Goal: Task Accomplishment & Management: Complete application form

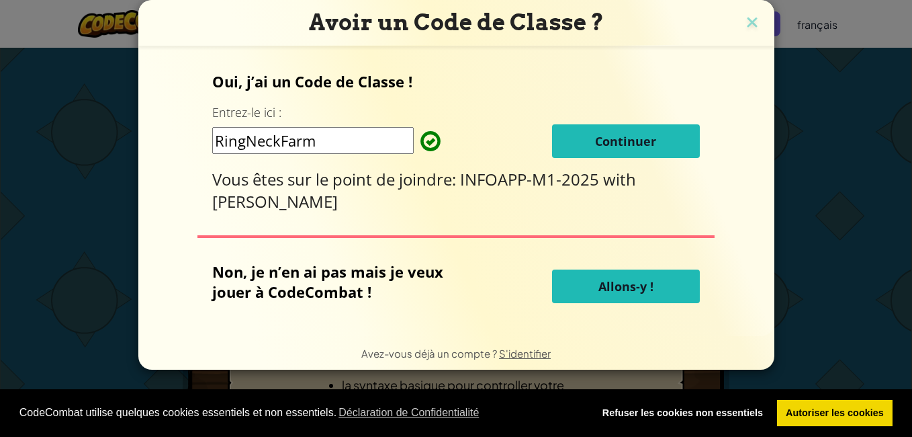
click at [662, 143] on button "Continuer" at bounding box center [626, 141] width 148 height 34
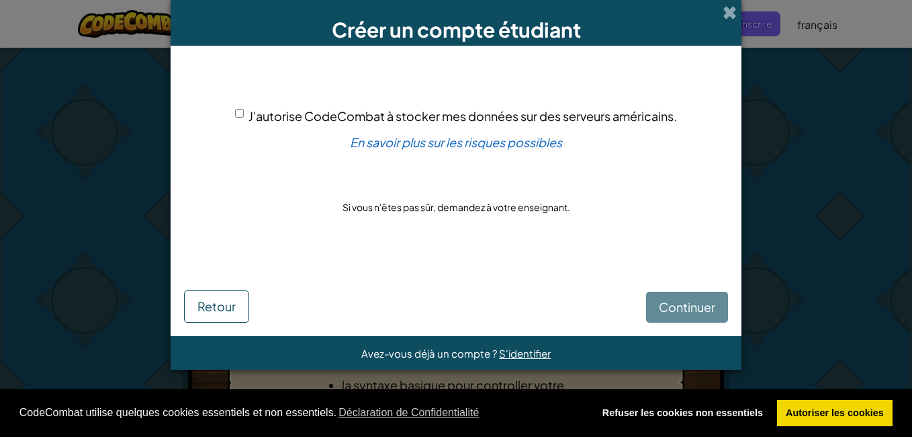
click at [685, 310] on div "Continuer Retour" at bounding box center [456, 292] width 544 height 59
click at [246, 115] on div "J'autorise CodeCombat à stocker mes données sur des serveurs américains." at bounding box center [456, 115] width 442 height 19
click at [243, 114] on div "J'autorise CodeCombat à stocker mes données sur des serveurs américains." at bounding box center [456, 115] width 442 height 19
click at [238, 111] on input "J'autorise CodeCombat à stocker mes données sur des serveurs américains." at bounding box center [239, 113] width 9 height 9
checkbox input "true"
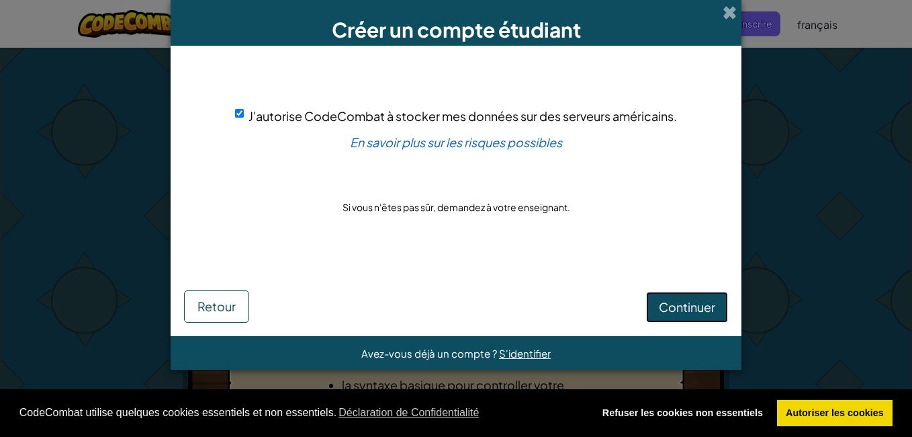
click at [672, 303] on span "Continuer" at bounding box center [687, 306] width 56 height 15
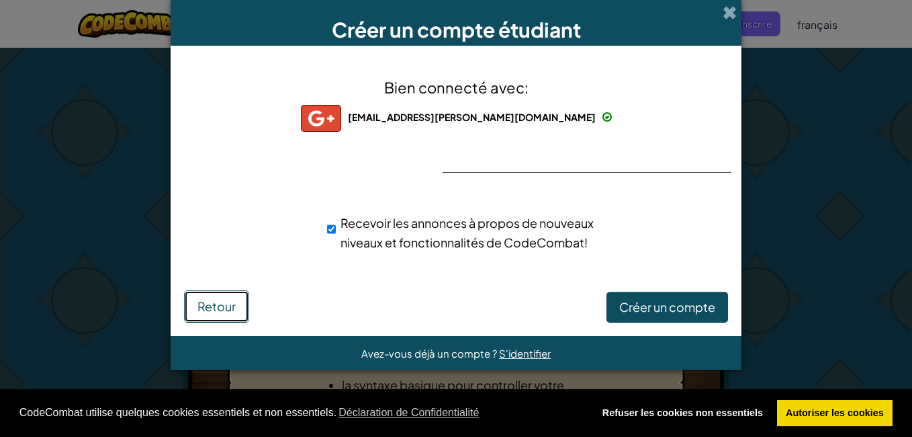
click at [197, 298] on span "Retour" at bounding box center [216, 305] width 38 height 15
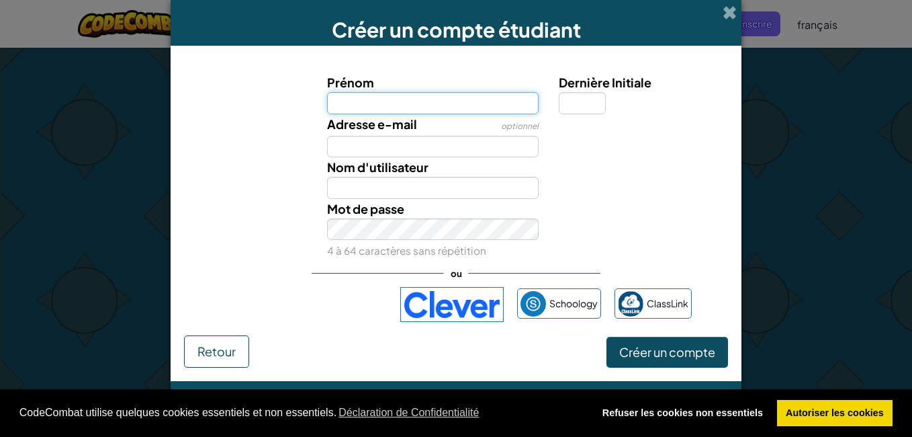
click at [375, 97] on input "Prénom" at bounding box center [433, 103] width 212 height 22
type input "Flavie"
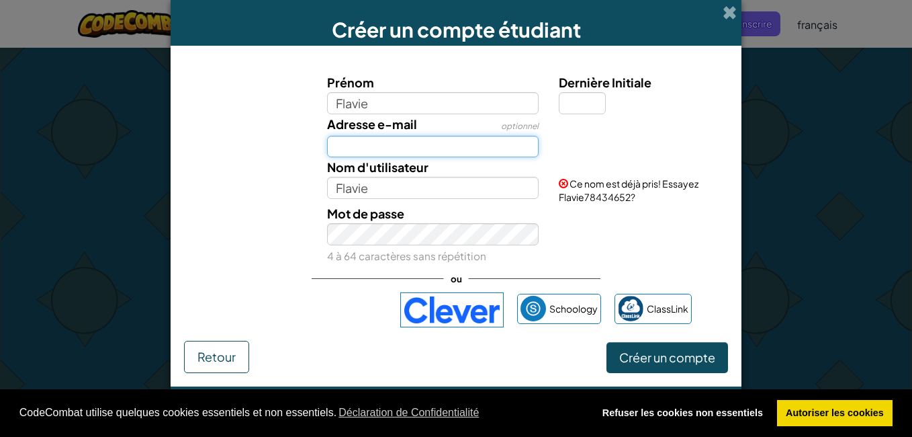
click at [359, 142] on input "Adresse e-mail" at bounding box center [433, 147] width 212 height 22
drag, startPoint x: 479, startPoint y: 148, endPoint x: 412, endPoint y: 144, distance: 67.3
click at [412, 144] on input "flavie.schmitt@outlook.fr" at bounding box center [433, 147] width 212 height 22
drag, startPoint x: 478, startPoint y: 148, endPoint x: 195, endPoint y: 151, distance: 282.1
click at [195, 151] on div "Adresse e-mail optionnel flavie.schmitt.auditeur@" at bounding box center [455, 136] width 557 height 44
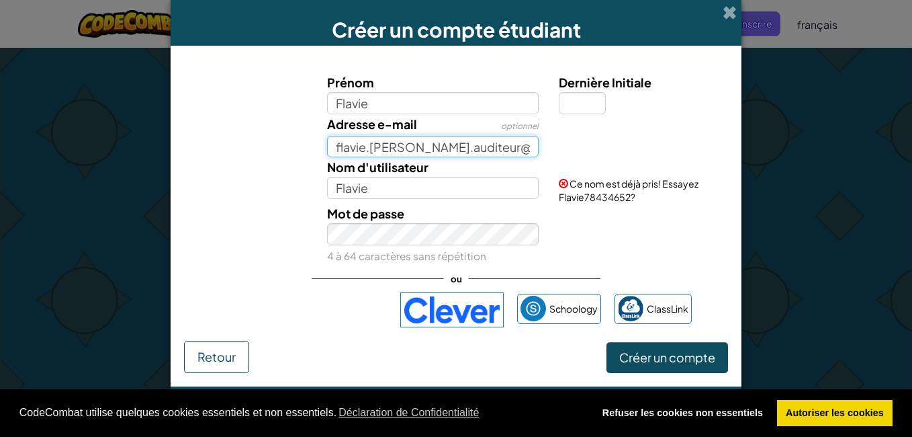
paste input "lecnam.net"
type input "flavie.schmitt.auditeur@lecnam.net"
click at [339, 244] on div "Mot de passe 4 à 64 caractères sans répétition" at bounding box center [433, 234] width 232 height 62
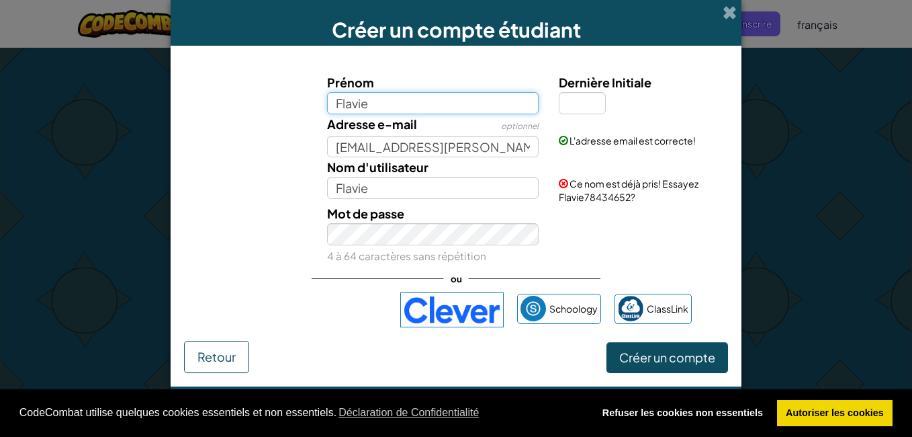
click at [377, 109] on input "Flavie" at bounding box center [433, 103] width 212 height 22
type input "Flavie174"
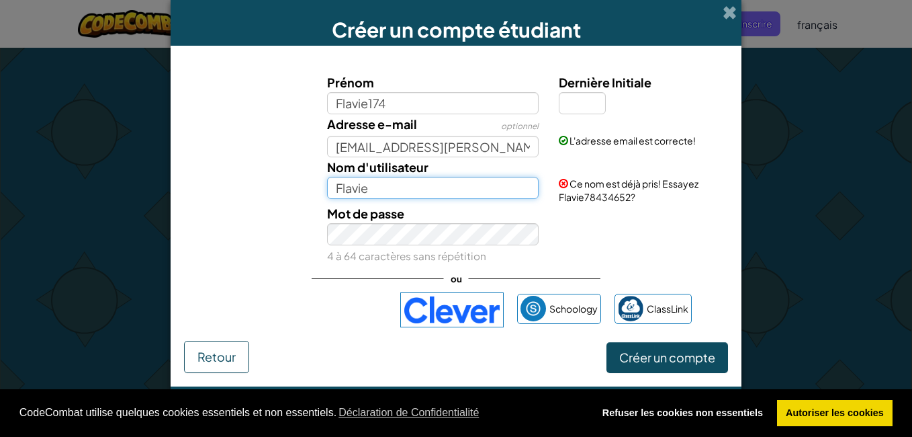
type input "Flavie174"
click at [372, 190] on input "Flavie174" at bounding box center [433, 188] width 212 height 22
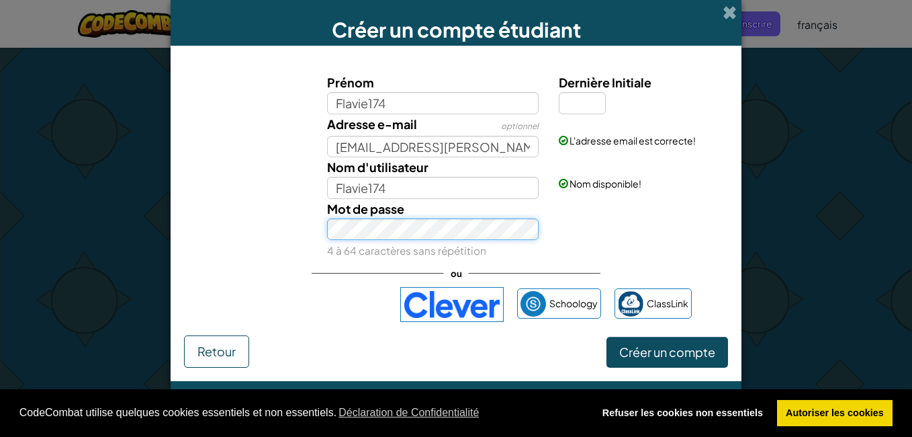
click at [314, 228] on div "Mot de passe 4 à 64 caractères sans répétition" at bounding box center [455, 230] width 557 height 62
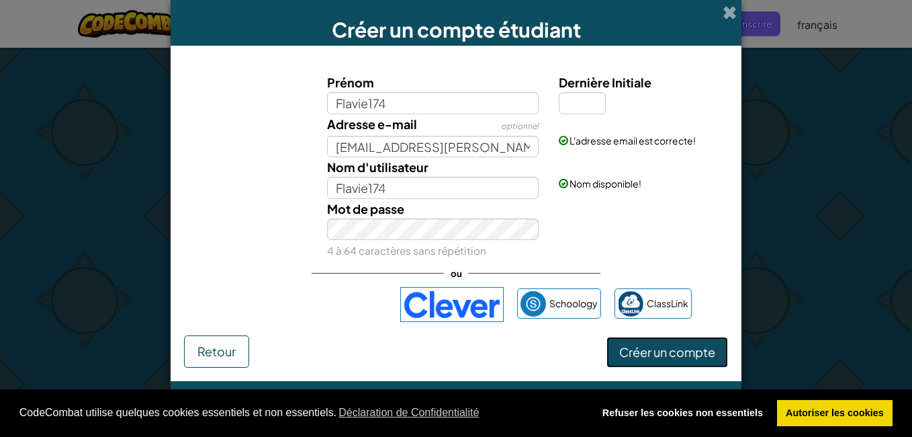
click at [619, 347] on span "Créer un compte" at bounding box center [667, 351] width 96 height 15
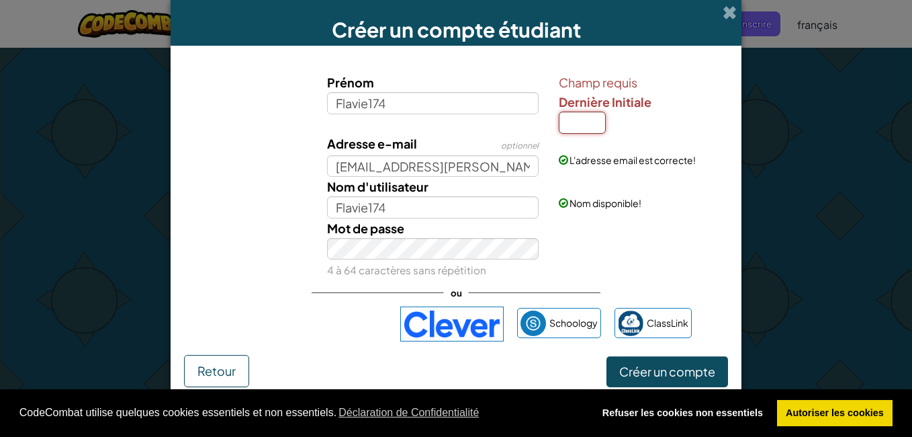
click at [579, 125] on input "Dernière Initiale" at bounding box center [582, 122] width 47 height 22
click at [655, 115] on div "Champ requis Dernière Initiale" at bounding box center [642, 103] width 166 height 61
click at [588, 118] on input "Dernière Initiale" at bounding box center [582, 122] width 47 height 22
type input "S"
type input "Flavie174S"
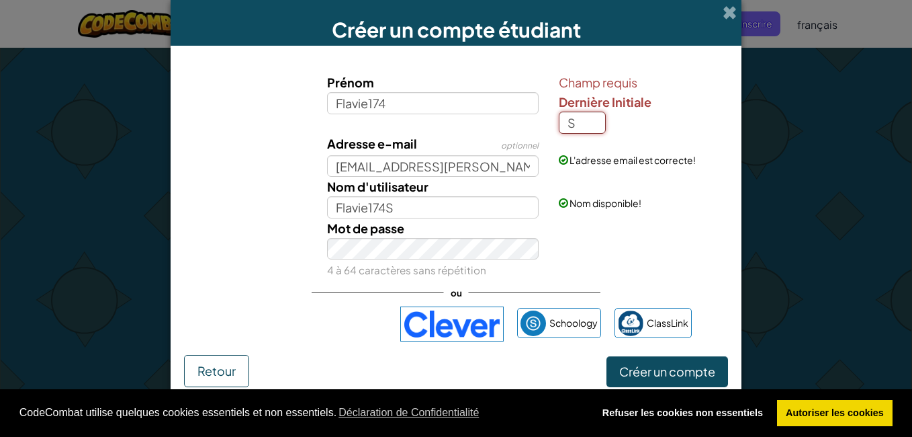
click at [582, 120] on input "S" at bounding box center [582, 122] width 47 height 22
type input "Flavie174"
click at [602, 260] on div "Mot de passe 4 à 64 caractères sans répétition" at bounding box center [455, 249] width 557 height 62
click at [632, 377] on span "Créer un compte" at bounding box center [667, 370] width 96 height 15
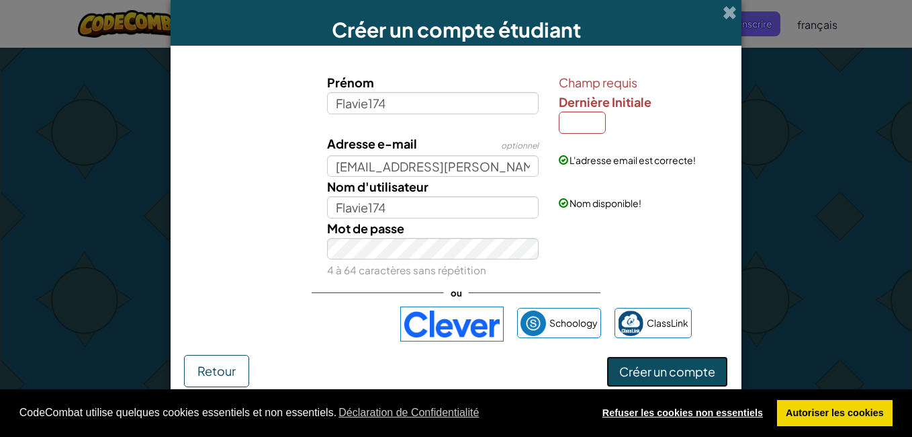
click at [640, 406] on link "Refuser les cookies non essentiels" at bounding box center [682, 413] width 179 height 27
click at [668, 414] on link "Refuser les cookies non essentiels" at bounding box center [682, 413] width 179 height 27
click at [712, 410] on link "Refuser les cookies non essentiels" at bounding box center [682, 413] width 179 height 27
click at [577, 123] on input "Dernière Initiale" at bounding box center [582, 122] width 47 height 22
type input "1"
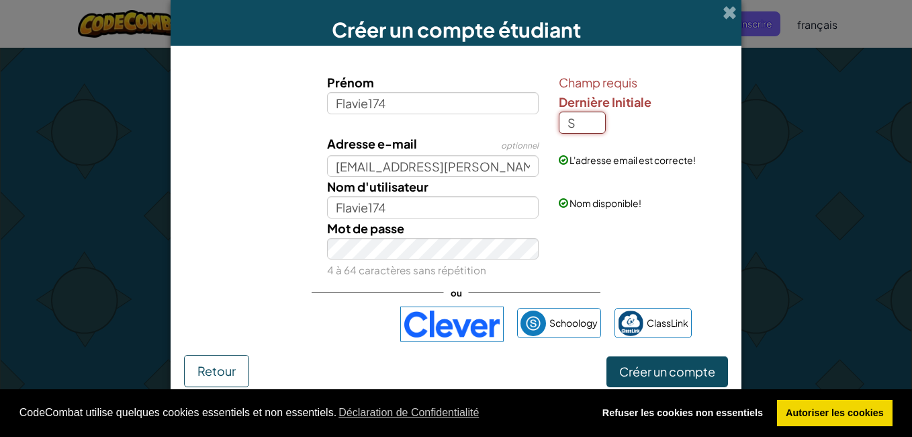
type input "S"
type input "Flavie174S"
click at [642, 365] on span "Créer un compte" at bounding box center [667, 370] width 96 height 15
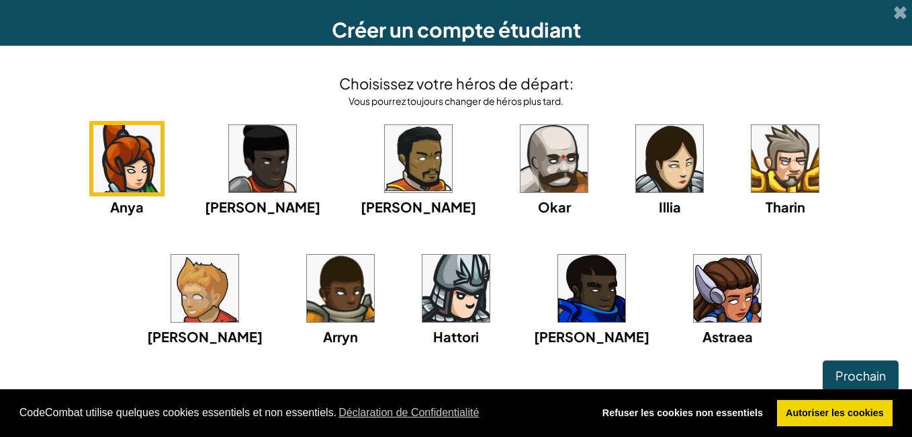
click at [694, 306] on img at bounding box center [727, 288] width 67 height 67
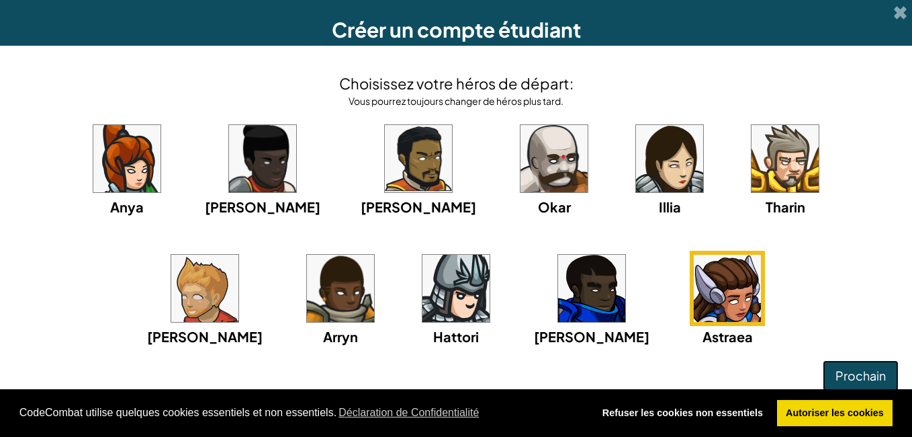
click at [823, 372] on button "Prochain" at bounding box center [861, 375] width 76 height 31
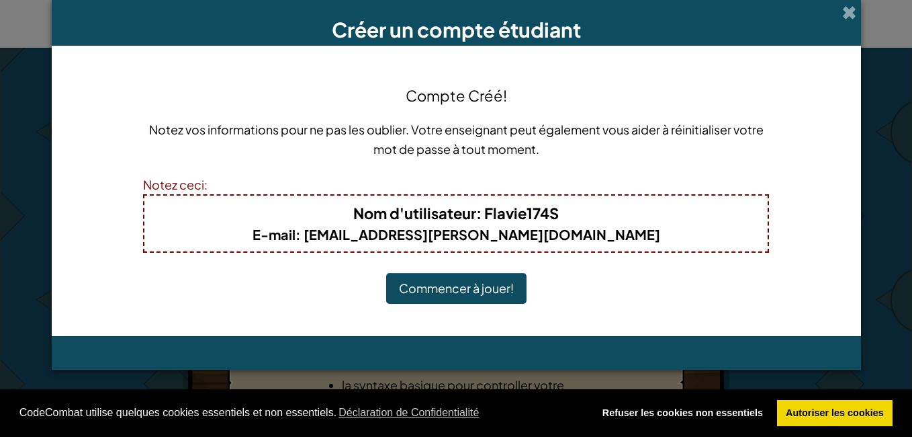
click at [503, 284] on button "Commencer à jouer!" at bounding box center [456, 288] width 140 height 31
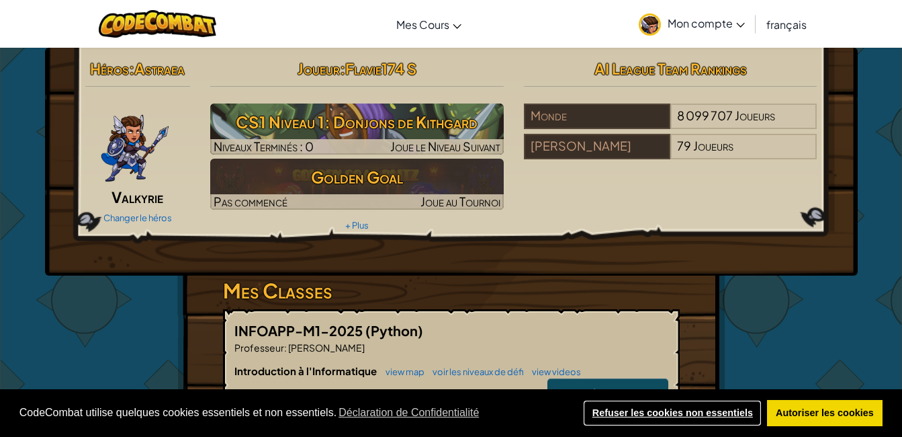
click at [709, 413] on link "Refuser les cookies non essentiels" at bounding box center [672, 413] width 179 height 27
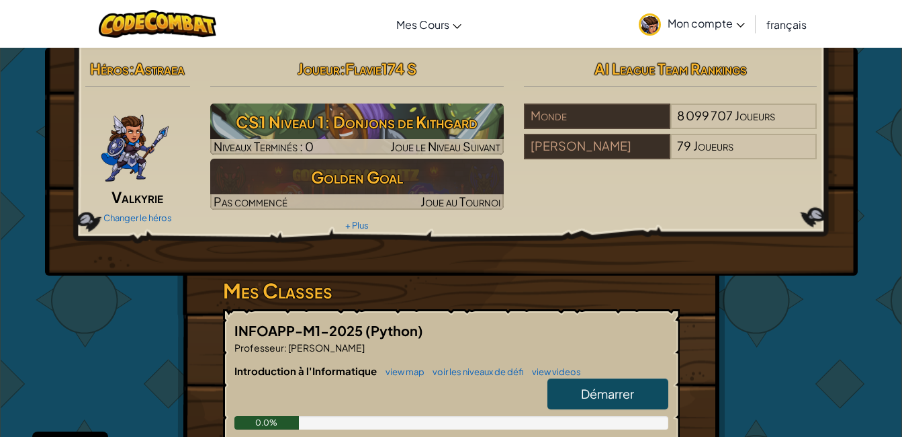
click at [772, 301] on div "Héros : Astraea Valkyrie Changer le héros Joueur : Flavie174 S CS1 Niveau 1: Do…" at bounding box center [451, 352] width 786 height 608
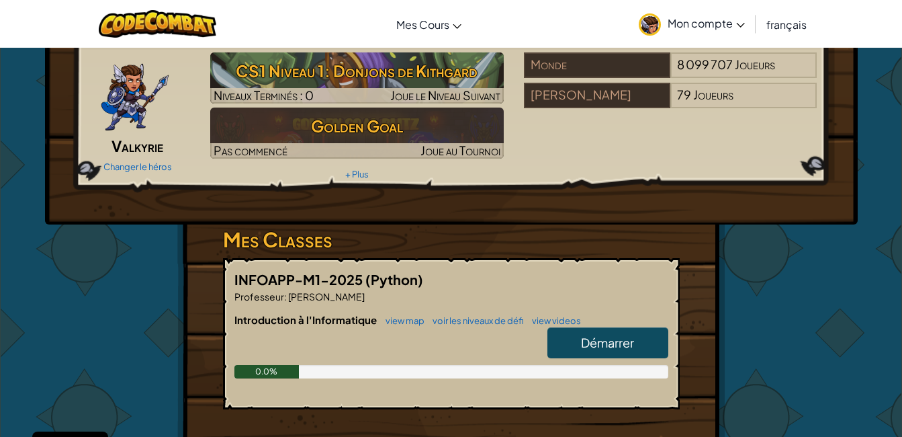
scroll to position [48, 0]
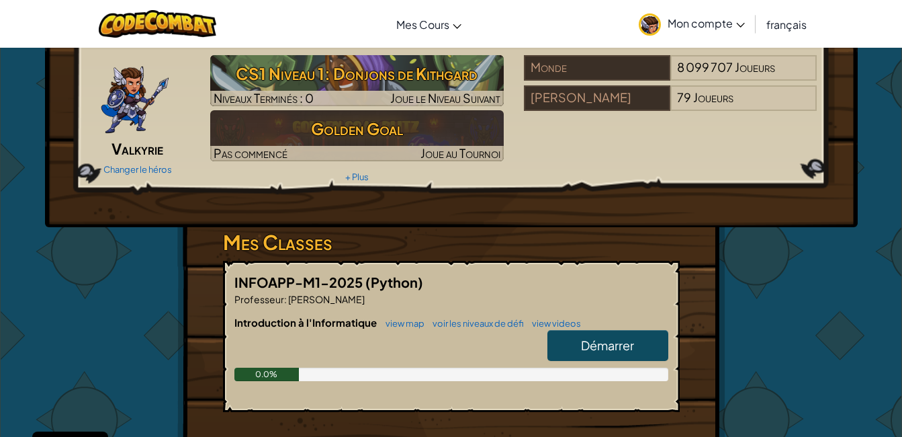
click at [610, 352] on span "Démarrer" at bounding box center [607, 344] width 53 height 15
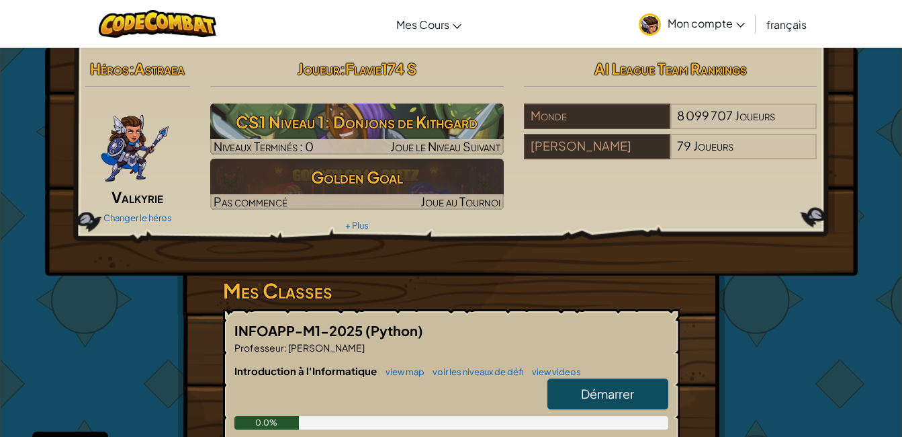
select select "fr"
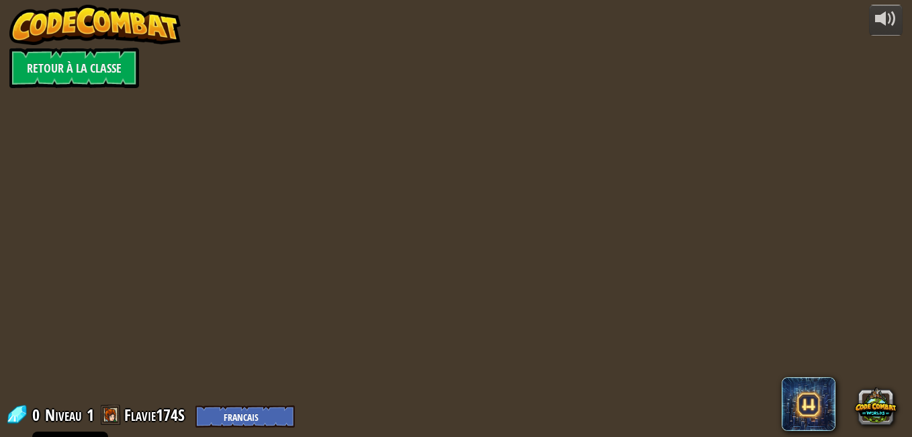
select select "fr"
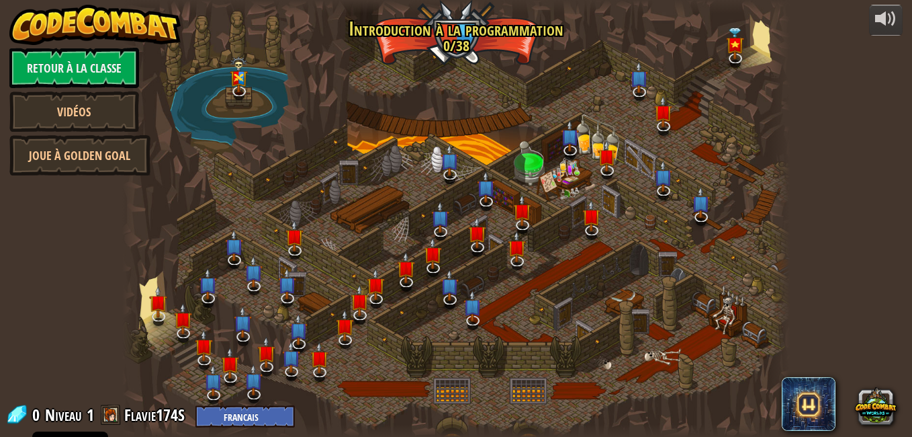
select select "fr"
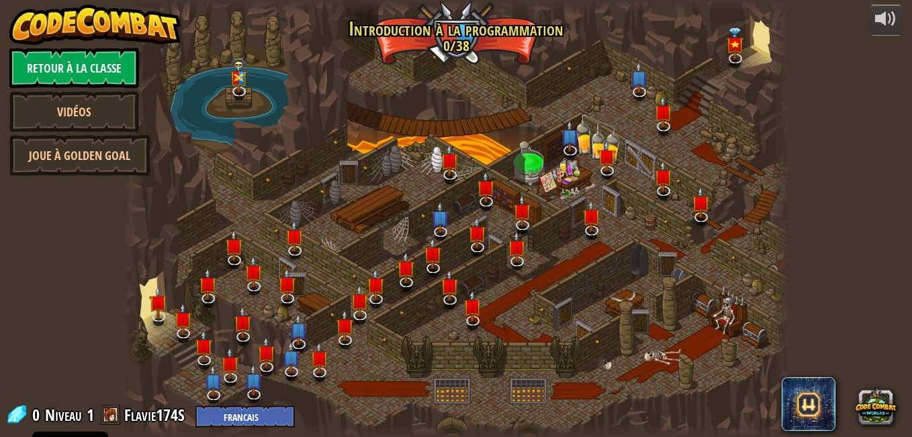
select select "fr"
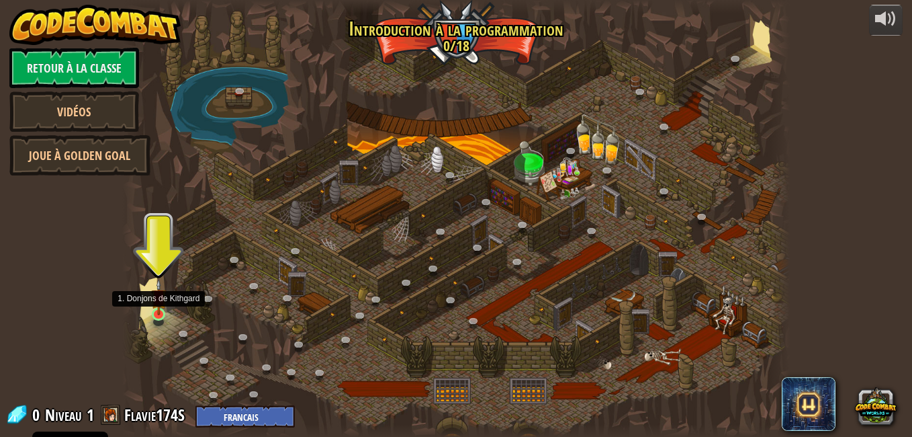
click at [155, 299] on img at bounding box center [159, 297] width 16 height 36
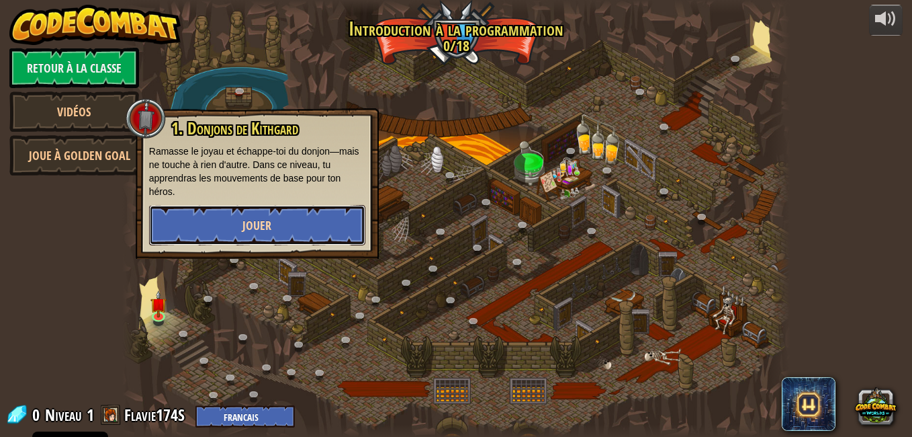
click at [183, 222] on button "Jouer" at bounding box center [257, 225] width 216 height 40
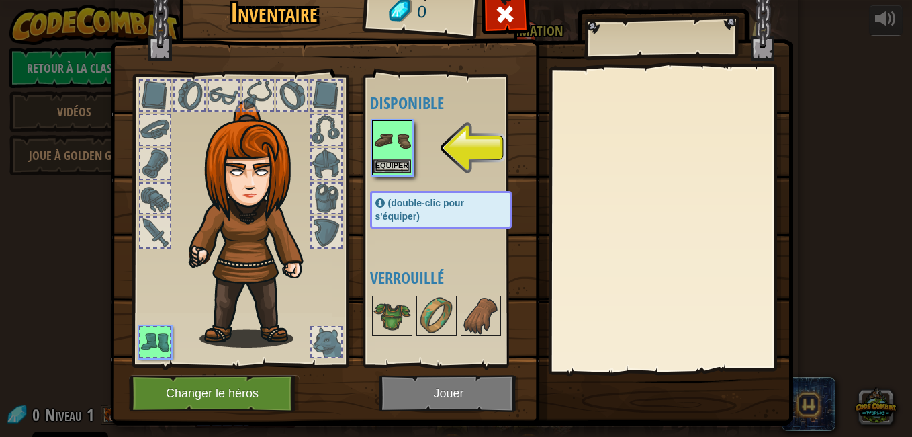
click at [399, 142] on img at bounding box center [392, 141] width 38 height 38
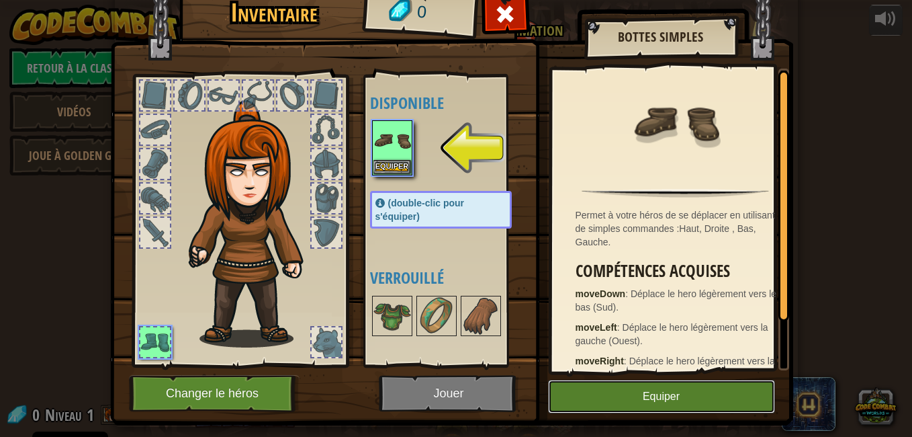
click at [584, 401] on button "Equiper" at bounding box center [661, 396] width 227 height 34
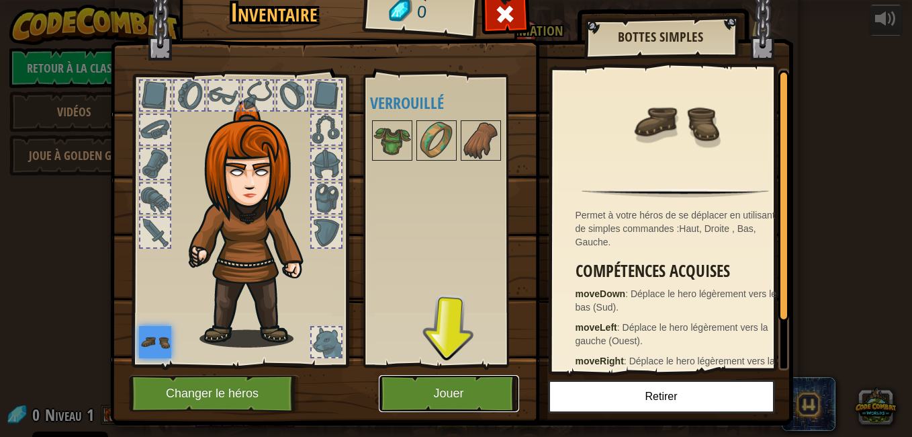
click at [473, 381] on button "Jouer" at bounding box center [449, 393] width 140 height 37
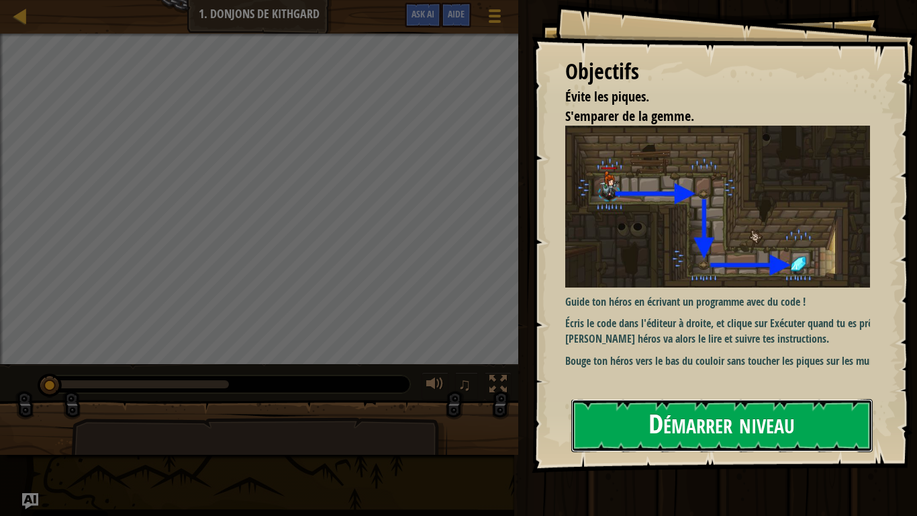
click at [619, 411] on button "Démarrer niveau" at bounding box center [723, 425] width 302 height 53
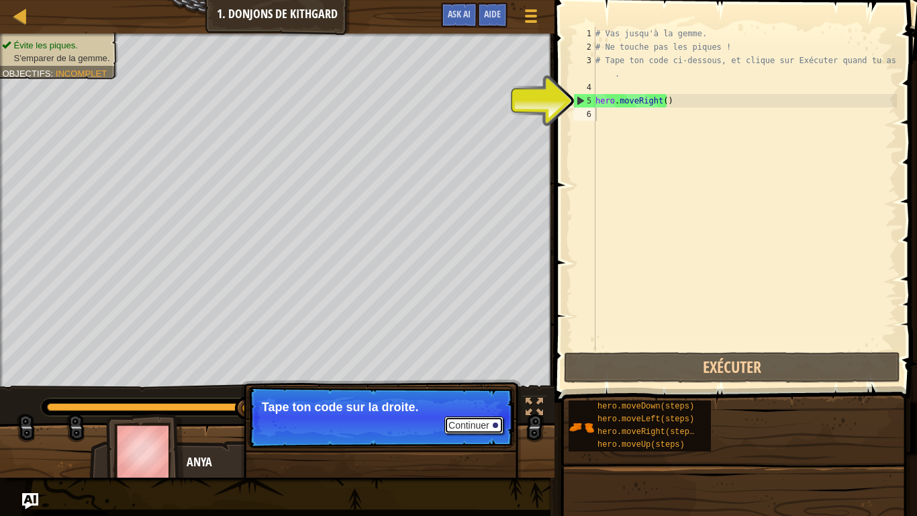
click at [480, 424] on button "Continuer" at bounding box center [474, 424] width 59 height 17
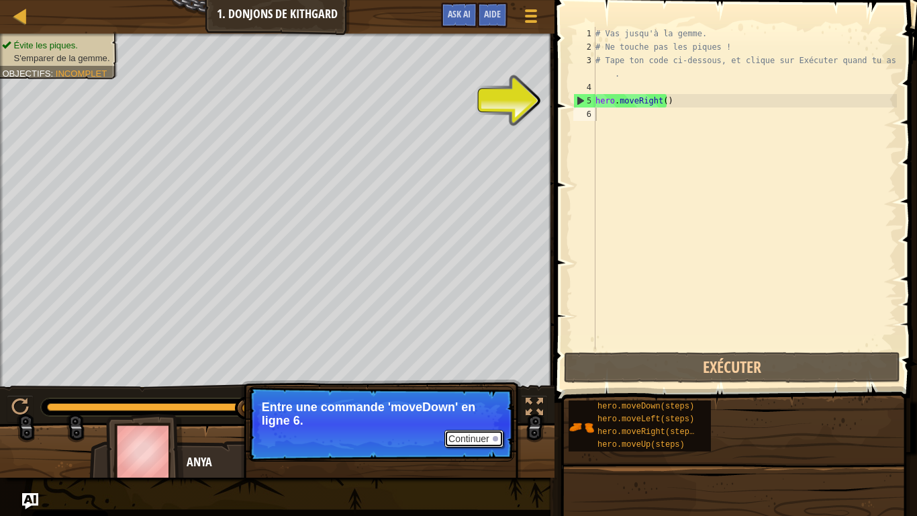
click at [471, 436] on button "Continuer" at bounding box center [474, 438] width 59 height 17
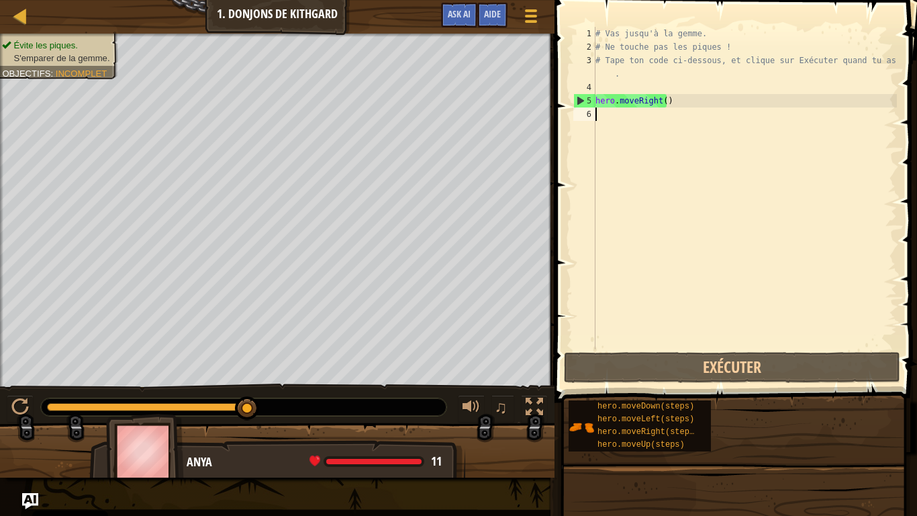
click at [614, 115] on div "# Vas jusqu'à la gemme. # Ne touche pas les piques ! # Tape ton code ci-dessous…" at bounding box center [745, 201] width 304 height 349
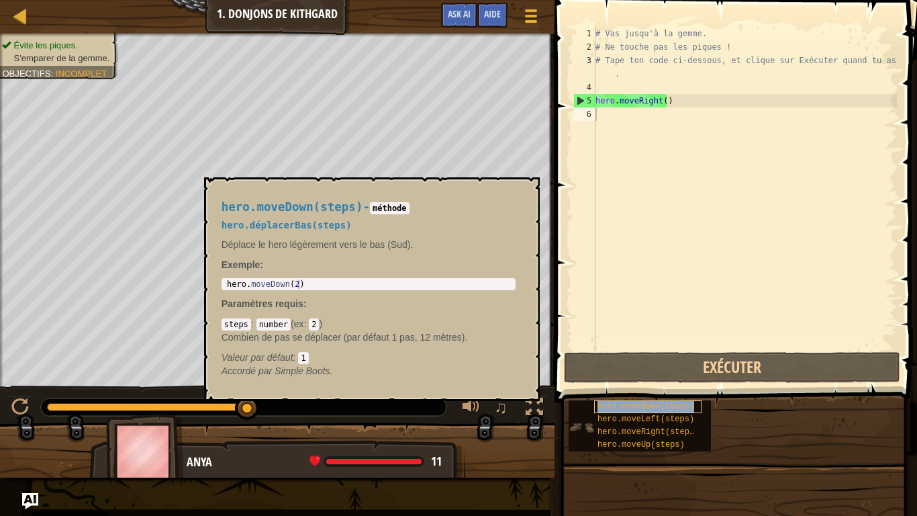
click at [677, 406] on span "hero.moveDown(steps)" at bounding box center [646, 406] width 97 height 9
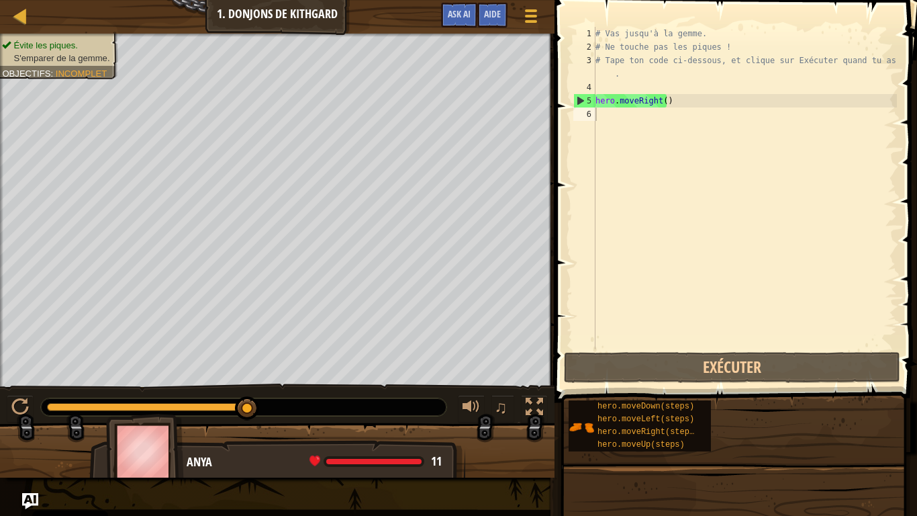
drag, startPoint x: 578, startPoint y: 428, endPoint x: 577, endPoint y: 398, distance: 29.6
click at [577, 400] on div "hero.moveDown(steps) hero.moveLeft(steps) hero.moveRight(steps) hero.moveUp(ste…" at bounding box center [738, 426] width 340 height 52
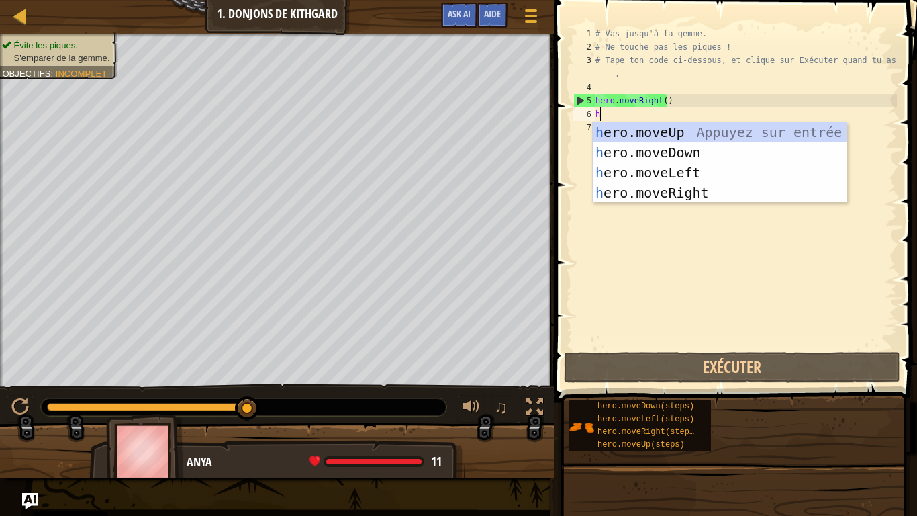
scroll to position [6, 0]
type textarea "he"
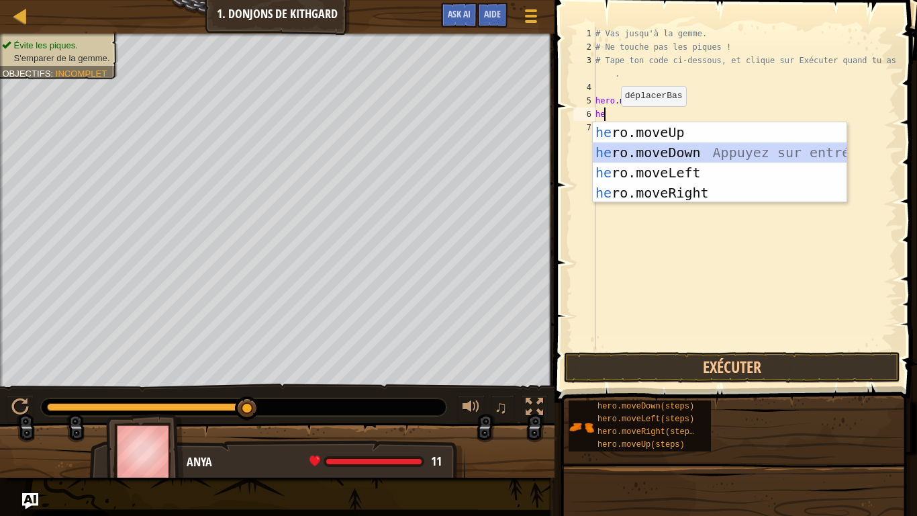
click at [658, 147] on div "he ro.moveUp Appuyez sur entrée he ro.moveDown Appuyez sur entrée he ro.moveLef…" at bounding box center [720, 182] width 254 height 121
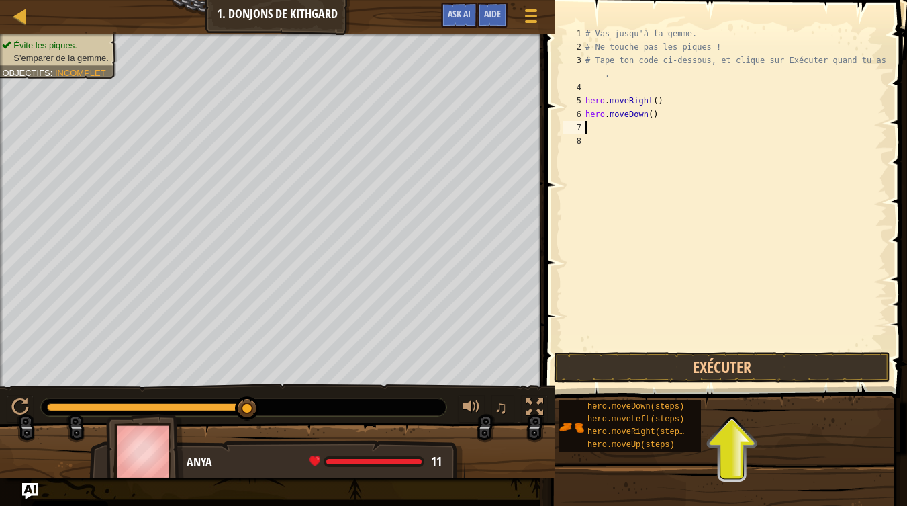
type textarea "h"
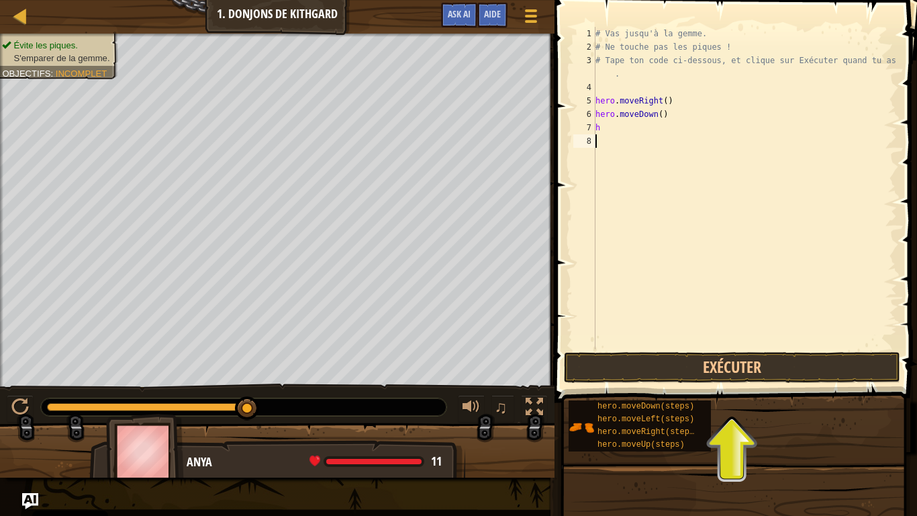
click at [721, 333] on div "# Vas jusqu'à [PERSON_NAME]. # Ne touche pas [PERSON_NAME] ! # Tape ton code ci…" at bounding box center [745, 201] width 304 height 349
click at [707, 373] on button "Exécuter" at bounding box center [732, 367] width 336 height 31
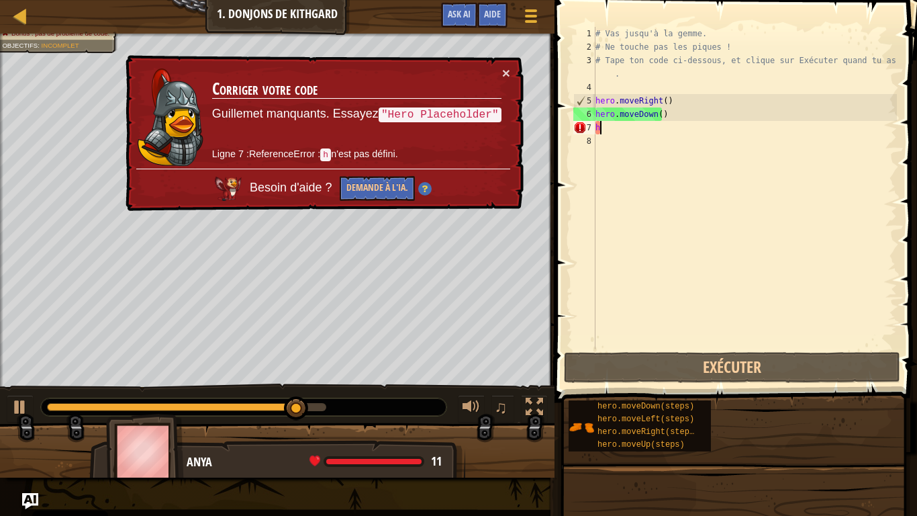
click at [633, 127] on div "# Vas jusqu'à [PERSON_NAME]. # Ne touche pas [PERSON_NAME] ! # Tape ton code ci…" at bounding box center [745, 201] width 304 height 349
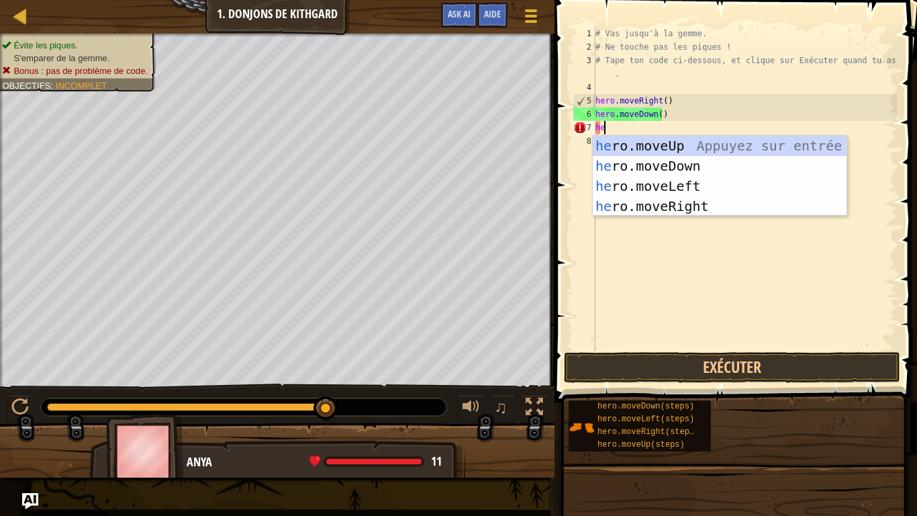
type textarea "hero"
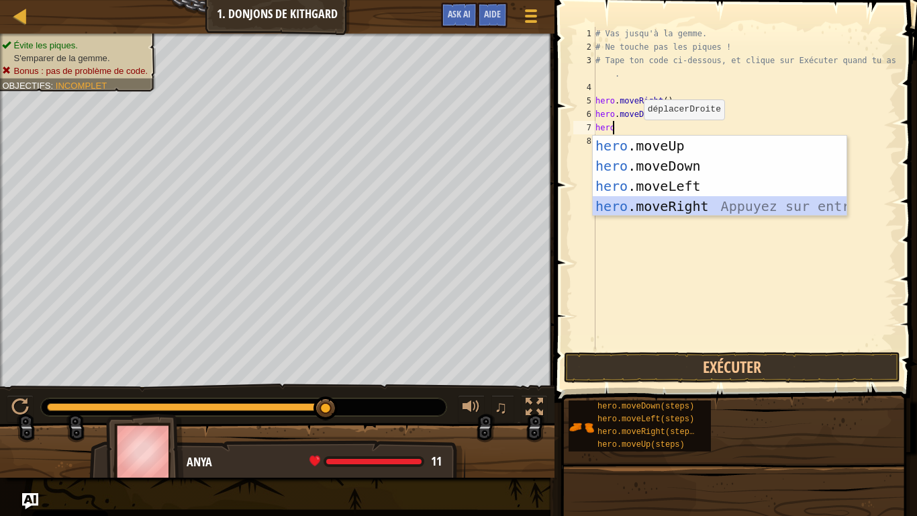
click at [654, 201] on div "hero .moveUp Appuyez sur entrée hero .moveDown Appuyez sur entrée hero .moveLef…" at bounding box center [720, 196] width 254 height 121
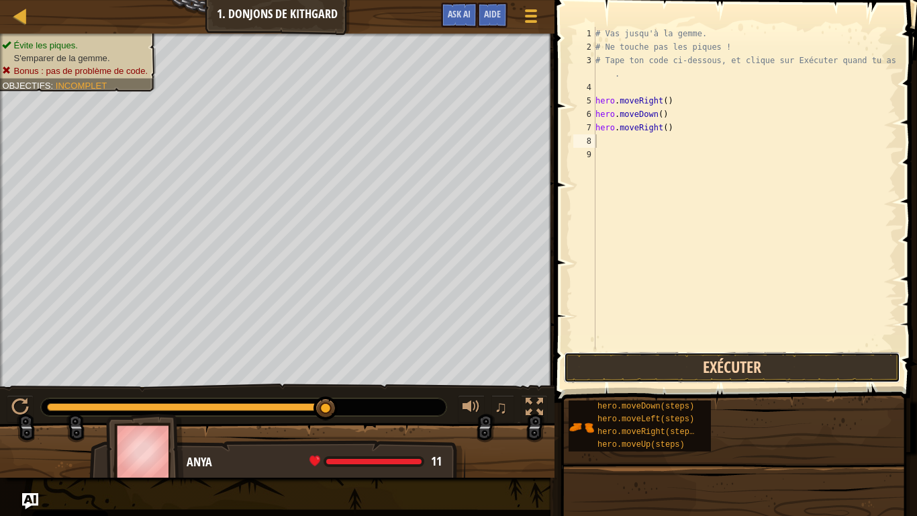
click at [677, 357] on button "Exécuter" at bounding box center [732, 367] width 336 height 31
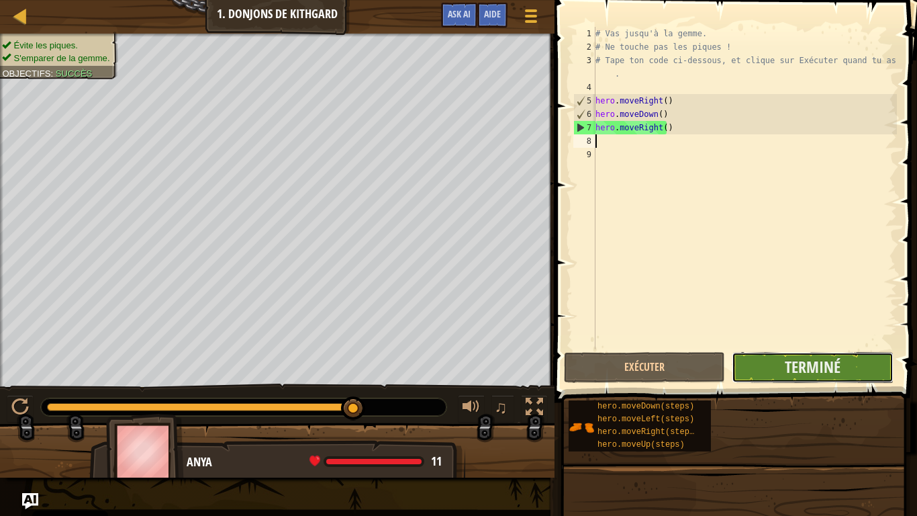
click at [842, 367] on button "Terminé" at bounding box center [812, 367] width 161 height 31
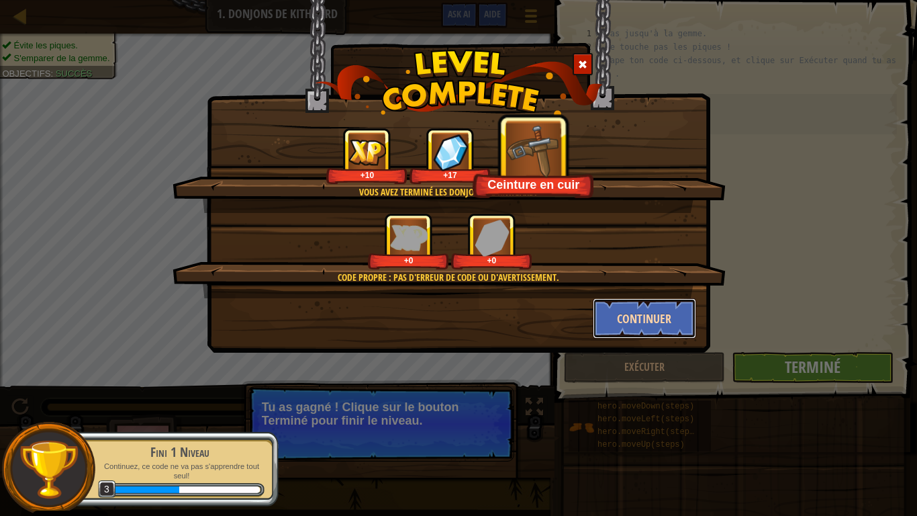
click at [619, 320] on button "Continuer" at bounding box center [645, 318] width 104 height 40
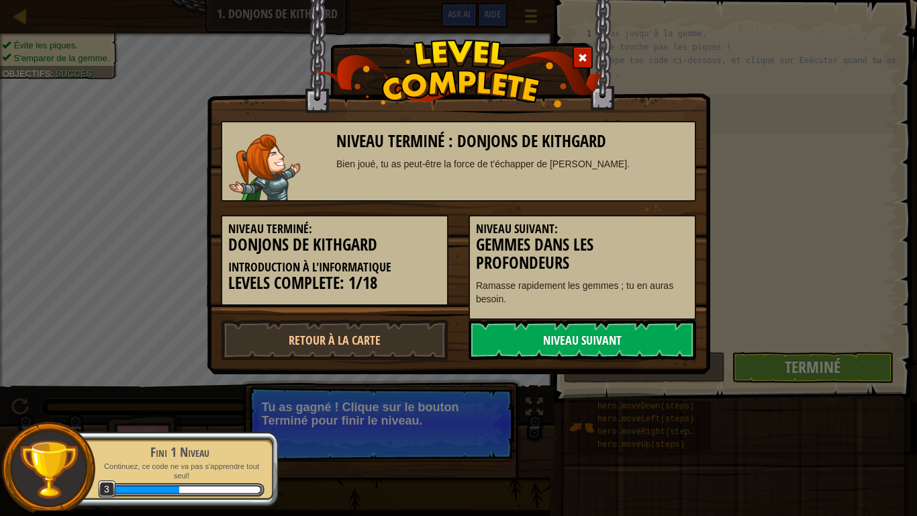
click at [594, 338] on link "Niveau Suivant" at bounding box center [583, 340] width 228 height 40
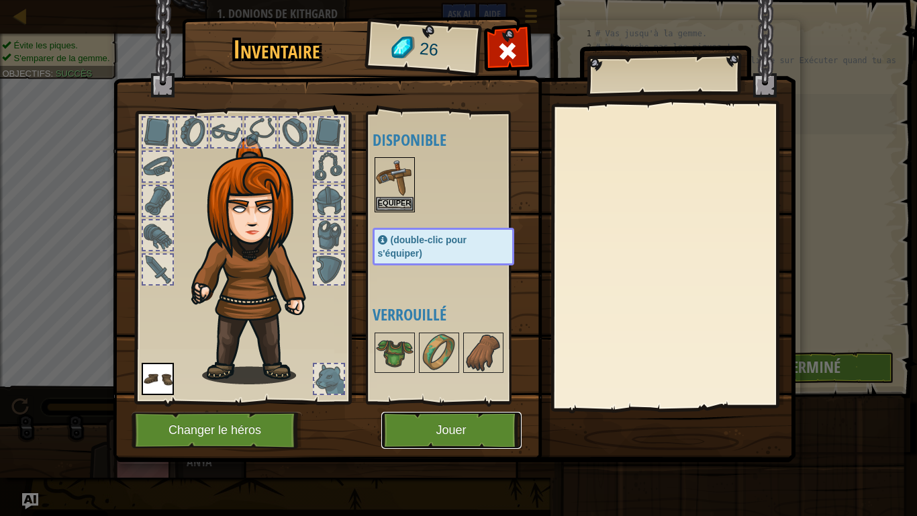
click at [428, 435] on button "Jouer" at bounding box center [451, 430] width 140 height 37
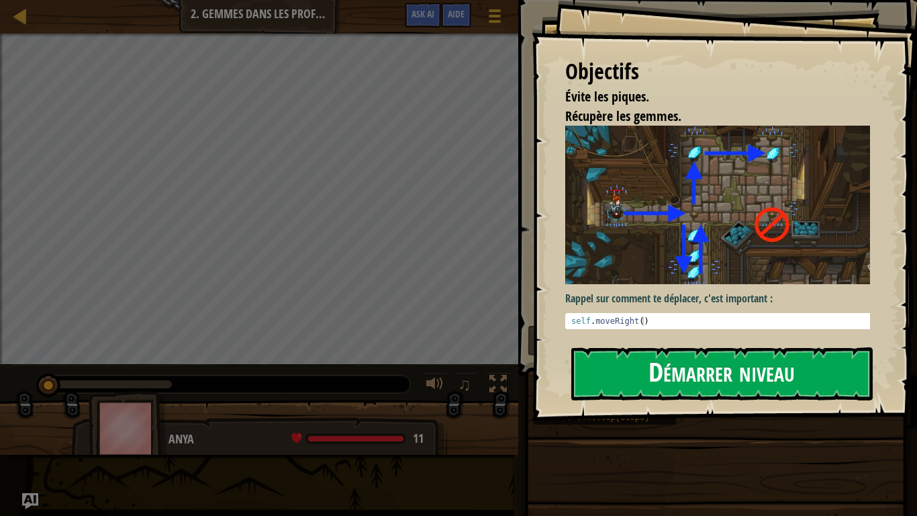
click at [629, 375] on button "Démarrer niveau" at bounding box center [723, 373] width 302 height 53
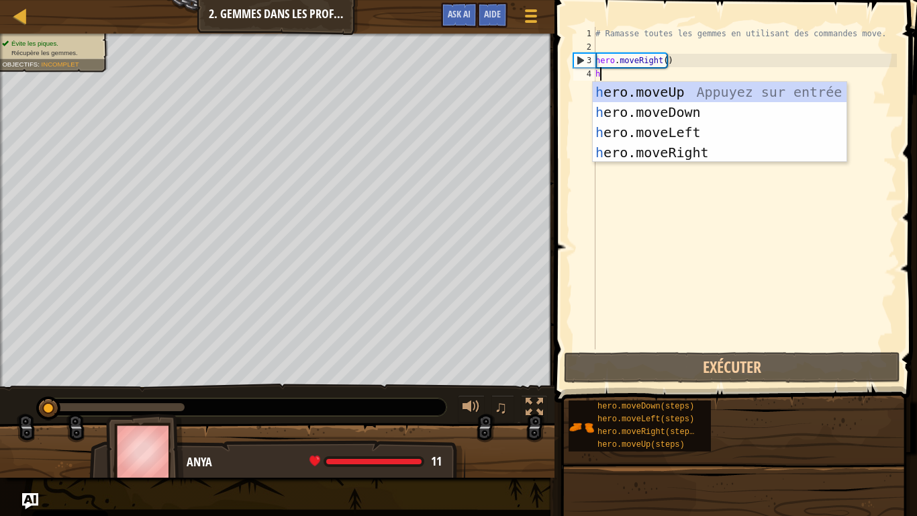
type textarea "h"
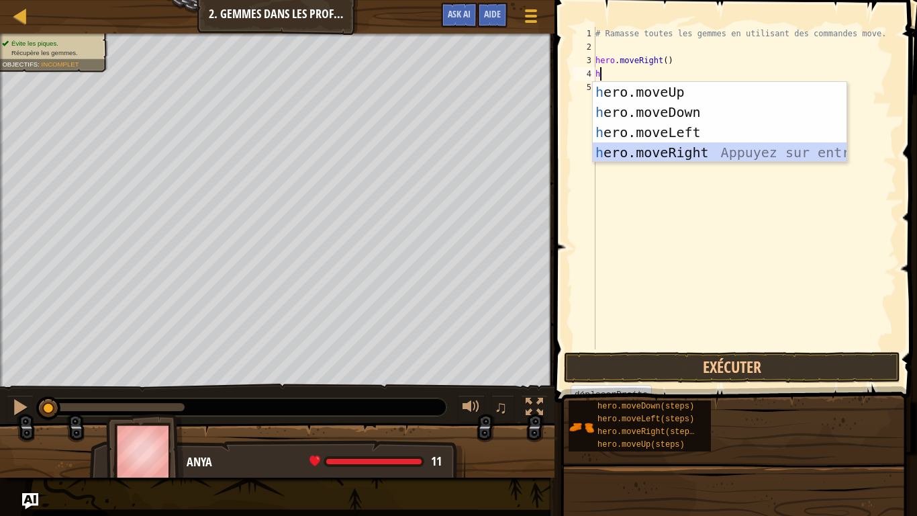
click at [680, 147] on div "h ero.moveUp Appuyez sur entrée h ero.moveDown Appuyez sur entrée h ero.moveLef…" at bounding box center [720, 142] width 254 height 121
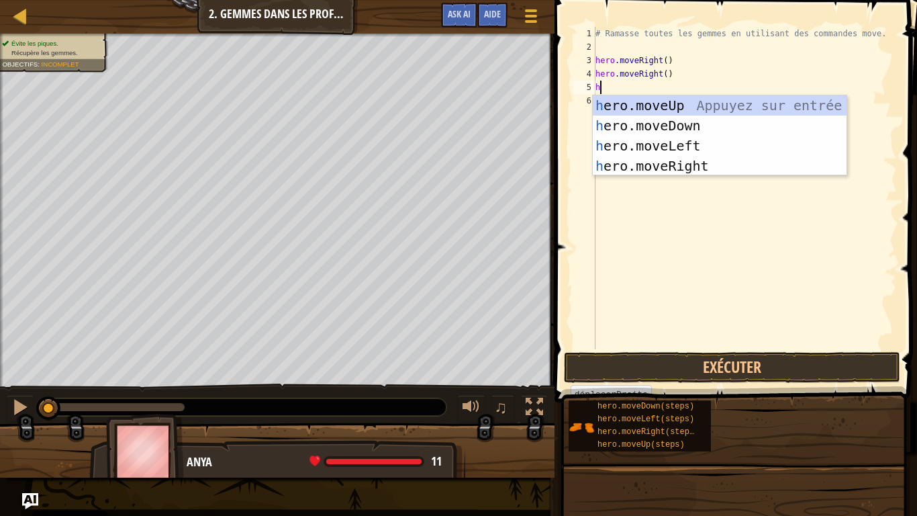
type textarea "he"
click at [676, 120] on div "he ro.moveUp Appuyez sur entrée he ro.moveDown Appuyez sur entrée he ro.moveLef…" at bounding box center [720, 155] width 254 height 121
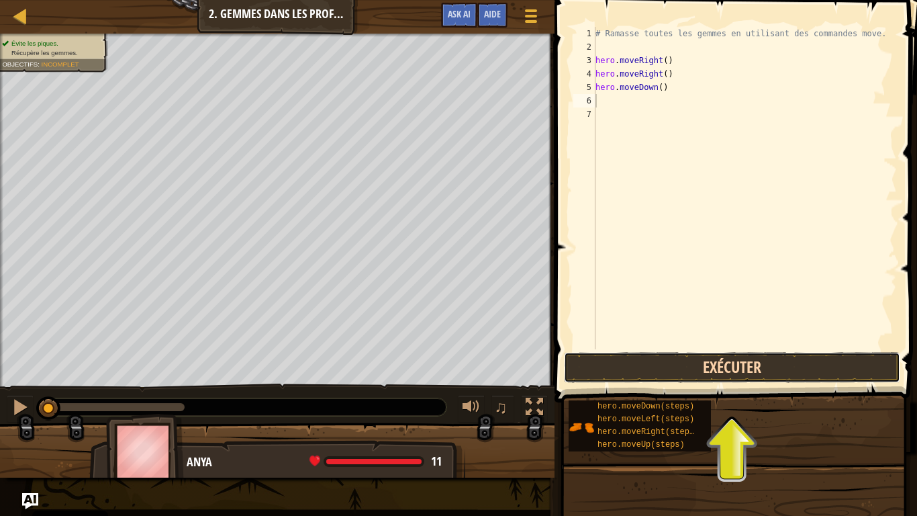
click at [674, 368] on button "Exécuter" at bounding box center [732, 367] width 336 height 31
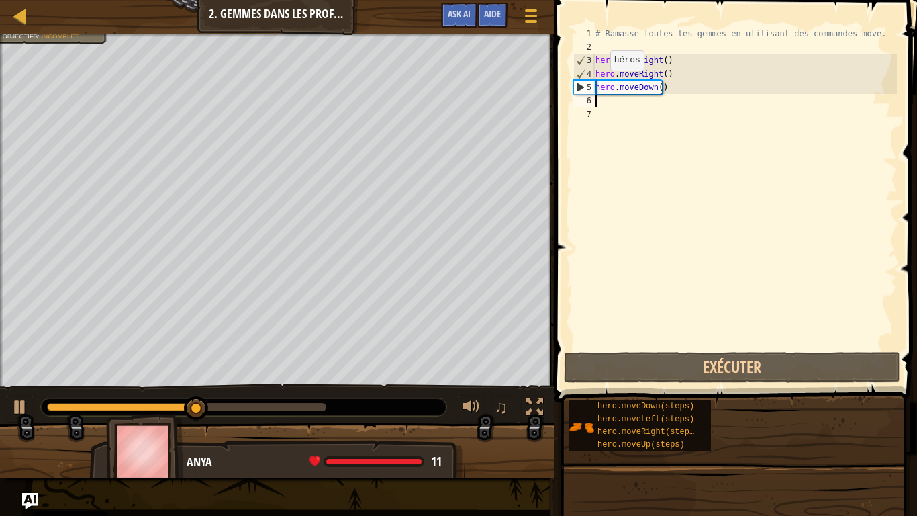
click at [579, 71] on div "4" at bounding box center [584, 73] width 21 height 13
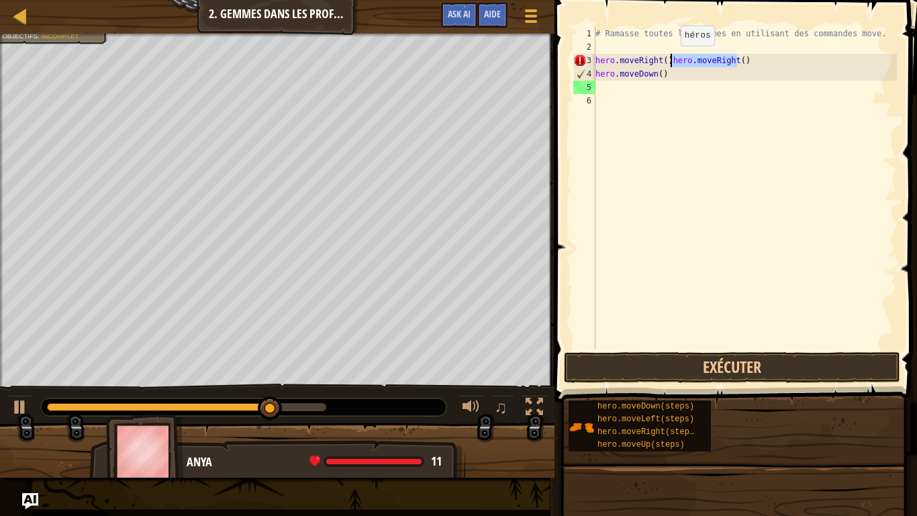
drag, startPoint x: 739, startPoint y: 60, endPoint x: 667, endPoint y: 58, distance: 71.9
click at [667, 59] on div "# Ramasse toutes les gemmes en utilisant des commandes move. hero . moveRight (…" at bounding box center [745, 201] width 304 height 349
type textarea "hero.moveRight()"
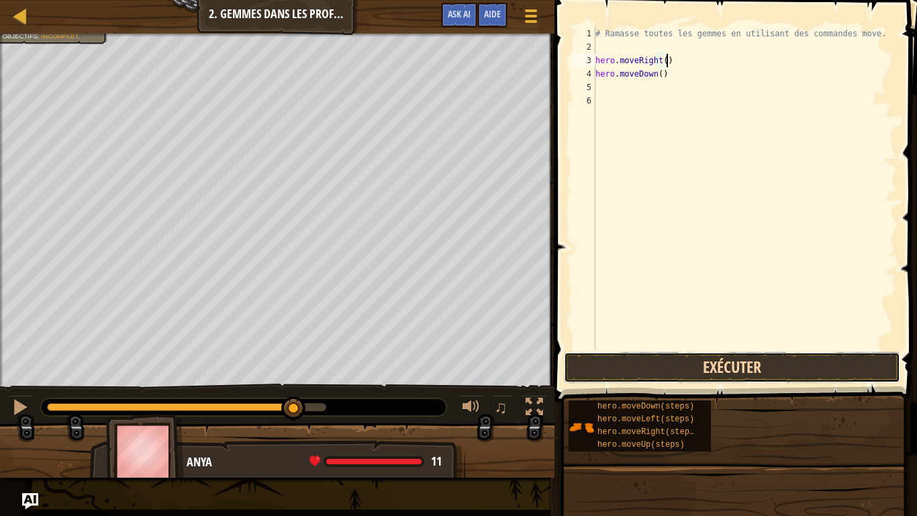
click at [650, 363] on button "Exécuter" at bounding box center [732, 367] width 336 height 31
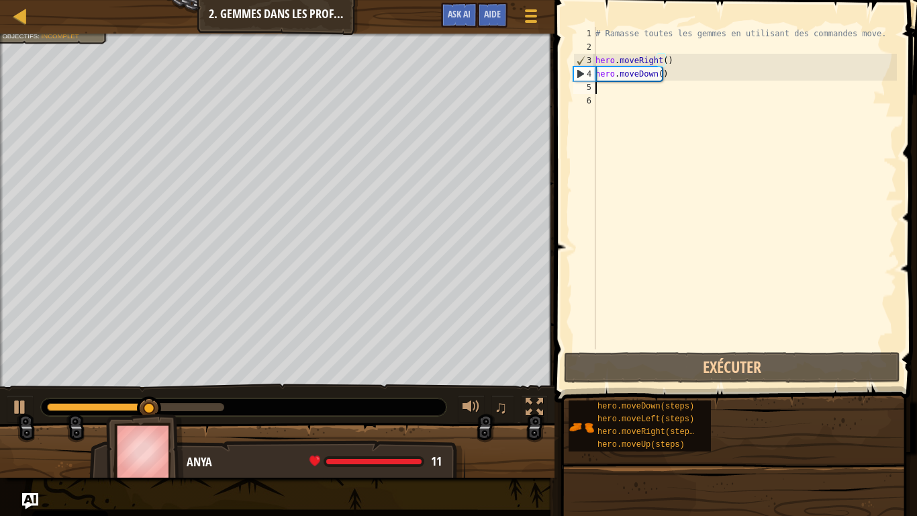
click at [616, 87] on div "# Ramasse toutes les gemmes en utilisant des commandes move. hero . moveRight (…" at bounding box center [745, 201] width 304 height 349
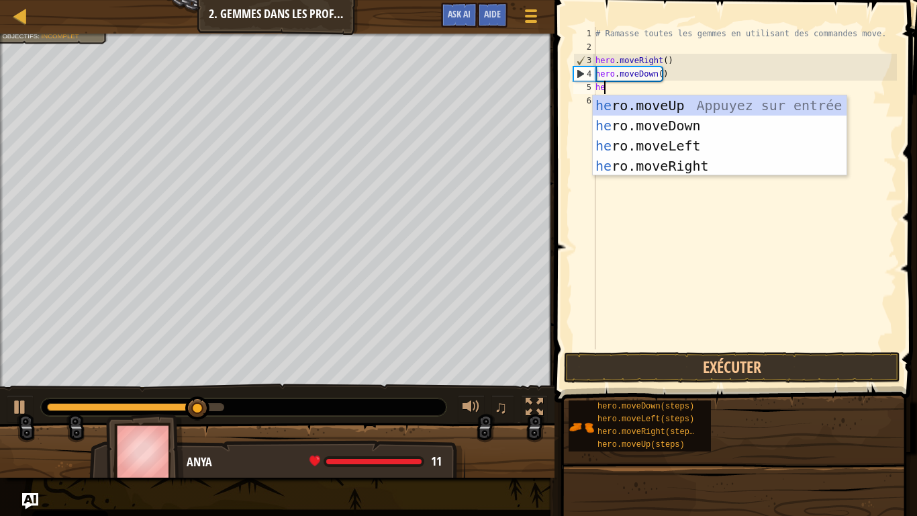
type textarea "her"
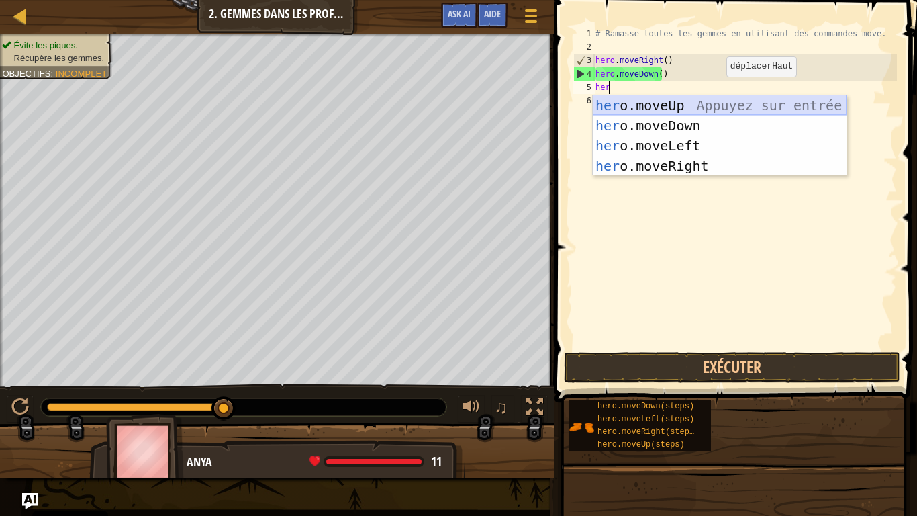
click at [719, 107] on div "her o.moveUp Appuyez sur entrée her o.moveDown Appuyez sur entrée her o.moveLef…" at bounding box center [720, 155] width 254 height 121
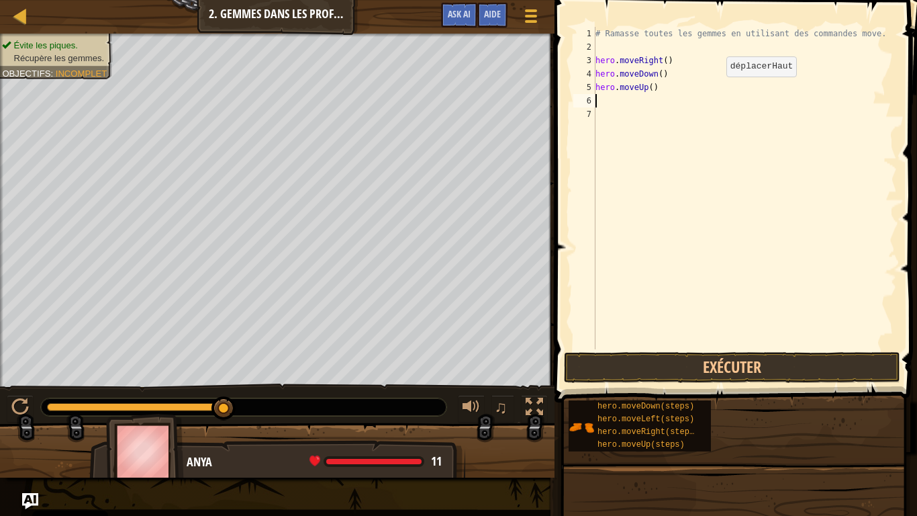
type textarea "h"
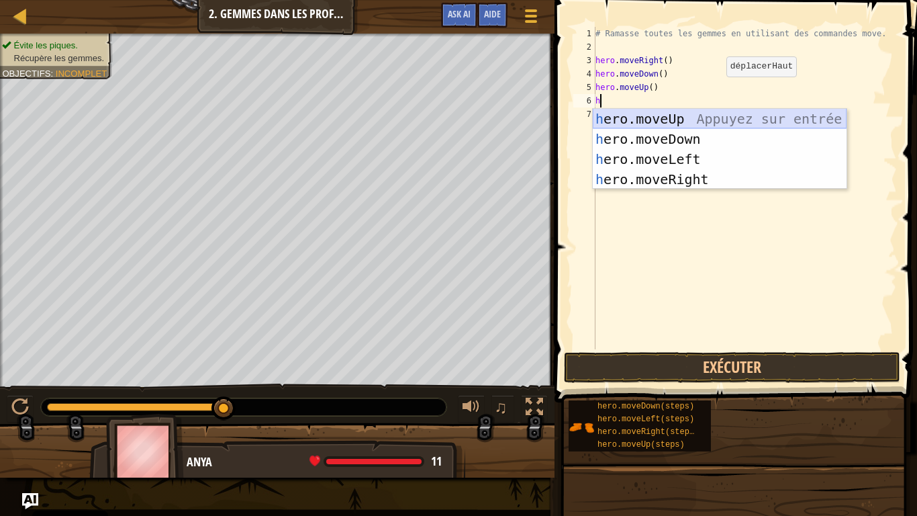
click at [669, 116] on div "h ero.moveUp Appuyez sur entrée h ero.moveDown Appuyez sur entrée h ero.moveLef…" at bounding box center [720, 169] width 254 height 121
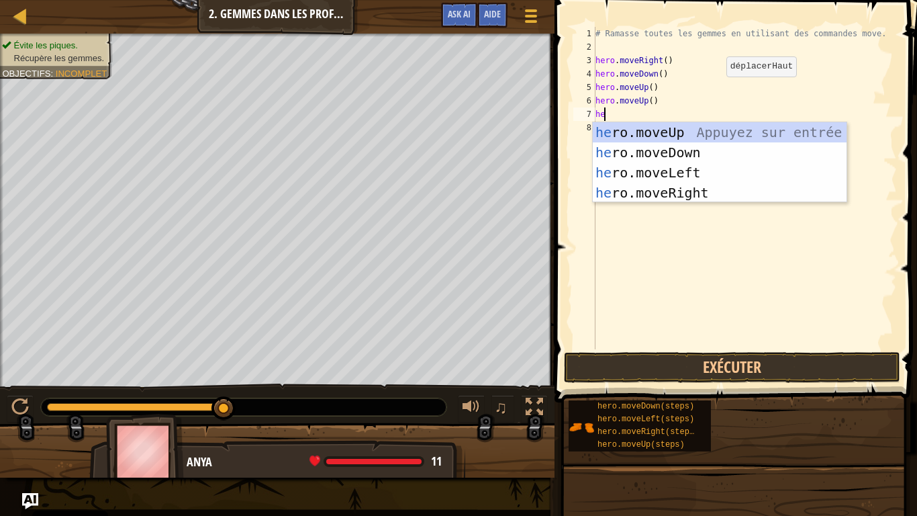
type textarea "her"
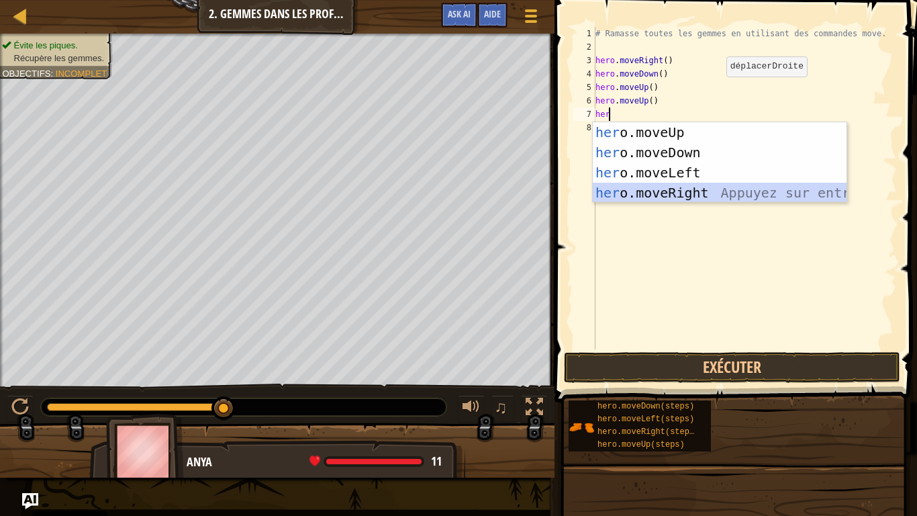
click at [667, 193] on div "her o.moveUp Appuyez sur entrée her o.moveDown Appuyez sur entrée her o.moveLef…" at bounding box center [720, 182] width 254 height 121
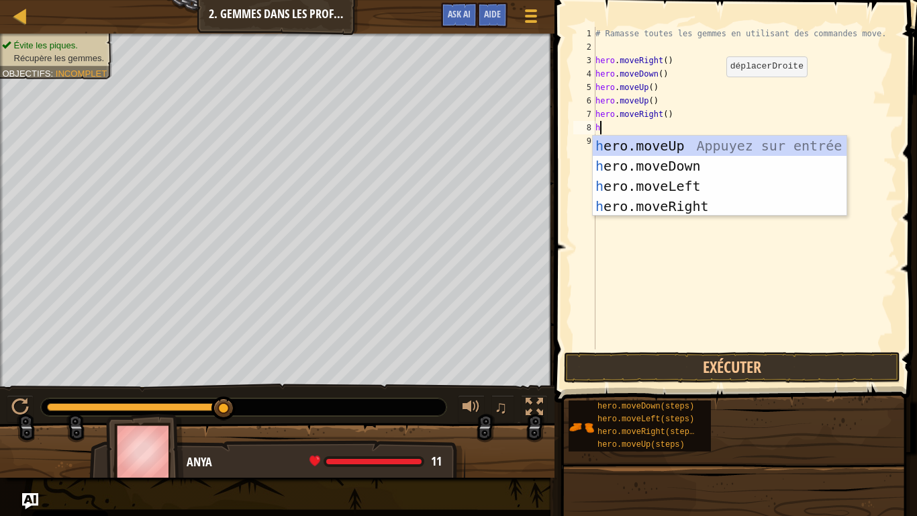
type textarea "her"
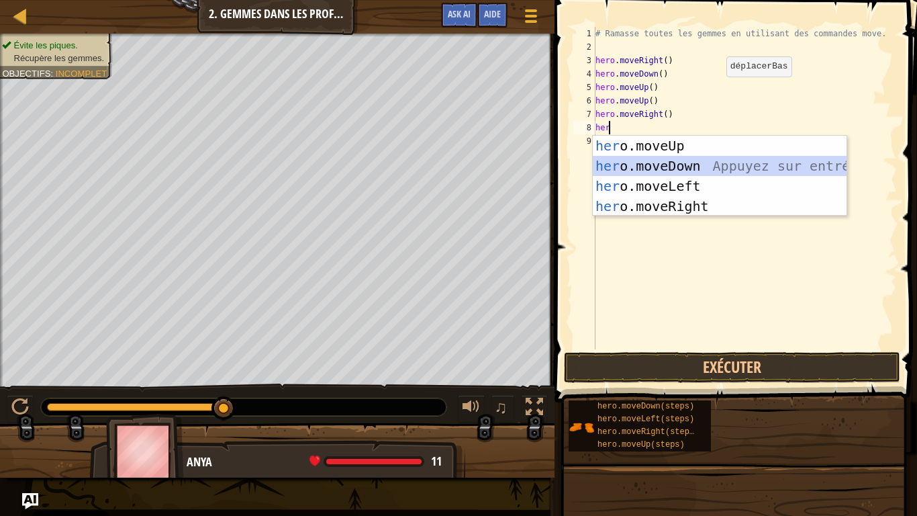
click at [661, 167] on div "her o.moveUp Appuyez sur entrée her o.moveDown Appuyez sur entrée her o.moveLef…" at bounding box center [720, 196] width 254 height 121
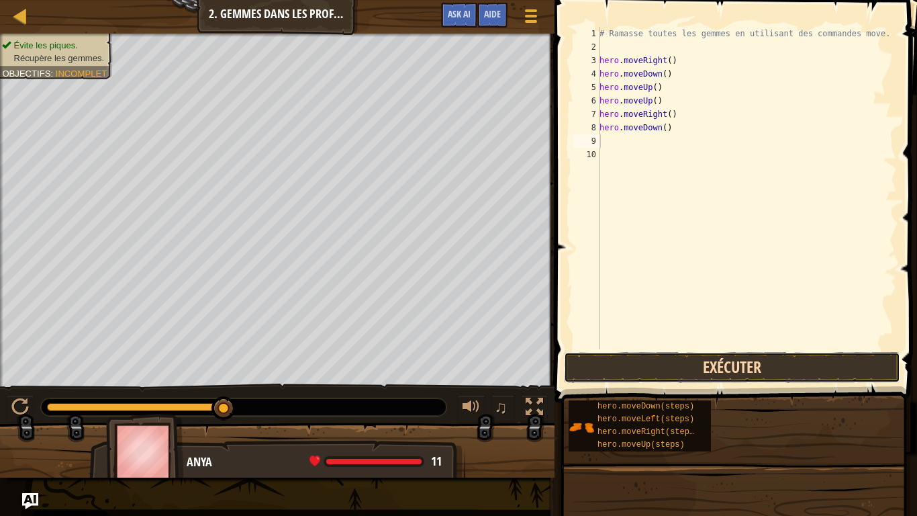
click at [645, 375] on button "Exécuter" at bounding box center [732, 367] width 336 height 31
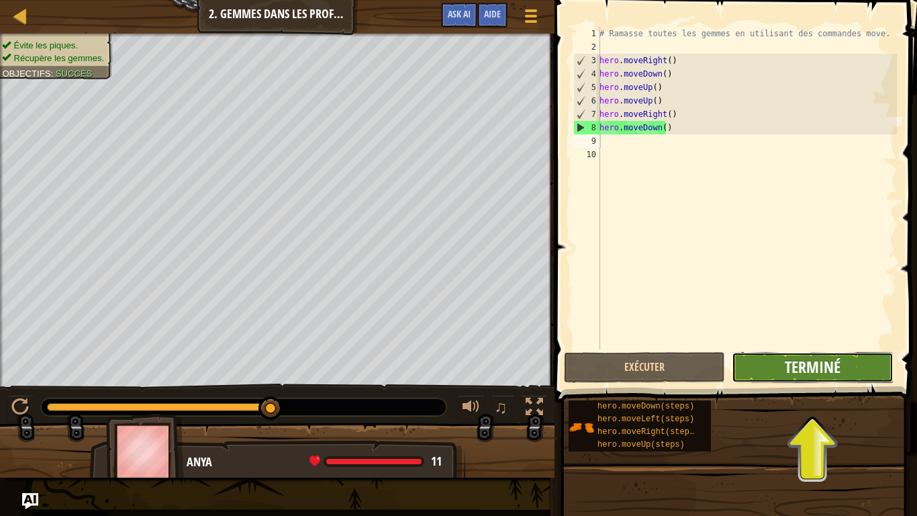
click at [795, 364] on span "Terminé" at bounding box center [813, 366] width 56 height 21
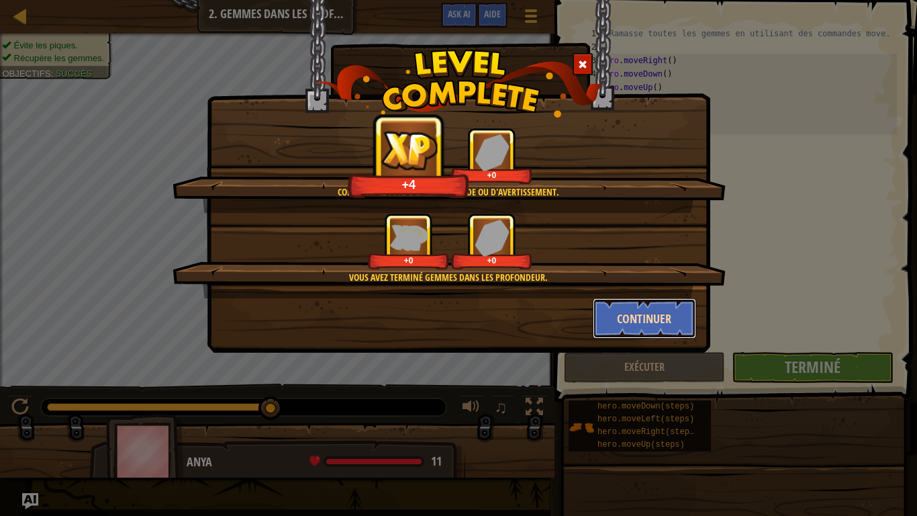
click at [647, 315] on button "Continuer" at bounding box center [645, 318] width 104 height 40
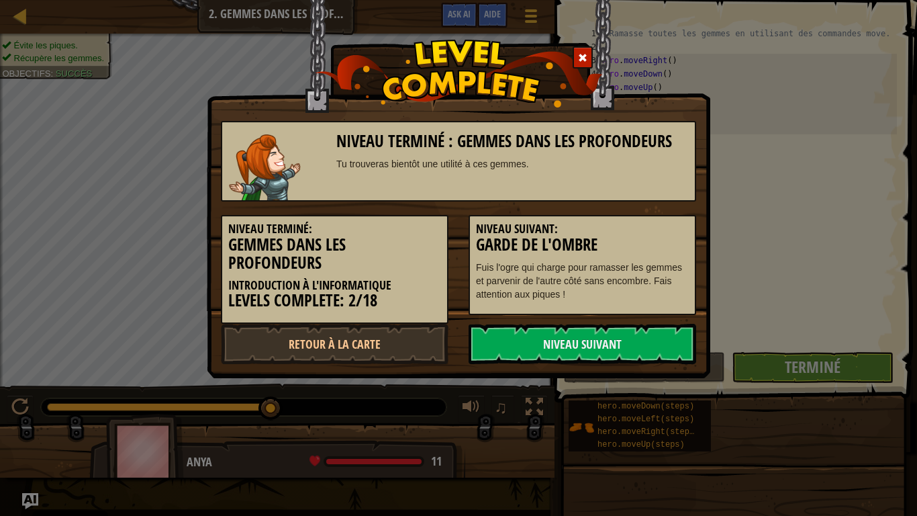
click at [647, 315] on div "Niveau terminé: Gemmes dans les profondeurs Introduction à l'Informatique Level…" at bounding box center [459, 262] width 496 height 122
click at [604, 332] on link "Niveau Suivant" at bounding box center [583, 344] width 228 height 40
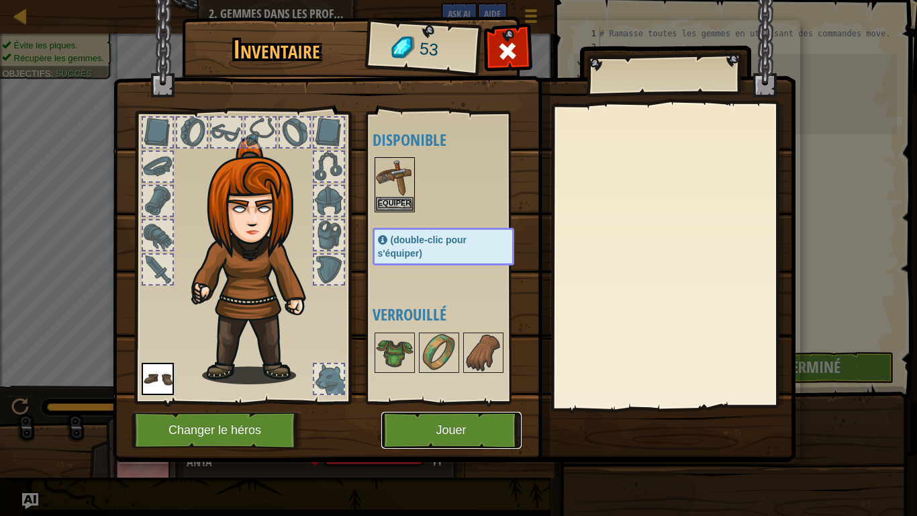
click at [454, 432] on button "Jouer" at bounding box center [451, 430] width 140 height 37
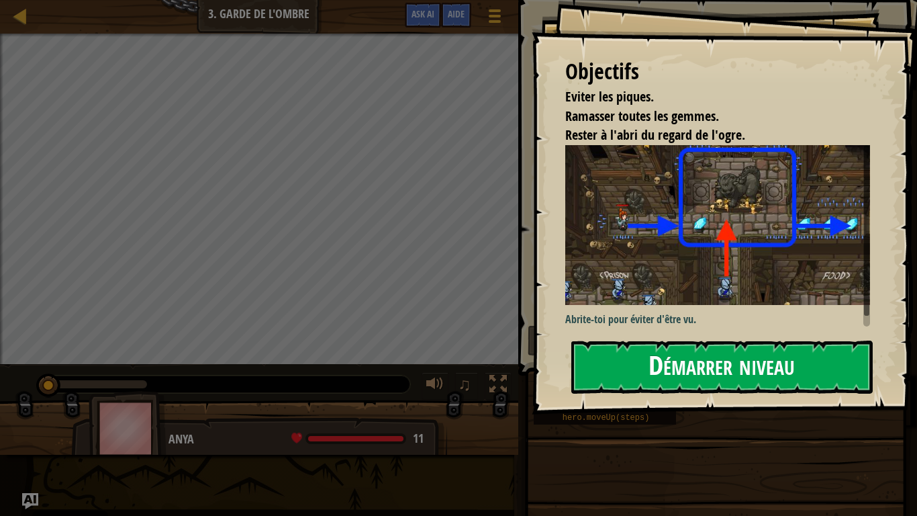
click at [654, 355] on button "Démarrer niveau" at bounding box center [723, 367] width 302 height 53
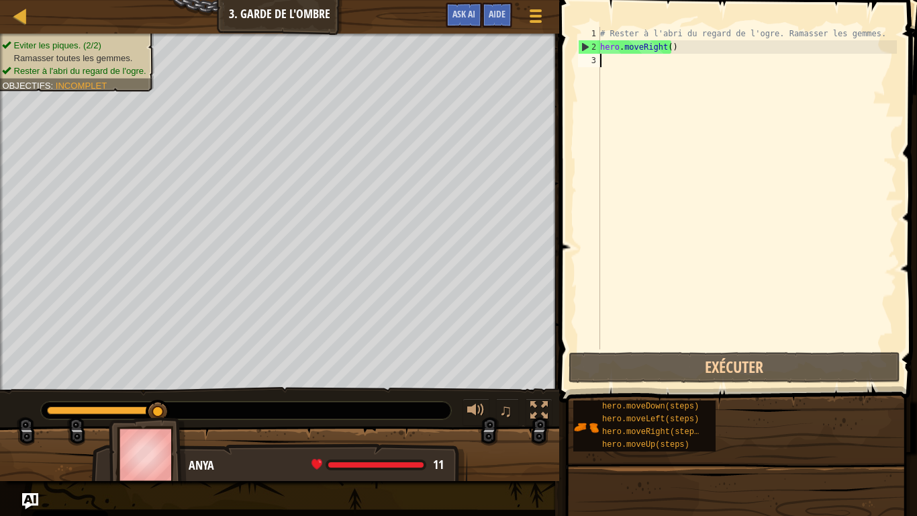
click at [621, 56] on div "# Rester à l'abri du regard de l'ogre. Ramasser les gemmes. hero . moveRight ( )" at bounding box center [748, 201] width 300 height 349
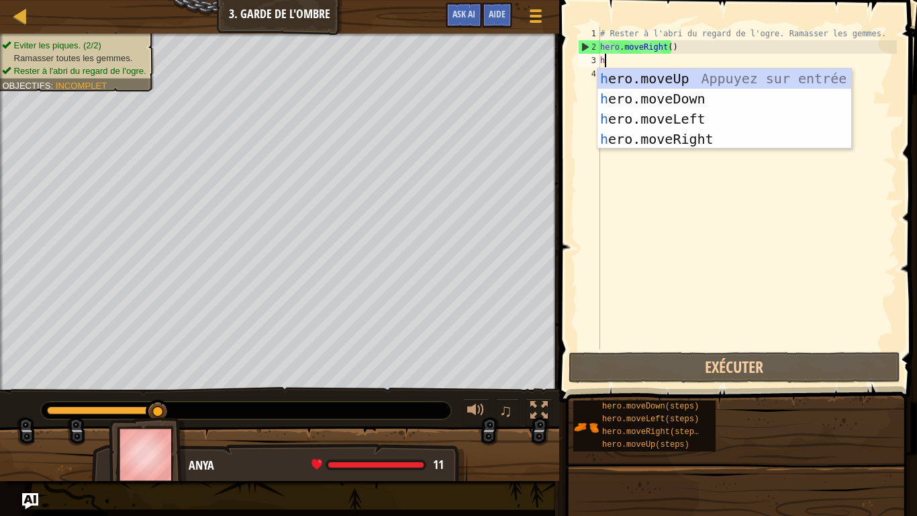
scroll to position [6, 0]
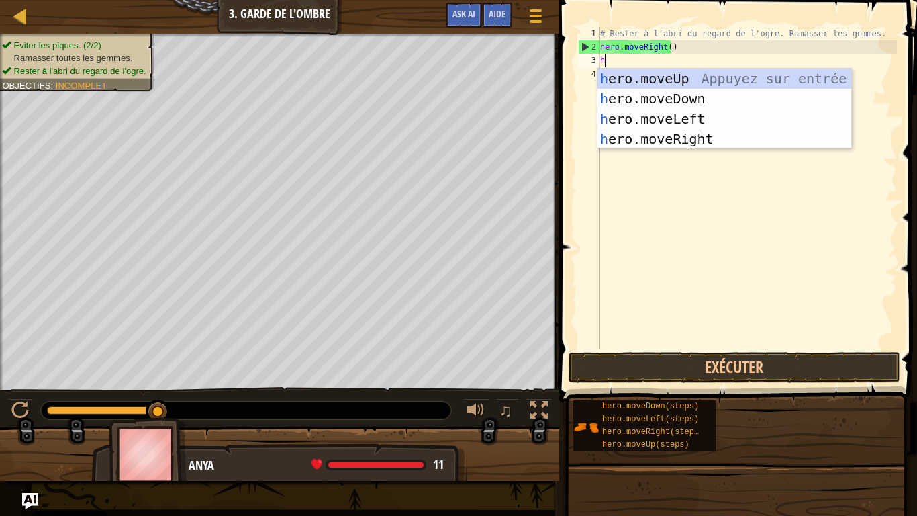
type textarea "her"
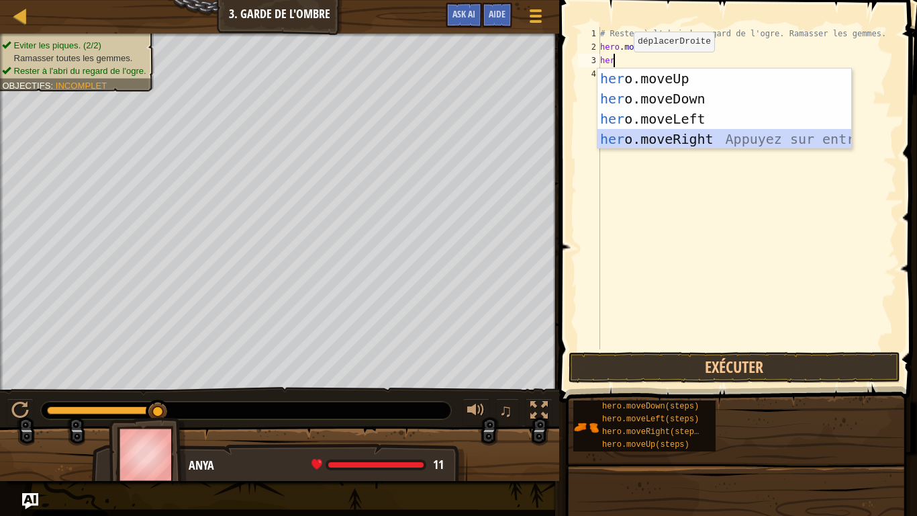
click at [641, 143] on div "her o.moveUp Appuyez sur entrée her o.moveDown Appuyez sur entrée her o.moveLef…" at bounding box center [725, 129] width 254 height 121
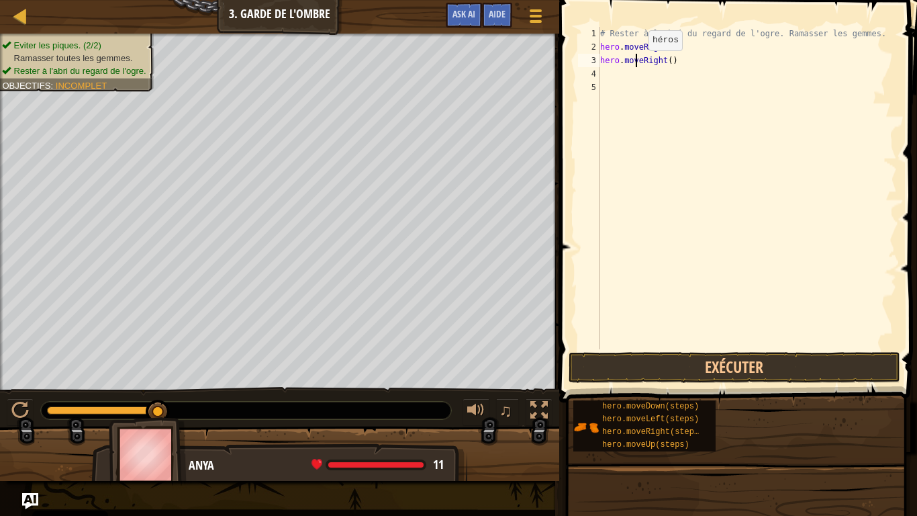
click at [637, 64] on div "# Rester à l'abri du regard de l'ogre. Ramasser les gemmes. hero . moveRight ( …" at bounding box center [748, 201] width 300 height 349
type textarea "h"
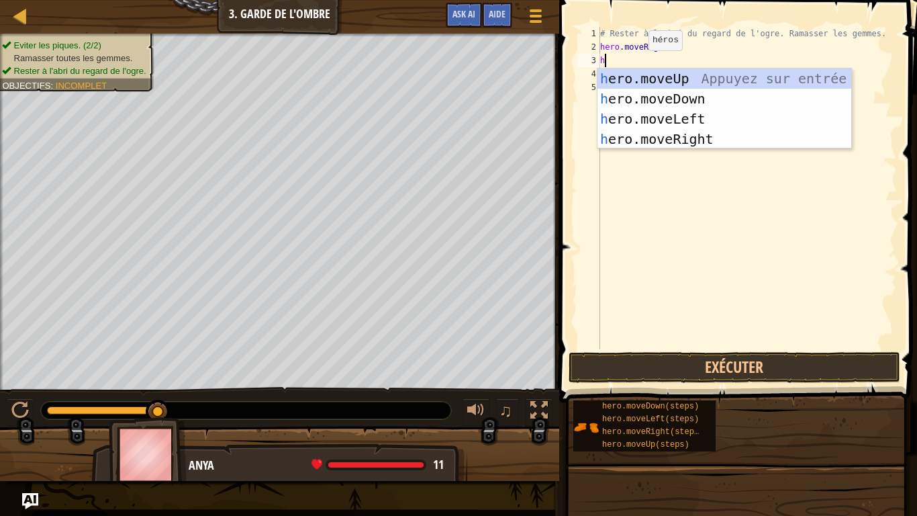
type textarea "her"
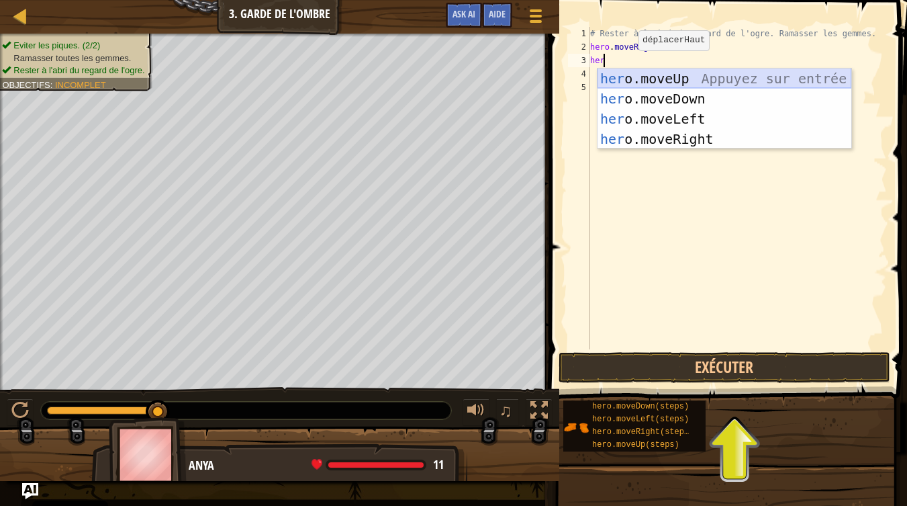
click at [640, 80] on div "her o.moveUp Appuyez sur entrée her o.moveDown Appuyez sur entrée her o.moveLef…" at bounding box center [725, 129] width 254 height 121
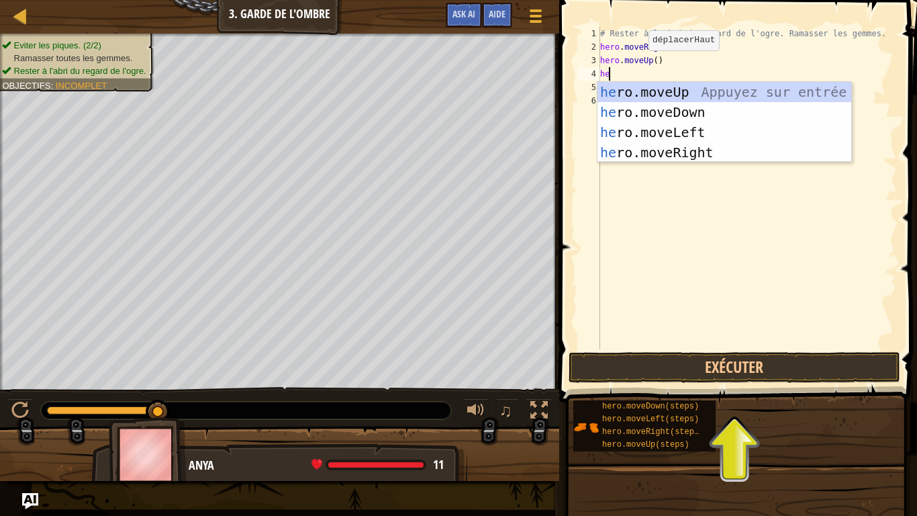
type textarea "her"
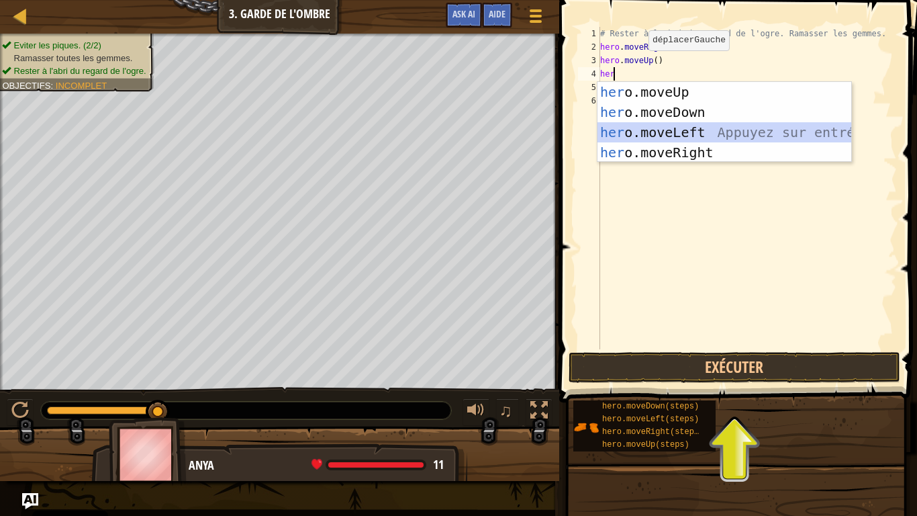
click at [655, 138] on div "her o.moveUp Appuyez sur entrée her o.moveDown Appuyez sur entrée her o.moveLef…" at bounding box center [725, 142] width 254 height 121
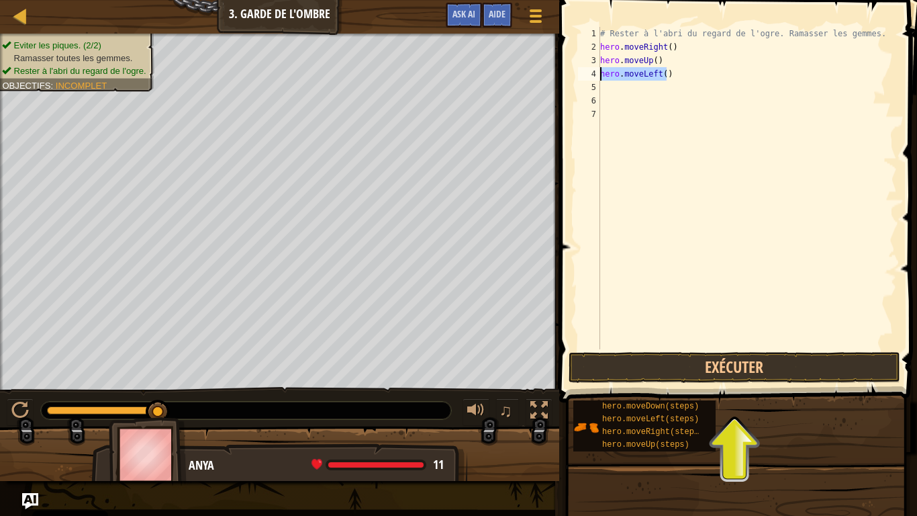
drag, startPoint x: 669, startPoint y: 80, endPoint x: 598, endPoint y: 74, distance: 70.8
click at [598, 74] on div "1 2 3 4 5 6 7 # [PERSON_NAME] à l'abri du regard de l'ogre. Ramasser les gemmes…" at bounding box center [737, 188] width 322 height 322
type textarea "hero.moveLeft()"
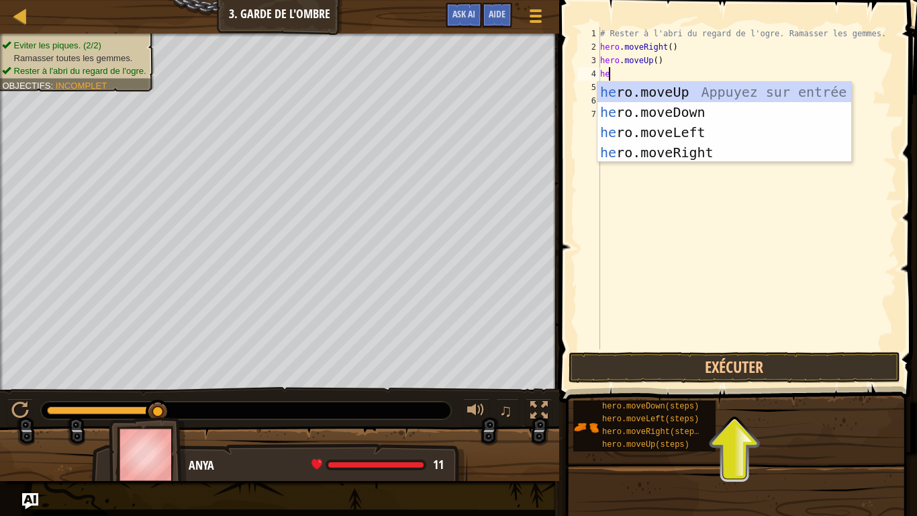
type textarea "her"
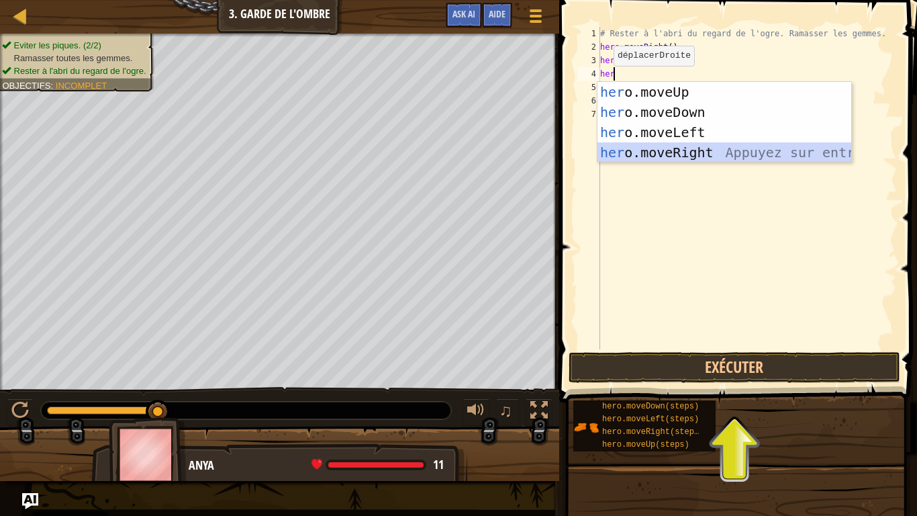
click at [651, 150] on div "her o.moveUp Appuyez sur entrée her o.moveDown Appuyez sur entrée her o.moveLef…" at bounding box center [725, 142] width 254 height 121
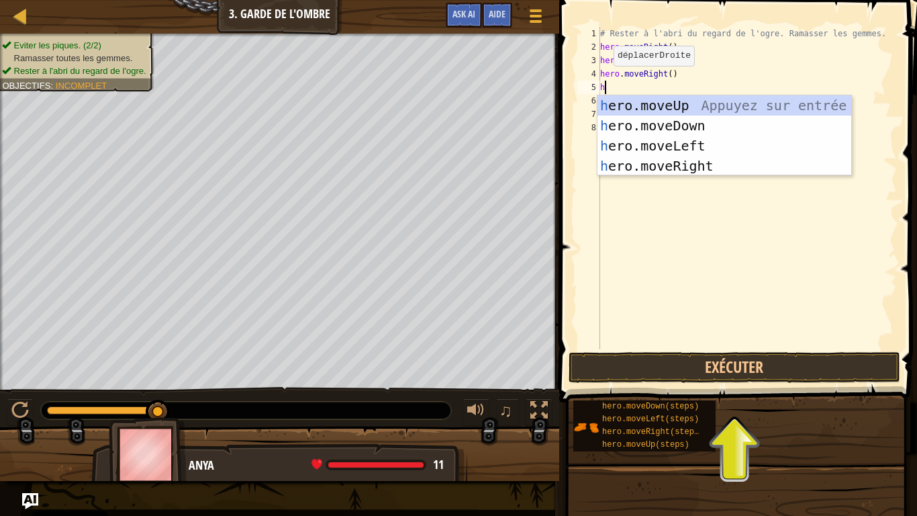
type textarea "her"
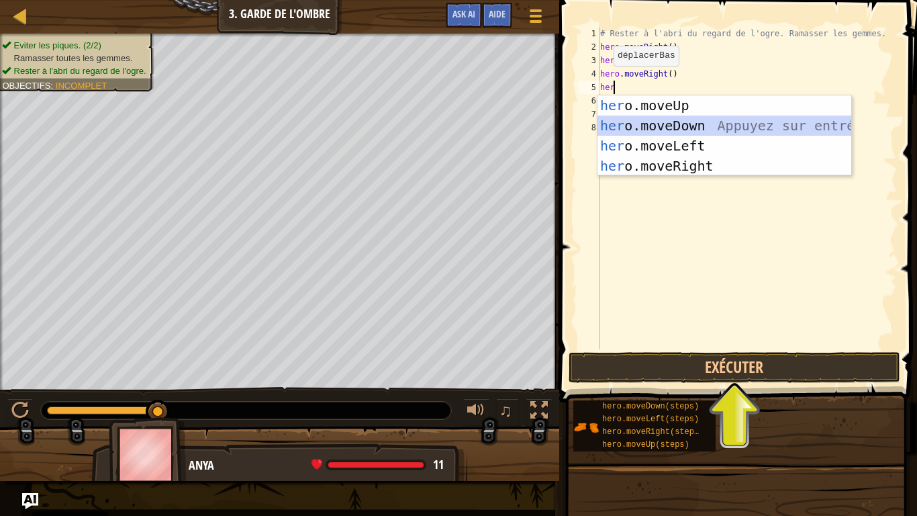
click at [656, 121] on div "her o.moveUp Appuyez sur entrée her o.moveDown Appuyez sur entrée her o.moveLef…" at bounding box center [725, 155] width 254 height 121
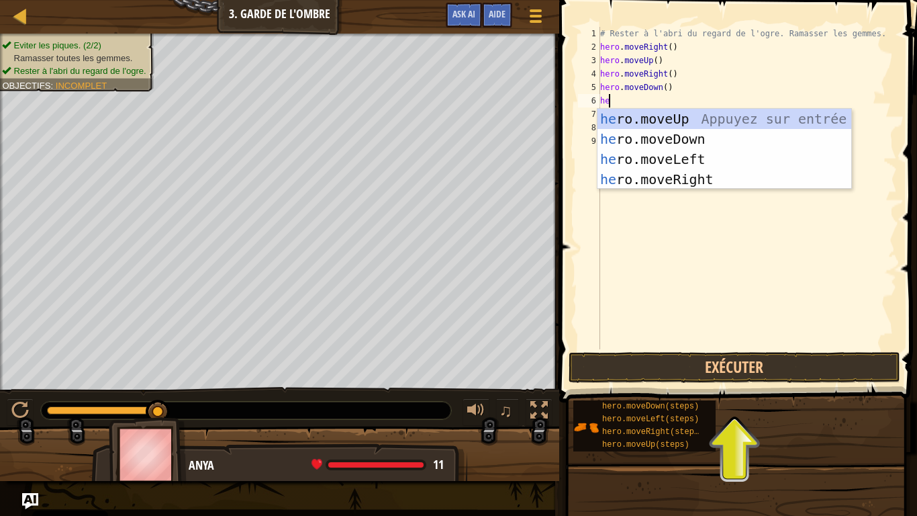
type textarea "her"
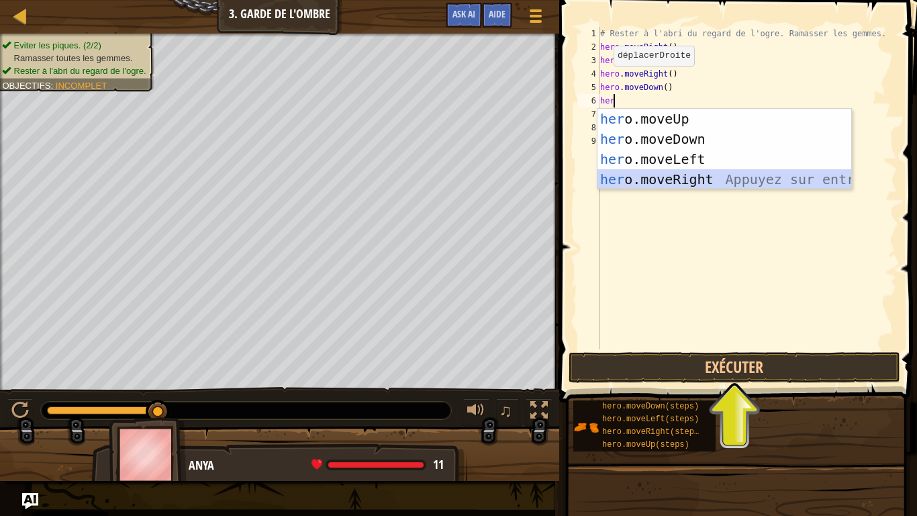
click at [647, 180] on div "her o.moveUp Appuyez sur entrée her o.moveDown Appuyez sur entrée her o.moveLef…" at bounding box center [725, 169] width 254 height 121
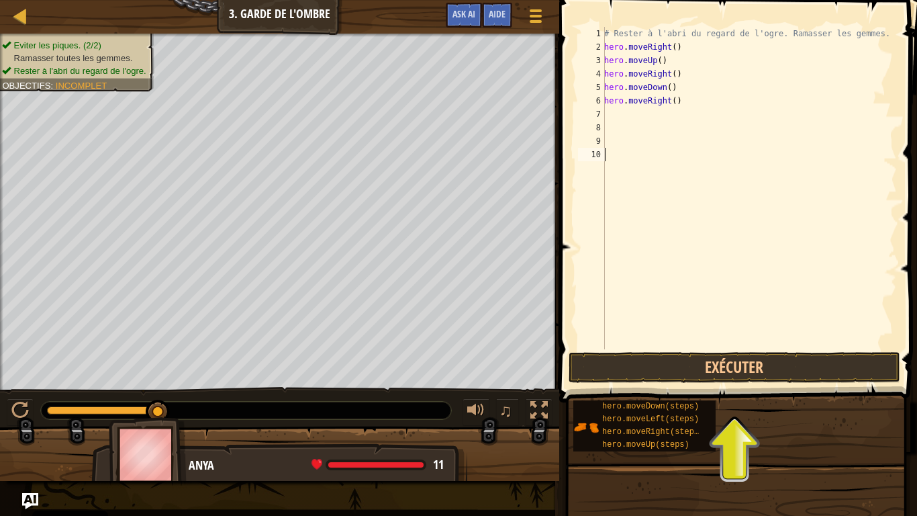
click at [625, 155] on div "# Rester à l'abri du regard de l'ogre. Ramasser les gemmes. hero . moveRight ( …" at bounding box center [750, 201] width 296 height 349
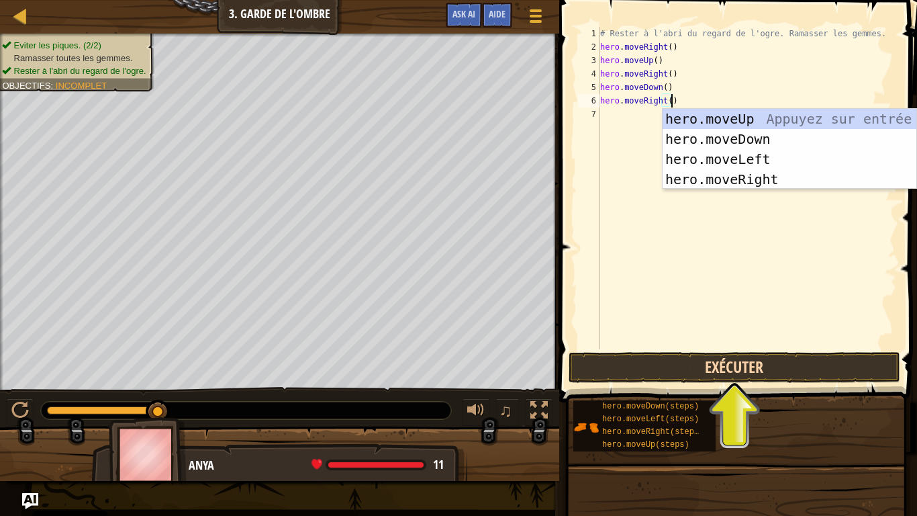
type textarea "hero.moveRight()"
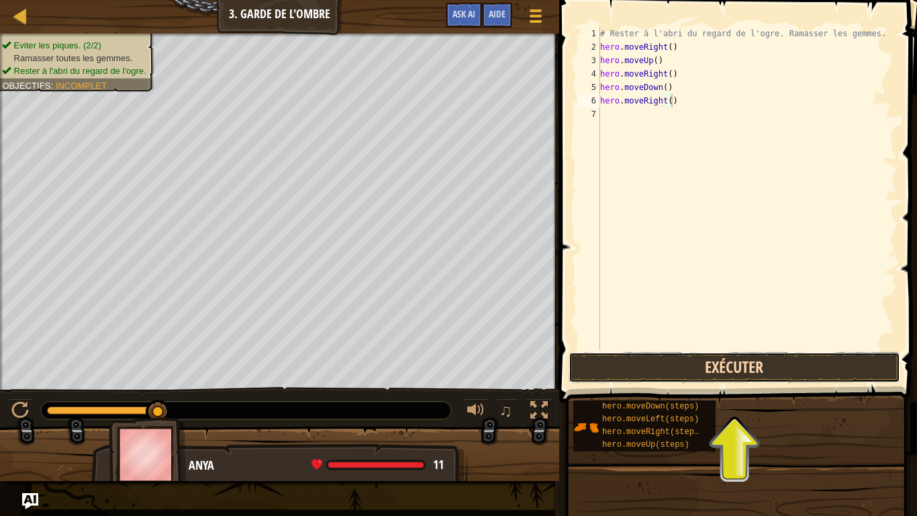
click at [637, 359] on button "Exécuter" at bounding box center [735, 367] width 332 height 31
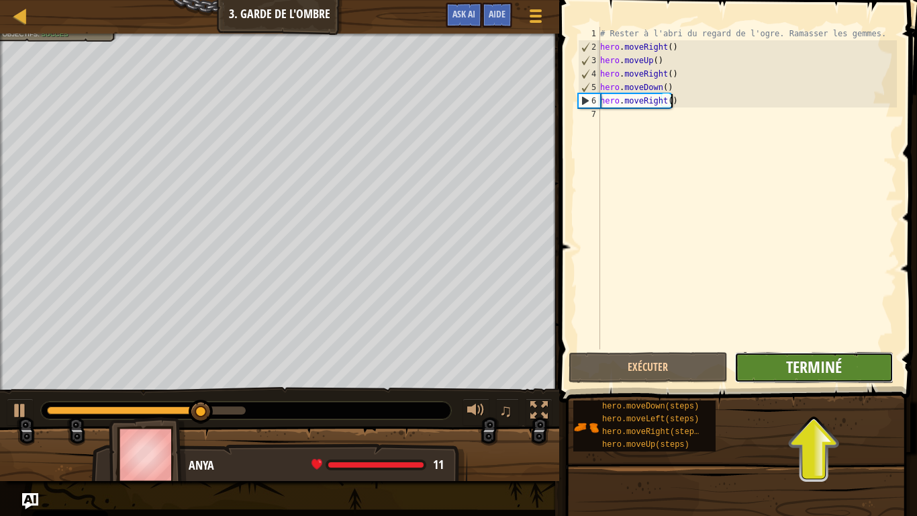
click at [818, 368] on span "Terminé" at bounding box center [814, 366] width 56 height 21
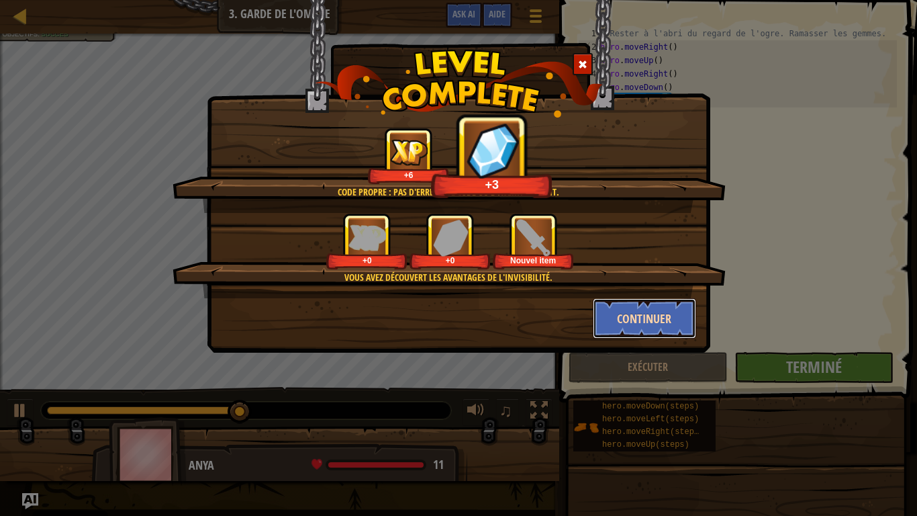
click at [625, 319] on button "Continuer" at bounding box center [645, 318] width 104 height 40
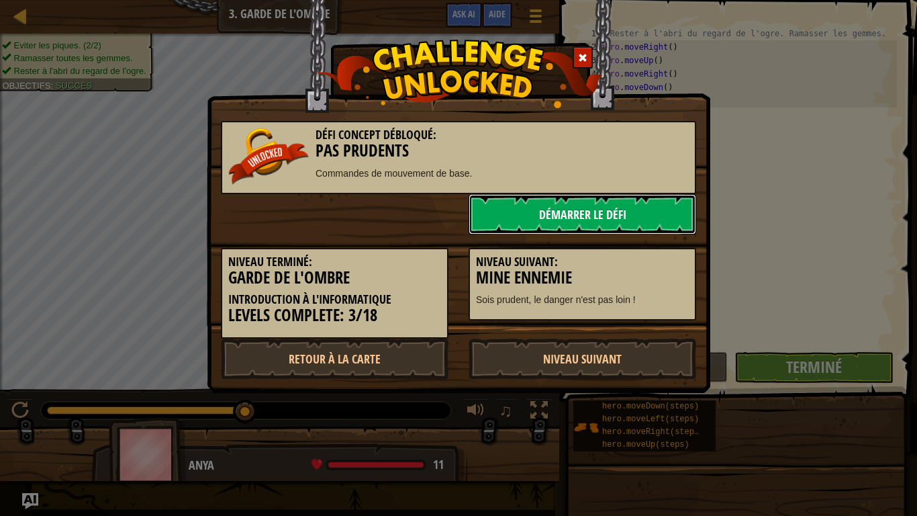
click at [615, 214] on link "Démarrer le Défi" at bounding box center [583, 214] width 228 height 40
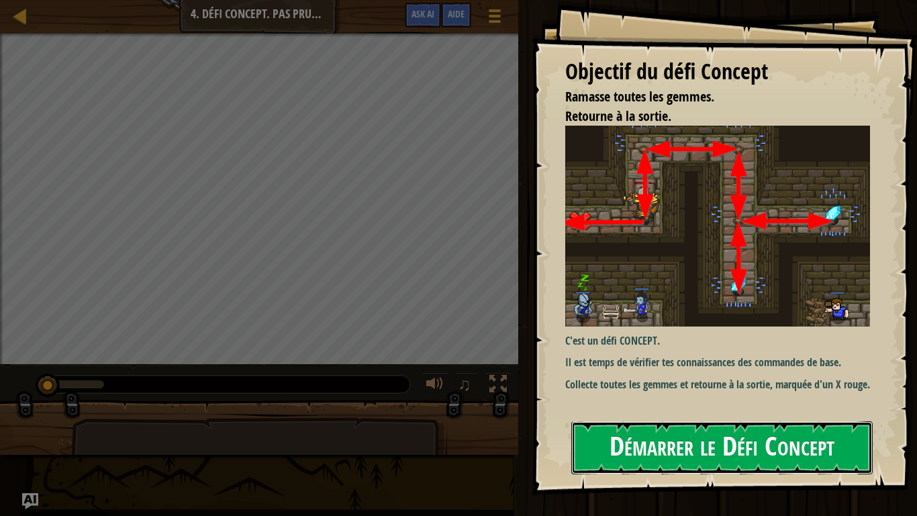
click at [642, 436] on button "Démarrer le Défi Concept" at bounding box center [723, 447] width 302 height 53
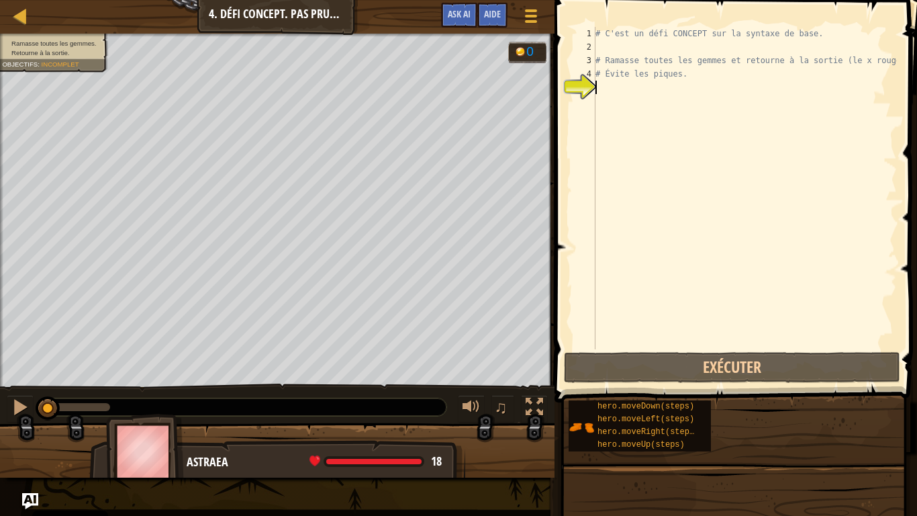
click at [601, 91] on div "# C'est un défi CONCEPT sur la syntaxe de base. # Ramasse toutes les gemmes et …" at bounding box center [745, 201] width 304 height 349
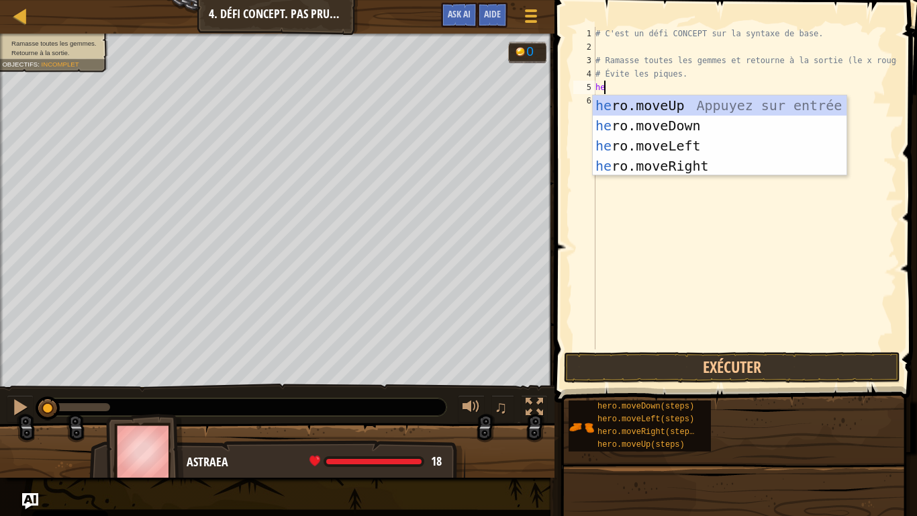
type textarea "her"
click at [641, 109] on div "her o.moveUp Appuyez sur entrée her o.moveDown Appuyez sur entrée her o.moveLef…" at bounding box center [720, 155] width 254 height 121
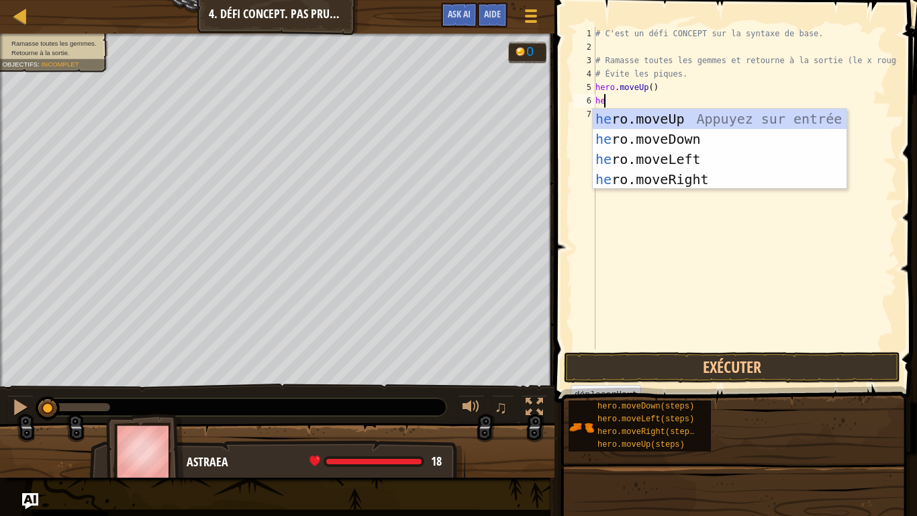
type textarea "her"
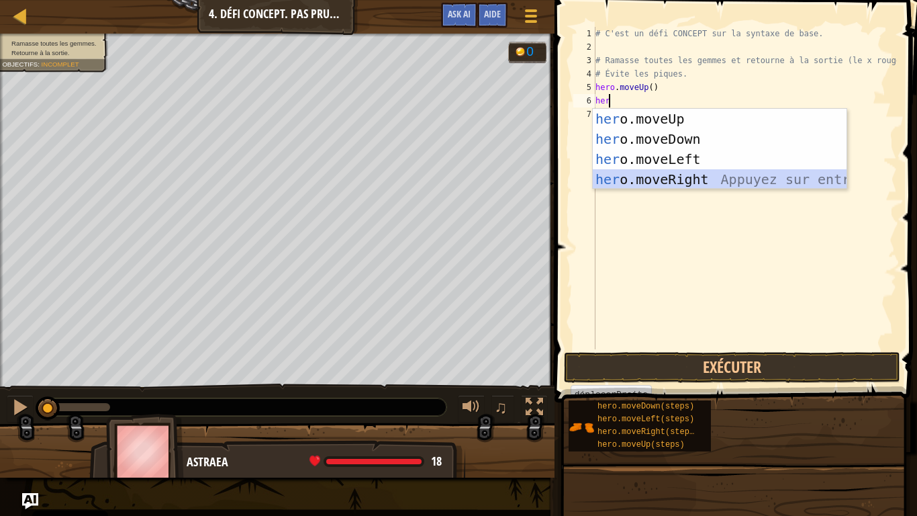
click at [641, 173] on div "her o.moveUp Appuyez sur entrée her o.moveDown Appuyez sur entrée her o.moveLef…" at bounding box center [720, 169] width 254 height 121
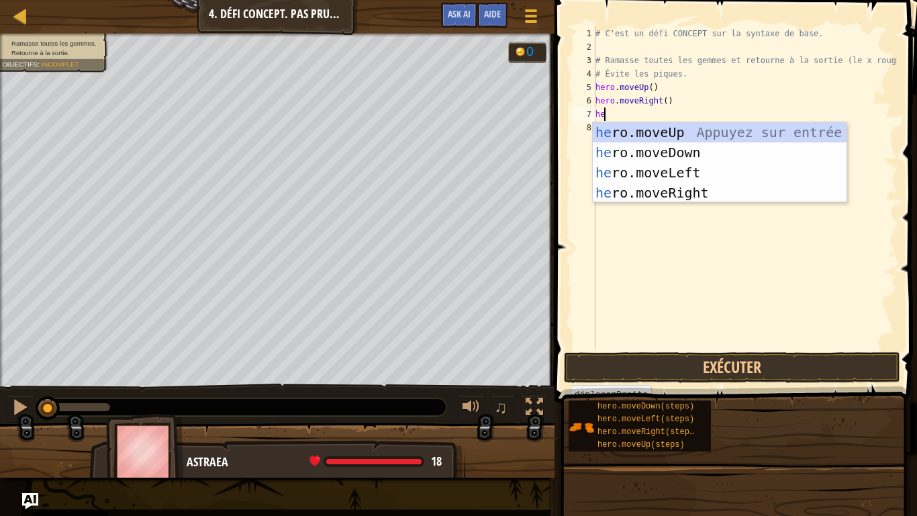
type textarea "her"
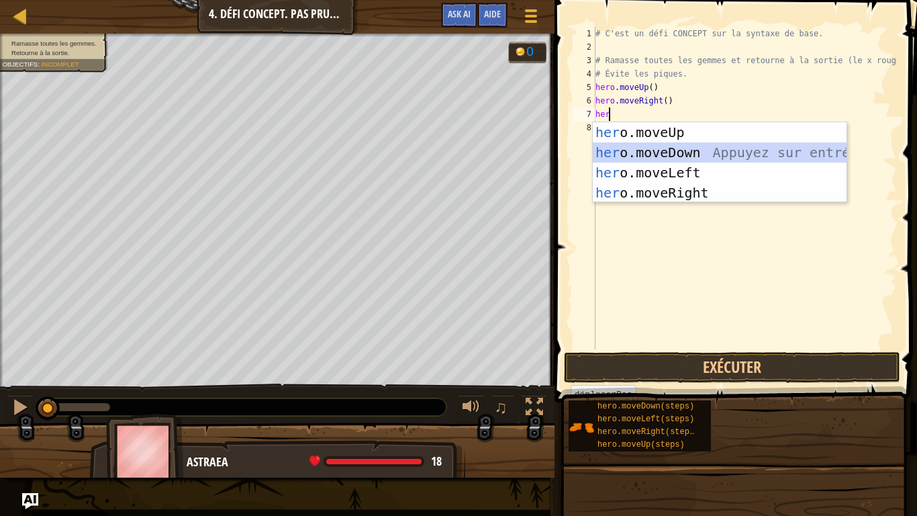
click at [655, 150] on div "her o.moveUp Appuyez sur entrée her o.moveDown Appuyez sur entrée her o.moveLef…" at bounding box center [720, 182] width 254 height 121
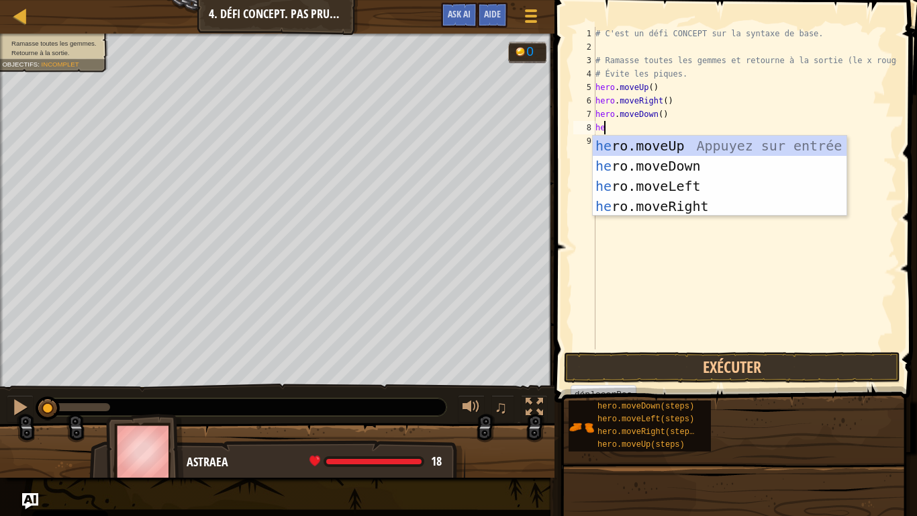
type textarea "her"
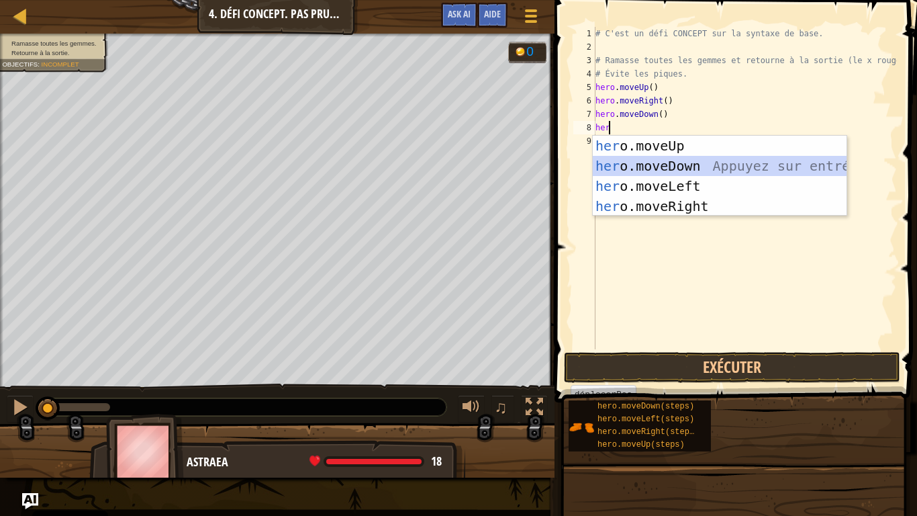
click at [654, 159] on div "her o.moveUp Appuyez sur entrée her o.moveDown Appuyez sur entrée her o.moveLef…" at bounding box center [720, 196] width 254 height 121
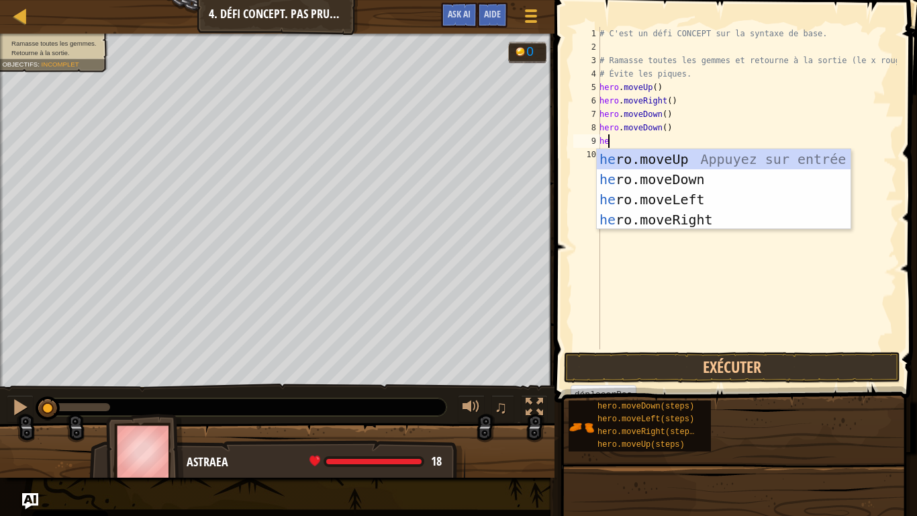
type textarea "her"
click at [649, 160] on div "her o.moveUp Appuyez sur entrée her o.moveDown Appuyez sur entrée her o.moveLef…" at bounding box center [724, 209] width 254 height 121
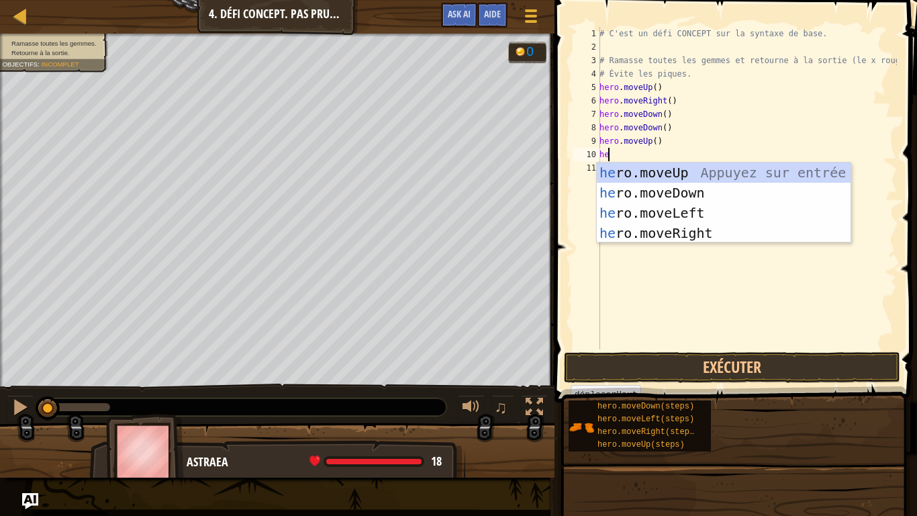
type textarea "her"
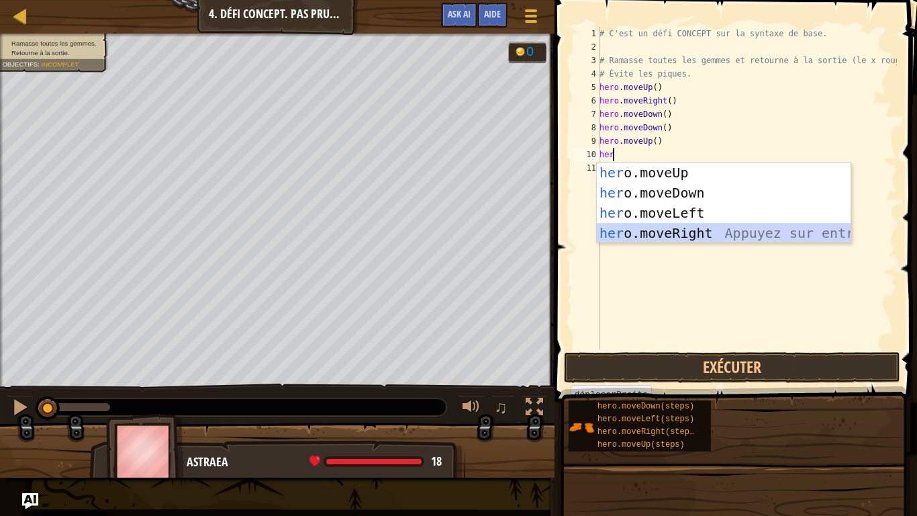
click at [640, 234] on div "her o.moveUp Appuyez sur entrée her o.moveDown Appuyez sur entrée her o.moveLef…" at bounding box center [724, 223] width 254 height 121
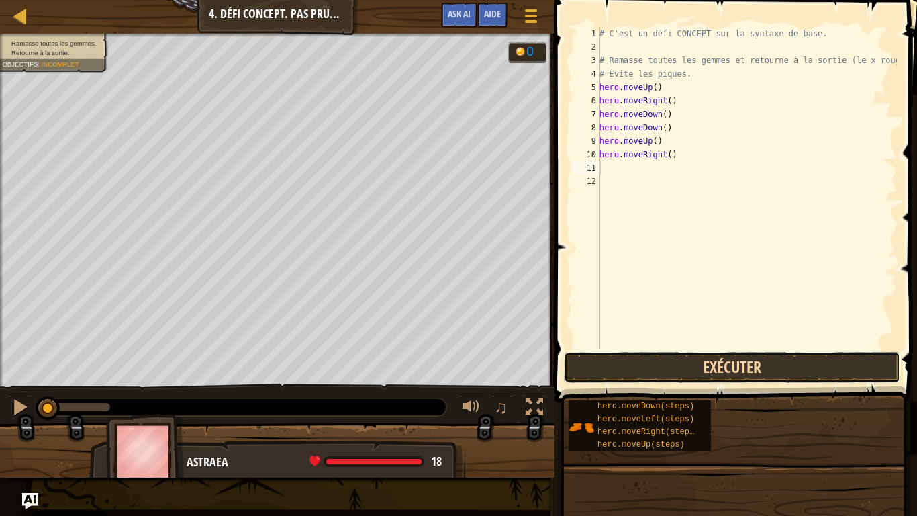
click at [658, 363] on button "Exécuter" at bounding box center [732, 367] width 336 height 31
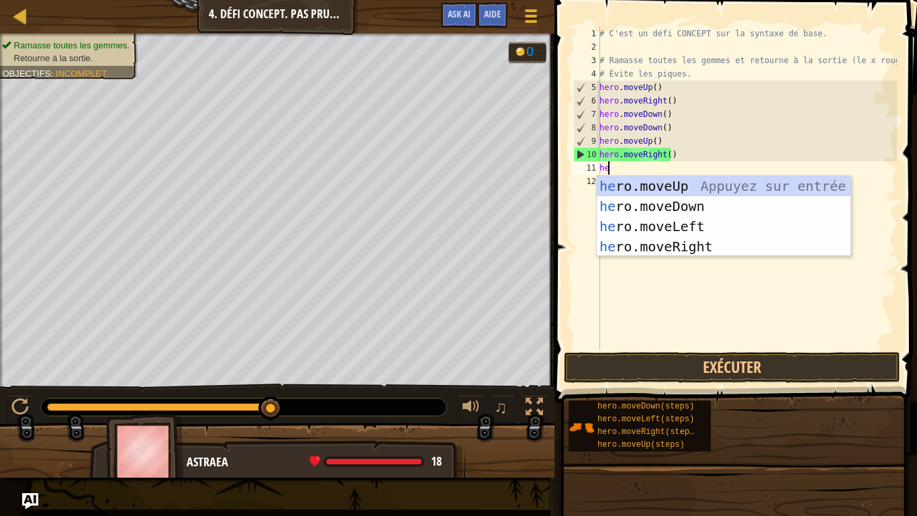
type textarea "her"
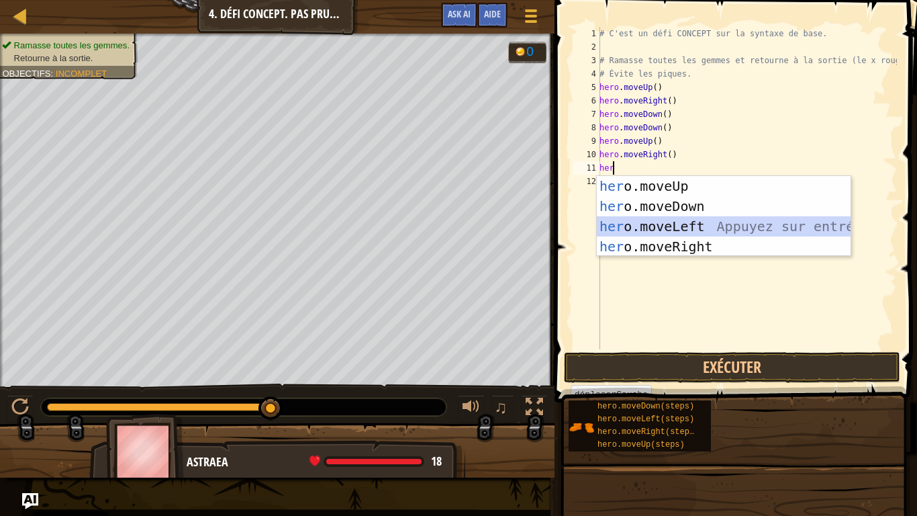
click at [668, 223] on div "her o.moveUp Appuyez sur entrée her o.moveDown Appuyez sur entrée her o.moveLef…" at bounding box center [724, 236] width 254 height 121
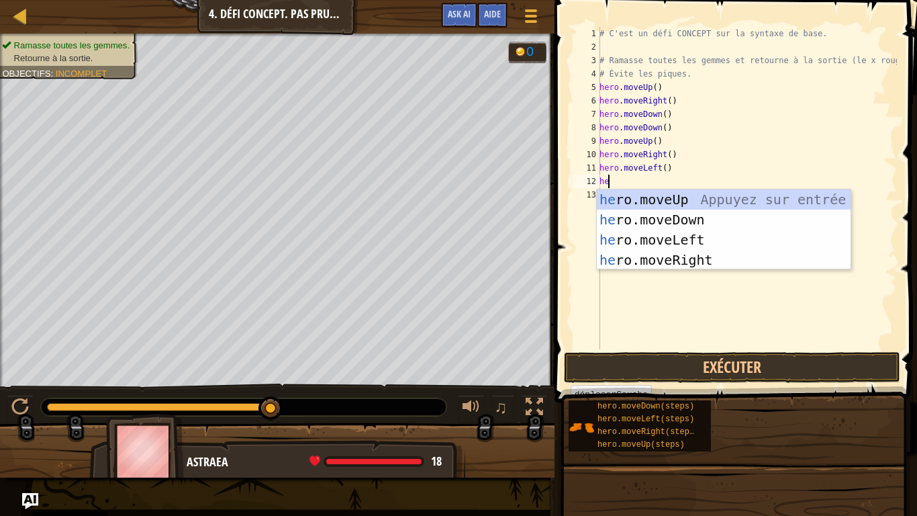
type textarea "her"
click at [666, 199] on div "her o.moveUp Appuyez sur entrée her o.moveDown Appuyez sur entrée her o.moveLef…" at bounding box center [724, 249] width 254 height 121
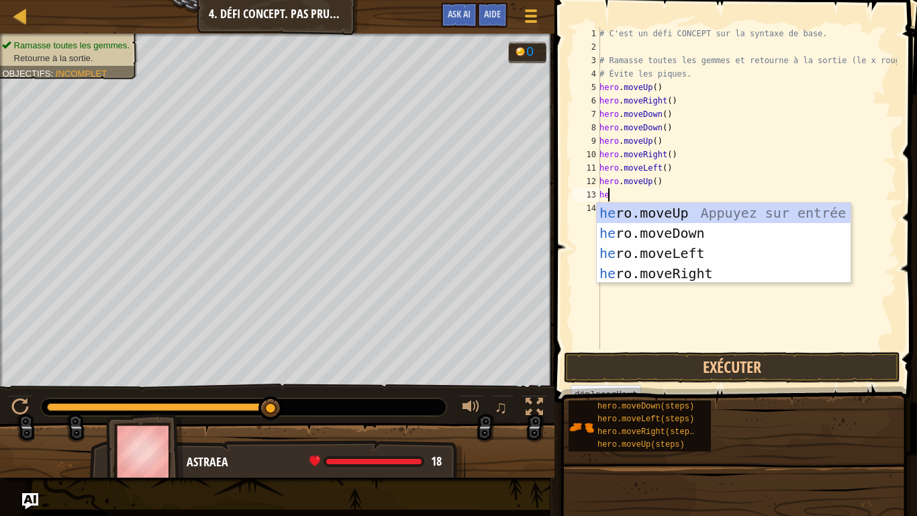
type textarea "her"
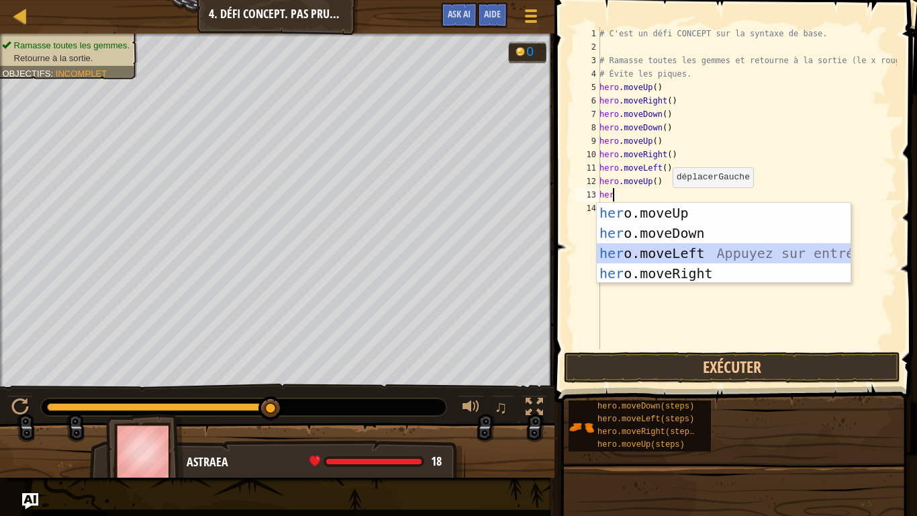
click at [659, 256] on div "her o.moveUp Appuyez sur entrée her o.moveDown Appuyez sur entrée her o.moveLef…" at bounding box center [724, 263] width 254 height 121
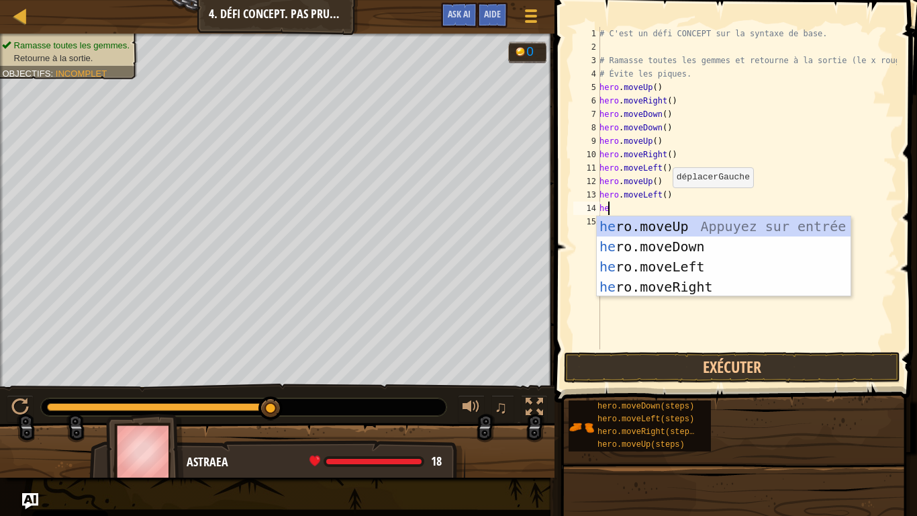
type textarea "her"
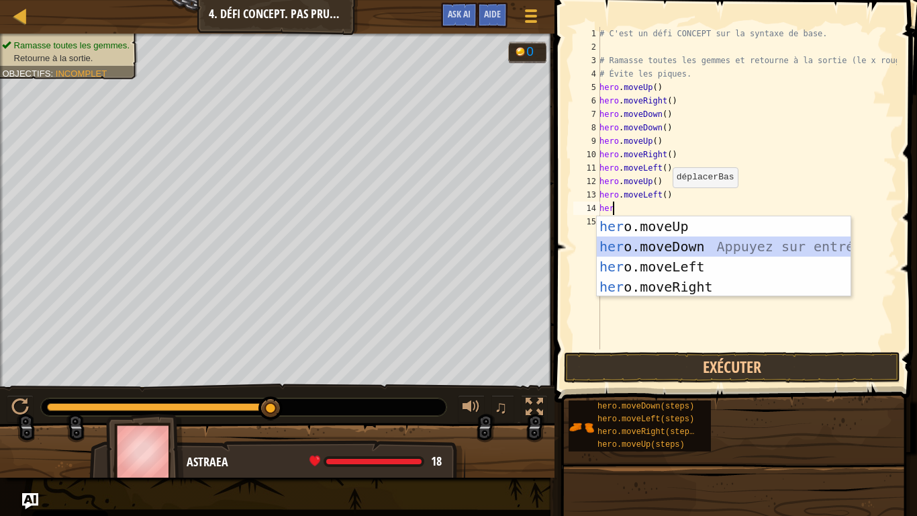
click at [655, 239] on div "her o.moveUp Appuyez sur entrée her o.moveDown Appuyez sur entrée her o.moveLef…" at bounding box center [724, 276] width 254 height 121
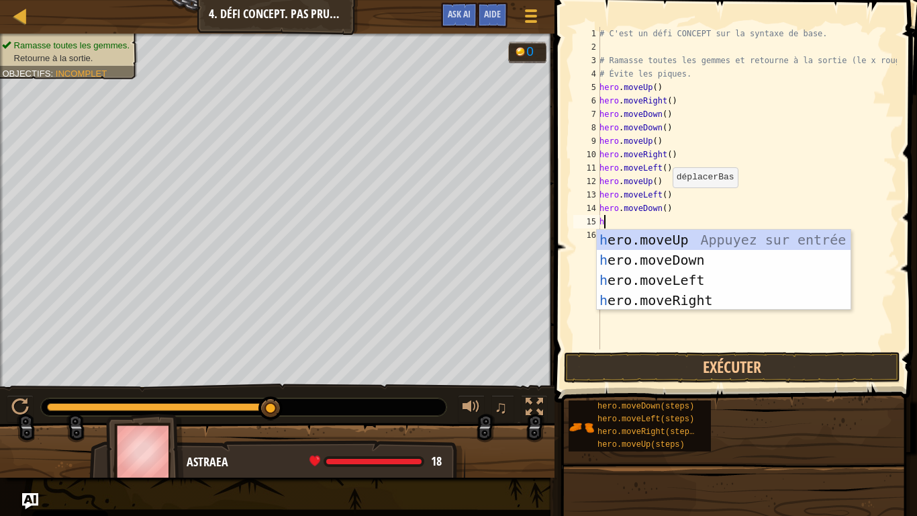
type textarea "her"
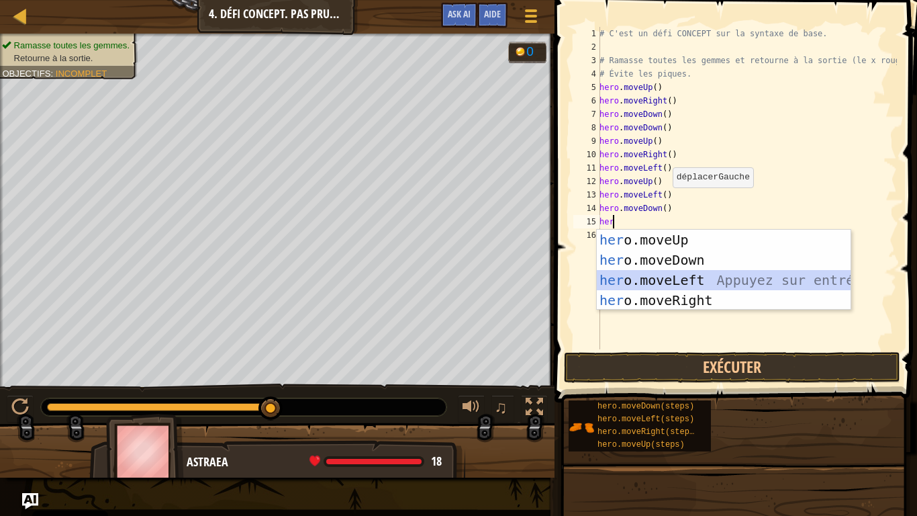
click at [660, 279] on div "her o.moveUp Appuyez sur entrée her o.moveDown Appuyez sur entrée her o.moveLef…" at bounding box center [724, 290] width 254 height 121
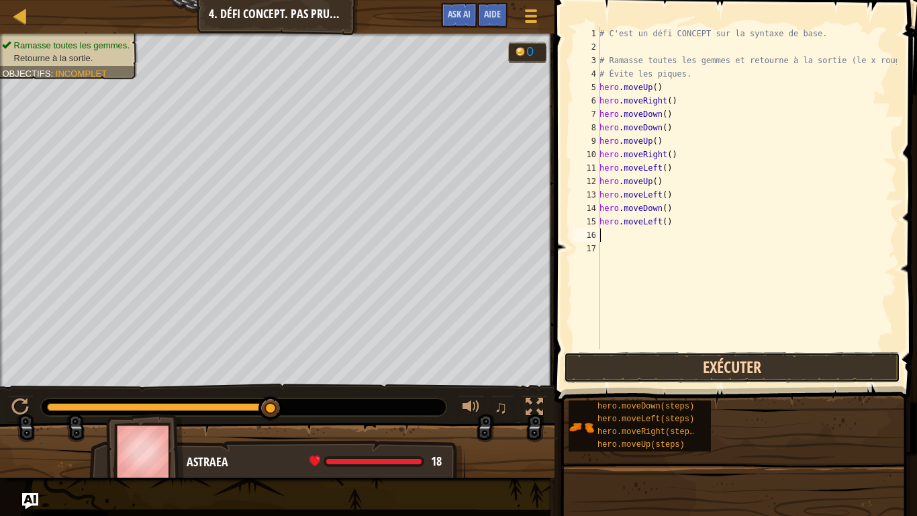
click at [660, 363] on button "Exécuter" at bounding box center [732, 367] width 336 height 31
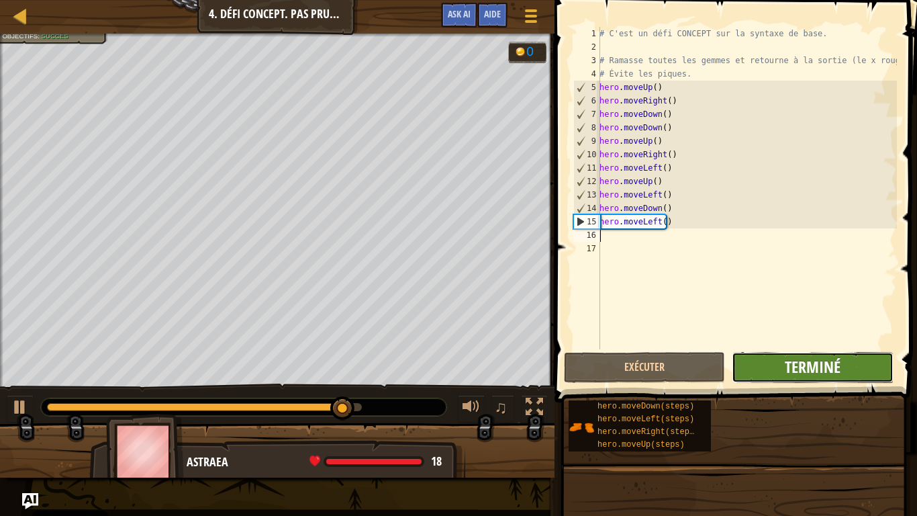
click at [800, 369] on span "Terminé" at bounding box center [813, 366] width 56 height 21
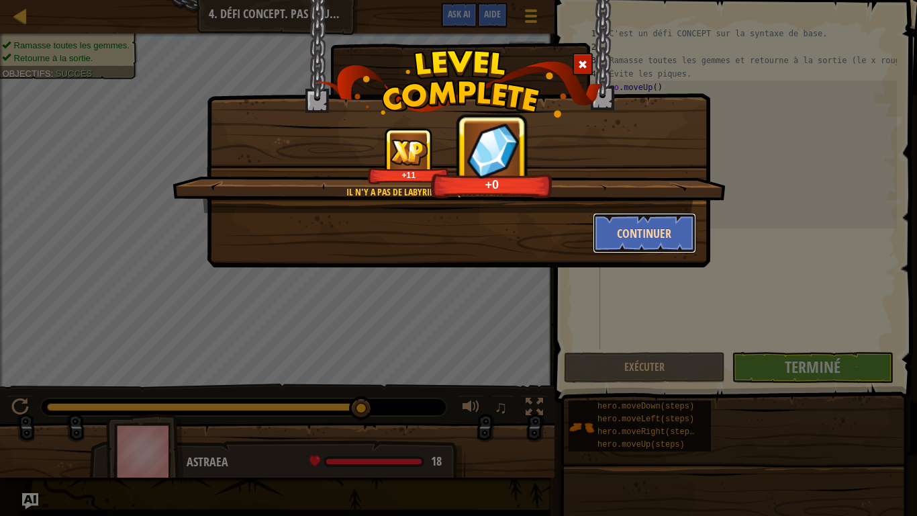
click at [647, 238] on button "Continuer" at bounding box center [645, 233] width 104 height 40
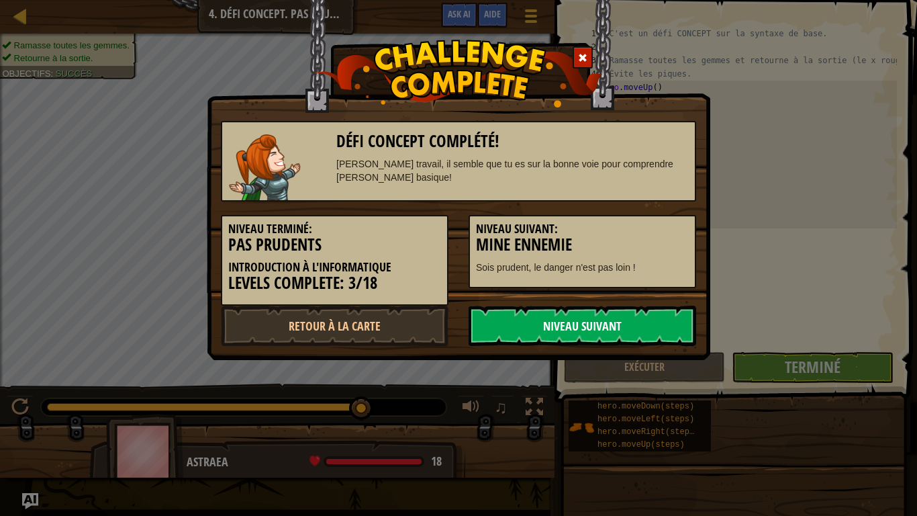
click at [594, 321] on link "Niveau Suivant" at bounding box center [583, 326] width 228 height 40
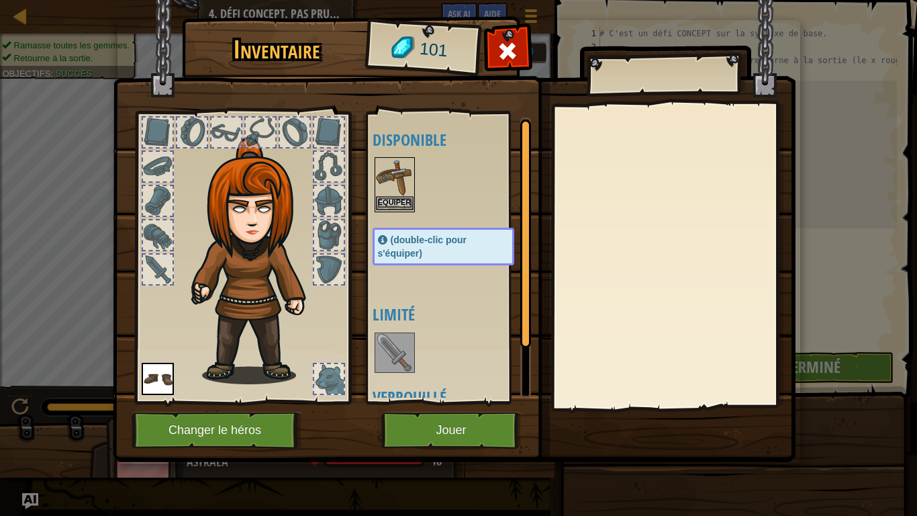
click at [394, 185] on img at bounding box center [395, 177] width 38 height 38
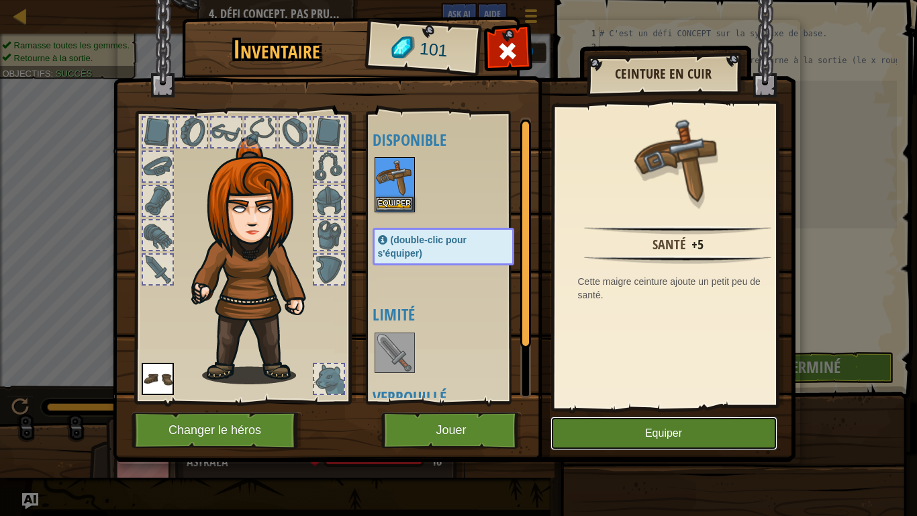
click at [621, 432] on button "Equiper" at bounding box center [664, 433] width 227 height 34
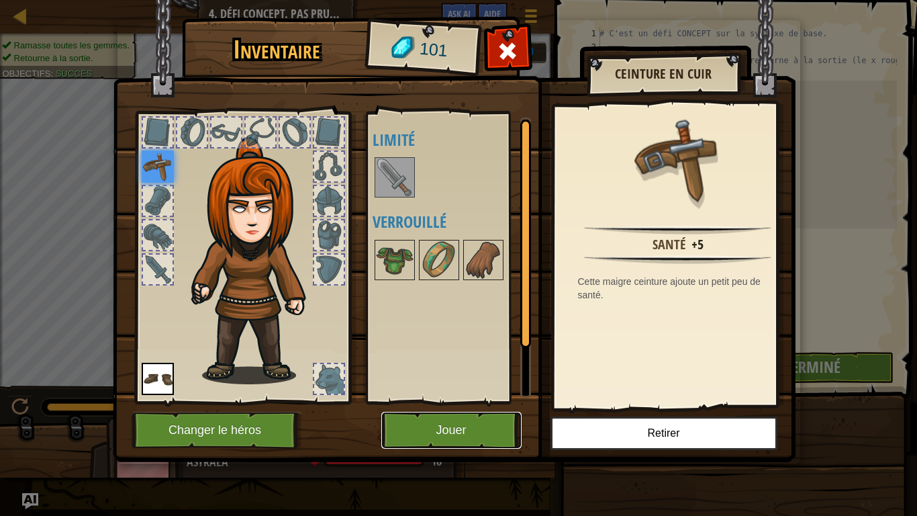
click at [484, 424] on button "Jouer" at bounding box center [451, 430] width 140 height 37
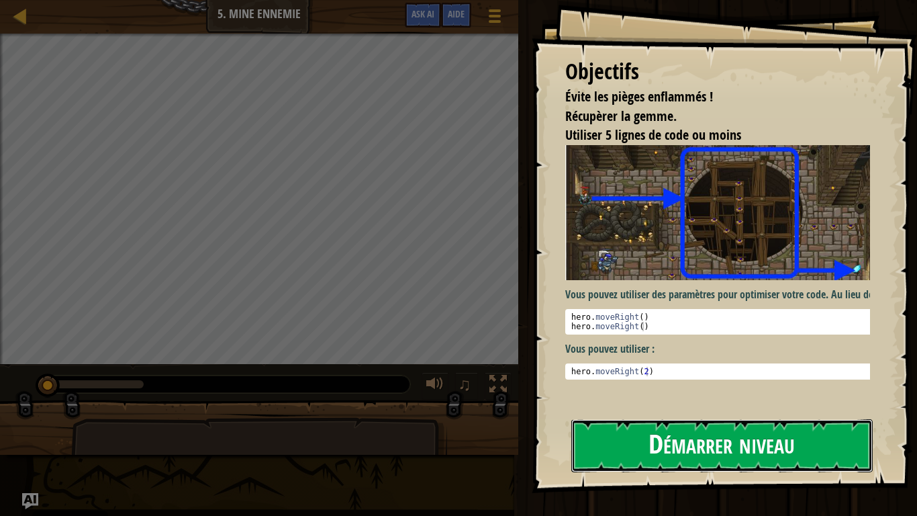
click at [622, 436] on button "Démarrer niveau" at bounding box center [723, 445] width 302 height 53
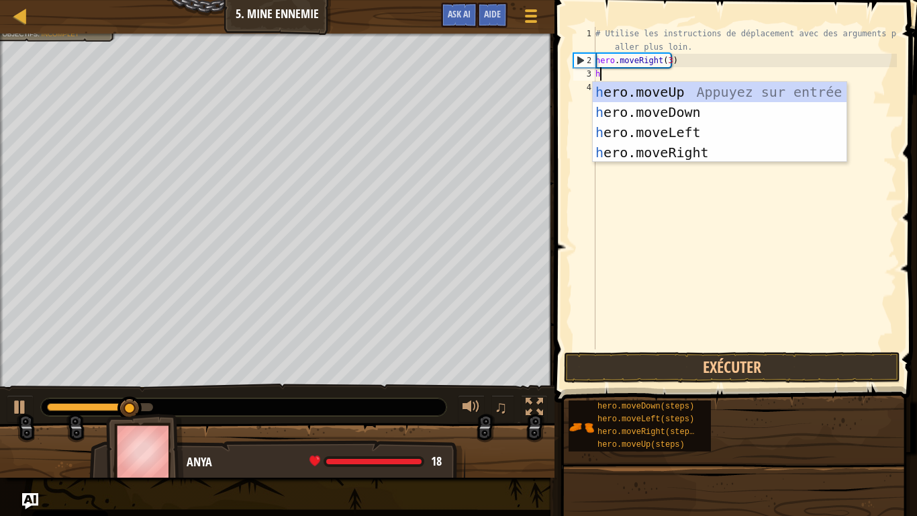
scroll to position [6, 0]
type textarea "her"
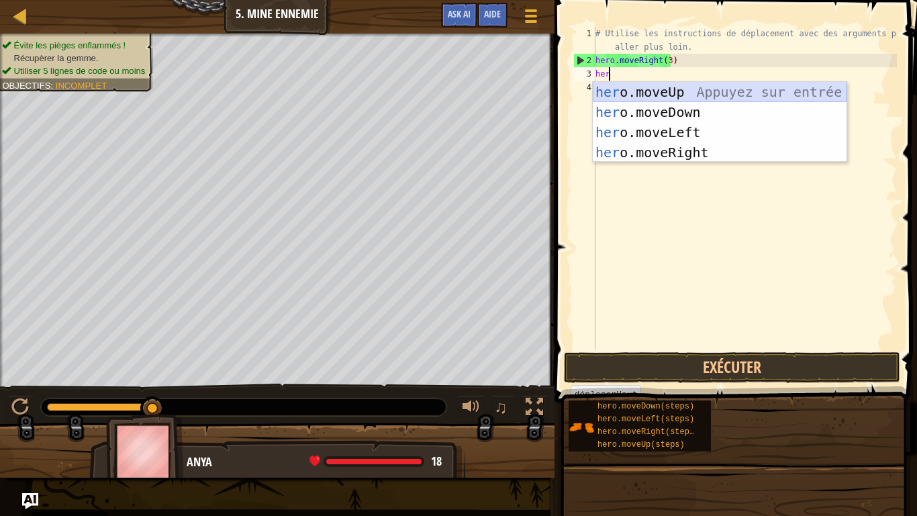
click at [668, 90] on div "her o.moveUp Appuyez sur entrée her o.moveDown Appuyez sur entrée her o.moveLef…" at bounding box center [720, 142] width 254 height 121
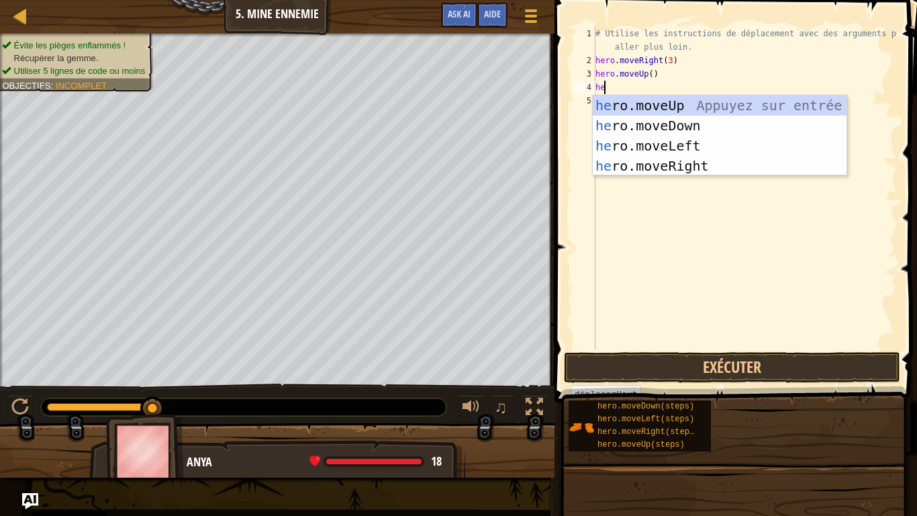
type textarea "her"
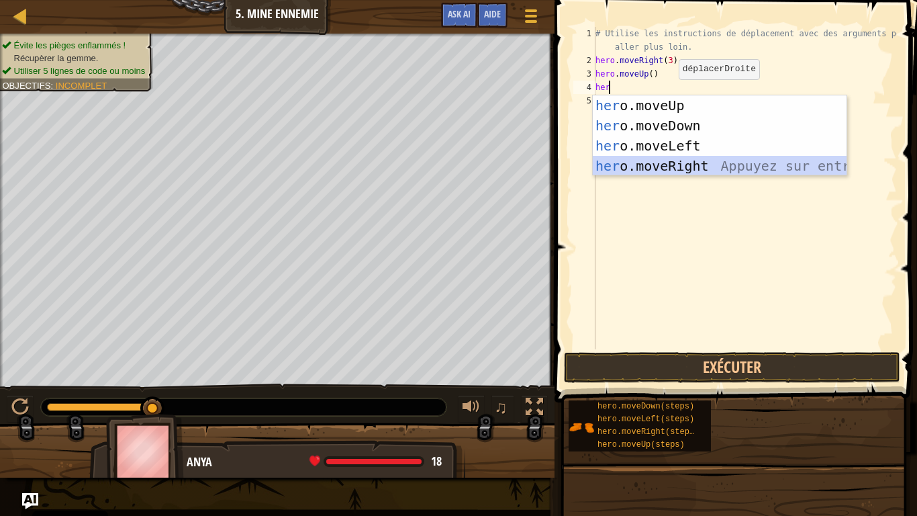
click at [656, 161] on div "her o.moveUp Appuyez sur entrée her o.moveDown Appuyez sur entrée her o.moveLef…" at bounding box center [720, 155] width 254 height 121
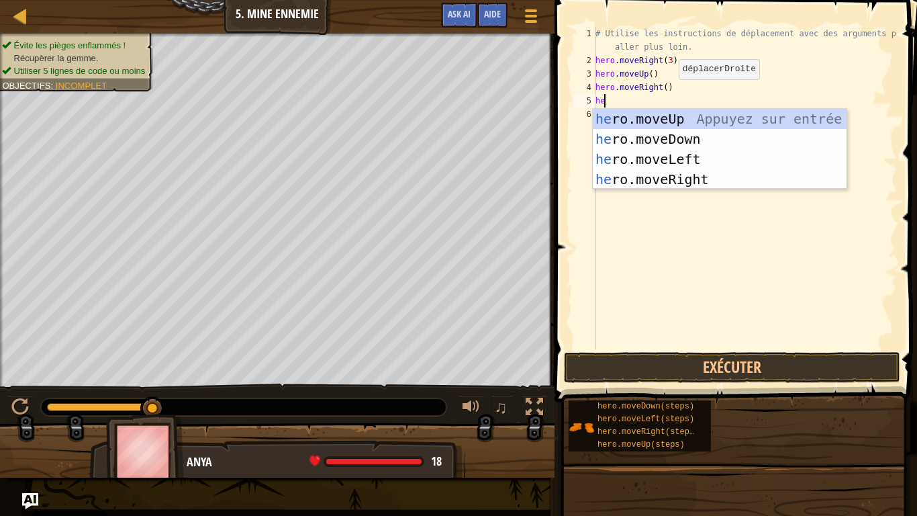
type textarea "her"
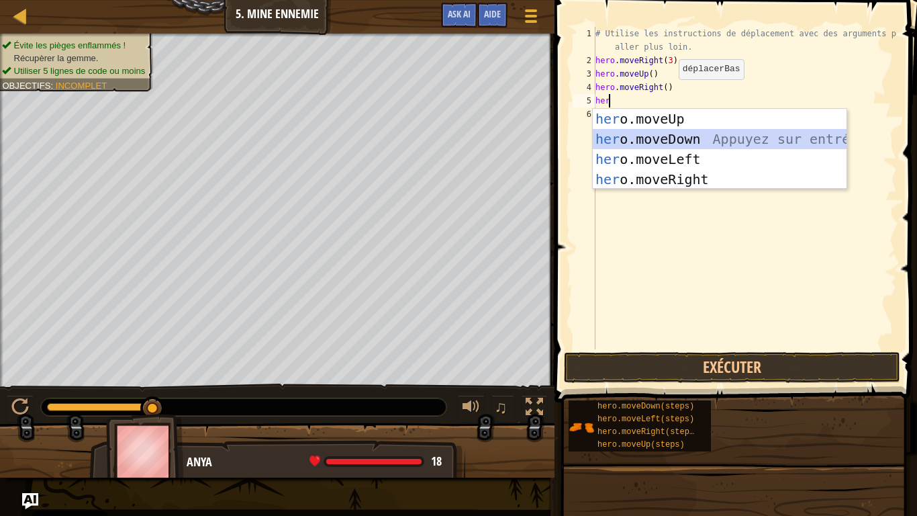
click at [656, 134] on div "her o.moveUp Appuyez sur entrée her o.moveDown Appuyez sur entrée her o.moveLef…" at bounding box center [720, 169] width 254 height 121
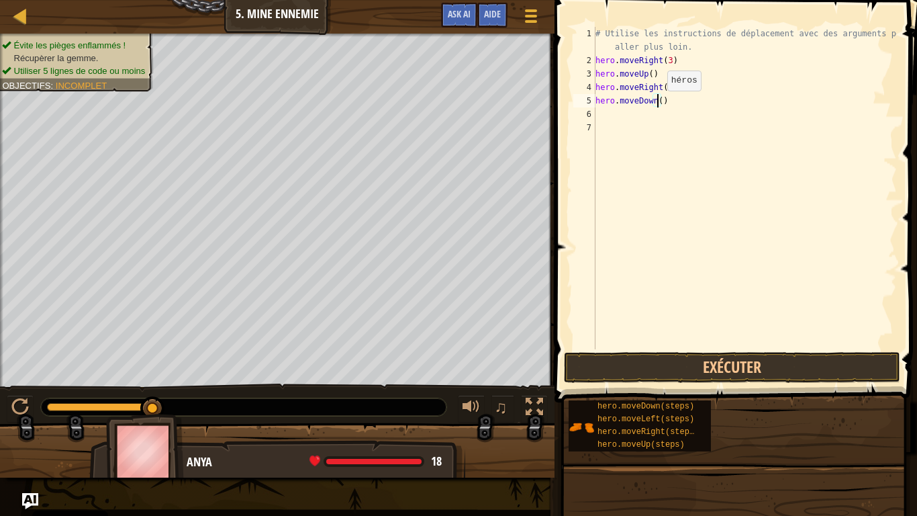
click at [656, 104] on div "# Utilise les instructions de déplacement avec des arguments pour aller plus lo…" at bounding box center [745, 208] width 304 height 363
type textarea "hero.moveDown(3)"
click at [612, 114] on div "# Utilise les instructions de déplacement avec des arguments pour aller plus lo…" at bounding box center [745, 208] width 304 height 363
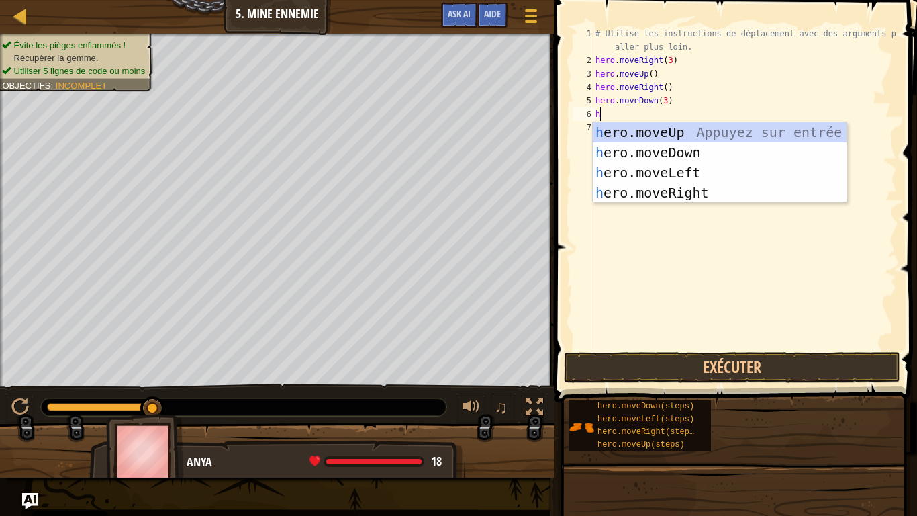
type textarea "her"
click at [631, 196] on div "her o.moveUp Appuyez sur entrée her o.moveDown Appuyez sur entrée her o.moveLef…" at bounding box center [720, 182] width 254 height 121
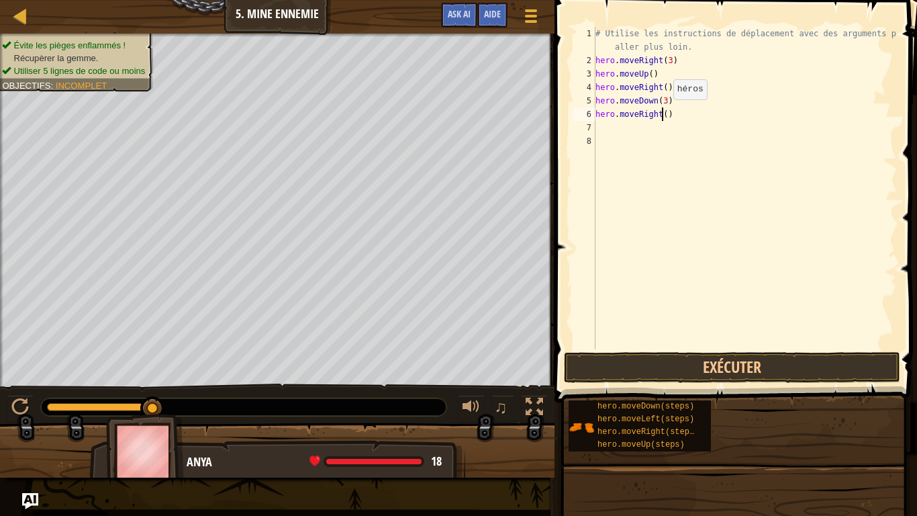
click at [662, 113] on div "# Utilise les instructions de déplacement avec des arguments pour aller plus lo…" at bounding box center [745, 208] width 304 height 363
click at [662, 103] on div "# Utilise les instructions de déplacement avec des arguments pour aller plus lo…" at bounding box center [745, 208] width 304 height 363
type textarea "hero.moveDown(3)"
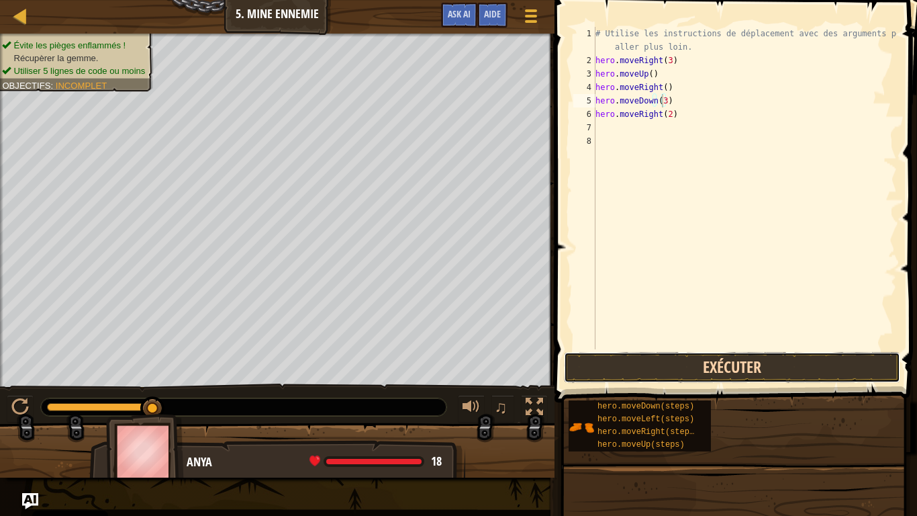
click at [682, 367] on button "Exécuter" at bounding box center [732, 367] width 336 height 31
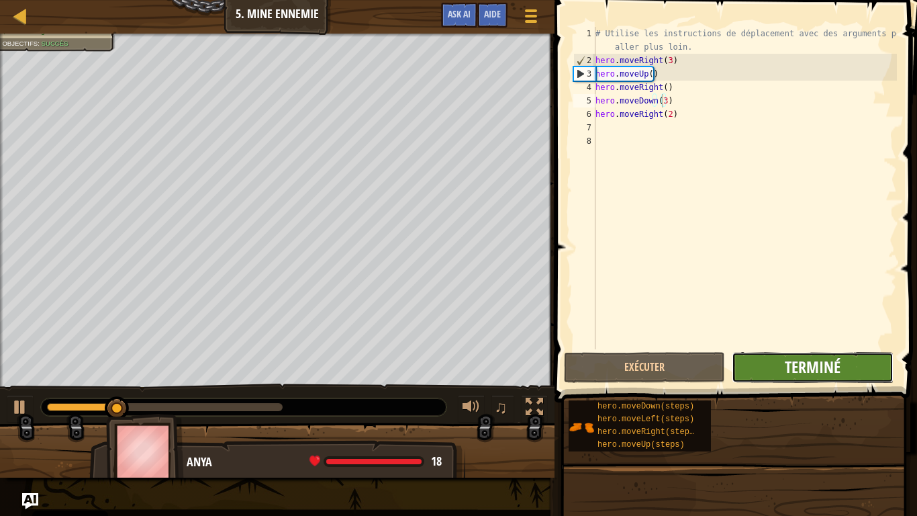
click at [790, 362] on span "Terminé" at bounding box center [813, 366] width 56 height 21
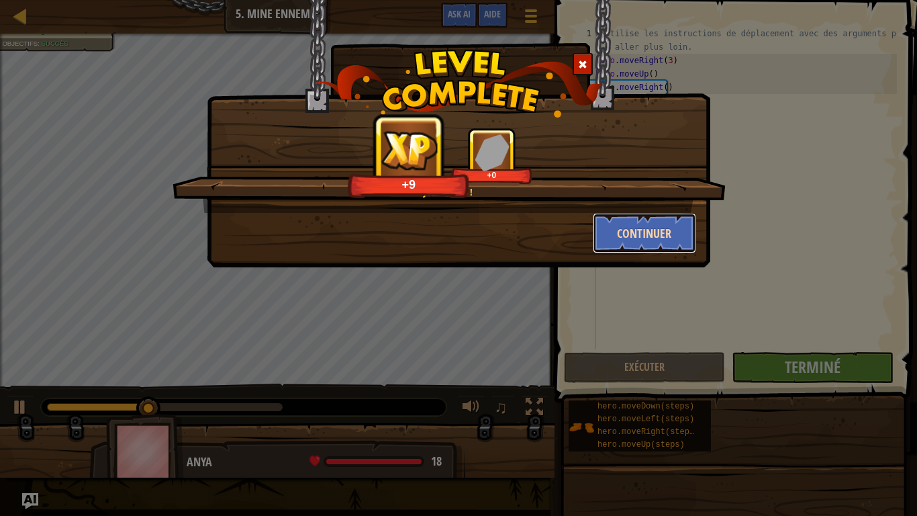
click at [651, 244] on button "Continuer" at bounding box center [645, 233] width 104 height 40
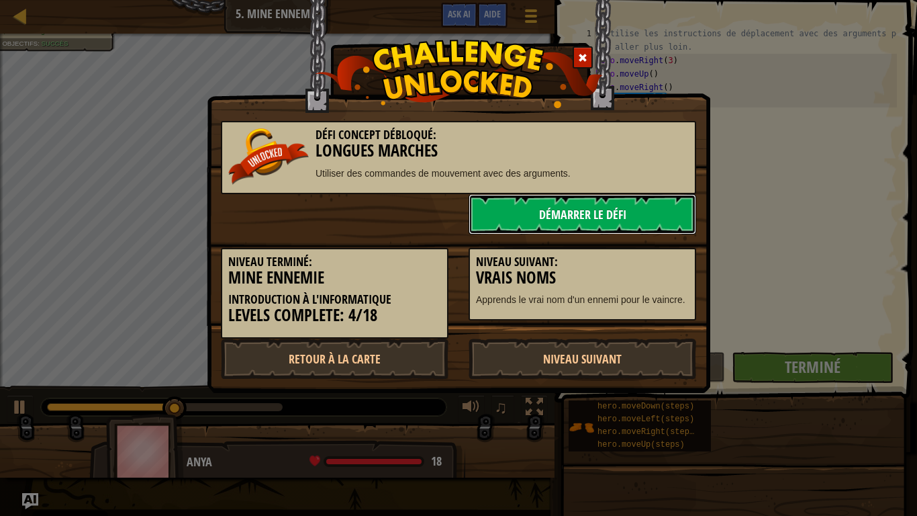
click at [602, 210] on link "Démarrer le Défi" at bounding box center [583, 214] width 228 height 40
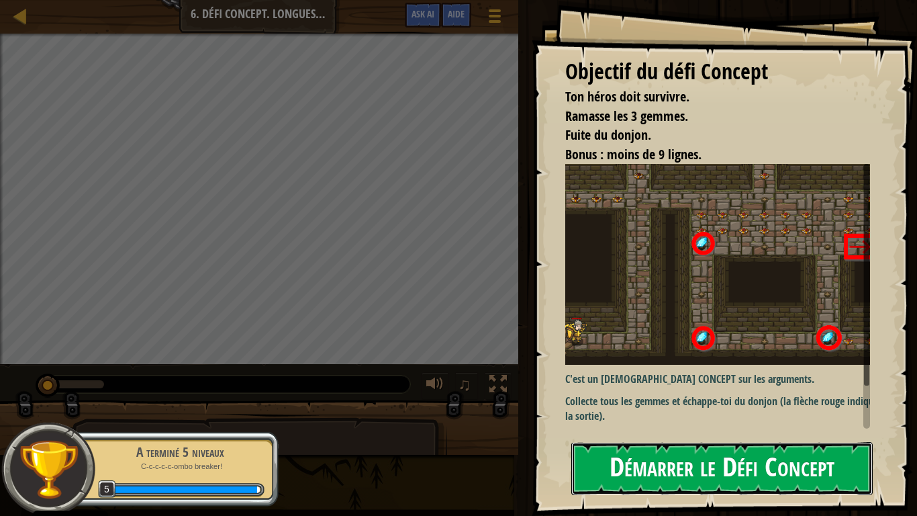
click at [641, 436] on button "Démarrer le Défi Concept" at bounding box center [723, 468] width 302 height 53
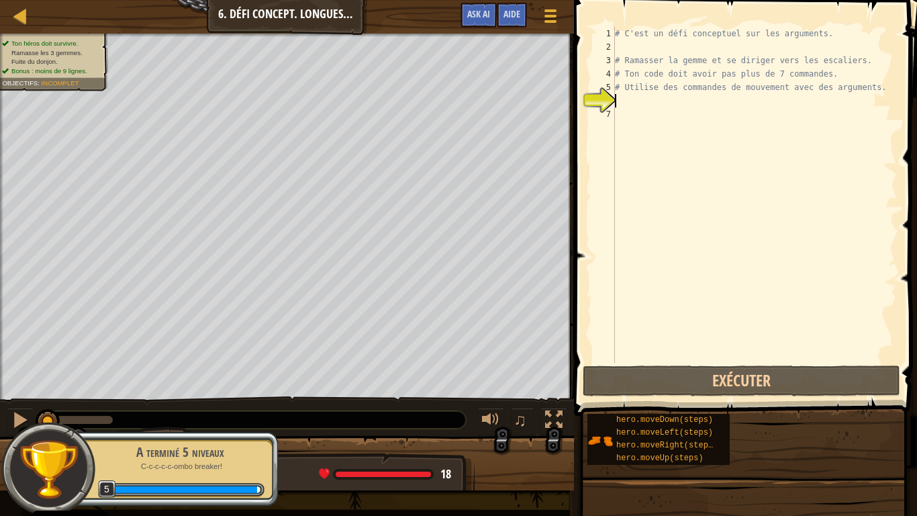
click at [619, 101] on div "# C'est un défi conceptuel sur les arguments. # Ramasser [PERSON_NAME] et se di…" at bounding box center [755, 208] width 285 height 363
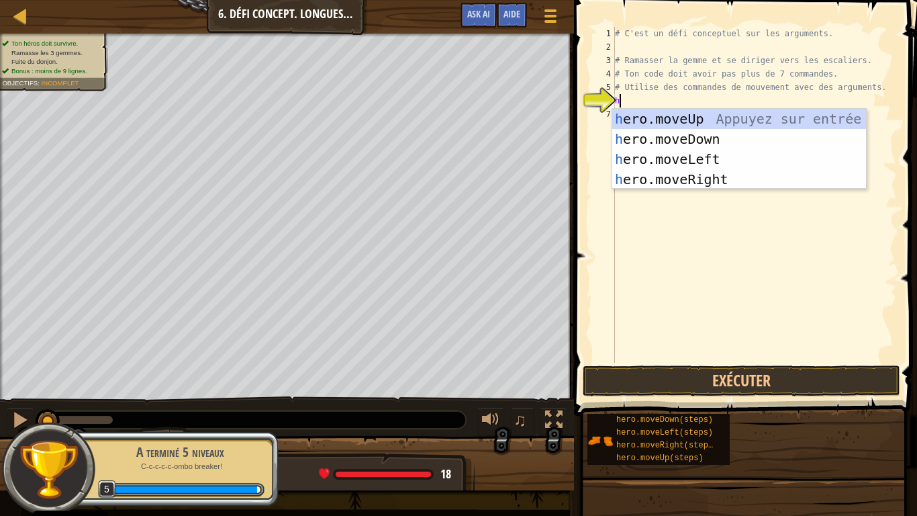
scroll to position [6, 0]
type textarea "he"
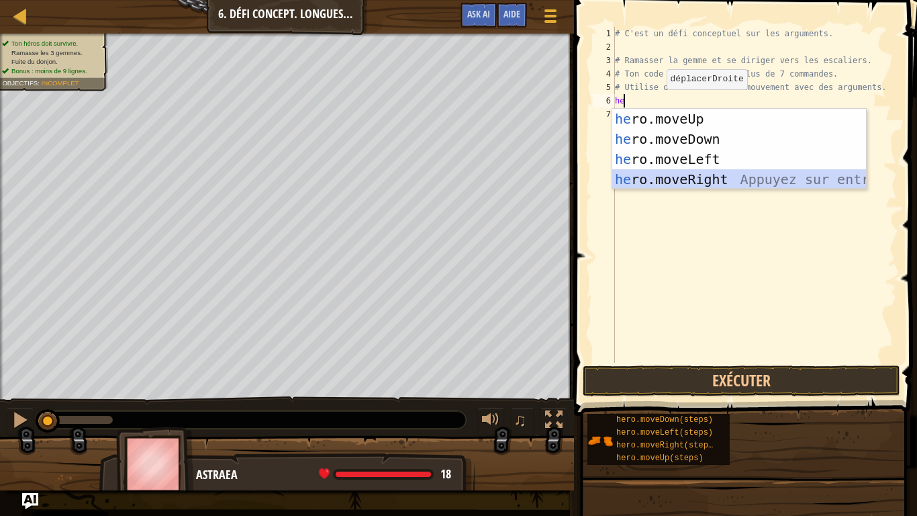
click at [663, 175] on div "he ro.moveUp Appuyez sur entrée he ro.moveDown Appuyez sur entrée he ro.moveLef…" at bounding box center [740, 169] width 254 height 121
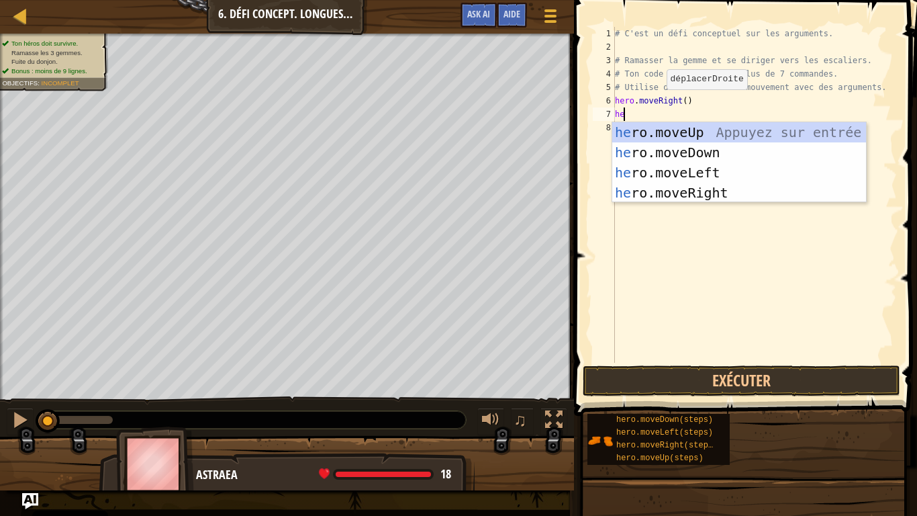
type textarea "her"
click at [664, 136] on div "her o.moveUp Appuyez sur entrée her o.moveDown Appuyez sur entrée her o.moveLef…" at bounding box center [740, 182] width 254 height 121
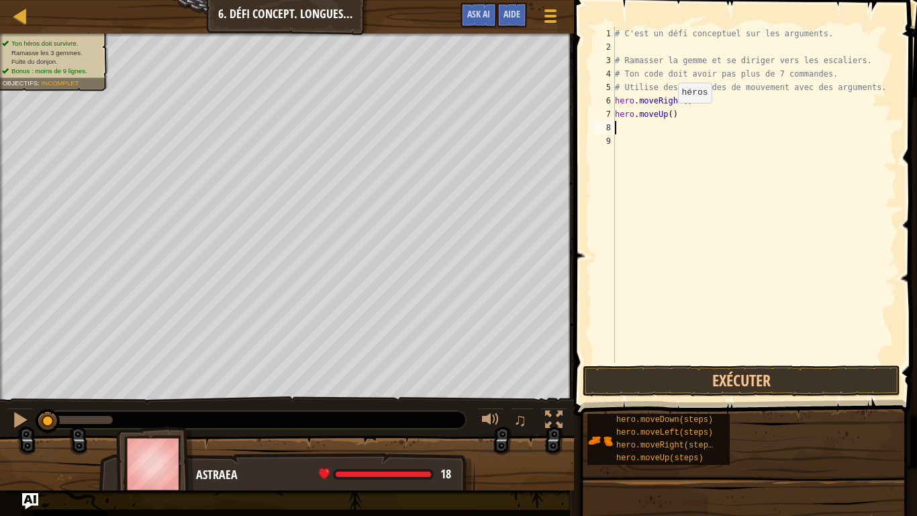
click at [667, 116] on div "# C'est un défi conceptuel sur les arguments. # Ramasser la gemme et se diriger…" at bounding box center [755, 208] width 285 height 363
type textarea "hero.moveUp(3)"
click at [627, 128] on div "# C'est un défi conceptuel sur les arguments. # Ramasser la gemme et se diriger…" at bounding box center [755, 208] width 285 height 363
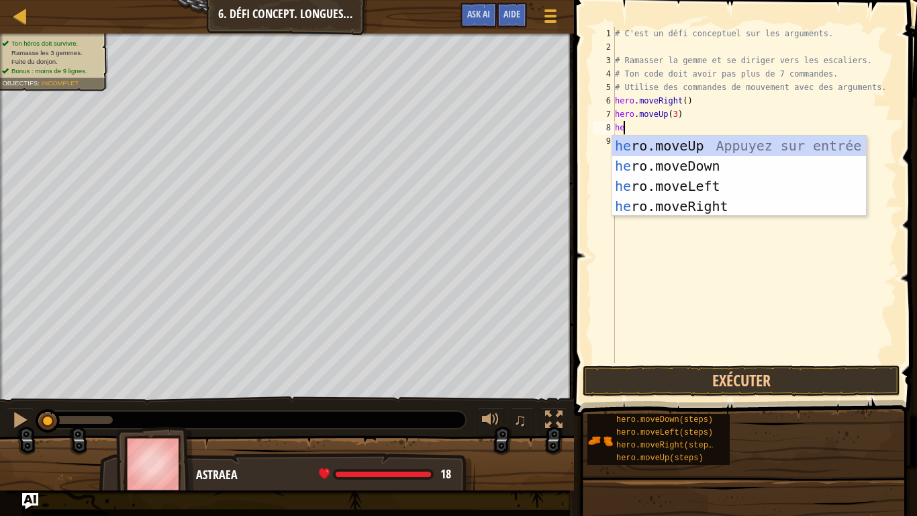
type textarea "her"
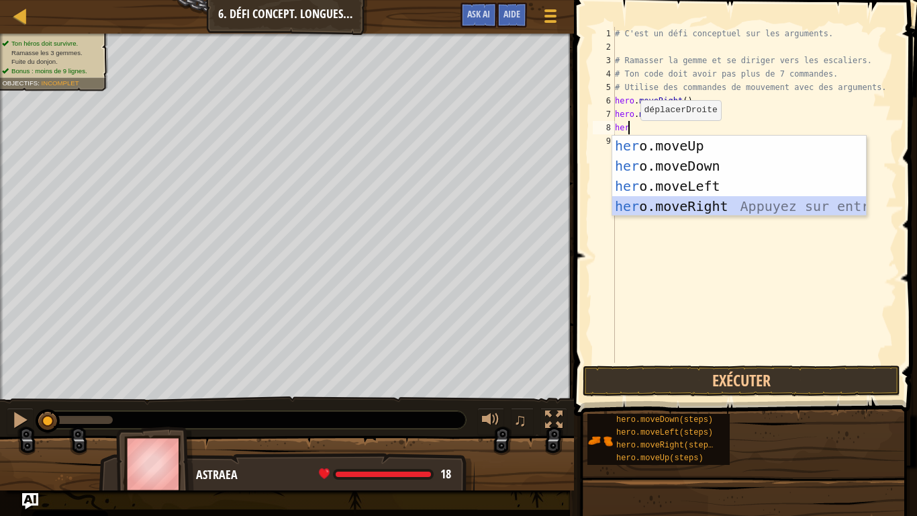
click at [665, 201] on div "her o.moveUp Appuyez sur entrée her o.moveDown Appuyez sur entrée her o.moveLef…" at bounding box center [740, 196] width 254 height 121
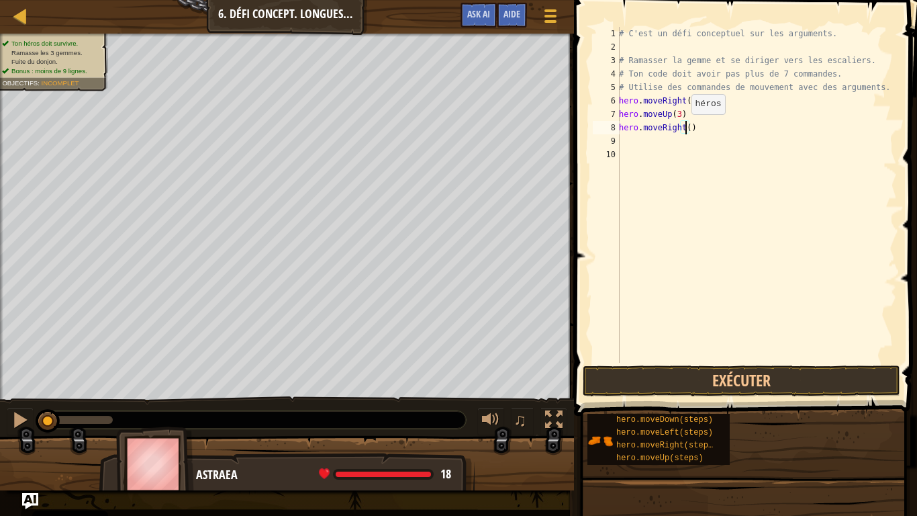
click at [684, 128] on div "# C'est un défi conceptuel sur les arguments. # Ramasser la gemme et se diriger…" at bounding box center [757, 208] width 281 height 363
type textarea "hero.moveRight(2)"
click at [643, 137] on div "# C'est un défi conceptuel sur les arguments. # Ramasser la gemme et se diriger…" at bounding box center [757, 208] width 281 height 363
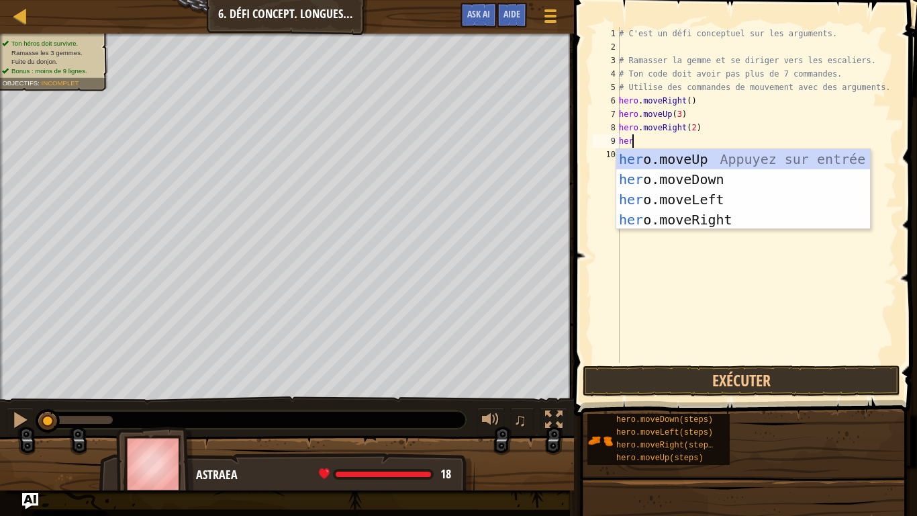
type textarea "hero"
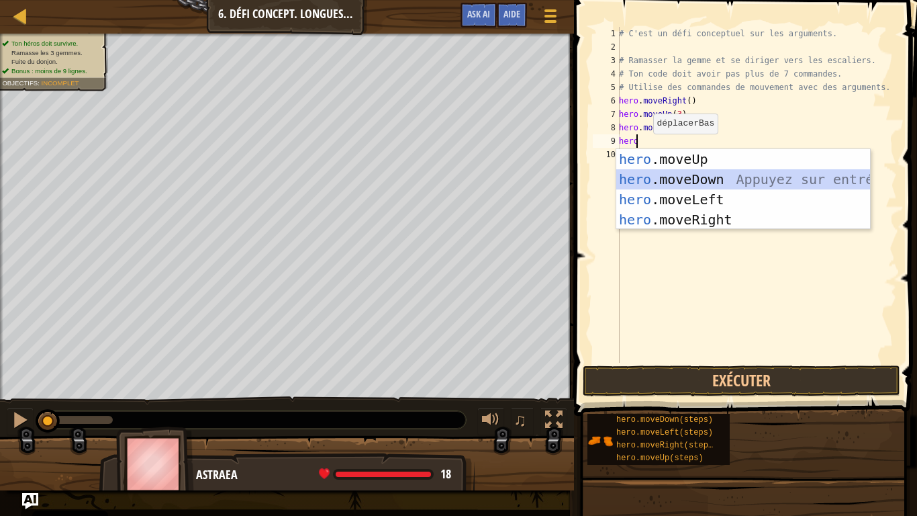
click at [655, 181] on div "hero .moveUp Appuyez sur entrée hero .moveDown Appuyez sur entrée hero .moveLef…" at bounding box center [744, 209] width 254 height 121
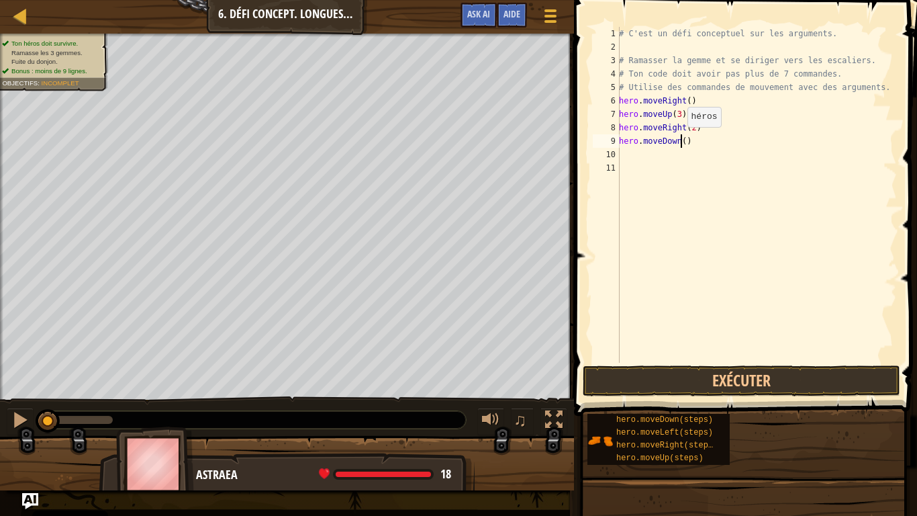
click at [680, 140] on div "# C'est un défi conceptuel sur les arguments. # Ramasser [PERSON_NAME] et se di…" at bounding box center [757, 208] width 281 height 363
type textarea "hero.moveDown(2)"
click at [635, 154] on div "# C'est un défi conceptuel sur les arguments. # Ramasser [PERSON_NAME] et se di…" at bounding box center [757, 208] width 281 height 363
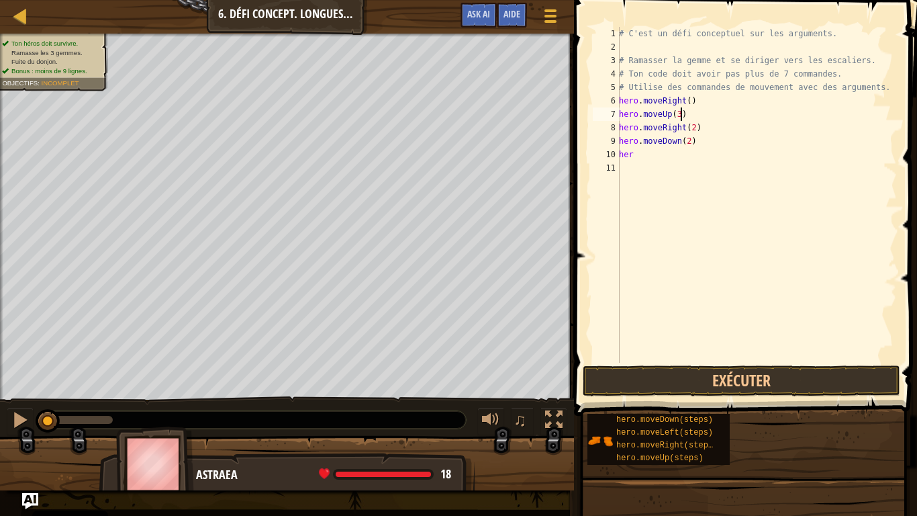
click at [684, 116] on div "# C'est un défi conceptuel sur les arguments. # Ramasser [PERSON_NAME] et se di…" at bounding box center [757, 208] width 281 height 363
type textarea "hero.moveUp(3)"
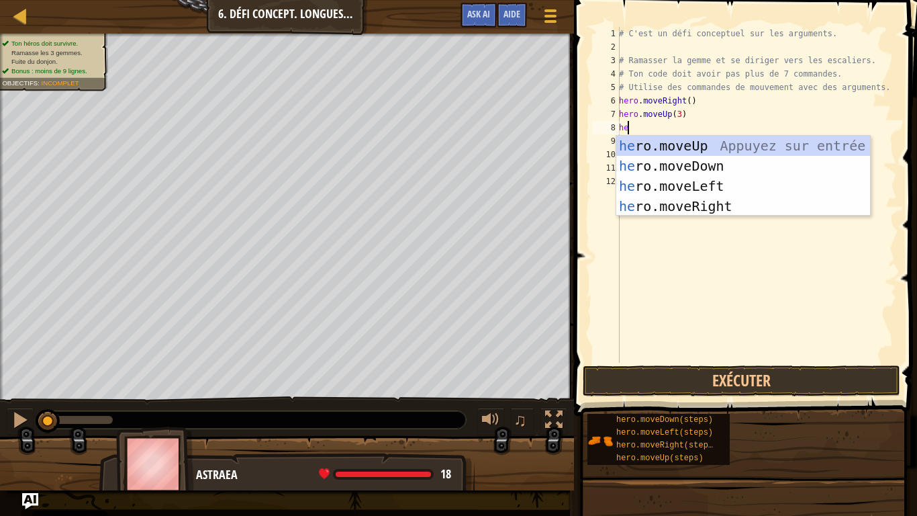
type textarea "hero"
click at [678, 165] on div "hero .moveUp Appuyez sur entrée hero .moveDown Appuyez sur entrée hero .moveLef…" at bounding box center [744, 196] width 254 height 121
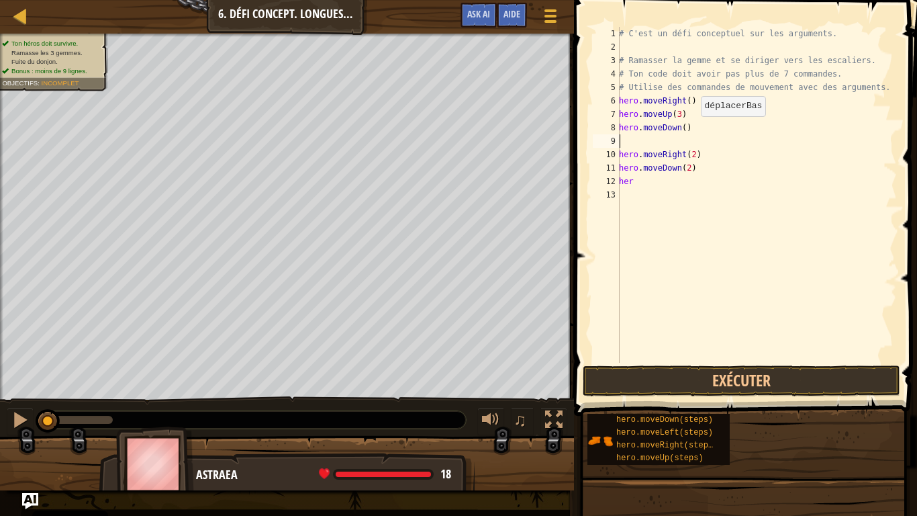
scroll to position [6, 0]
type textarea "hero.moveDown()"
drag, startPoint x: 690, startPoint y: 130, endPoint x: 620, endPoint y: 126, distance: 70.0
click at [620, 126] on div "# C'est un défi conceptuel sur les arguments. # Ramasser [PERSON_NAME] et se di…" at bounding box center [757, 208] width 281 height 363
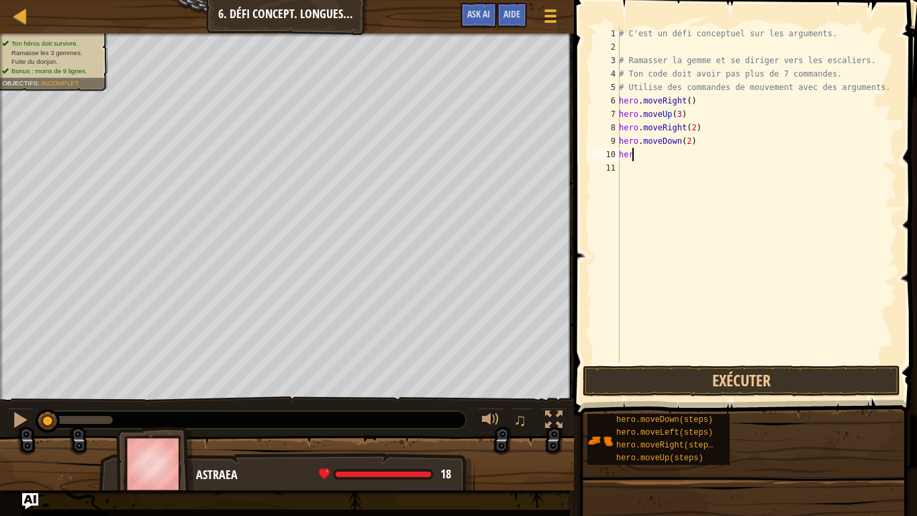
click at [637, 154] on div "# C'est un défi conceptuel sur les arguments. # Ramasser [PERSON_NAME] et se di…" at bounding box center [757, 208] width 281 height 363
type textarea "h"
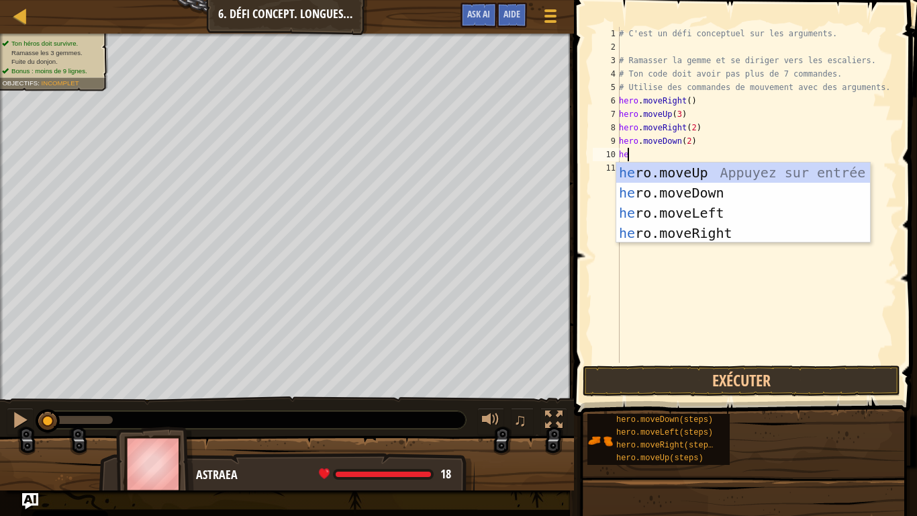
type textarea "hero"
click at [654, 236] on div "hero .moveUp Appuyez sur entrée hero .moveDown Appuyez sur entrée hero .moveLef…" at bounding box center [744, 223] width 254 height 121
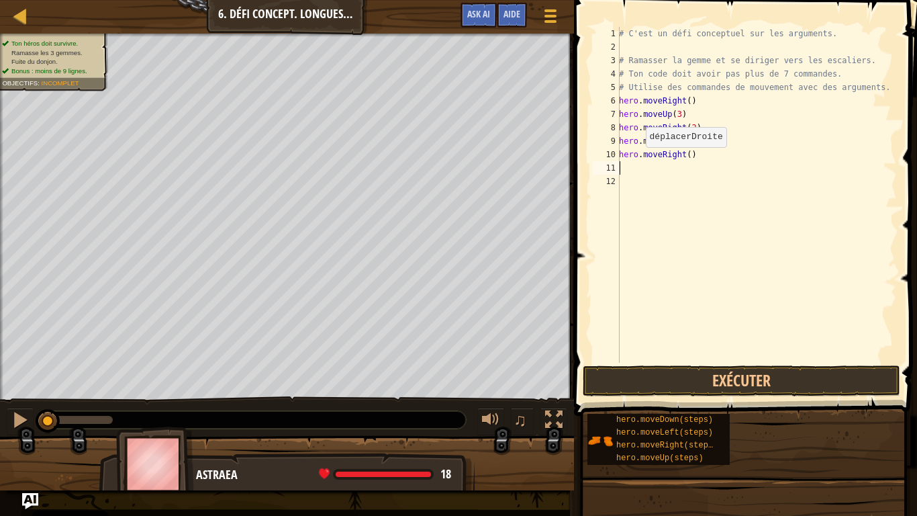
scroll to position [6, 0]
click at [684, 152] on div "# C'est un défi conceptuel sur les arguments. # Ramasser [PERSON_NAME] et se di…" at bounding box center [757, 208] width 281 height 363
type textarea "hero.moveRight(2)"
click at [703, 154] on div "# C'est un défi conceptuel sur les arguments. # Ramasser [PERSON_NAME] et se di…" at bounding box center [757, 208] width 281 height 363
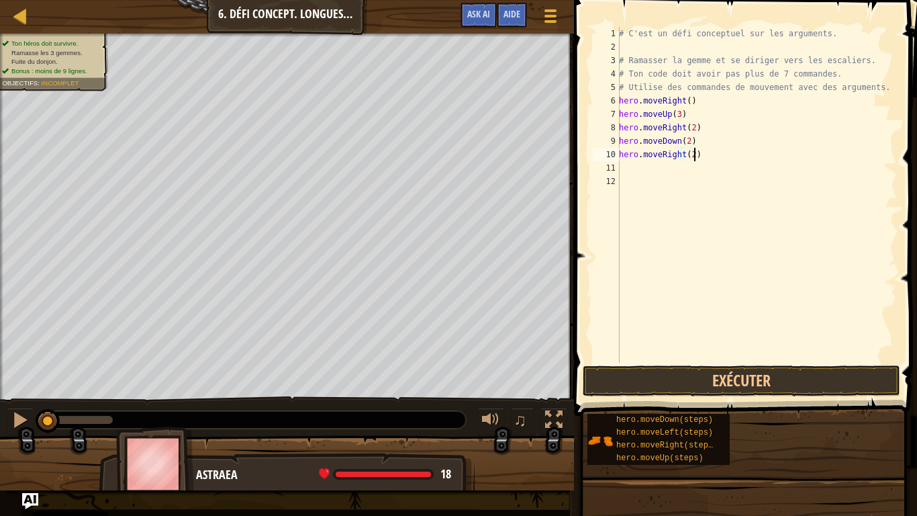
scroll to position [6, 0]
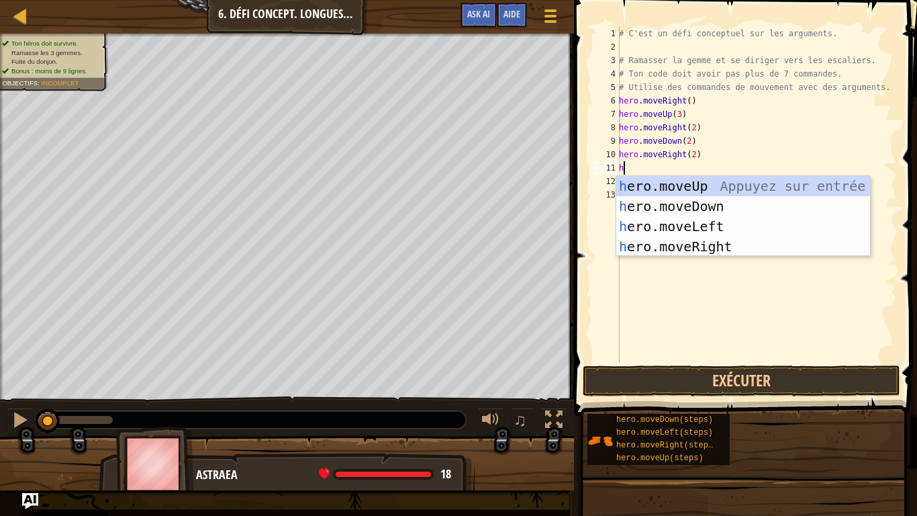
type textarea "he"
click at [688, 187] on div "he ro.moveUp Appuyez sur entrée he ro.moveDown Appuyez sur entrée he ro.moveLef…" at bounding box center [744, 236] width 254 height 121
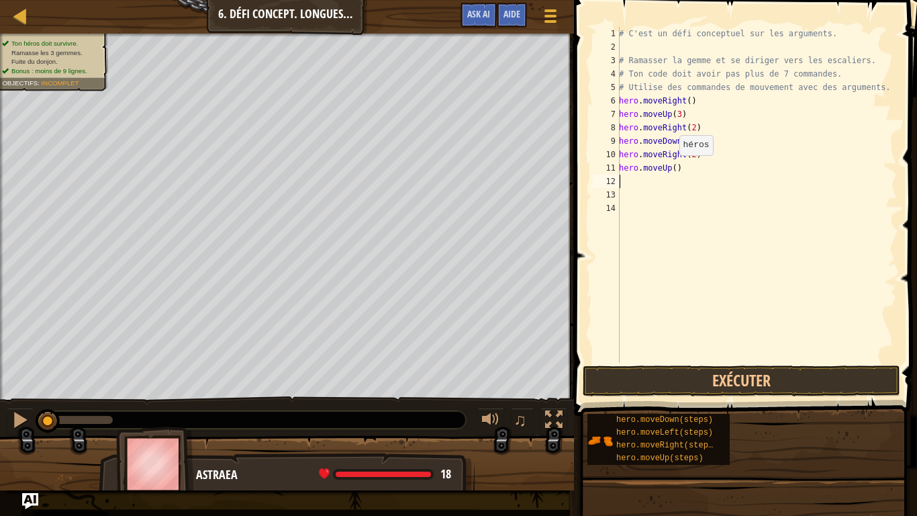
click at [672, 169] on div "# C'est un défi conceptuel sur les arguments. # Ramasser [PERSON_NAME] et se di…" at bounding box center [757, 208] width 281 height 363
type textarea "hero.moveUp(2)"
click at [626, 209] on div "# C'est un défi conceptuel sur les arguments. # Ramasser [PERSON_NAME] et se di…" at bounding box center [757, 208] width 281 height 363
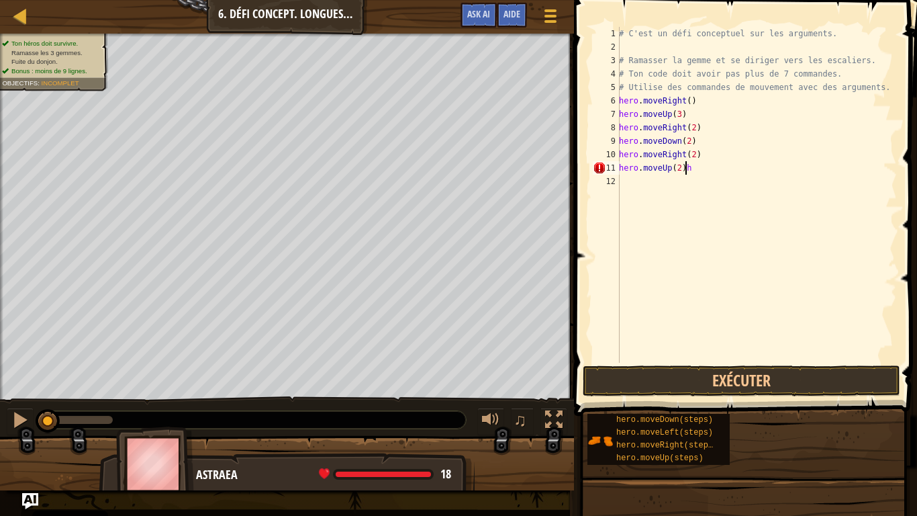
type textarea "hero.moveUp(2)"
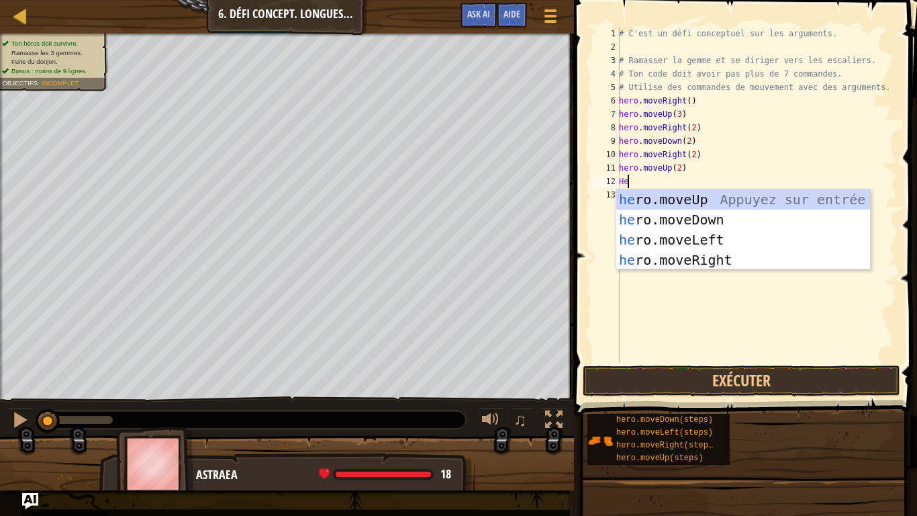
type textarea "Her"
click at [680, 252] on div "her o.moveUp Appuyez sur entrée her o.moveDown Appuyez sur entrée her o.moveLef…" at bounding box center [744, 249] width 254 height 121
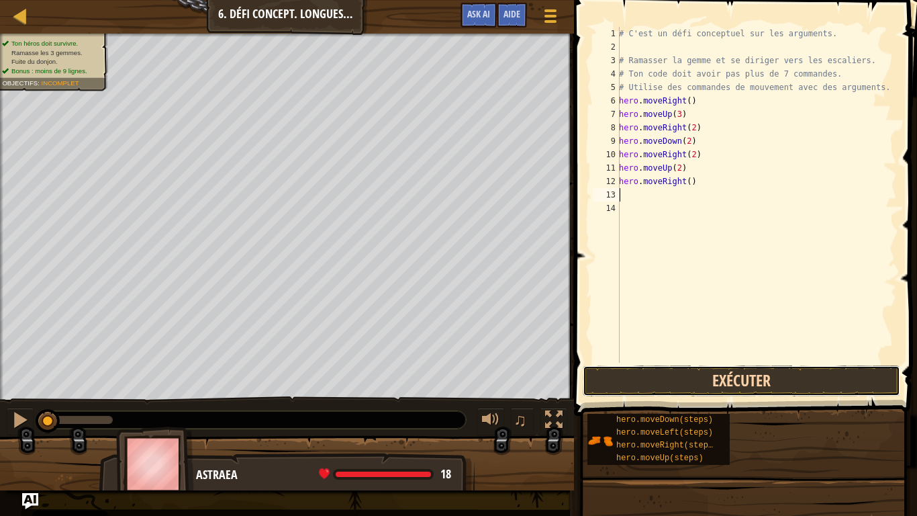
click at [682, 373] on button "Exécuter" at bounding box center [742, 380] width 318 height 31
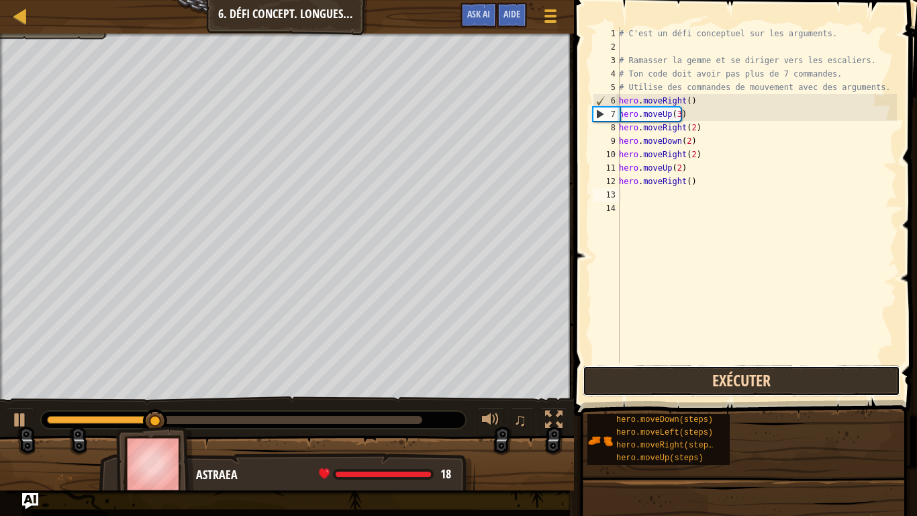
click at [682, 373] on button "Exécuter" at bounding box center [742, 380] width 318 height 31
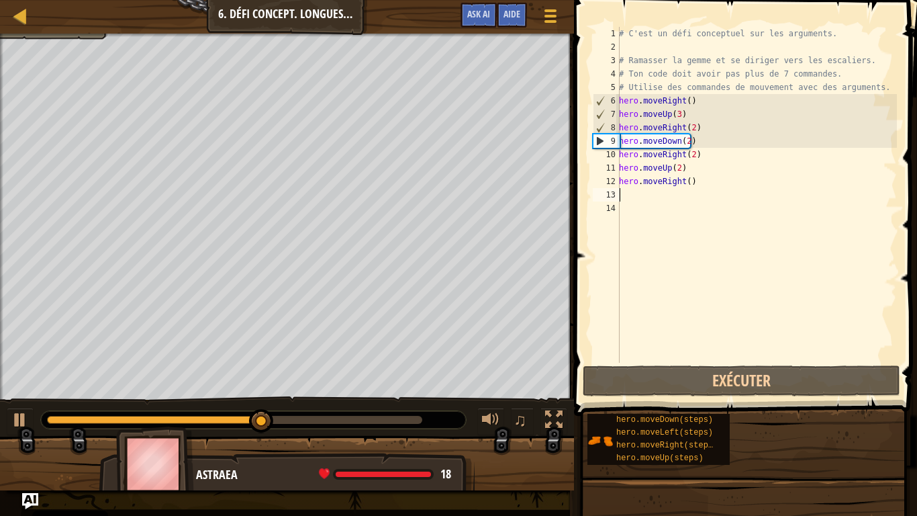
click at [683, 214] on div "# C'est un défi conceptuel sur les arguments. # Ramasser [PERSON_NAME] et se di…" at bounding box center [757, 208] width 281 height 363
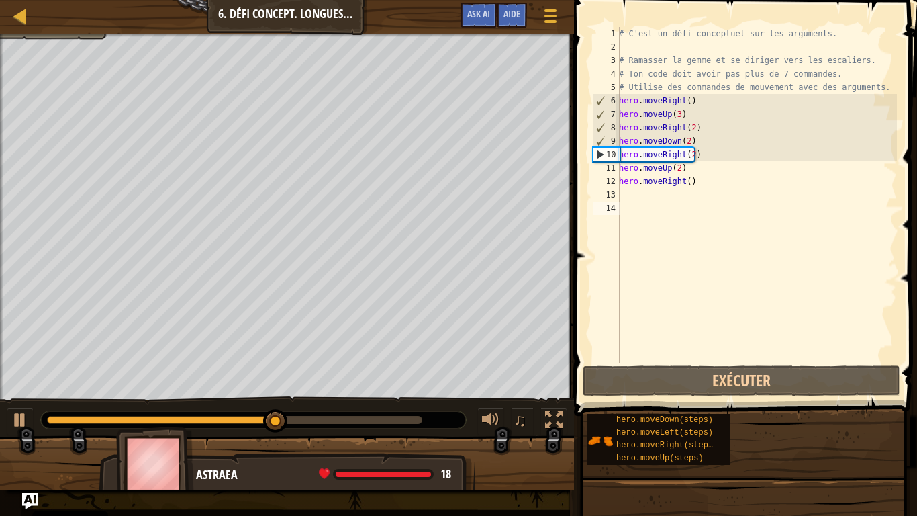
type textarea "*"
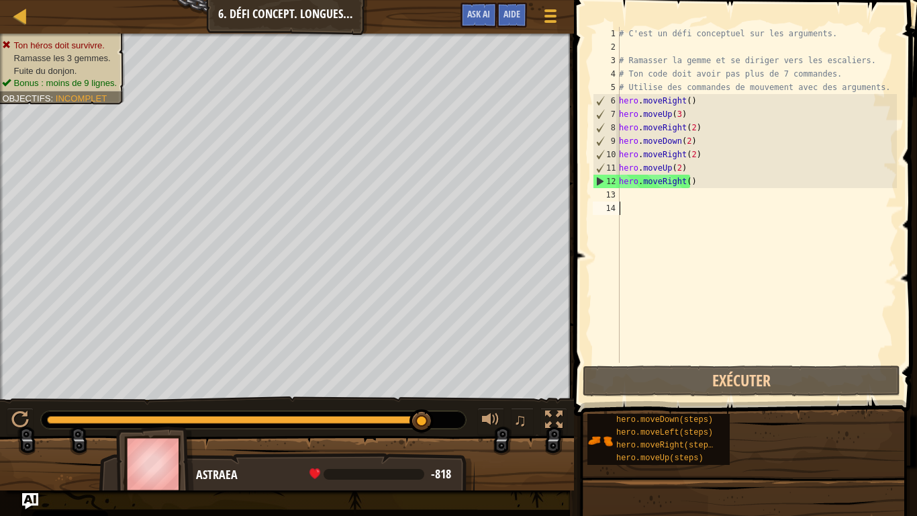
click at [683, 214] on div "# C'est un défi conceptuel sur les arguments. # Ramasser [PERSON_NAME] et se di…" at bounding box center [757, 208] width 281 height 363
click at [690, 181] on div "# C'est un défi conceptuel sur les arguments. # Ramasser [PERSON_NAME] et se di…" at bounding box center [757, 208] width 281 height 363
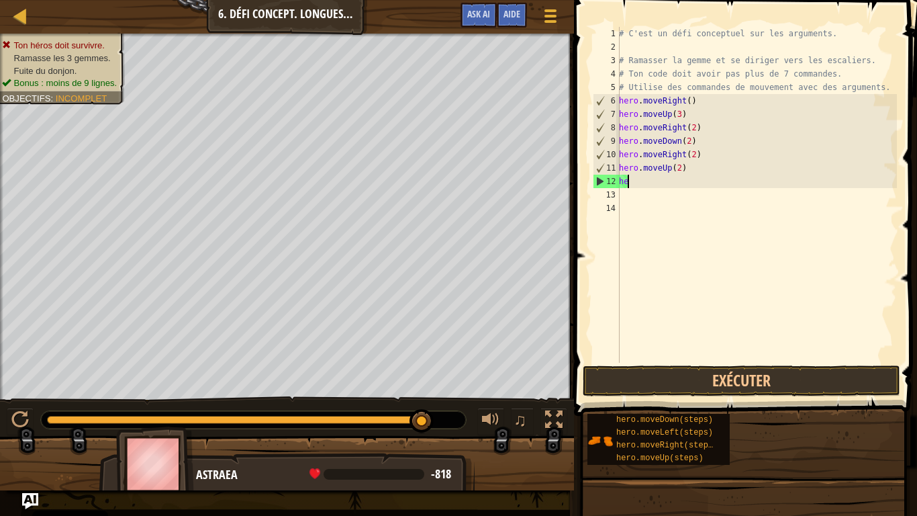
type textarea "h"
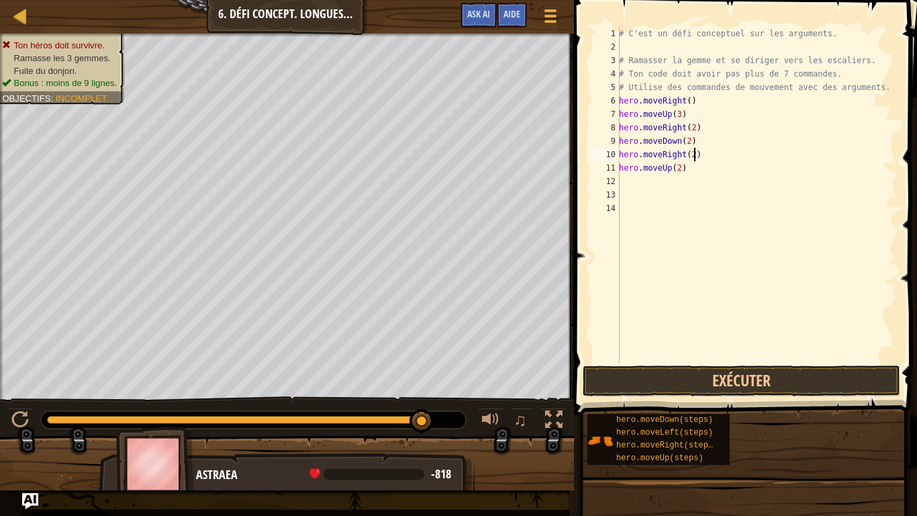
click at [695, 152] on div "# C'est un défi conceptuel sur les arguments. # Ramasser [PERSON_NAME] et se di…" at bounding box center [757, 208] width 281 height 363
type textarea "h"
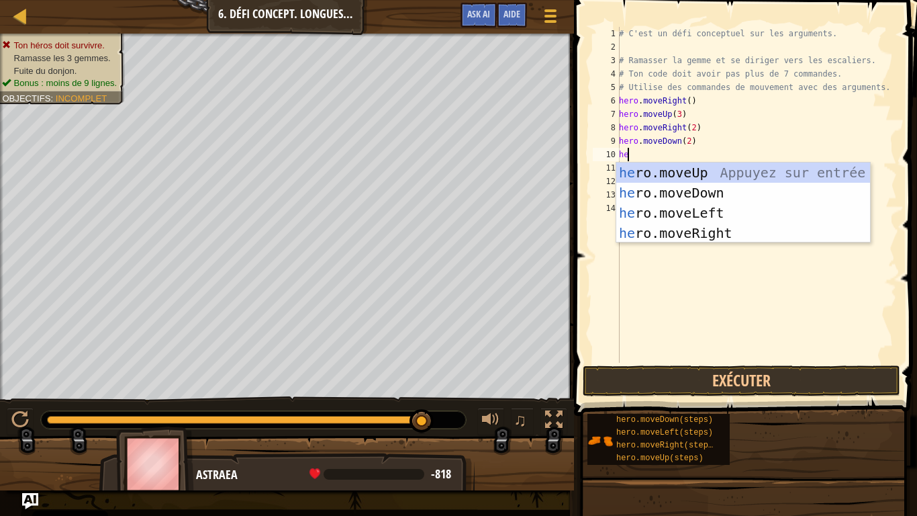
type textarea "her"
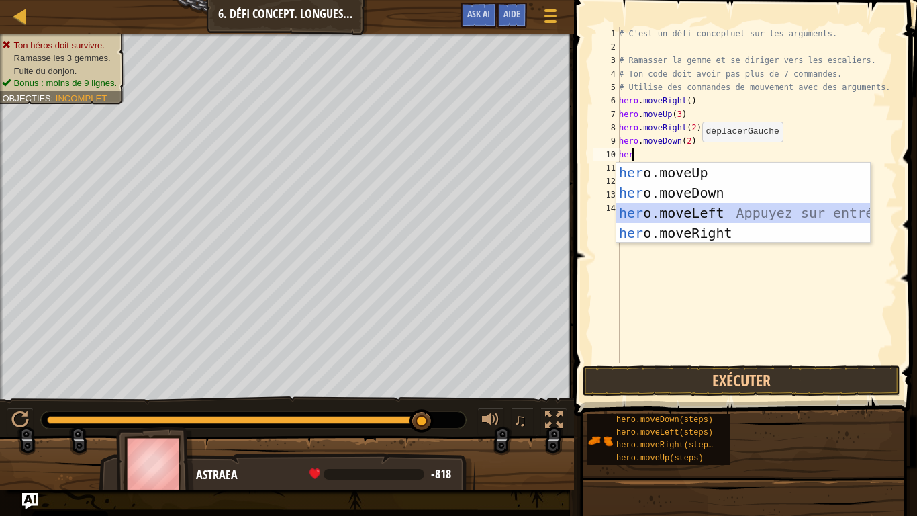
click at [698, 208] on div "her o.moveUp Appuyez sur entrée her o.moveDown Appuyez sur entrée her o.moveLef…" at bounding box center [744, 223] width 254 height 121
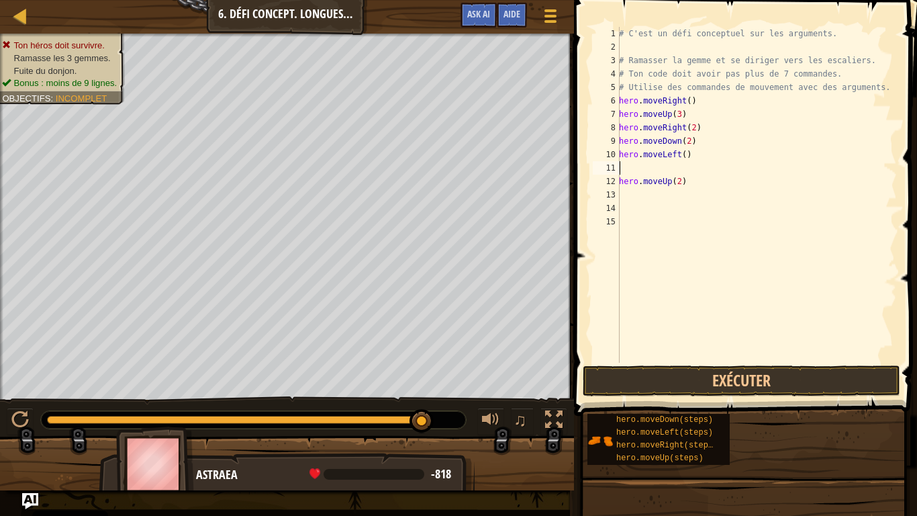
type textarea "hero.moveLeft()"
click at [646, 183] on div "# C'est un défi conceptuel sur les arguments. # Ramasser [PERSON_NAME] et se di…" at bounding box center [757, 208] width 281 height 363
click at [683, 140] on div "# C'est un défi conceptuel sur les arguments. # Ramasser [PERSON_NAME] et se di…" at bounding box center [757, 208] width 281 height 363
click at [684, 169] on div "# C'est un défi conceptuel sur les arguments. # Ramasser [PERSON_NAME] et se di…" at bounding box center [757, 208] width 281 height 363
type textarea "h"
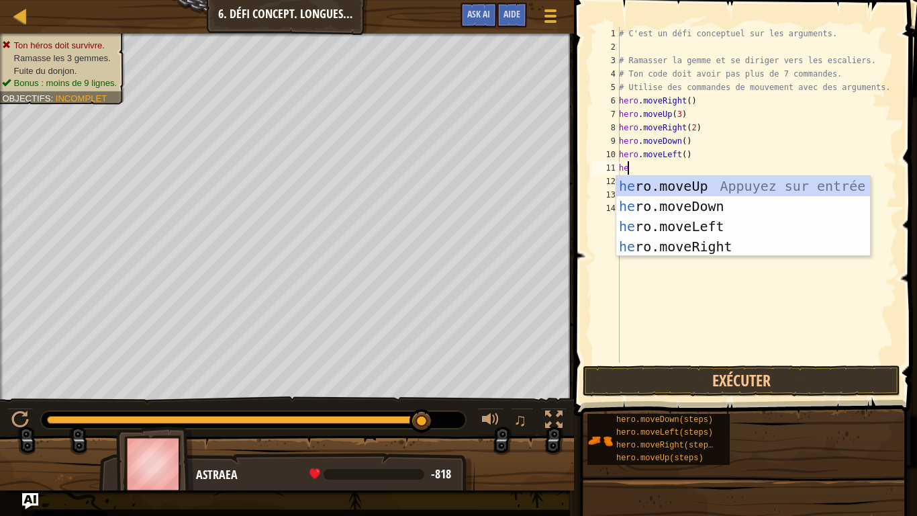
type textarea "her"
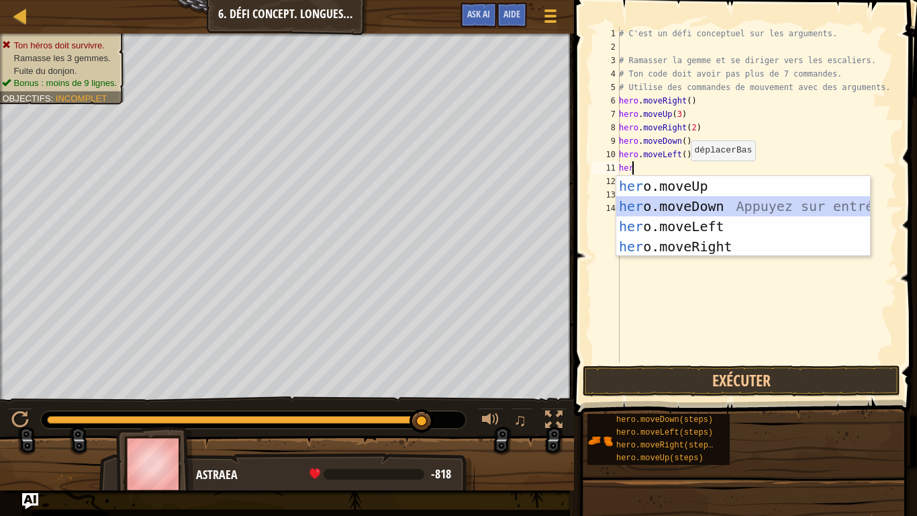
click at [687, 208] on div "her o.moveUp Appuyez sur entrée her o.moveDown Appuyez sur entrée her o.moveLef…" at bounding box center [744, 236] width 254 height 121
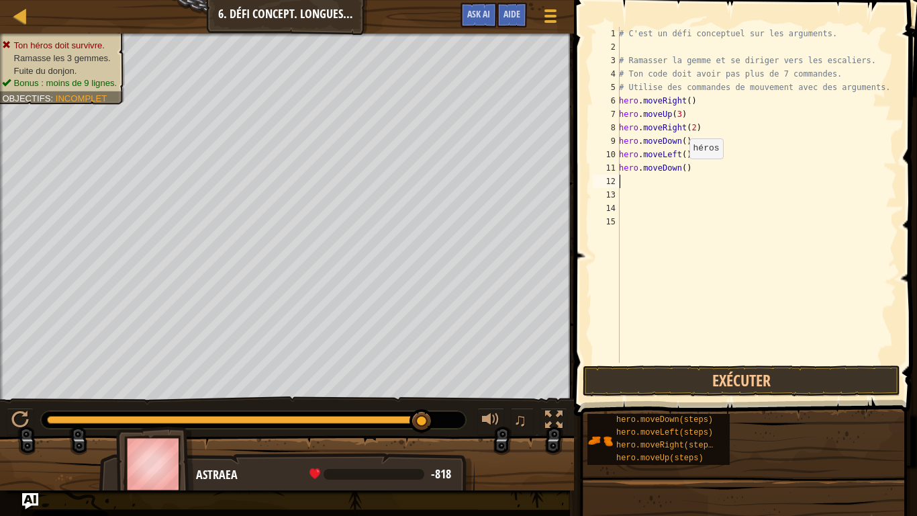
click at [682, 171] on div "# C'est un défi conceptuel sur les arguments. # Ramasser la gemme et se diriger…" at bounding box center [757, 208] width 281 height 363
type textarea "hero.moveDown(2)"
click at [632, 178] on div "# C'est un défi conceptuel sur les arguments. # Ramasser la gemme et se diriger…" at bounding box center [757, 208] width 281 height 363
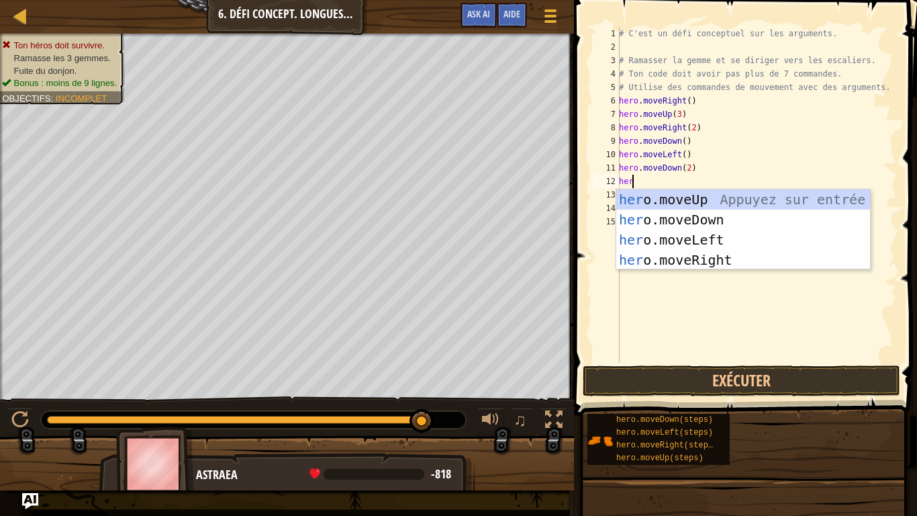
type textarea "hero"
click at [631, 259] on div "hero .moveUp Appuyez sur entrée hero .moveDown Appuyez sur entrée hero .moveLef…" at bounding box center [744, 249] width 254 height 121
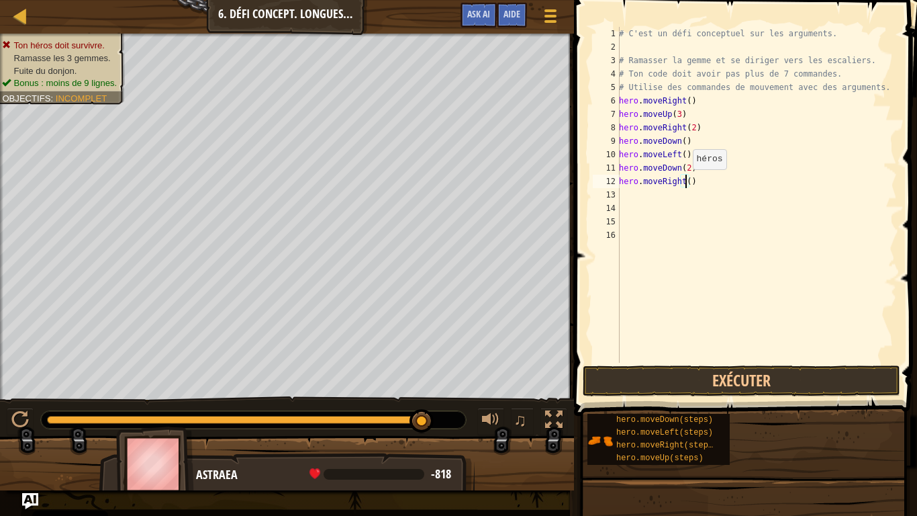
click at [686, 183] on div "# C'est un défi conceptuel sur les arguments. # Ramasser la gemme et se diriger…" at bounding box center [757, 208] width 281 height 363
type textarea "hero.moveRight(2)"
click at [653, 194] on div "# C'est un défi conceptuel sur les arguments. # Ramasser la gemme et se diriger…" at bounding box center [757, 208] width 281 height 363
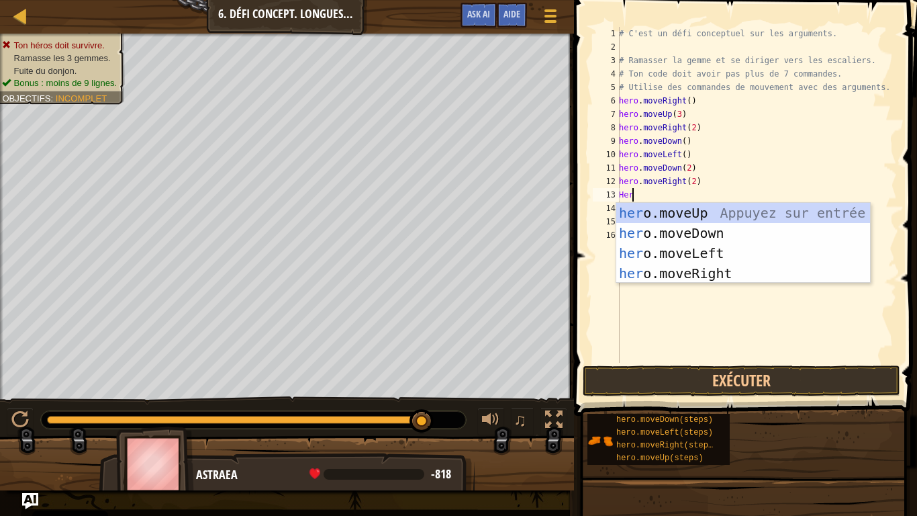
type textarea "Hero"
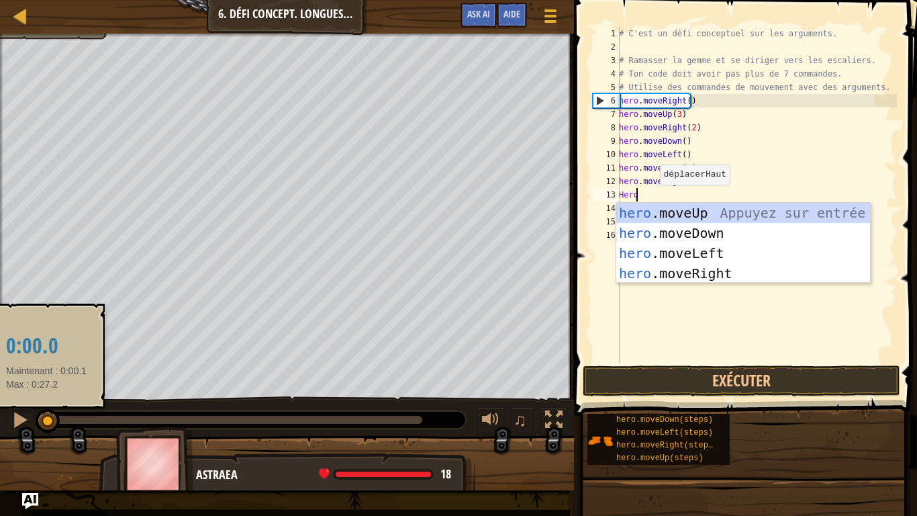
drag, startPoint x: 428, startPoint y: 422, endPoint x: 46, endPoint y: 416, distance: 382.2
click at [46, 416] on div at bounding box center [48, 421] width 24 height 24
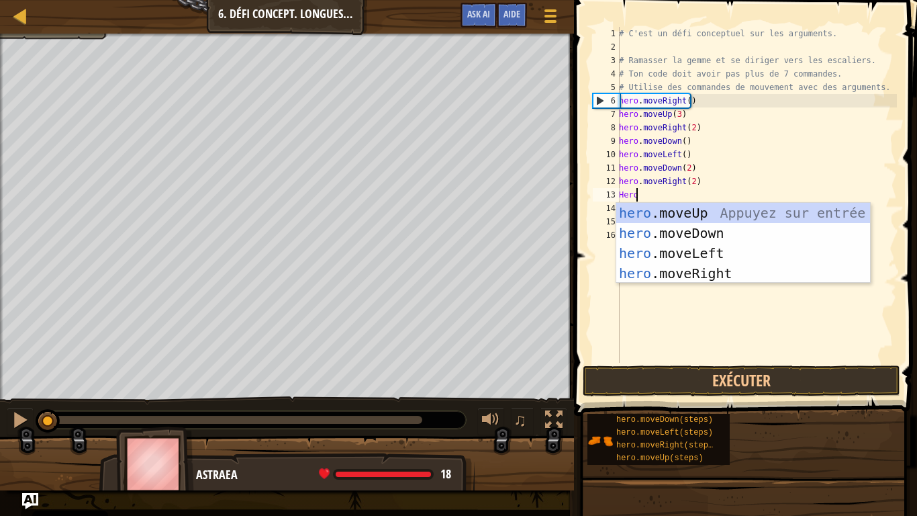
click at [643, 296] on div "# C'est un défi conceptuel sur les arguments. # Ramasser [PERSON_NAME] et se di…" at bounding box center [757, 208] width 281 height 363
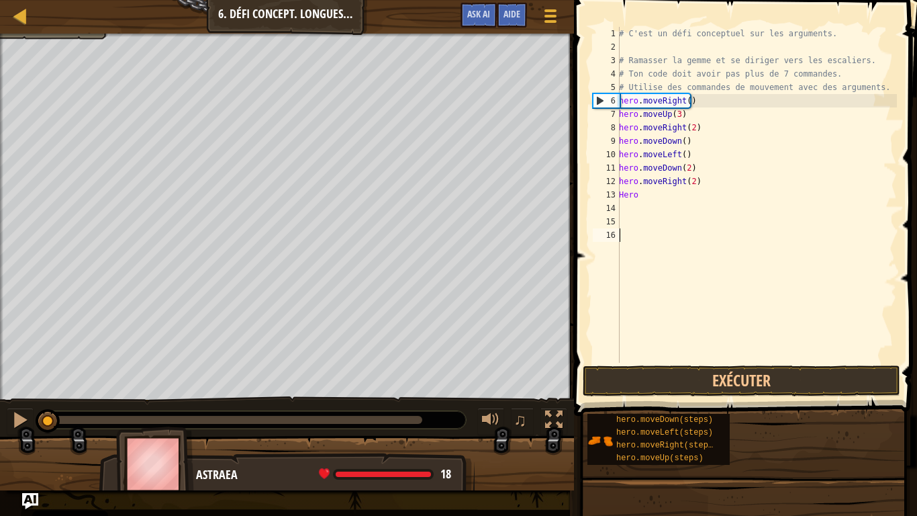
scroll to position [6, 0]
click at [644, 195] on div "# C'est un défi conceptuel sur les arguments. # Ramasser [PERSON_NAME] et se di…" at bounding box center [757, 208] width 281 height 363
type textarea "H"
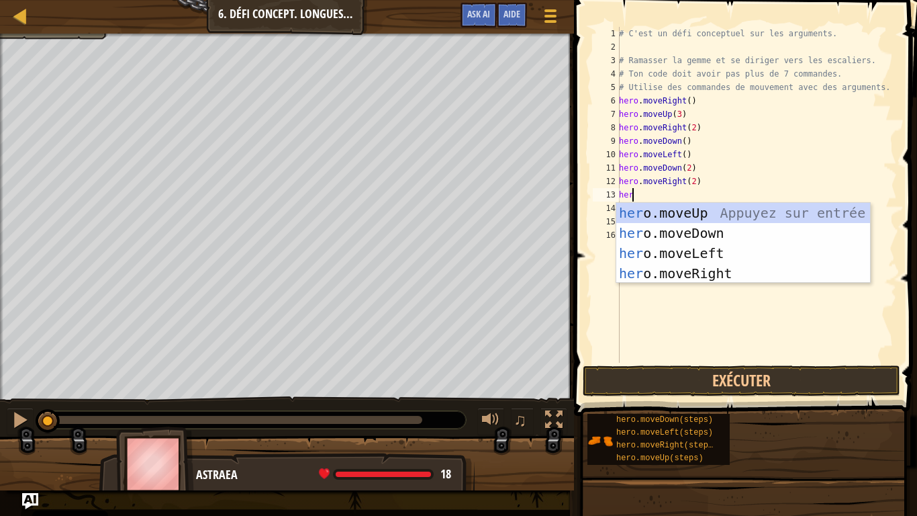
type textarea "hero"
click at [699, 216] on div "hero .moveUp Appuyez sur entrée hero .moveDown Appuyez sur entrée hero .moveLef…" at bounding box center [744, 263] width 254 height 121
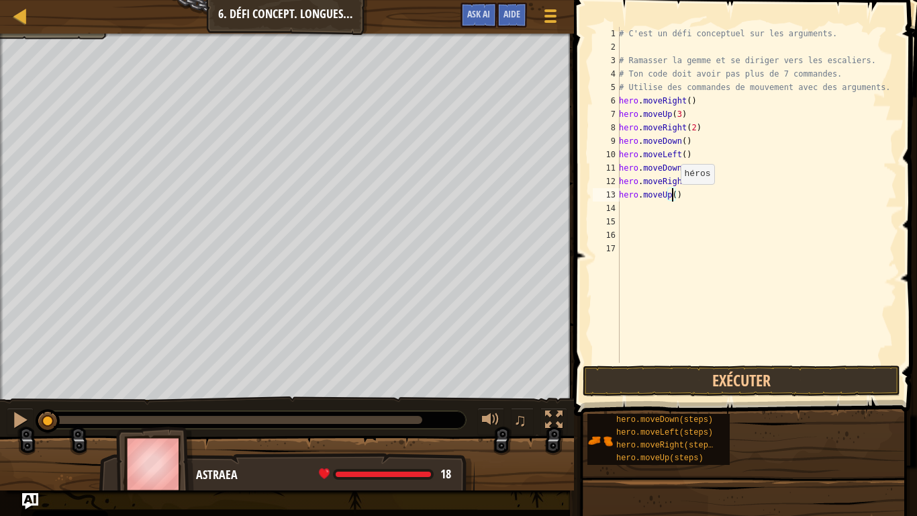
click at [674, 197] on div "# C'est un défi conceptuel sur les arguments. # Ramasser la gemme et se diriger…" at bounding box center [757, 208] width 281 height 363
type textarea "hero.moveUp(2)"
click at [629, 209] on div "# C'est un défi conceptuel sur les arguments. # Ramasser la gemme et se diriger…" at bounding box center [757, 208] width 281 height 363
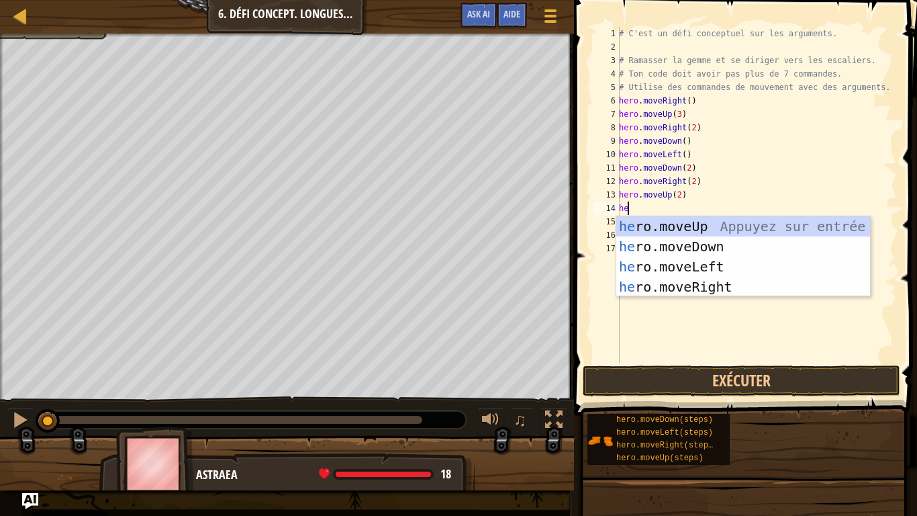
type textarea "her"
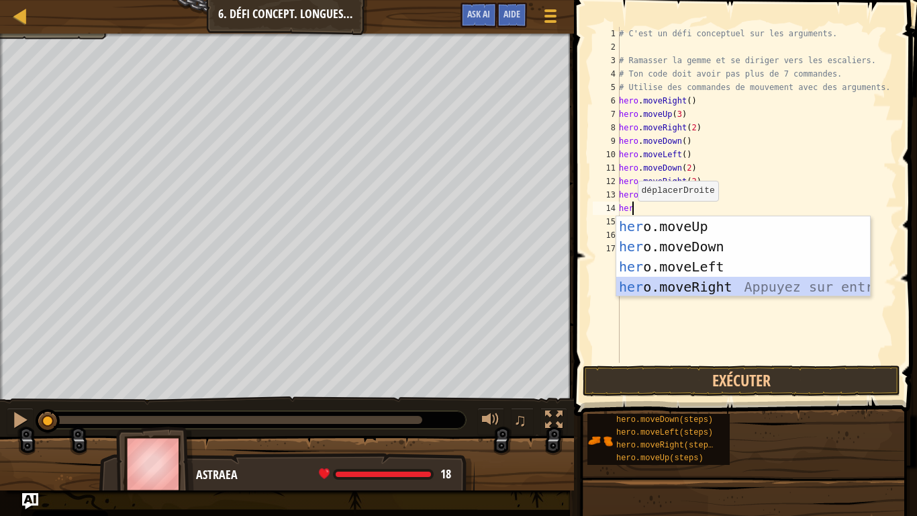
click at [655, 289] on div "her o.moveUp Appuyez sur entrée her o.moveDown Appuyez sur entrée her o.moveLef…" at bounding box center [744, 276] width 254 height 121
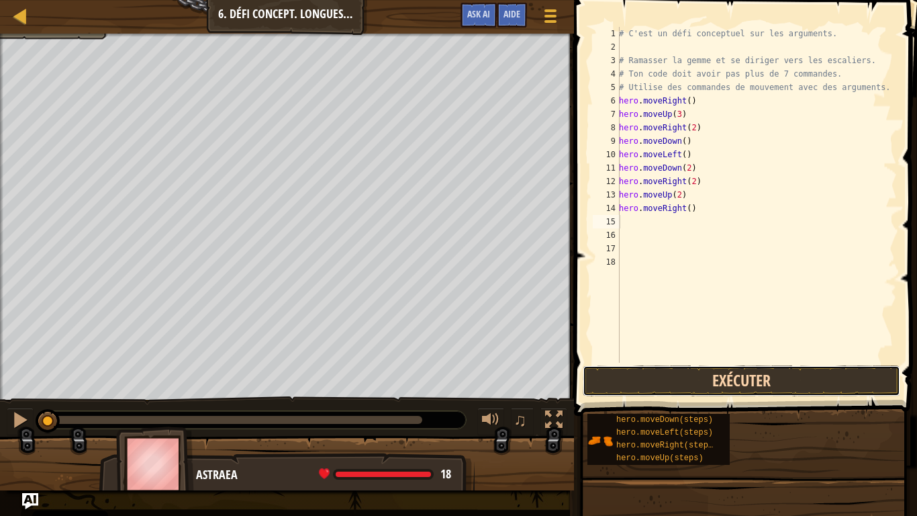
click at [664, 371] on button "Exécuter" at bounding box center [742, 380] width 318 height 31
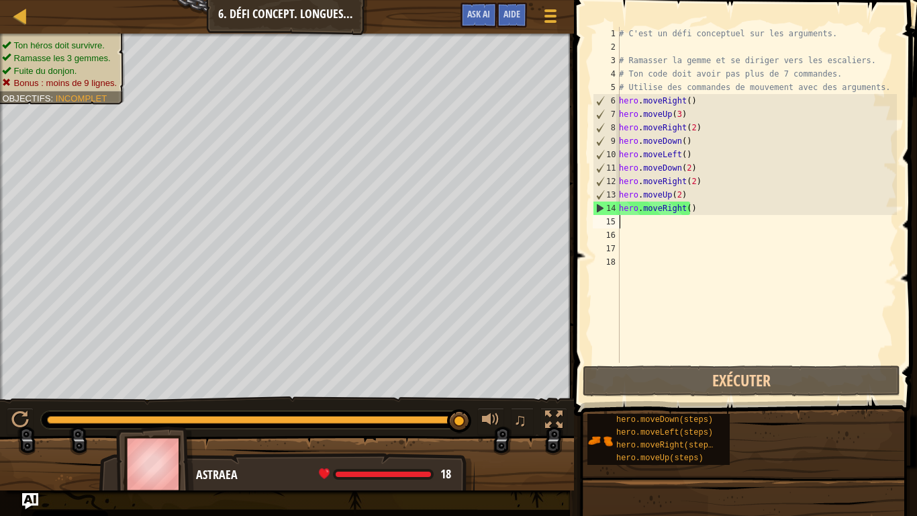
click at [639, 222] on div "# C'est un défi conceptuel sur les arguments. # Ramasser la gemme et se diriger…" at bounding box center [757, 208] width 281 height 363
click at [511, 24] on div "Aide" at bounding box center [512, 15] width 30 height 25
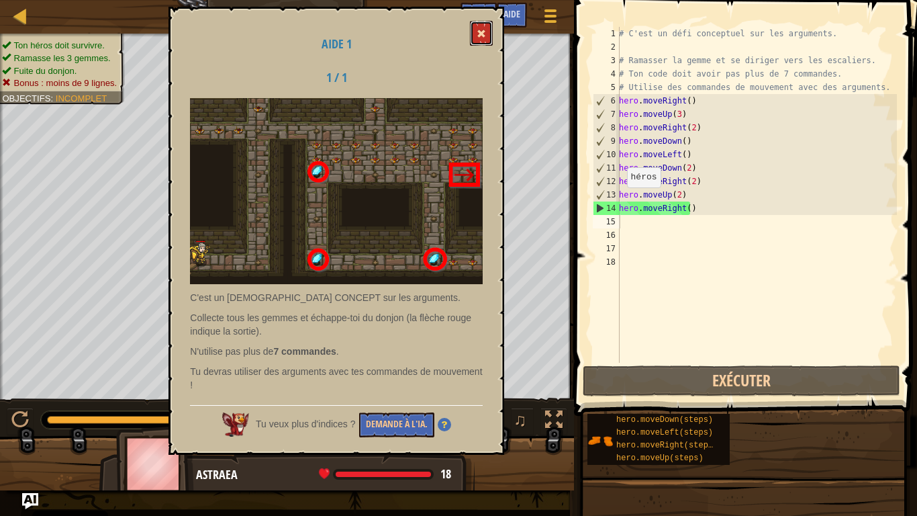
click at [482, 34] on span at bounding box center [481, 33] width 9 height 9
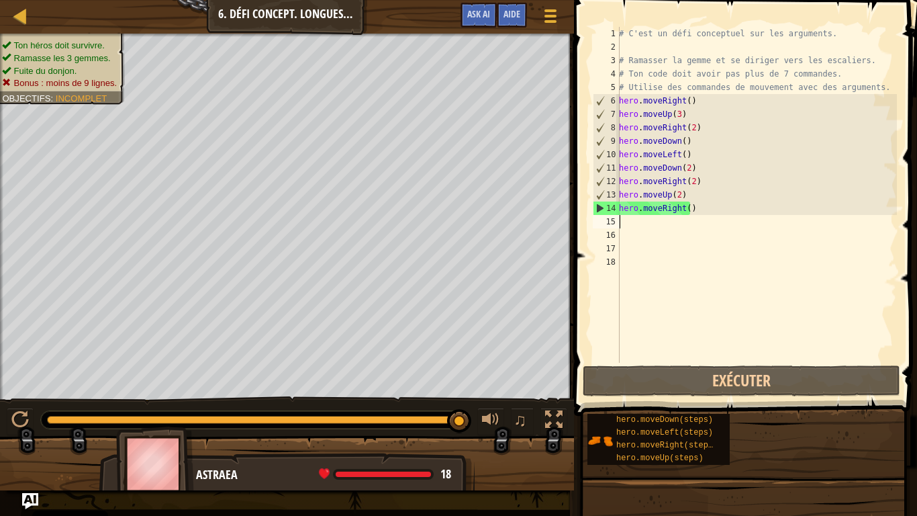
click at [621, 227] on div "# C'est un défi conceptuel sur les arguments. # Ramasser la gemme et se diriger…" at bounding box center [757, 208] width 281 height 363
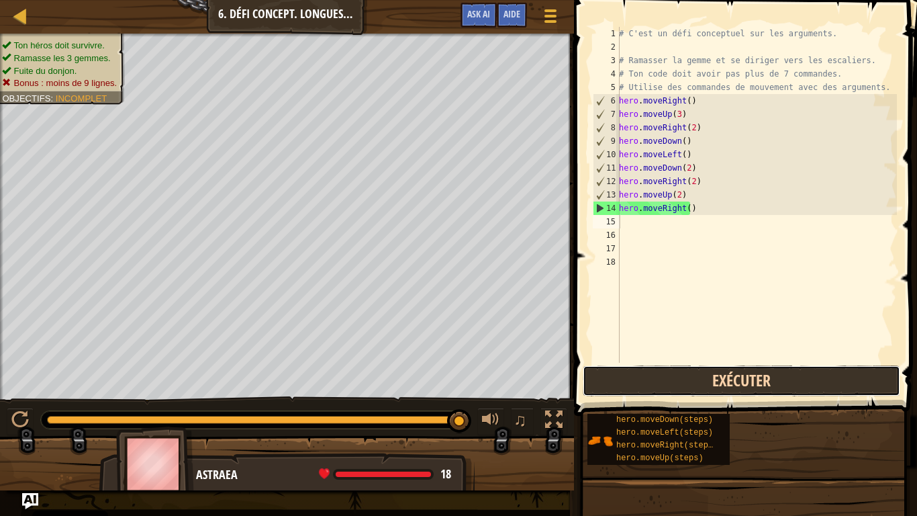
click at [696, 368] on button "Exécuter" at bounding box center [742, 380] width 318 height 31
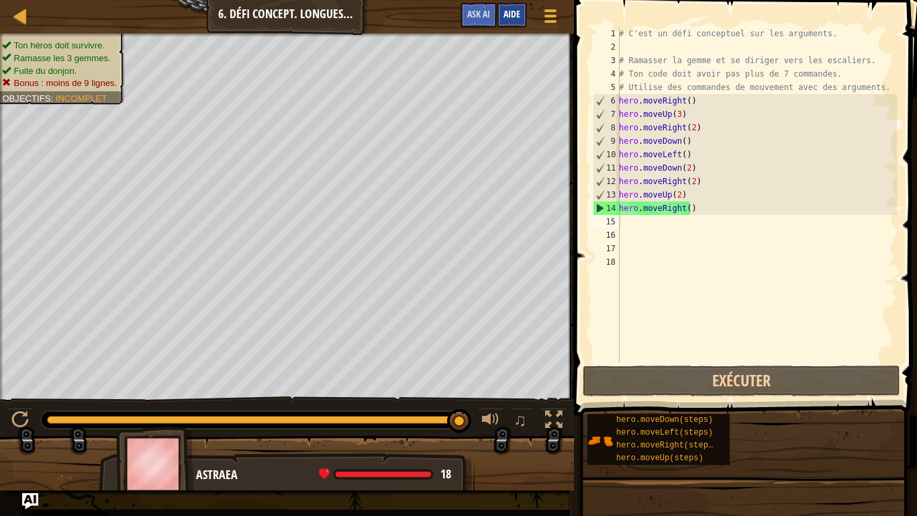
click at [515, 15] on span "Aide" at bounding box center [512, 13] width 17 height 13
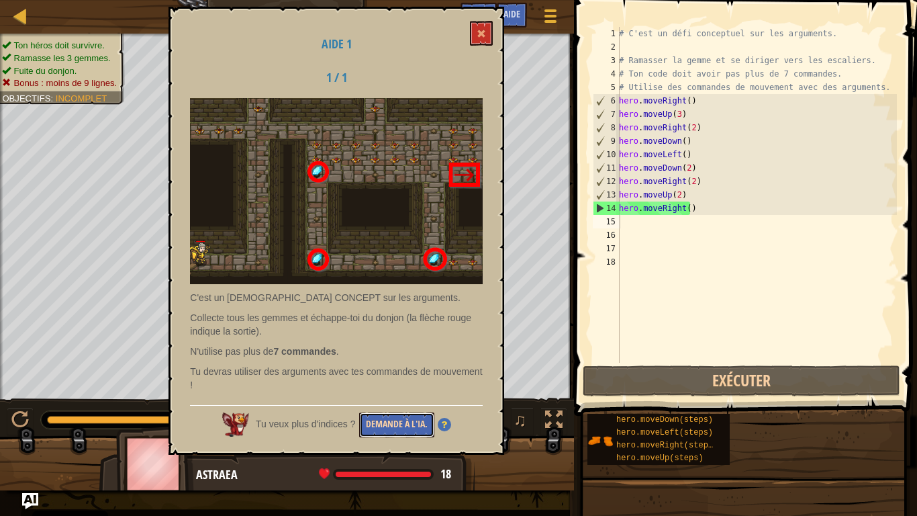
click at [382, 436] on button "Demande à l'IA." at bounding box center [396, 424] width 75 height 25
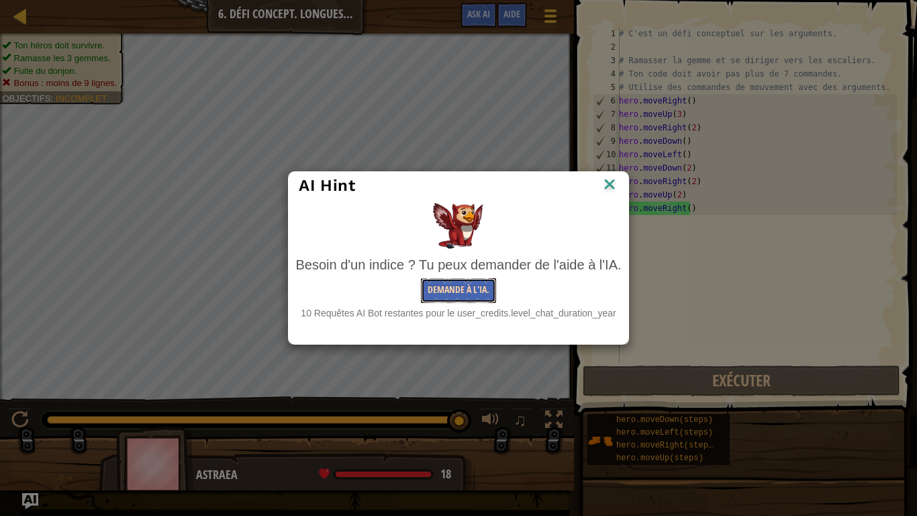
click at [477, 290] on button "Demande à l'IA." at bounding box center [458, 290] width 75 height 25
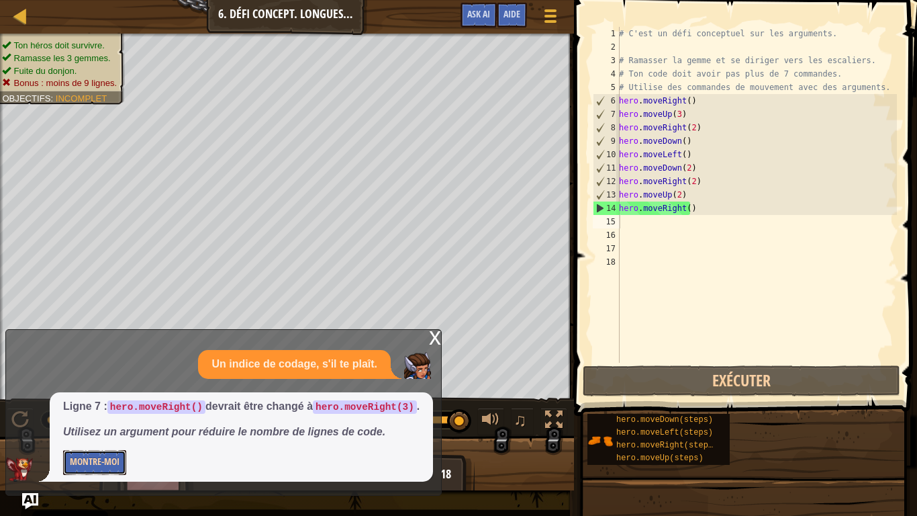
click at [114, 436] on button "Montre-moi" at bounding box center [94, 462] width 63 height 25
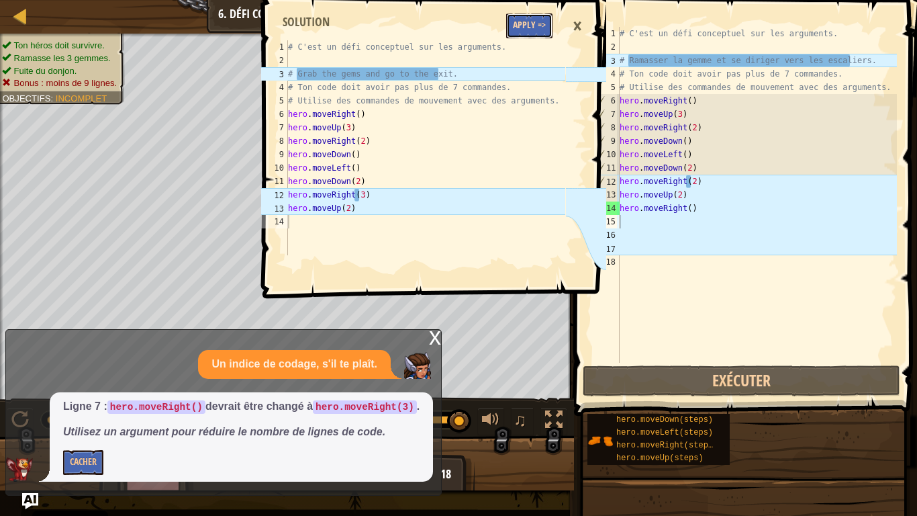
click at [520, 30] on button "Apply =>" at bounding box center [529, 25] width 46 height 25
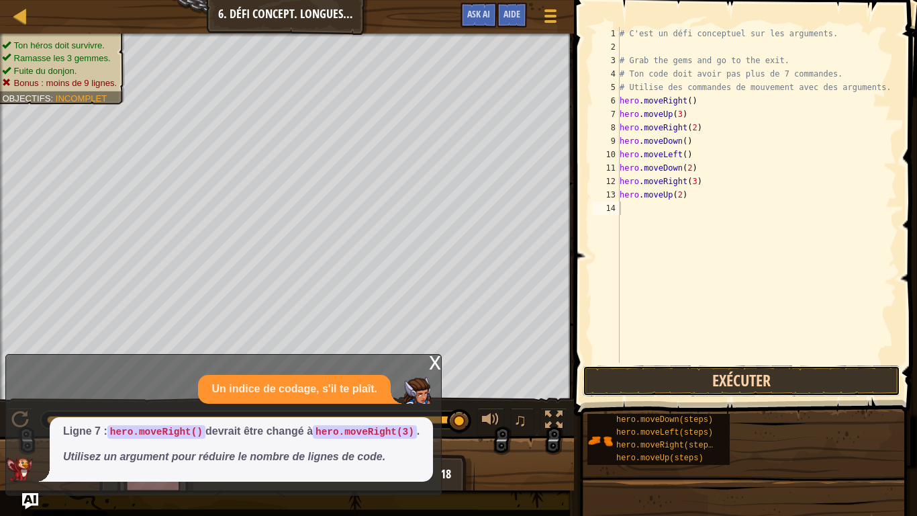
click at [681, 371] on button "Exécuter" at bounding box center [742, 380] width 318 height 31
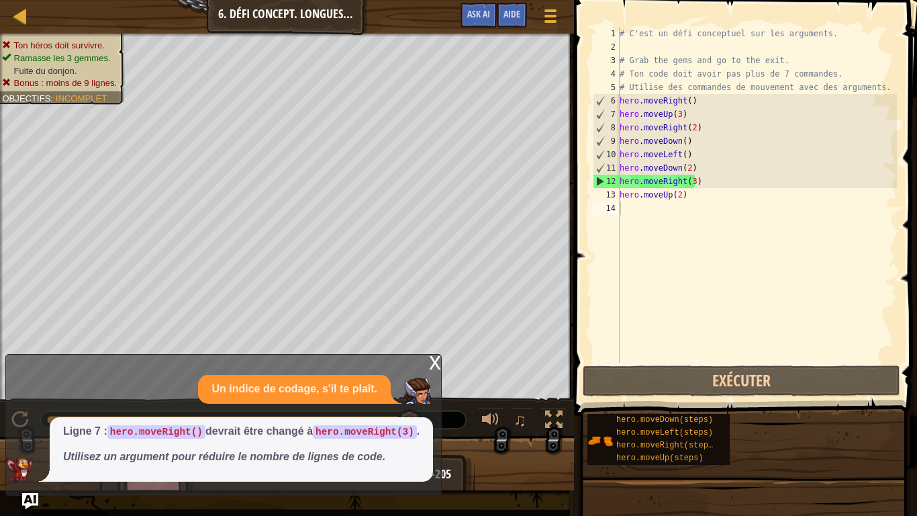
click at [437, 364] on div "x" at bounding box center [435, 361] width 12 height 13
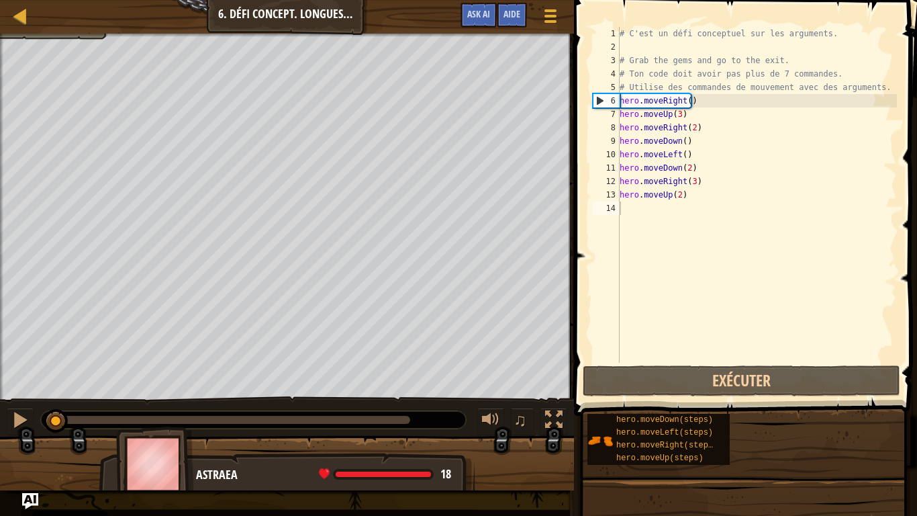
drag, startPoint x: 404, startPoint y: 421, endPoint x: 52, endPoint y: 405, distance: 352.3
click at [52, 405] on div "♫" at bounding box center [287, 416] width 574 height 40
click at [690, 183] on div "# C'est un défi conceptuel sur les arguments. # Grab the gems and go to the exi…" at bounding box center [757, 208] width 280 height 363
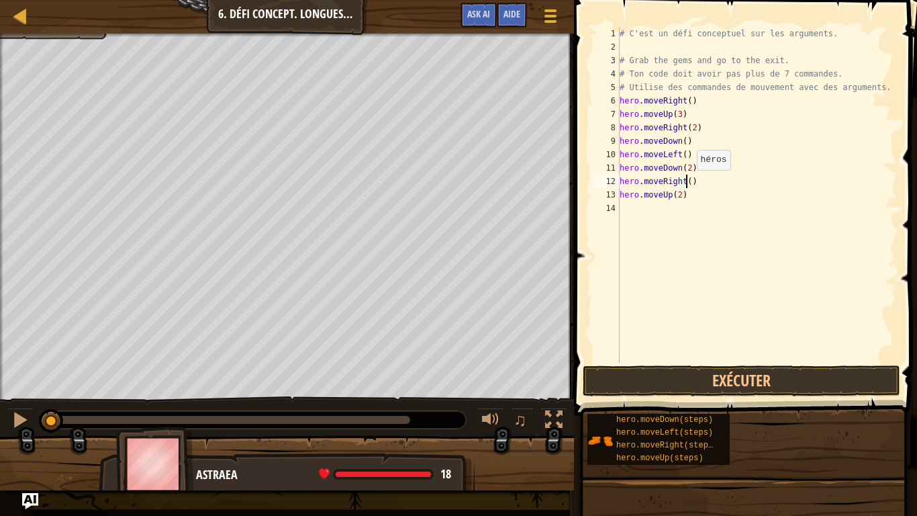
scroll to position [6, 5]
type textarea "hero.moveRight(2)"
click at [667, 383] on button "Exécuter" at bounding box center [742, 380] width 318 height 31
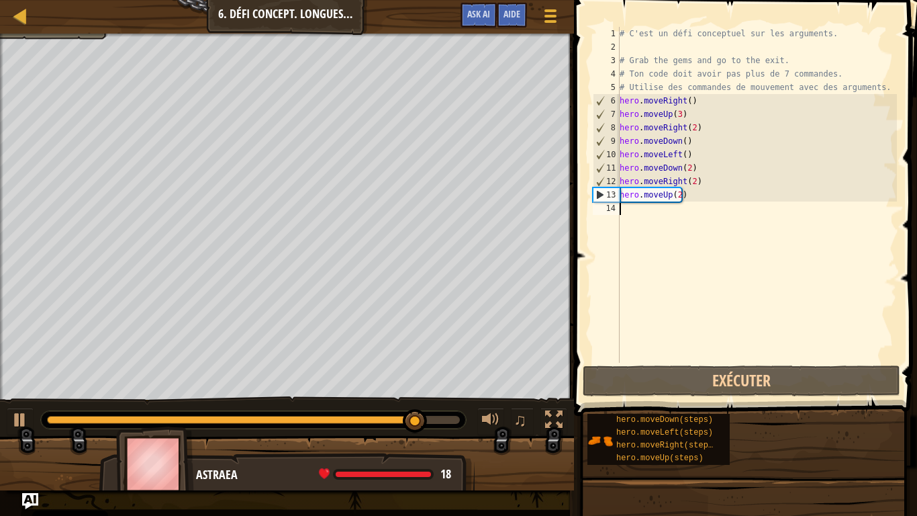
click at [676, 230] on div "# C'est un défi conceptuel sur les arguments. # Grab the gems and go to the exi…" at bounding box center [757, 208] width 280 height 363
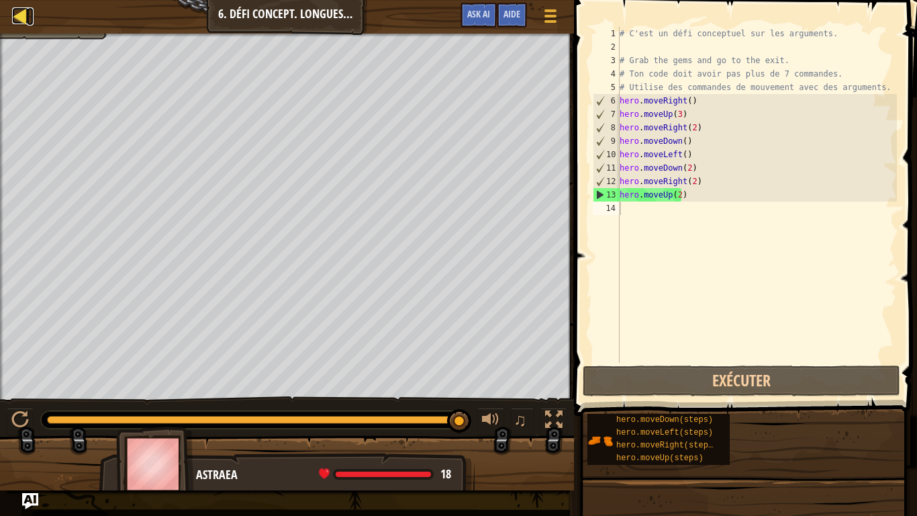
click at [24, 24] on div at bounding box center [20, 15] width 17 height 17
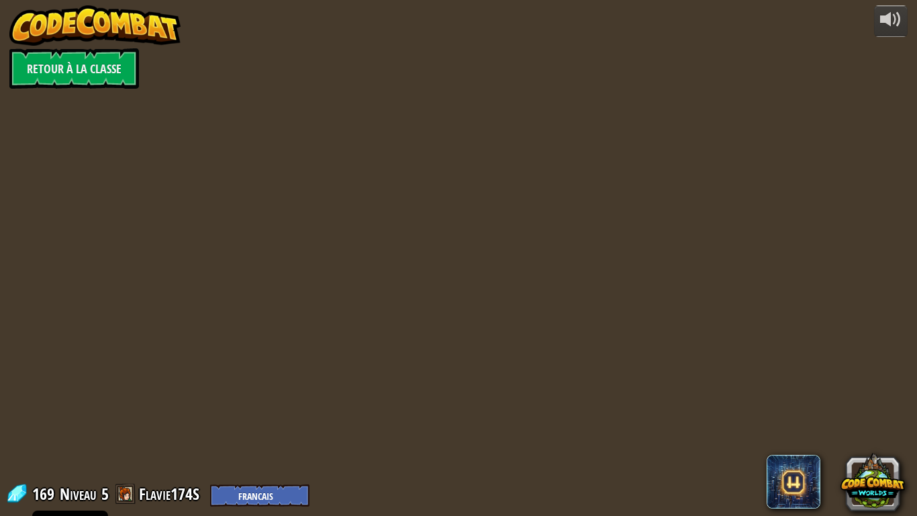
select select "fr"
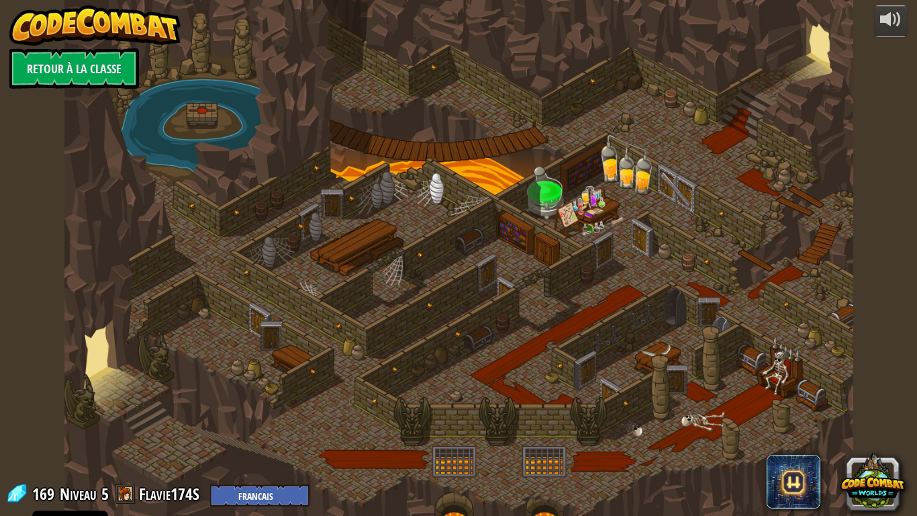
select select "fr"
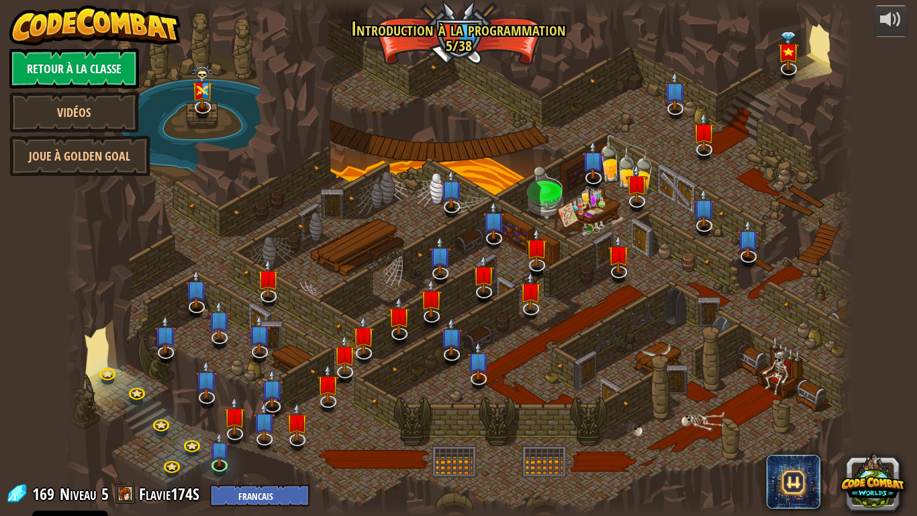
select select "fr"
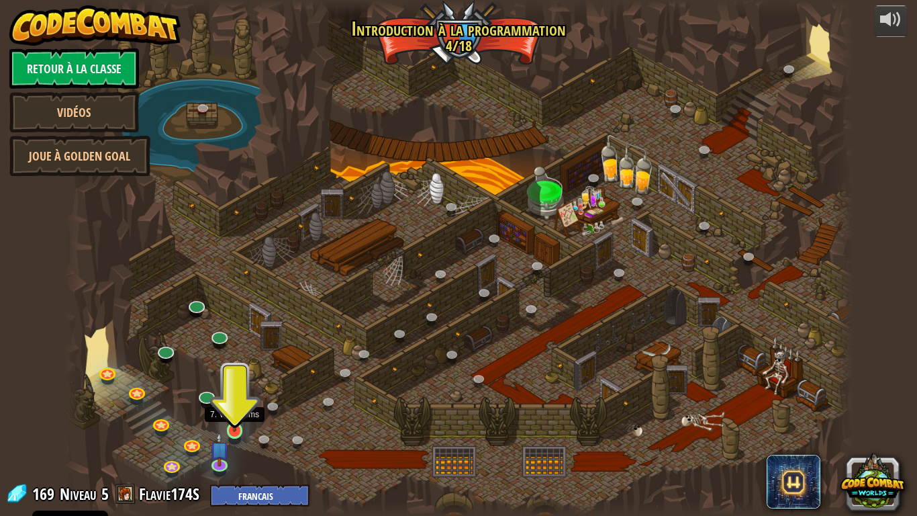
click at [234, 421] on img at bounding box center [235, 409] width 20 height 46
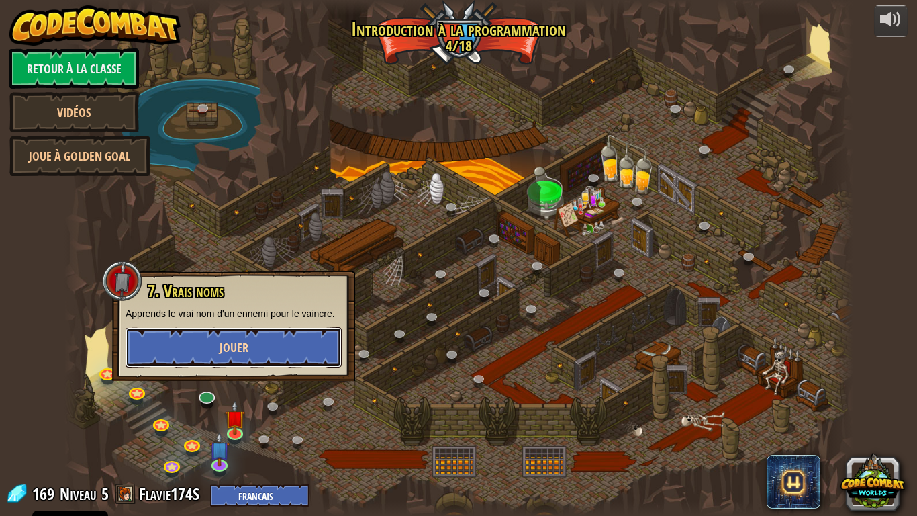
click at [253, 360] on button "Jouer" at bounding box center [234, 347] width 216 height 40
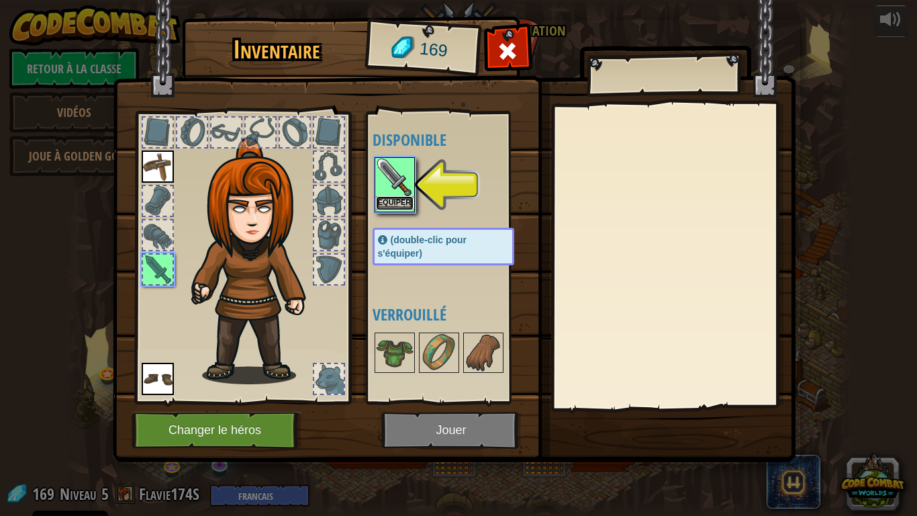
click at [392, 203] on button "Equiper" at bounding box center [395, 203] width 38 height 14
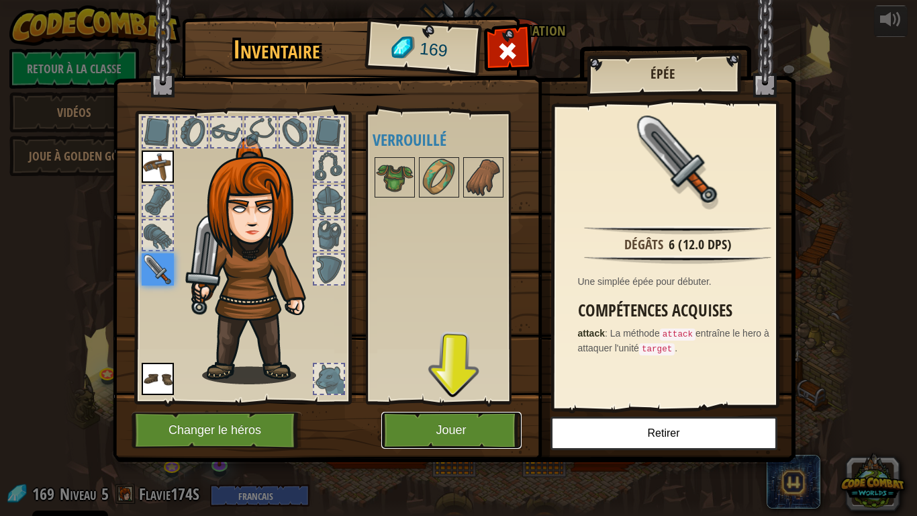
click at [453, 433] on button "Jouer" at bounding box center [451, 430] width 140 height 37
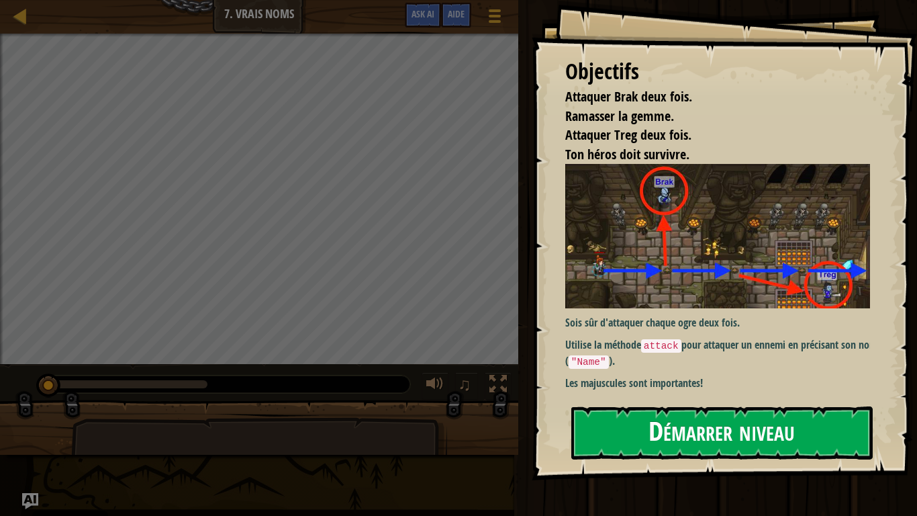
click at [732, 424] on button "Démarrer niveau" at bounding box center [723, 432] width 302 height 53
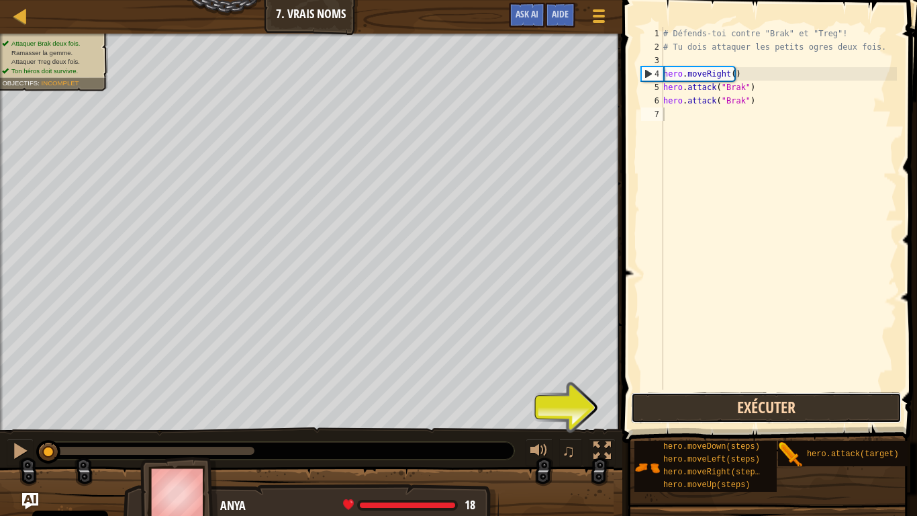
click at [668, 418] on button "Exécuter" at bounding box center [766, 407] width 271 height 31
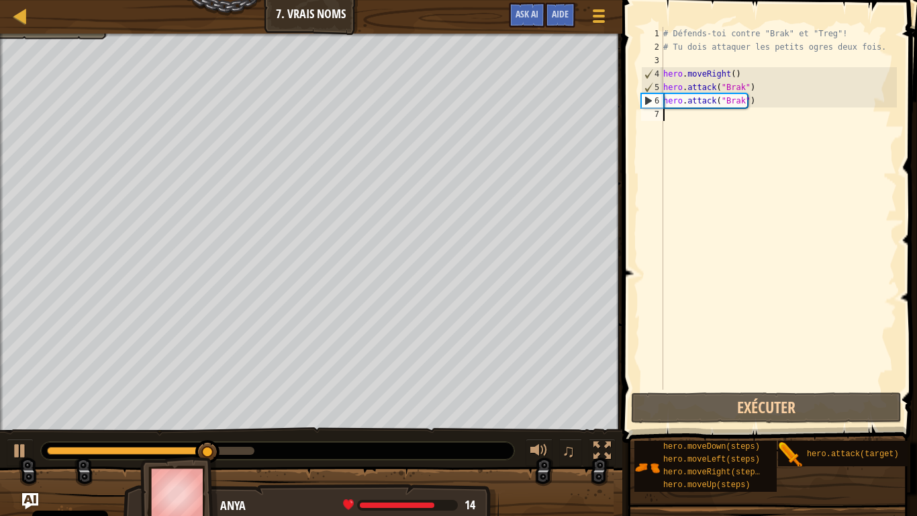
scroll to position [6, 0]
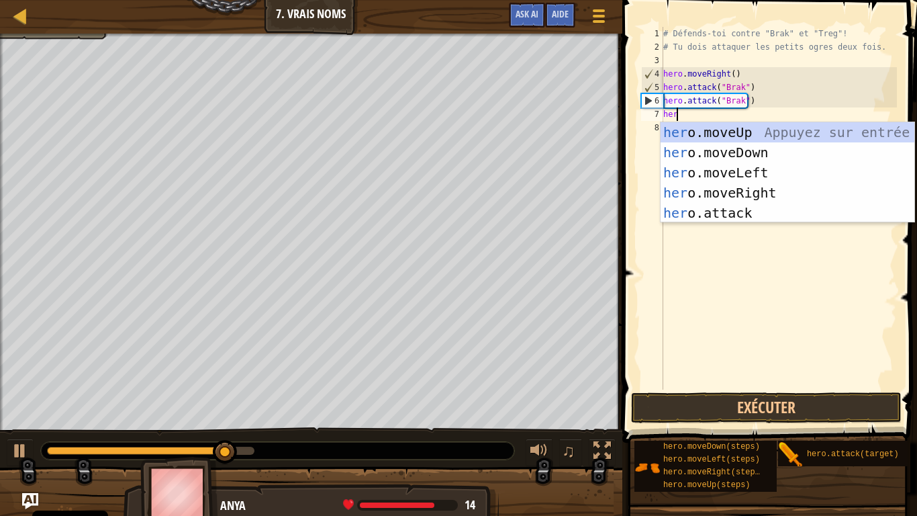
type textarea "hero"
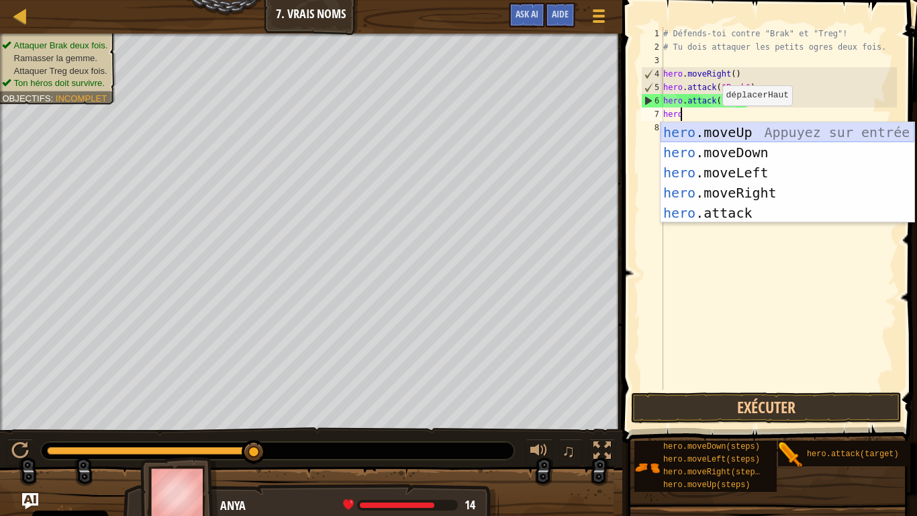
click at [711, 128] on div "hero .moveUp Appuyez sur entrée hero .moveDown Appuyez sur entrée hero .moveLef…" at bounding box center [788, 192] width 254 height 141
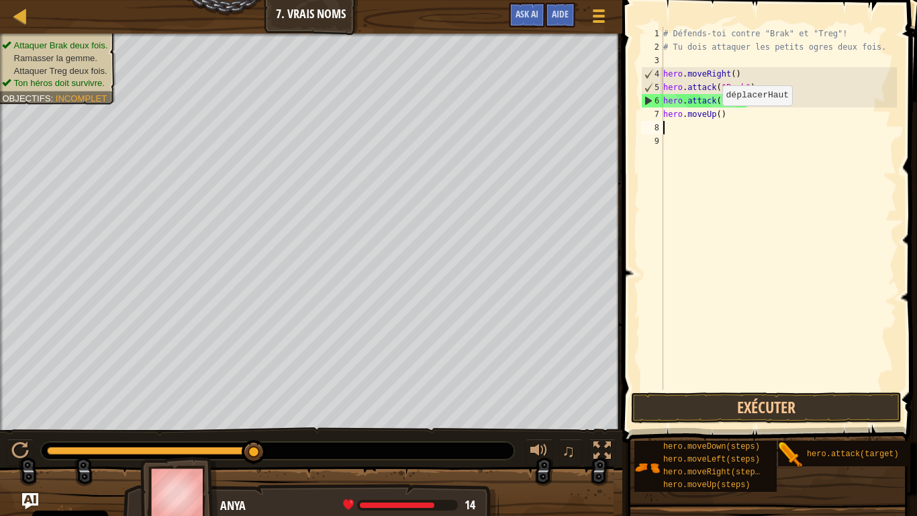
scroll to position [6, 0]
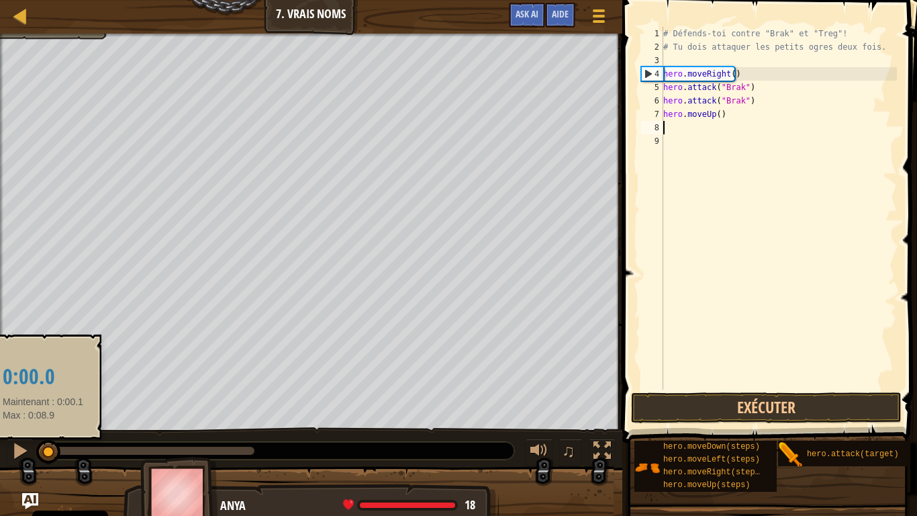
drag, startPoint x: 252, startPoint y: 453, endPoint x: 43, endPoint y: 443, distance: 209.1
click at [43, 436] on div at bounding box center [48, 452] width 24 height 24
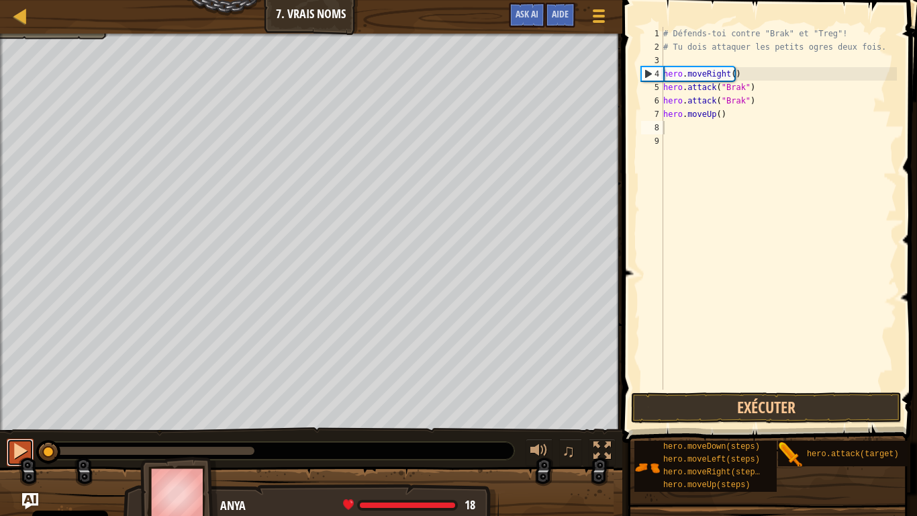
click at [25, 436] on div at bounding box center [19, 450] width 17 height 17
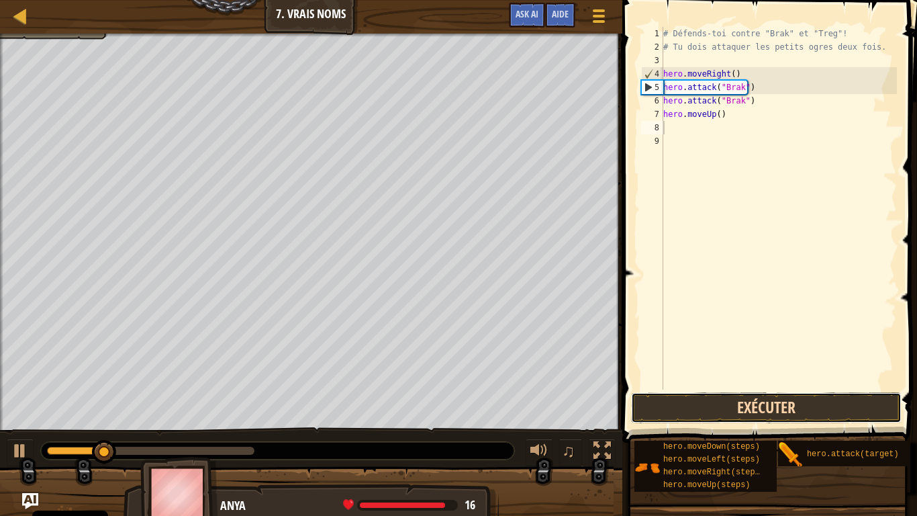
click at [659, 414] on button "Exécuter" at bounding box center [766, 407] width 271 height 31
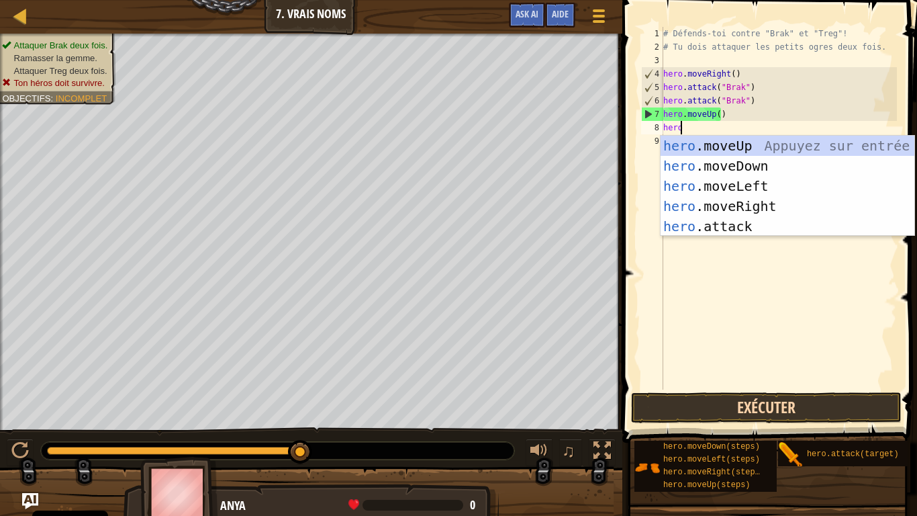
scroll to position [6, 1]
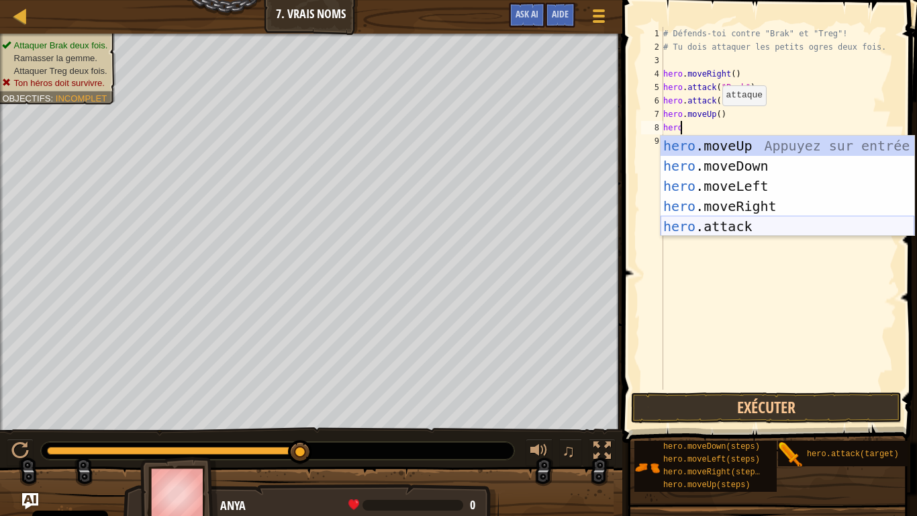
click at [727, 228] on div "hero .moveUp Appuyez sur entrée hero .moveDown Appuyez sur entrée hero .moveLef…" at bounding box center [788, 206] width 254 height 141
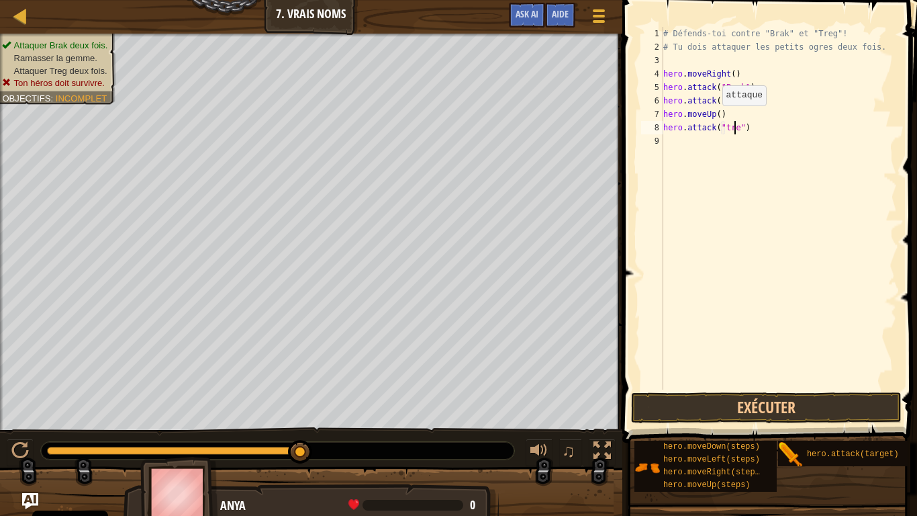
scroll to position [6, 6]
click at [727, 398] on button "Exécuter" at bounding box center [766, 407] width 271 height 31
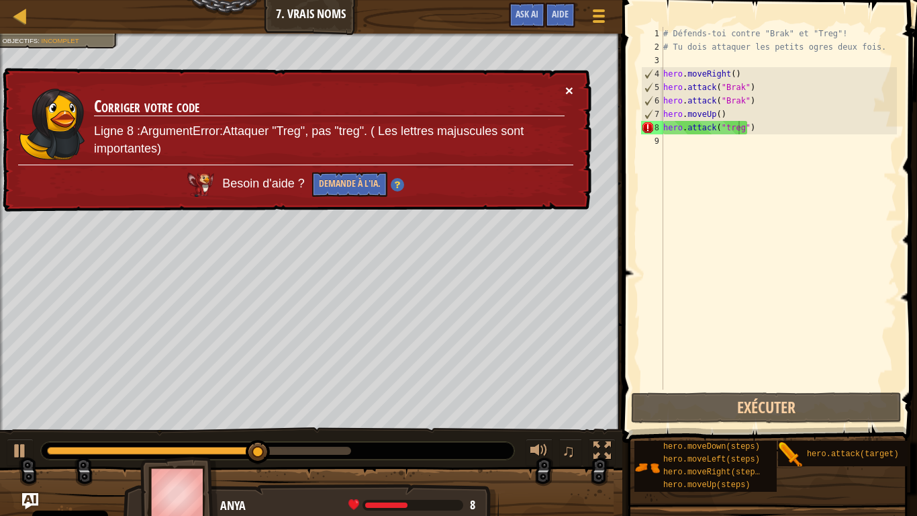
click at [567, 89] on button "×" at bounding box center [569, 90] width 8 height 14
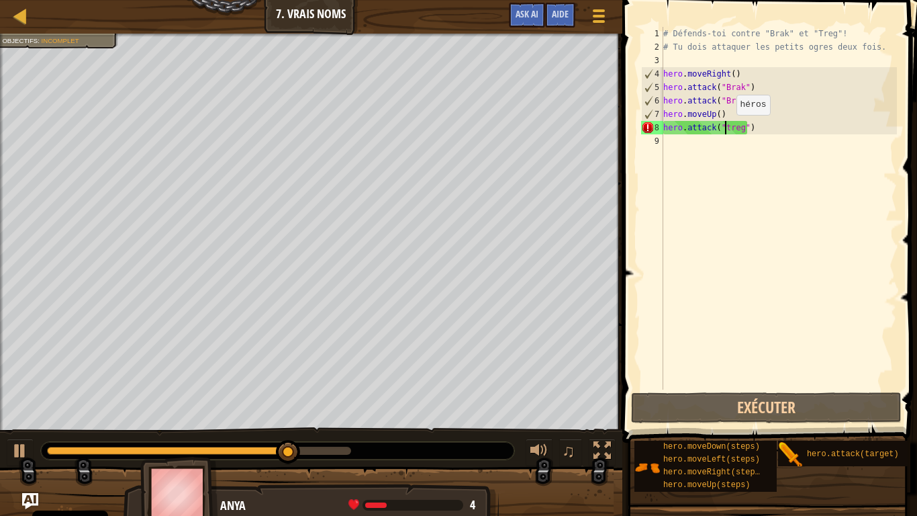
click at [725, 128] on div "# Défends-toi contre "Brak" et "Treg"! # Tu dois attaquer les petits ogres deux…" at bounding box center [779, 222] width 236 height 390
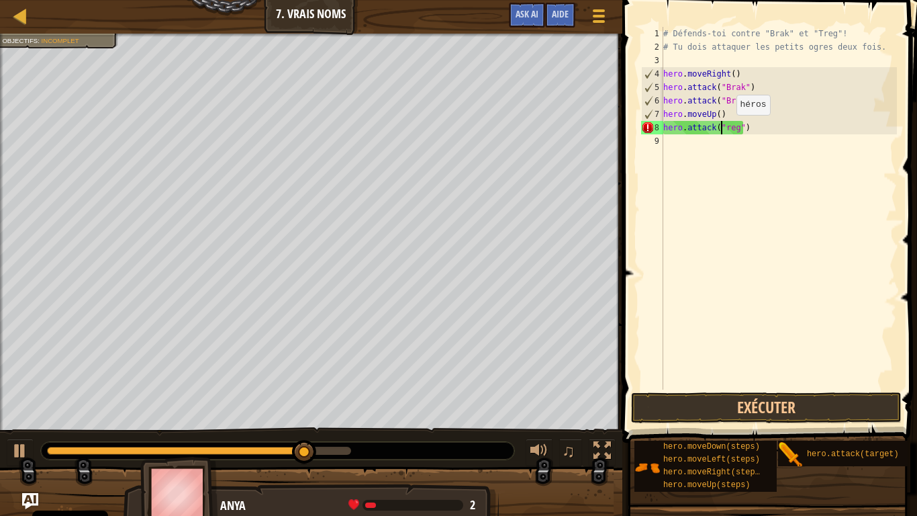
scroll to position [6, 5]
type textarea "hero.attack("Treg")"
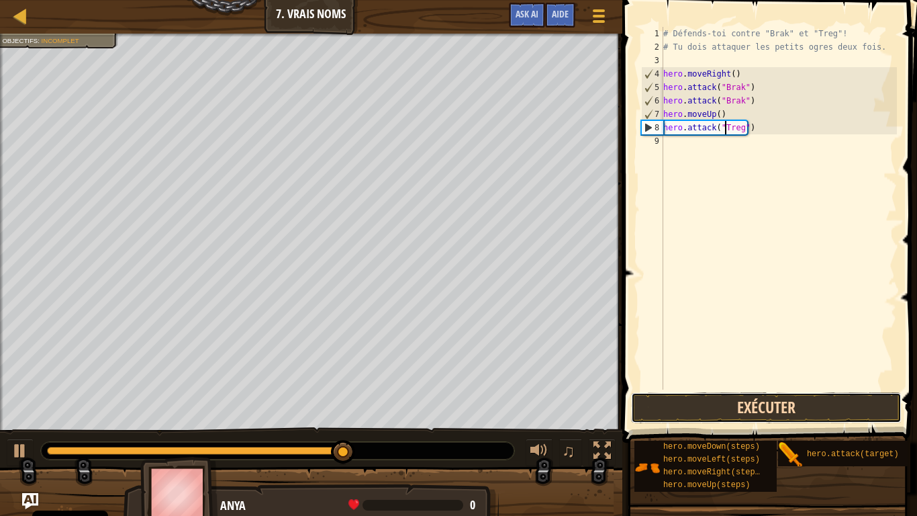
click at [751, 406] on button "Exécuter" at bounding box center [766, 407] width 271 height 31
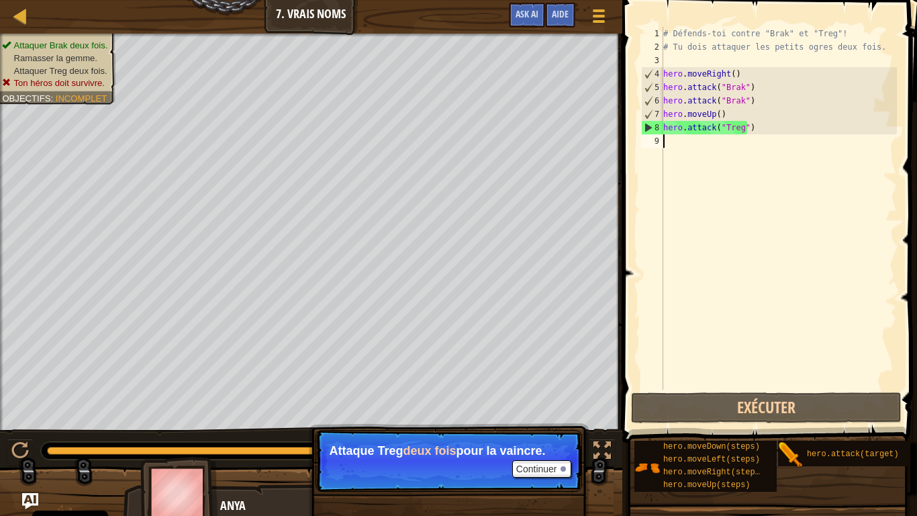
click at [682, 143] on div "# Défends-toi contre "Brak" et "Treg"! # Tu dois attaquer les petits ogres deux…" at bounding box center [779, 222] width 236 height 390
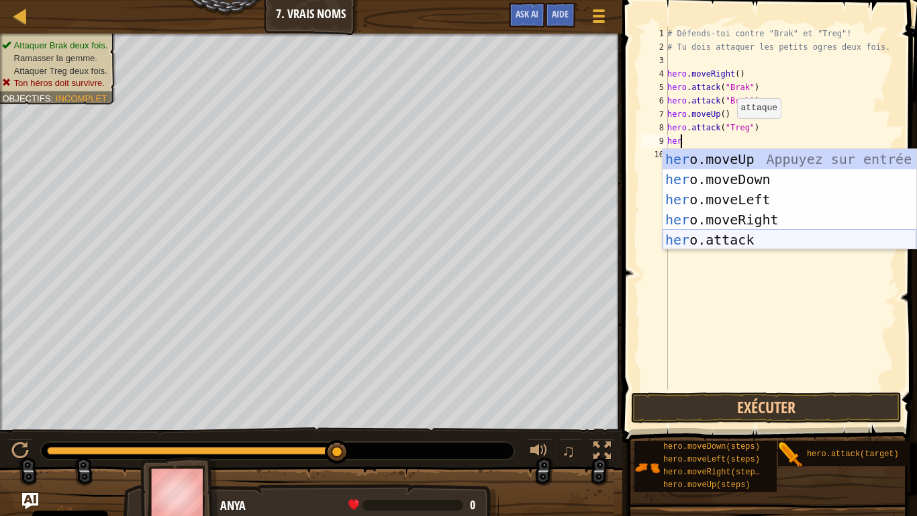
click at [703, 236] on div "her o.moveUp Appuyez sur entrée her o.moveDown Appuyez sur entrée her o.moveLef…" at bounding box center [790, 219] width 254 height 141
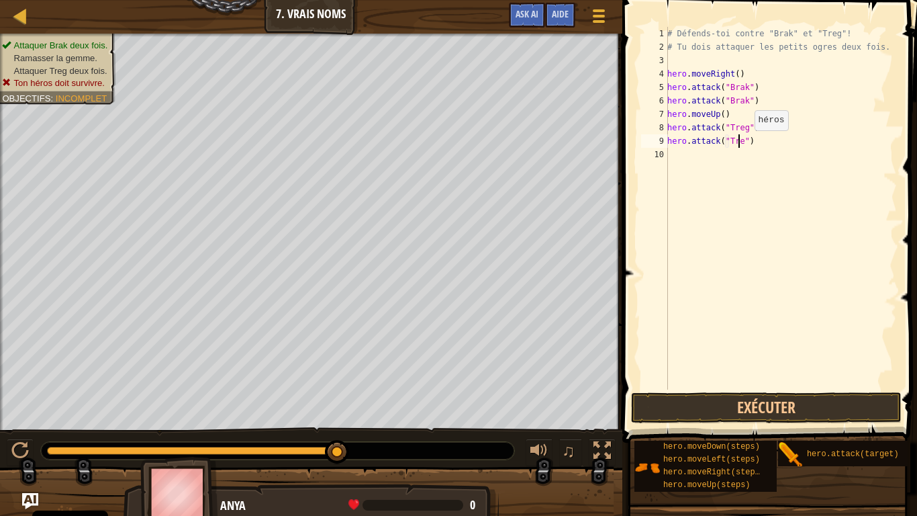
scroll to position [6, 6]
type textarea "hero.attack("Treg")"
click at [704, 412] on button "Exécuter" at bounding box center [766, 407] width 271 height 31
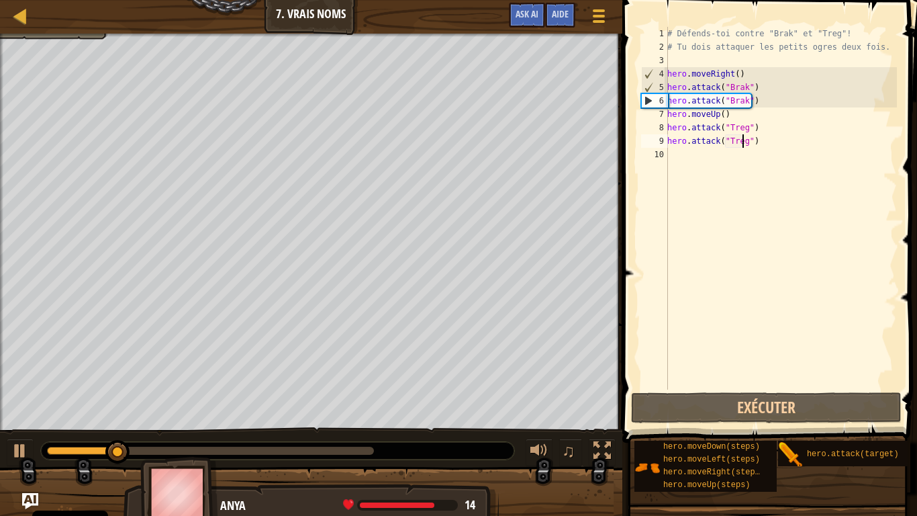
click at [680, 151] on div "# Défends-toi contre "Brak" et "Treg"! # Tu dois attaquer les petits ogres deux…" at bounding box center [781, 222] width 232 height 390
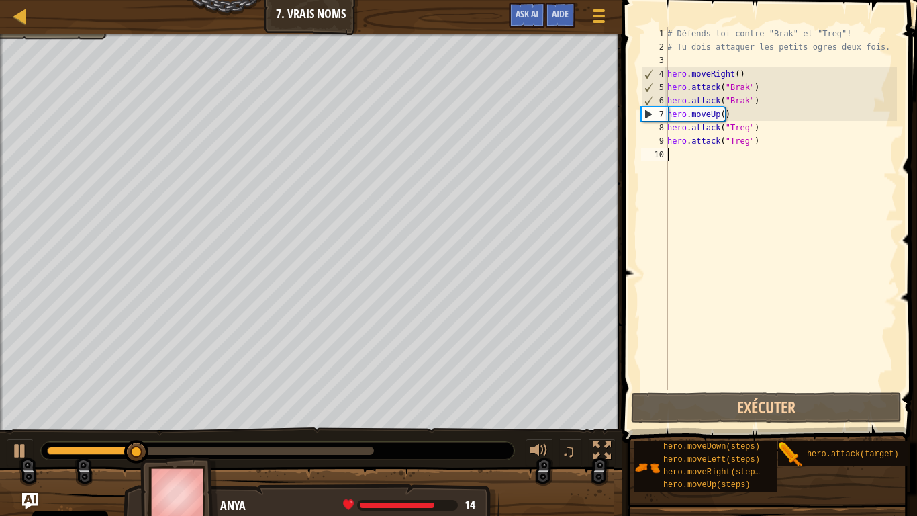
scroll to position [6, 0]
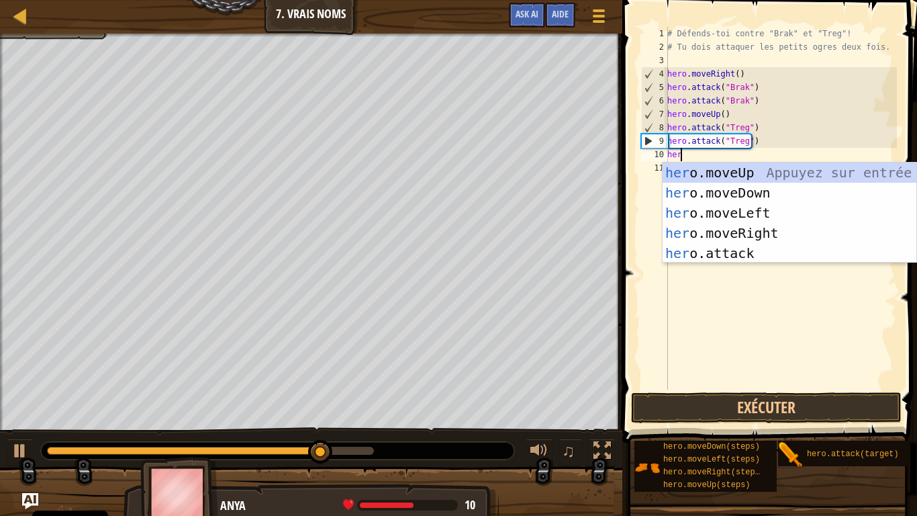
type textarea "hero"
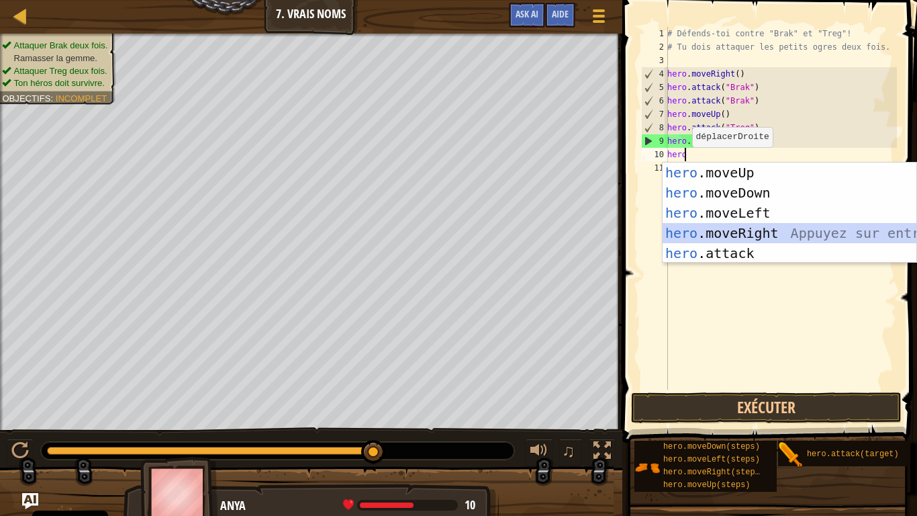
click at [711, 228] on div "hero .moveUp Appuyez sur entrée hero .moveDown Appuyez sur entrée hero .moveLef…" at bounding box center [790, 233] width 254 height 141
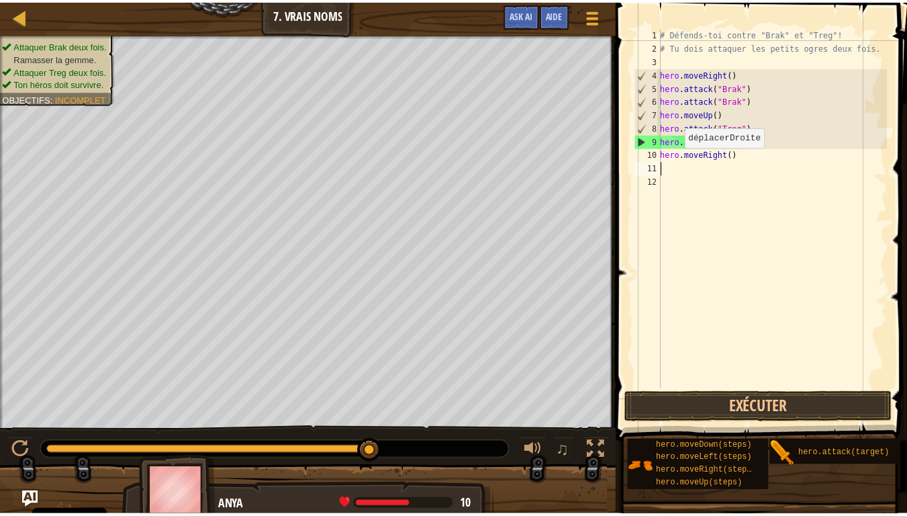
scroll to position [6, 0]
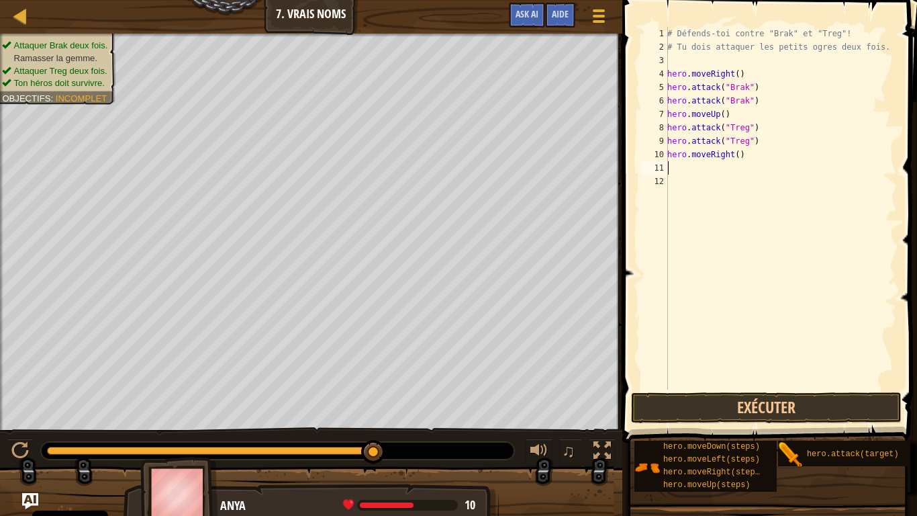
click at [748, 387] on div "# Défends-toi contre "Brak" et "Treg"! # Tu dois attaquer les petits ogres deux…" at bounding box center [781, 222] width 232 height 390
click at [740, 394] on button "Exécuter" at bounding box center [766, 407] width 271 height 31
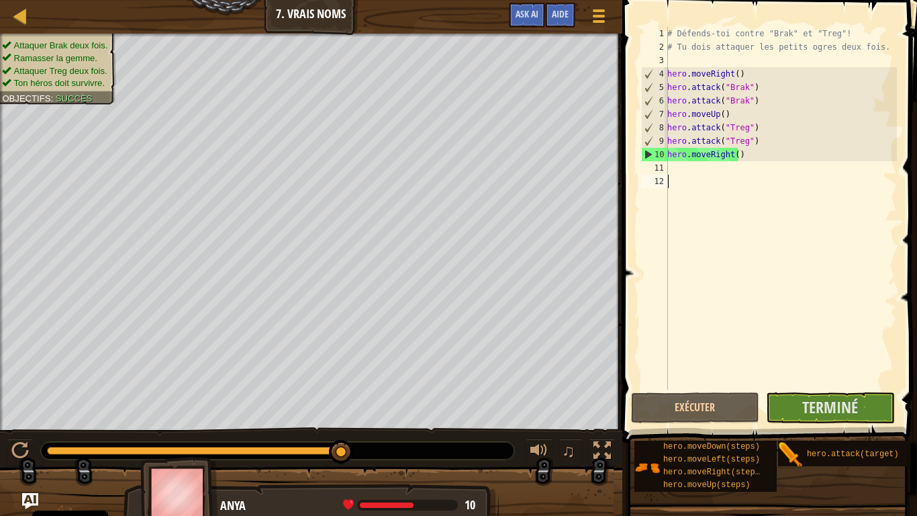
drag, startPoint x: 167, startPoint y: 449, endPoint x: 351, endPoint y: 434, distance: 184.7
click at [351, 434] on div "♫" at bounding box center [311, 447] width 623 height 40
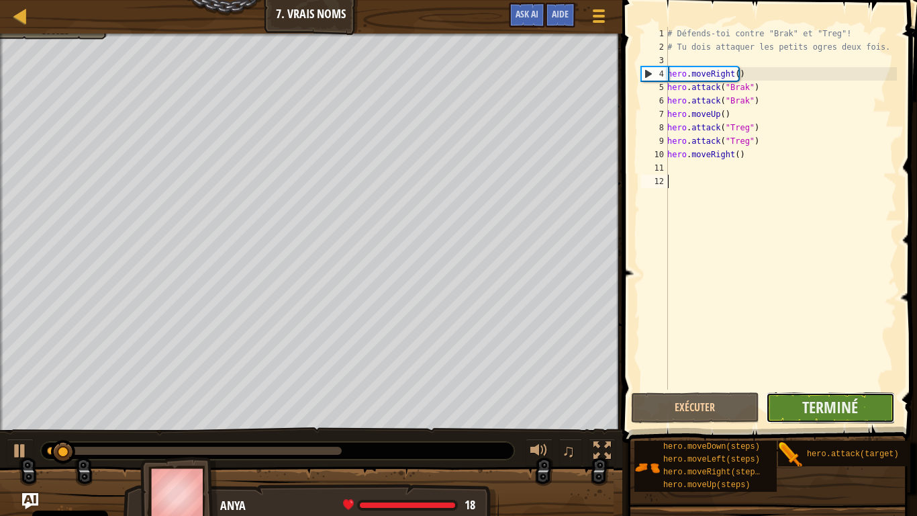
click at [885, 401] on button "Terminé" at bounding box center [830, 407] width 128 height 31
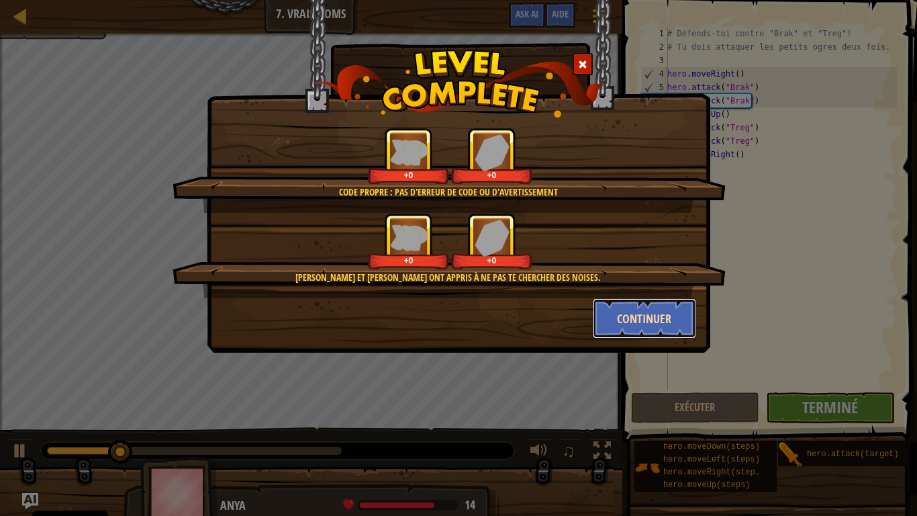
click at [647, 317] on button "Continuer" at bounding box center [645, 318] width 104 height 40
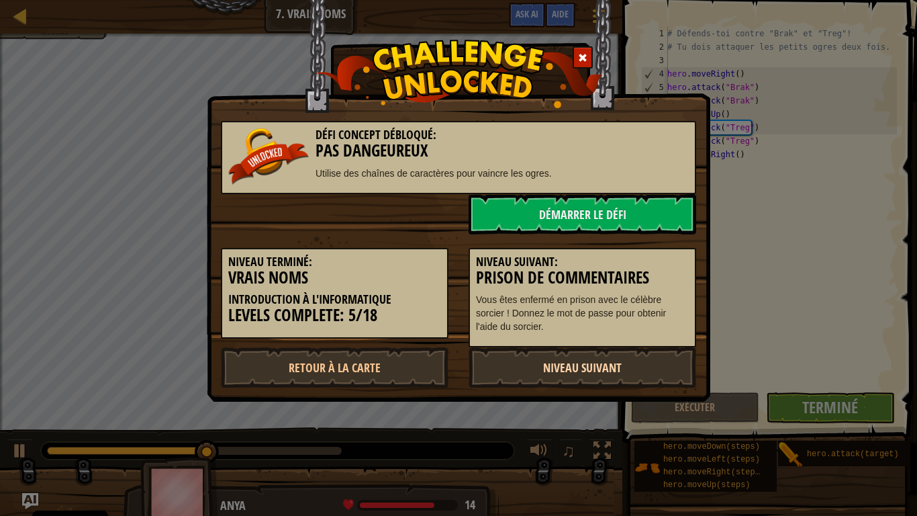
click at [594, 365] on link "Niveau Suivant" at bounding box center [583, 367] width 228 height 40
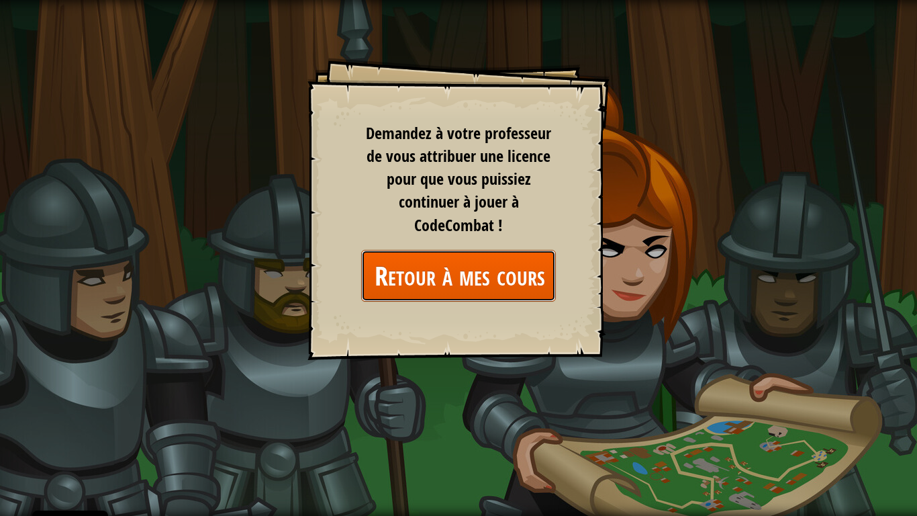
click at [475, 270] on link "Retour à mes cours" at bounding box center [458, 276] width 195 height 52
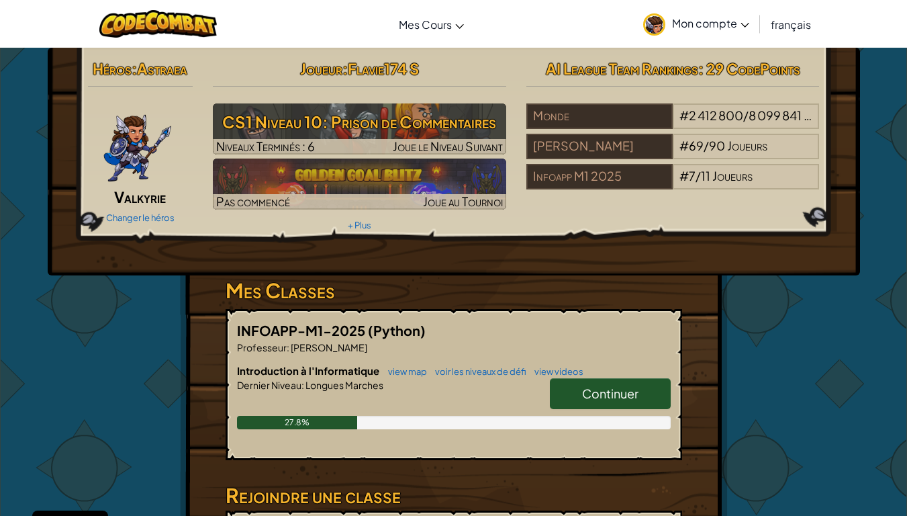
click at [584, 395] on span "Continuer" at bounding box center [610, 393] width 56 height 15
select select "fr"
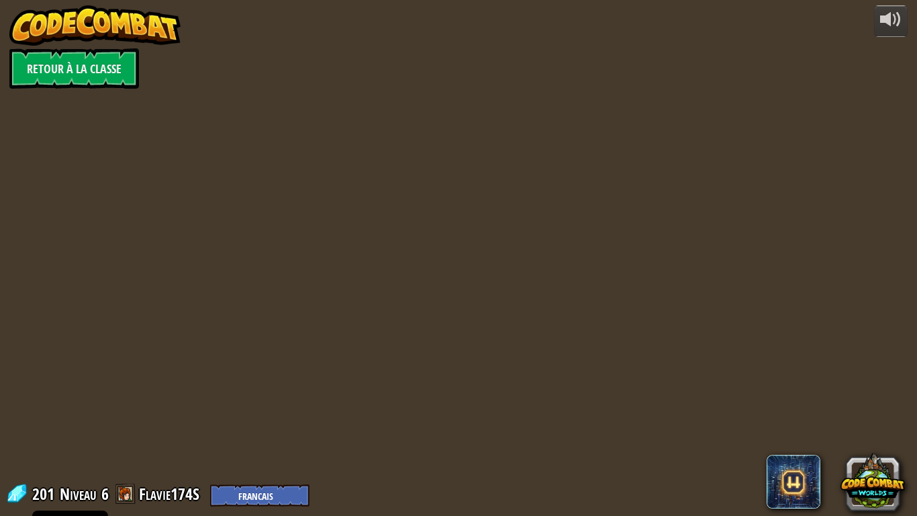
select select "fr"
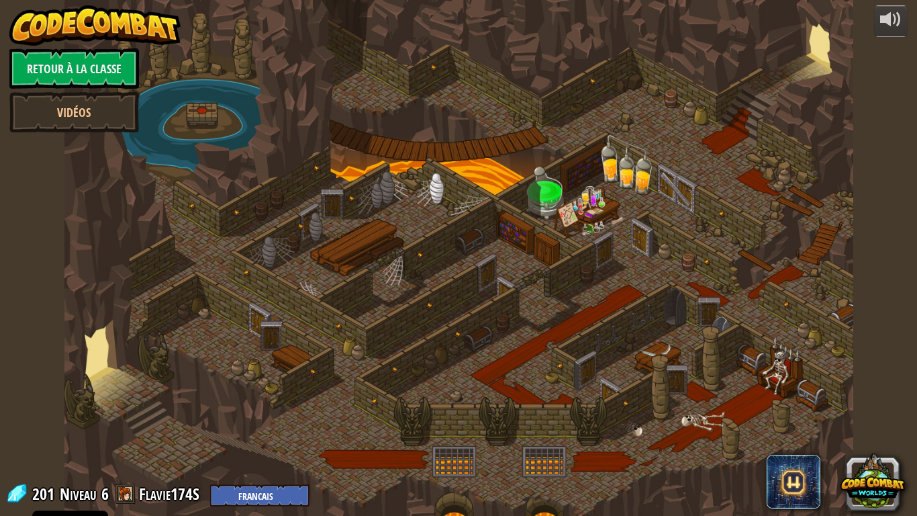
select select "fr"
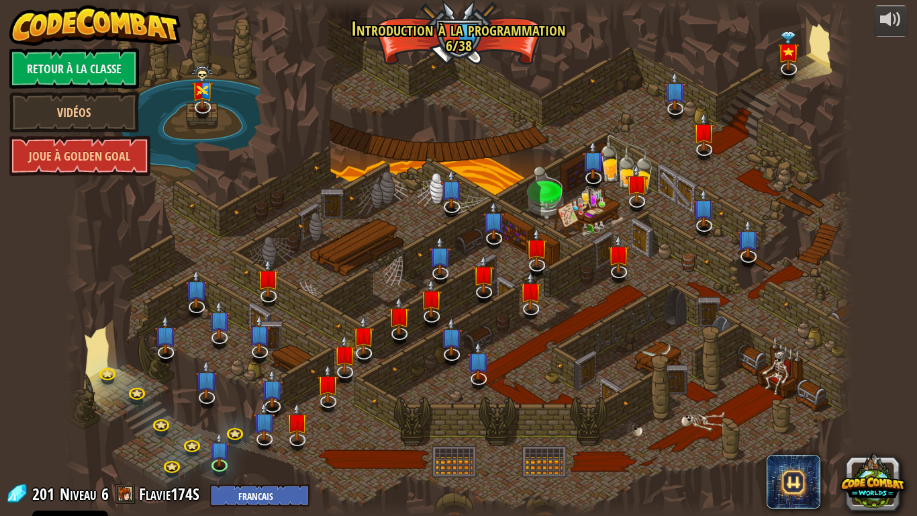
select select "fr"
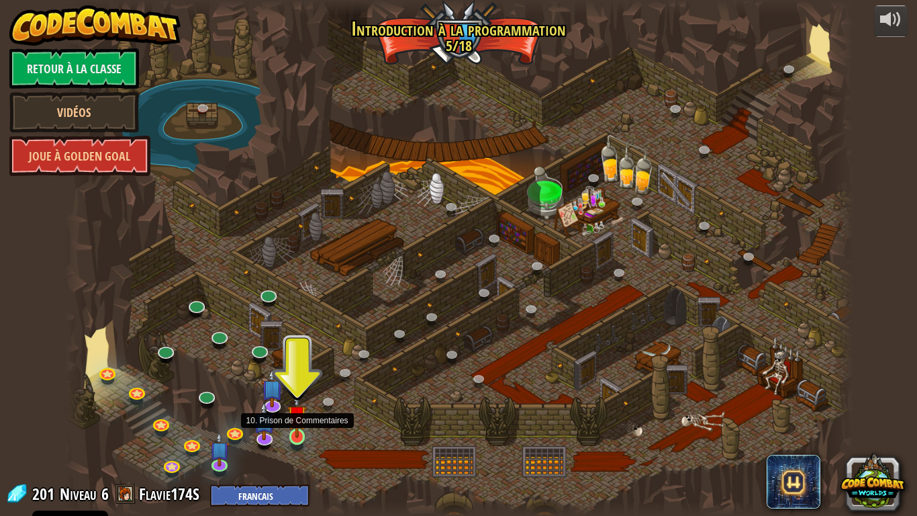
click at [296, 436] on img at bounding box center [297, 415] width 20 height 46
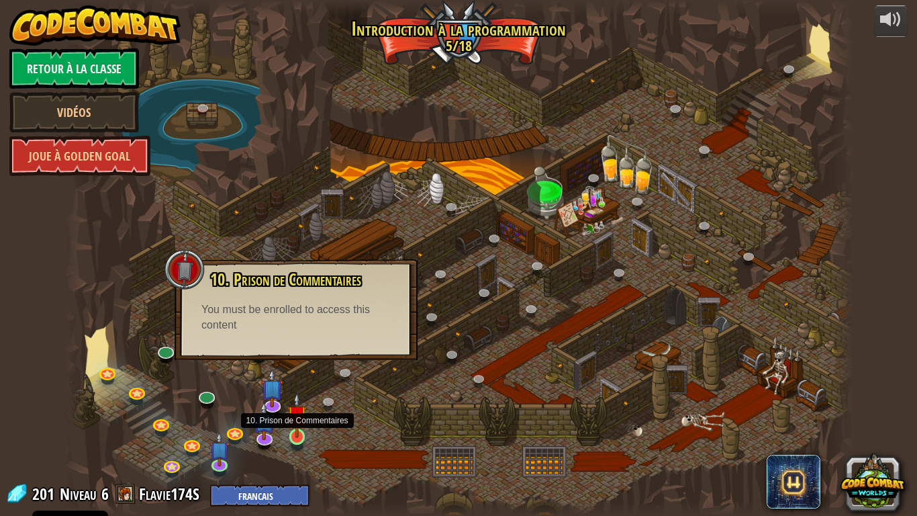
click at [296, 436] on img at bounding box center [297, 415] width 20 height 46
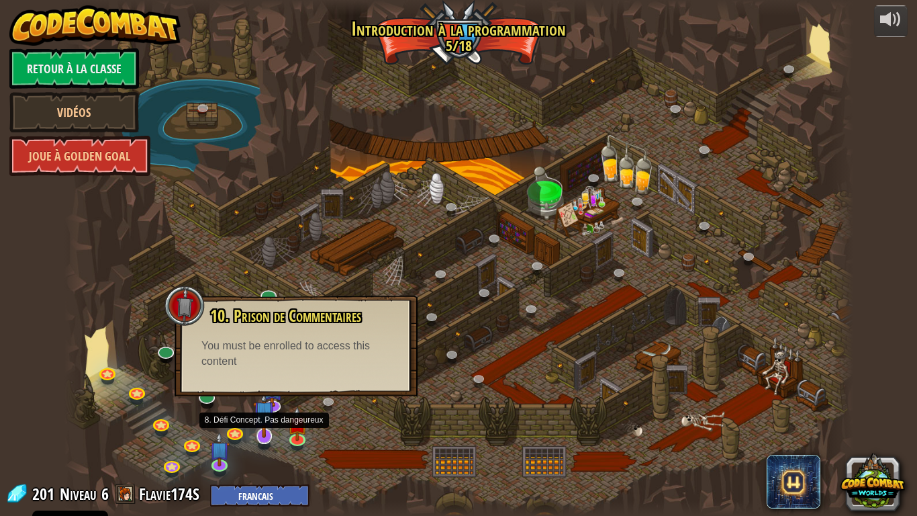
click at [273, 401] on img at bounding box center [264, 411] width 22 height 51
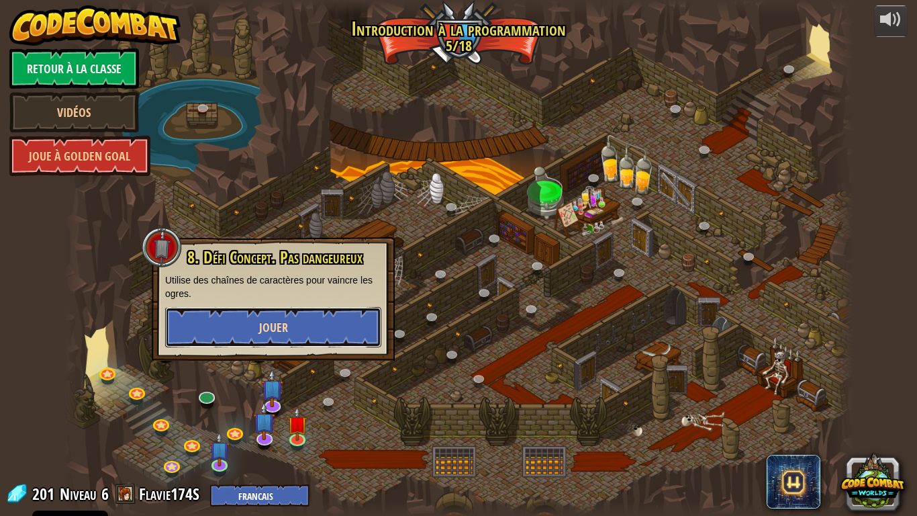
click at [307, 338] on button "Jouer" at bounding box center [273, 327] width 216 height 40
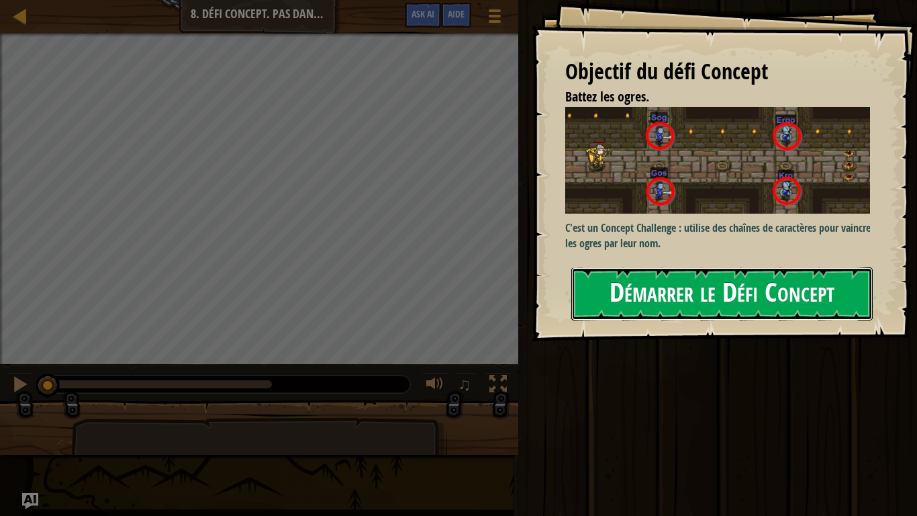
click at [617, 300] on button "Démarrer le Défi Concept" at bounding box center [723, 293] width 302 height 53
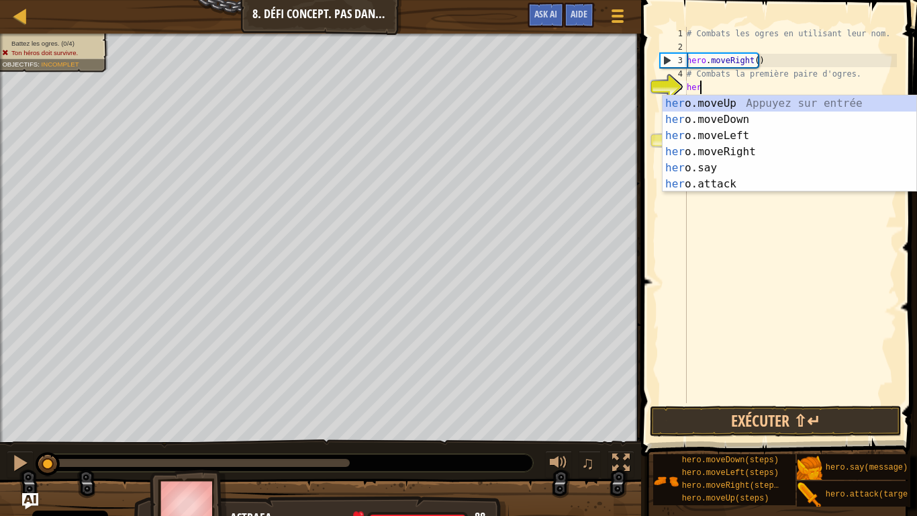
scroll to position [6, 1]
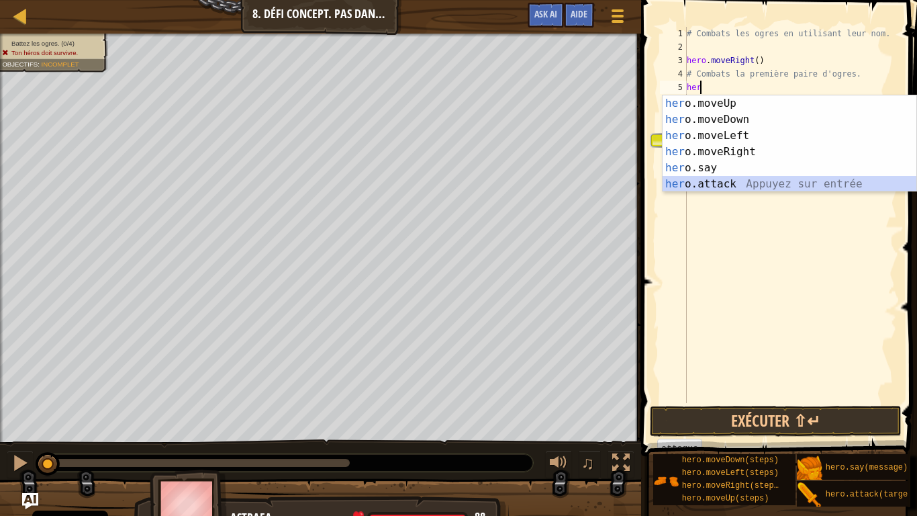
click at [713, 179] on div "her o.moveUp Appuyez sur entrée her o.moveDown Appuyez sur entrée her o.moveLef…" at bounding box center [790, 159] width 254 height 129
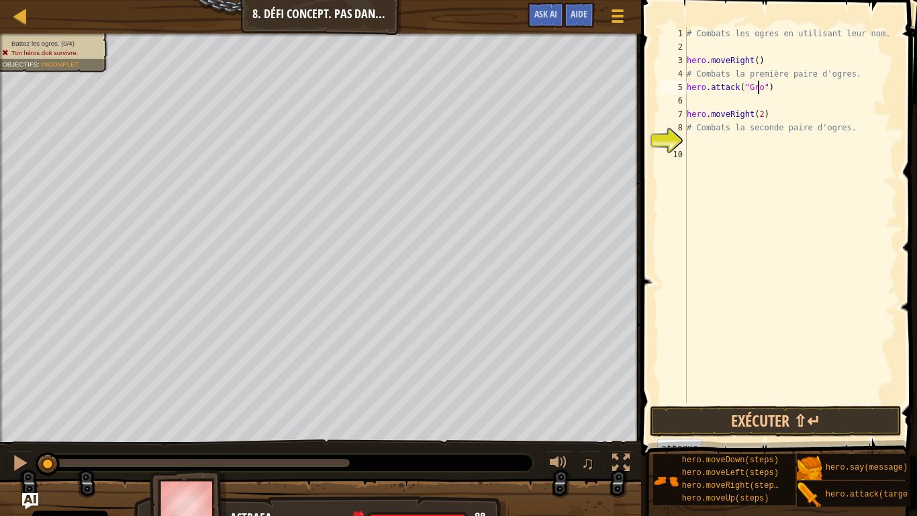
scroll to position [6, 6]
type textarea "hero.attack("Gros")"
click at [740, 104] on div "# Combats les ogres en utilisant leur nom. hero . moveRight ( ) # Combats la pr…" at bounding box center [790, 228] width 213 height 403
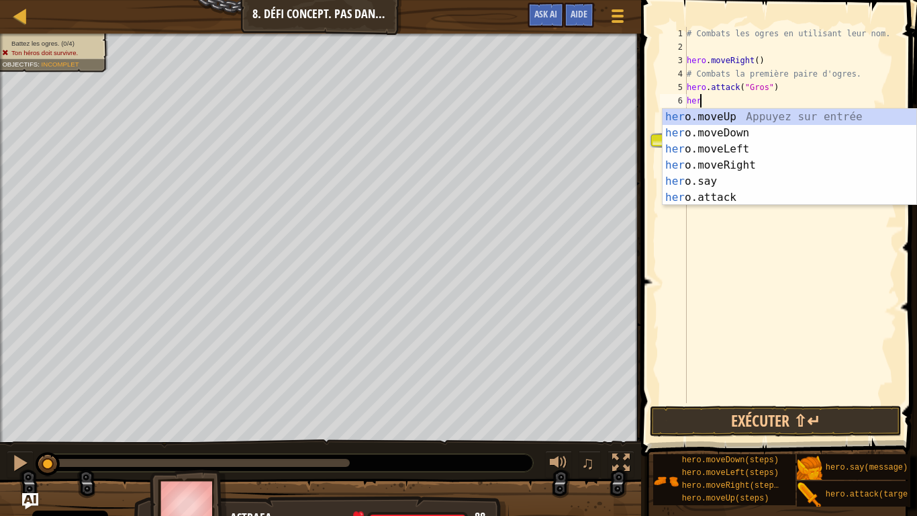
scroll to position [6, 1]
click at [724, 198] on div "her o.moveUp Appuyez sur entrée her o.moveDown Appuyez sur entrée her o.moveLef…" at bounding box center [790, 173] width 254 height 129
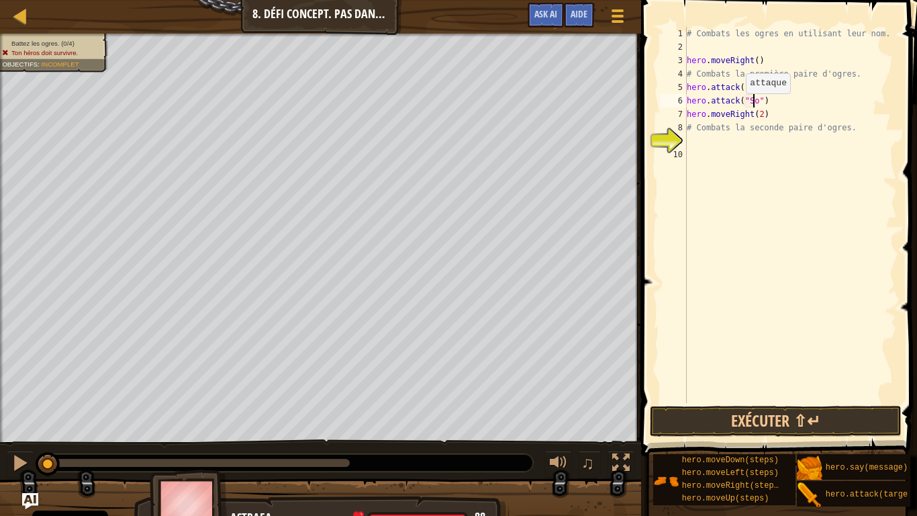
scroll to position [6, 6]
click at [741, 420] on button "Exécuter ⇧↵" at bounding box center [776, 421] width 252 height 31
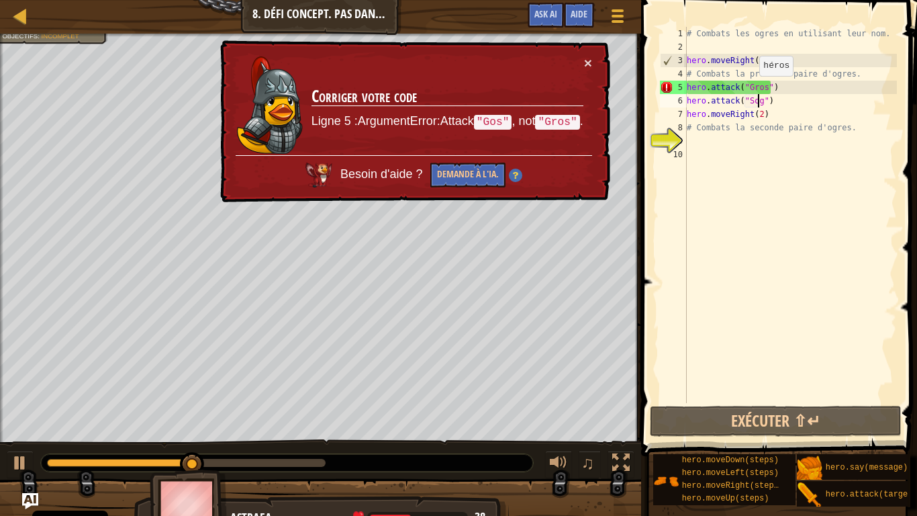
click at [753, 89] on div "# Combats les ogres en utilisant leur nom. hero . moveRight ( ) # Combats la pr…" at bounding box center [790, 228] width 213 height 403
type textarea "hero.attack("Gos")"
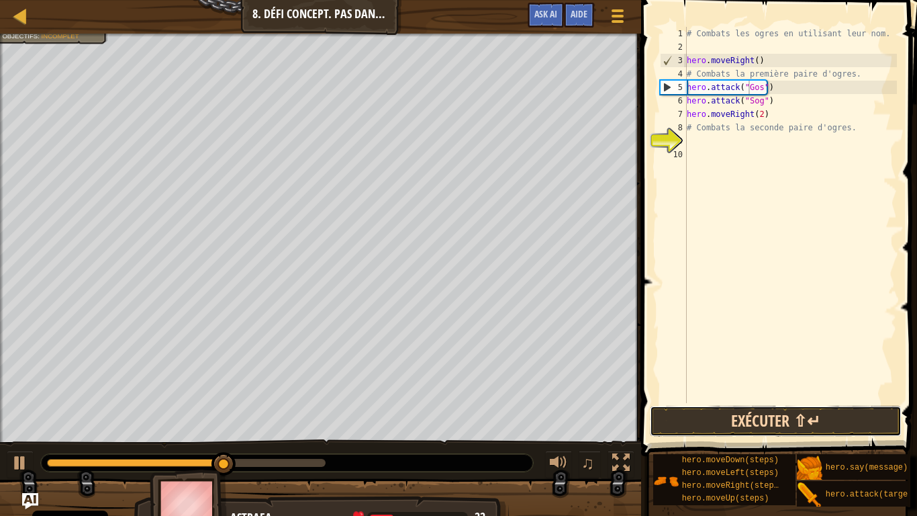
click at [730, 424] on button "Exécuter ⇧↵" at bounding box center [776, 421] width 252 height 31
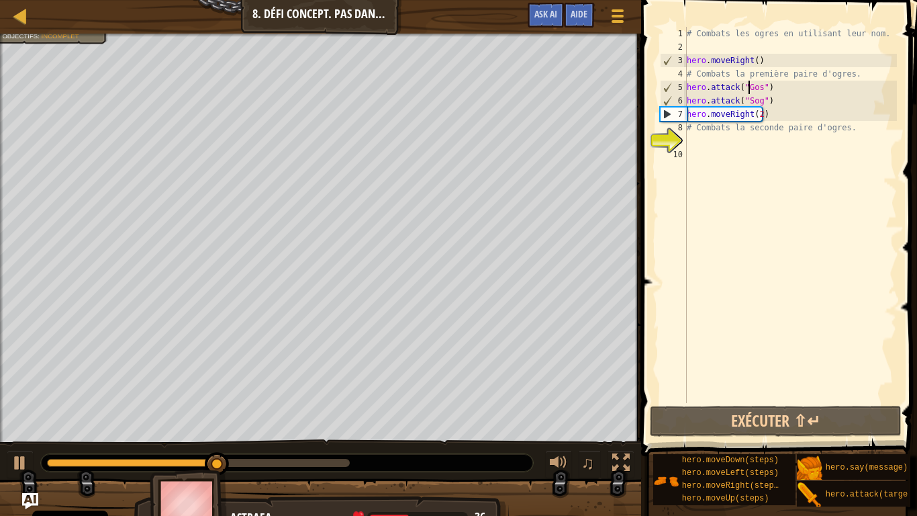
click at [723, 142] on div "# Combats les ogres en utilisant leur nom. hero . moveRight ( ) # Combats la pr…" at bounding box center [790, 228] width 213 height 403
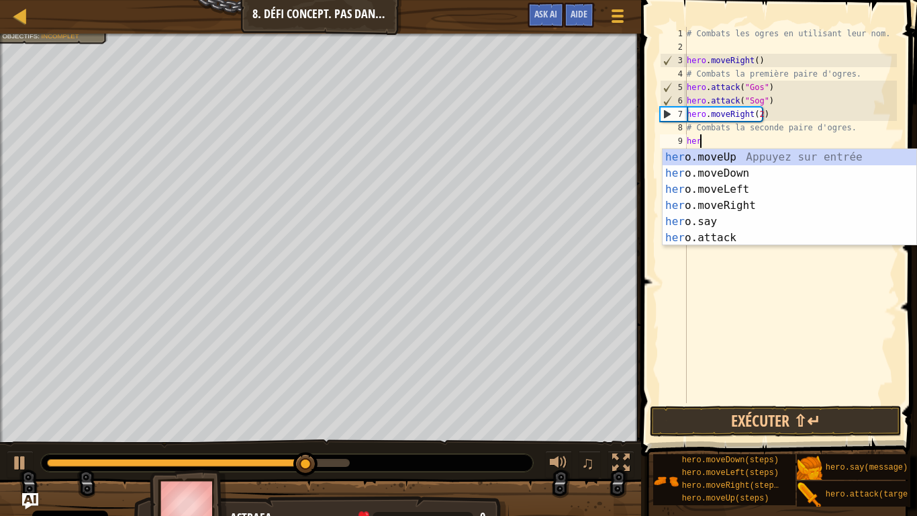
scroll to position [6, 1]
click at [723, 236] on div "hero .moveUp Appuyez sur entrée hero .moveDown Appuyez sur entrée hero .moveLef…" at bounding box center [790, 213] width 254 height 129
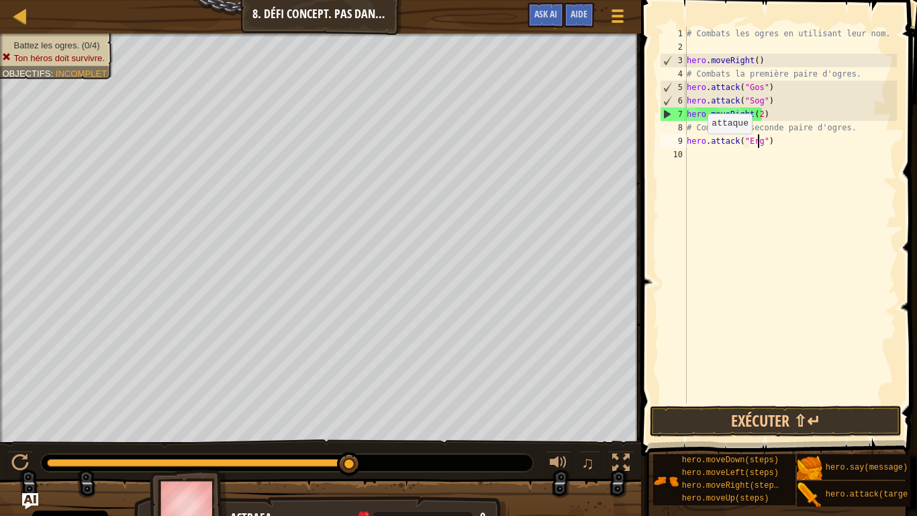
scroll to position [6, 6]
type textarea "hero.attack("Ergo")"
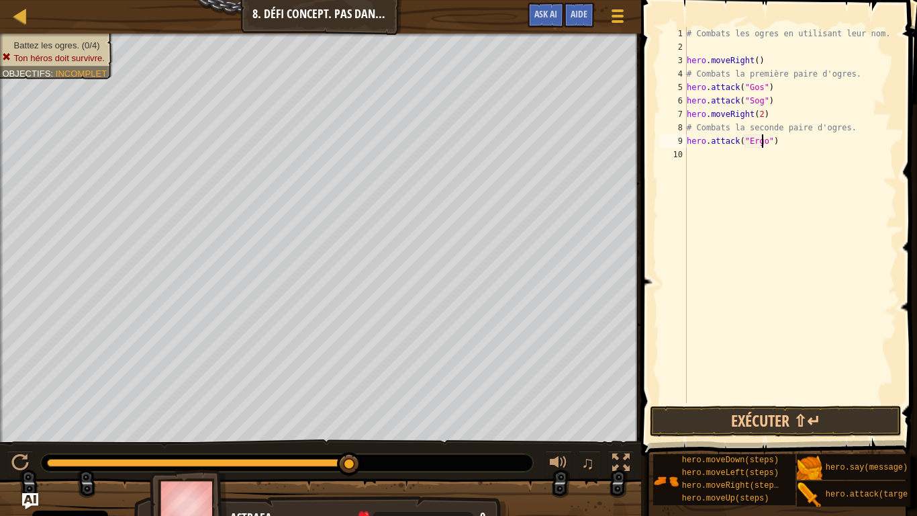
click at [719, 153] on div "# Combats les ogres en utilisant leur nom. hero . moveRight ( ) # Combats la pr…" at bounding box center [790, 228] width 213 height 403
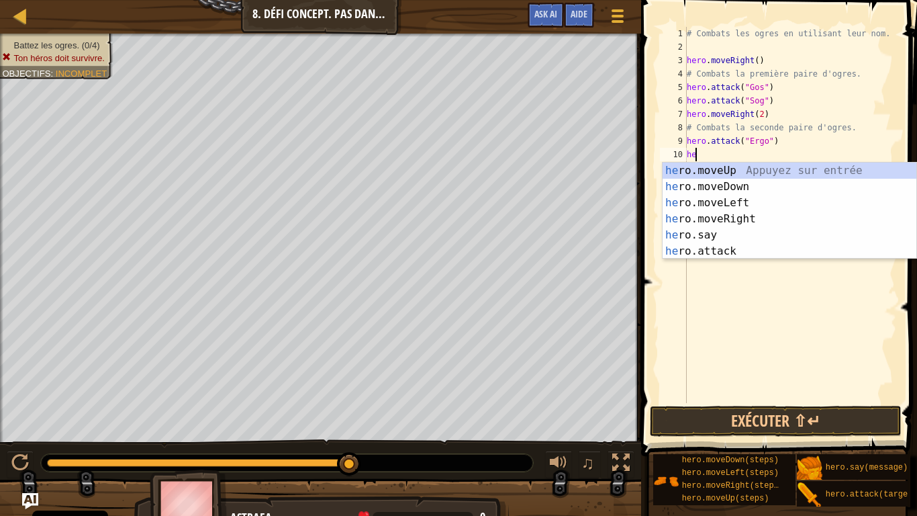
scroll to position [6, 1]
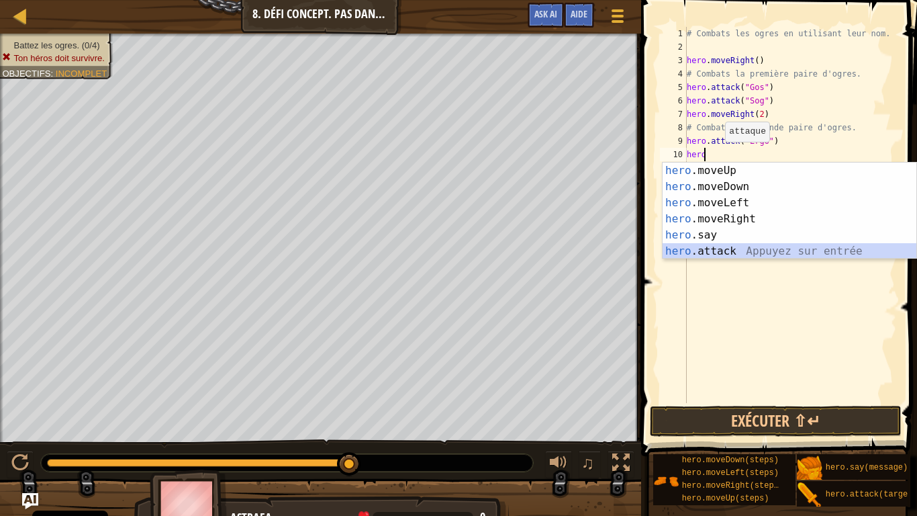
click at [723, 244] on div "hero .moveUp Appuyez sur entrée hero .moveDown Appuyez sur entrée hero .moveLef…" at bounding box center [790, 227] width 254 height 129
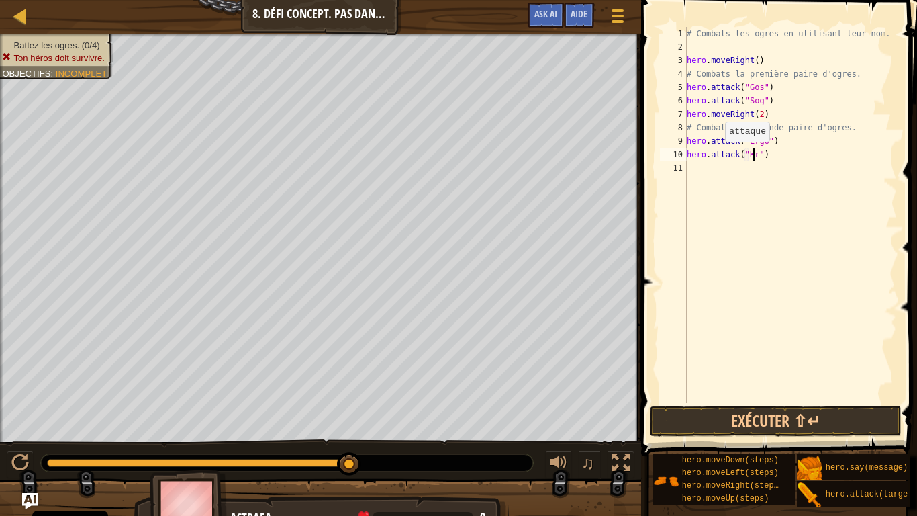
scroll to position [6, 6]
type textarea "hero.attack("Kro")"
click at [735, 420] on button "Exécuter ⇧↵" at bounding box center [776, 421] width 252 height 31
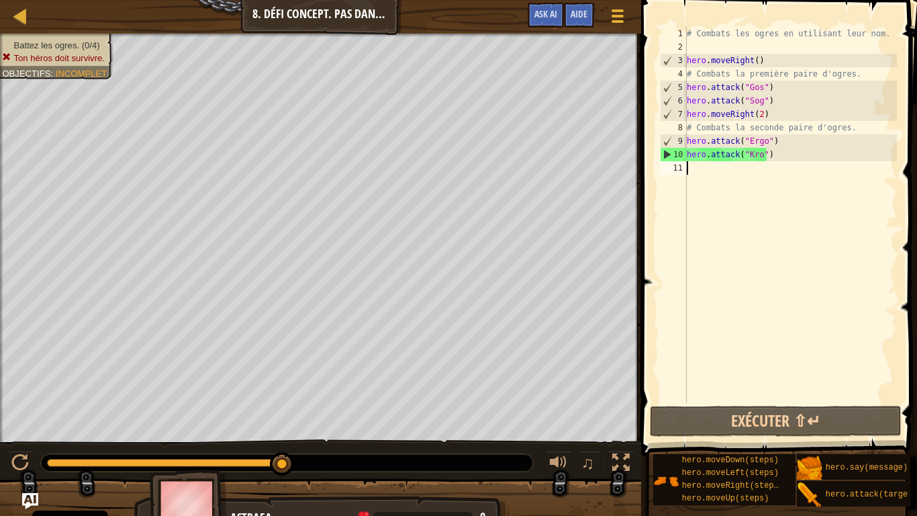
click at [725, 171] on div "# Combats les ogres en utilisant leur nom. hero . moveRight ( ) # Combats la pr…" at bounding box center [790, 228] width 213 height 403
click at [773, 86] on div "# Combats les ogres en utilisant leur nom. hero . moveRight ( ) # Combats la pr…" at bounding box center [790, 228] width 213 height 403
type textarea "hero.attack("Gos")"
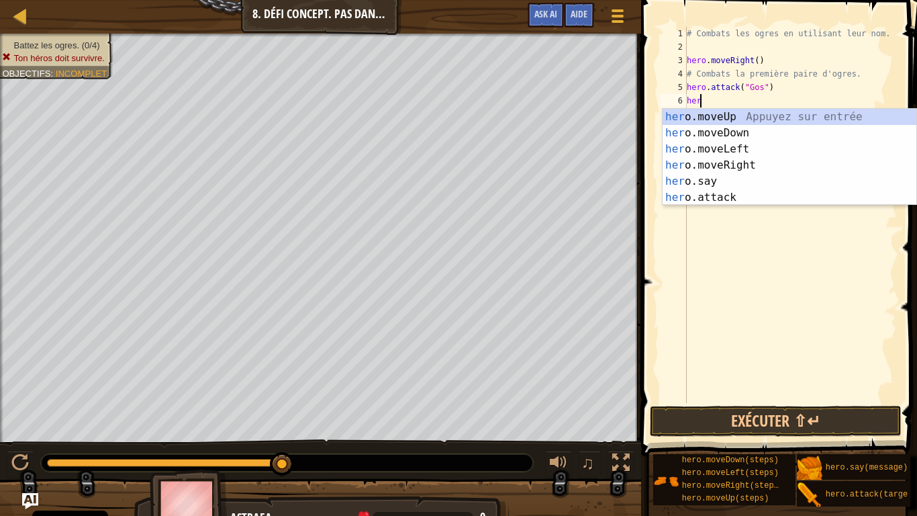
scroll to position [6, 1]
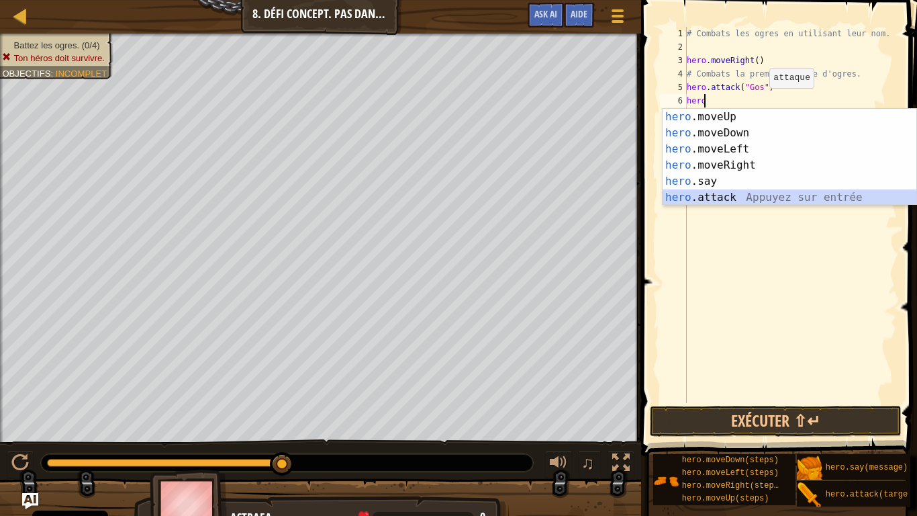
click at [719, 194] on div "hero .moveUp Appuyez sur entrée hero .moveDown Appuyez sur entrée hero .moveLef…" at bounding box center [790, 173] width 254 height 129
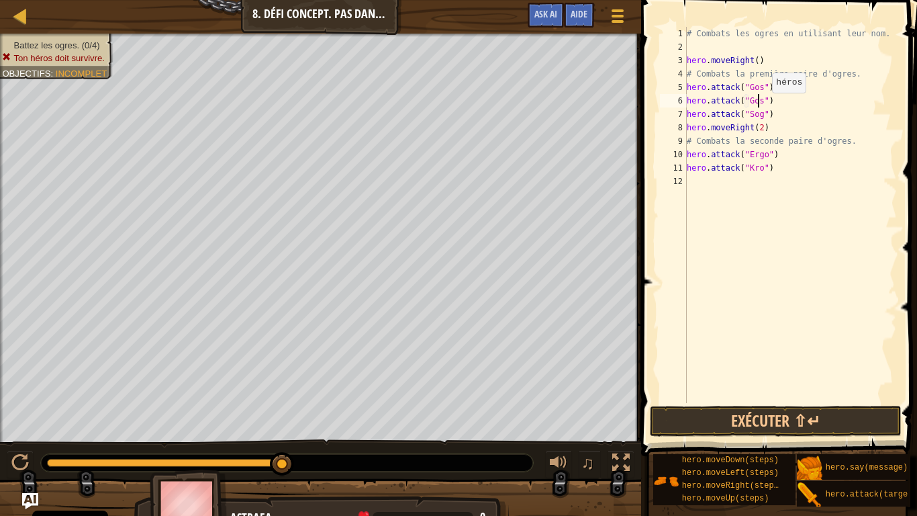
scroll to position [6, 6]
click at [768, 116] on div "# Combats les ogres en utilisant leur nom. hero . moveRight ( ) # Combats la pr…" at bounding box center [790, 228] width 213 height 403
type textarea "hero.attack("Sog")"
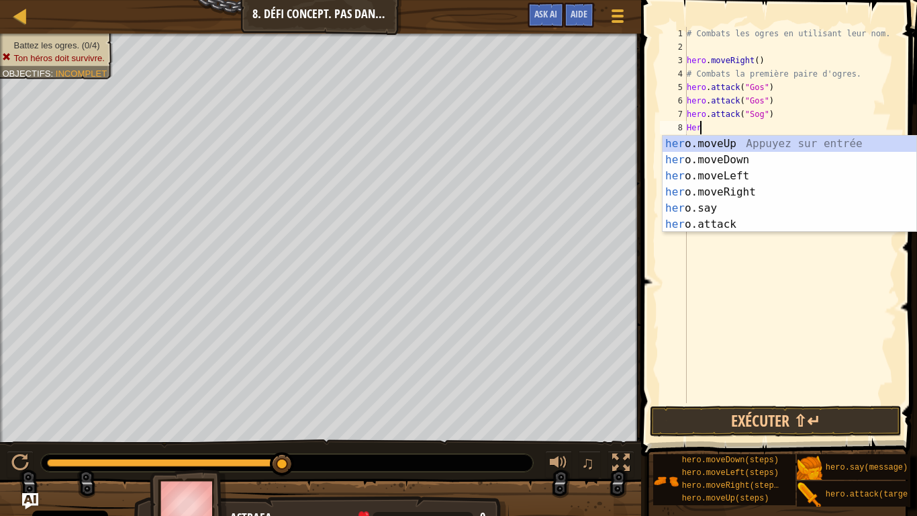
scroll to position [6, 1]
click at [754, 219] on div "hero .moveUp Appuyez sur entrée hero .moveDown Appuyez sur entrée hero .moveLef…" at bounding box center [790, 200] width 254 height 129
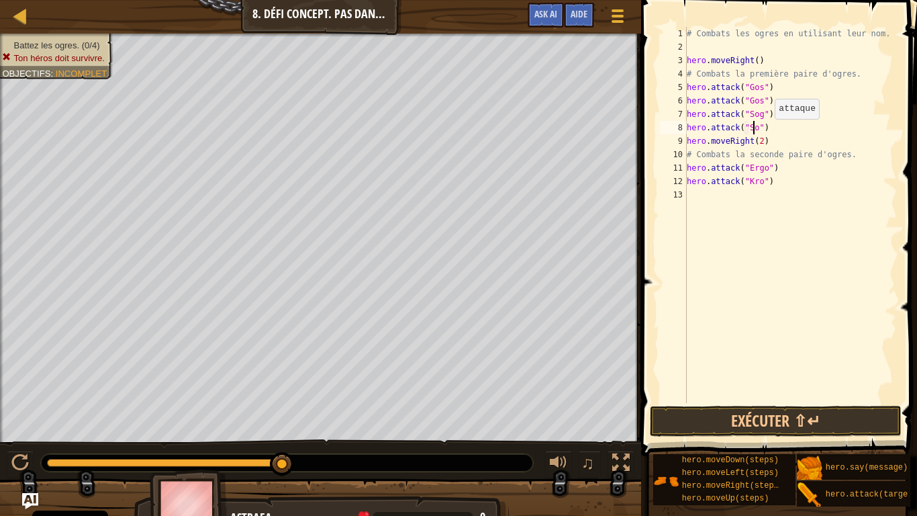
scroll to position [6, 6]
type textarea "hero.attack("Sog")"
click at [739, 426] on button "Exécuter ⇧↵" at bounding box center [776, 421] width 252 height 31
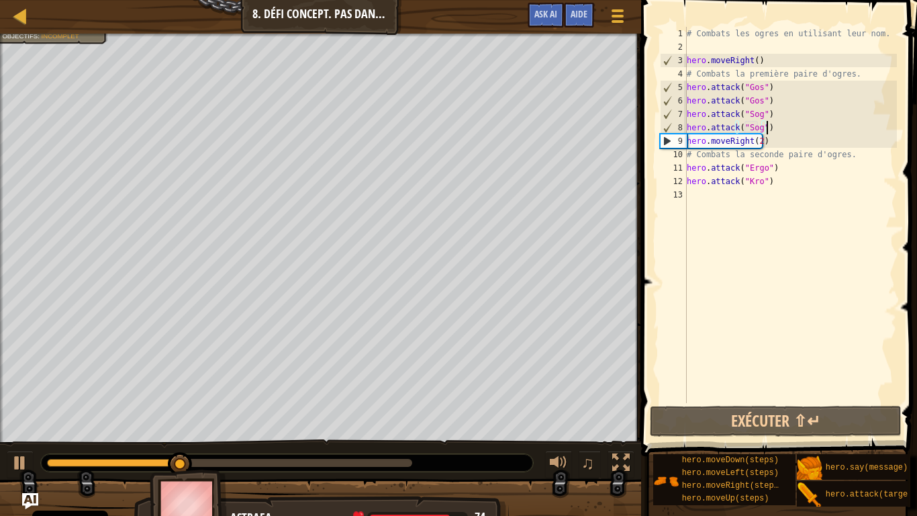
click at [782, 131] on div "# Combats les ogres en utilisant leur nom. hero . moveRight ( ) # Combats la pr…" at bounding box center [790, 228] width 213 height 403
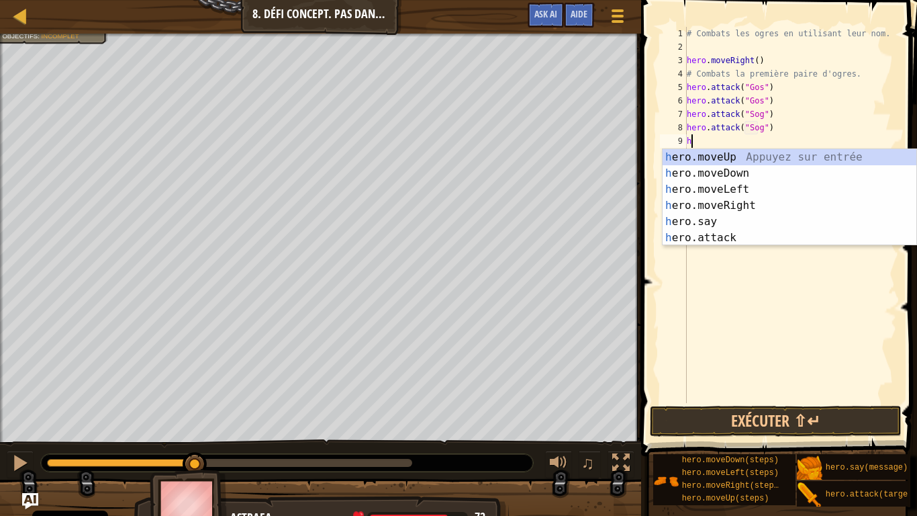
type textarea "he"
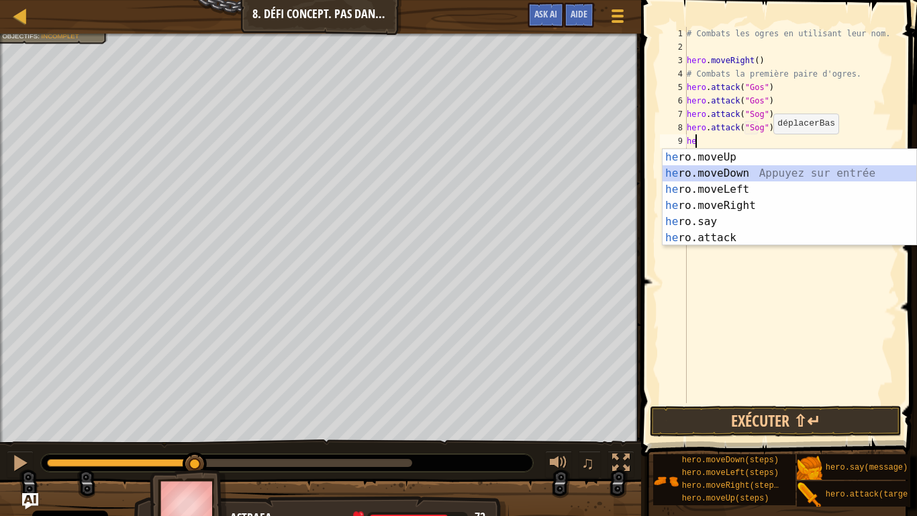
click at [737, 179] on div "he ro.moveUp Appuyez sur entrée he ro.moveDown Appuyez sur entrée he ro.moveLef…" at bounding box center [790, 213] width 254 height 129
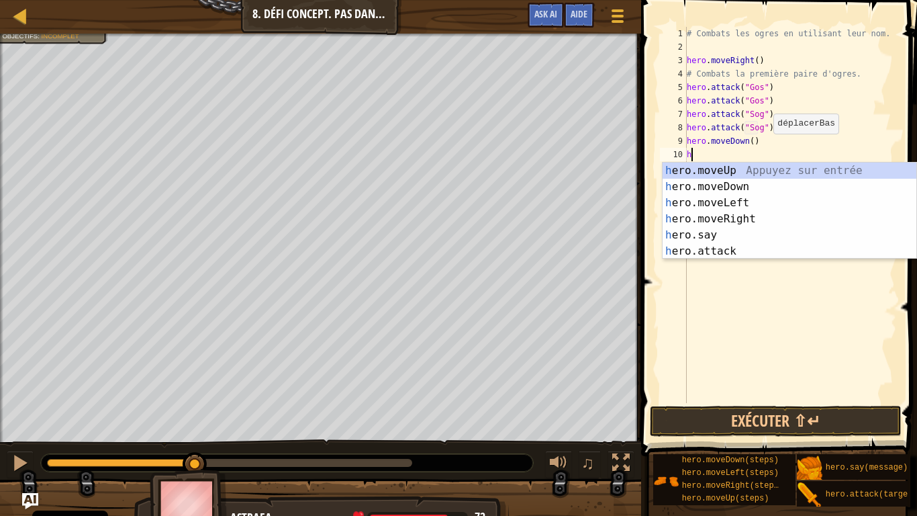
type textarea "he"
click at [722, 177] on div "he ro.moveUp Appuyez sur entrée he ro.moveDown Appuyez sur entrée he ro.moveLef…" at bounding box center [790, 227] width 254 height 129
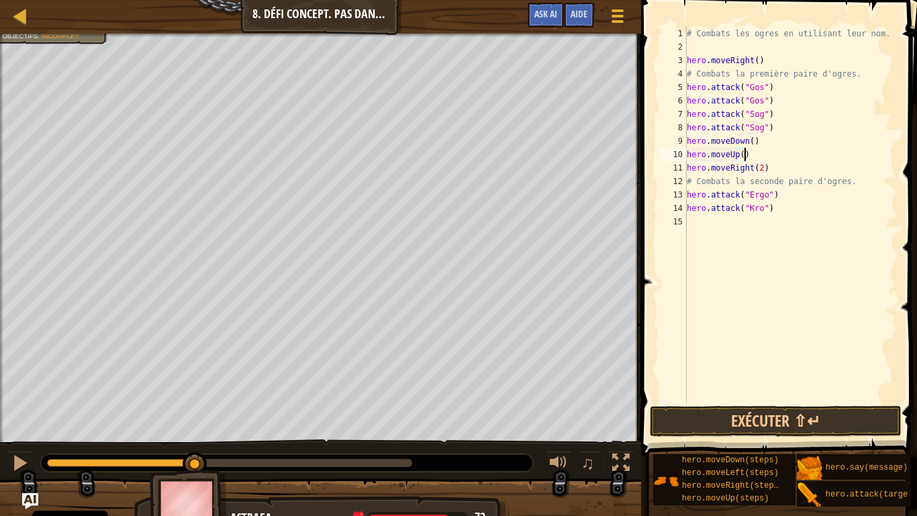
click at [774, 195] on div "# Combats les ogres en utilisant leur nom. hero . moveRight ( ) # Combats la pr…" at bounding box center [790, 228] width 213 height 403
type textarea "hero.attack("Ergo")"
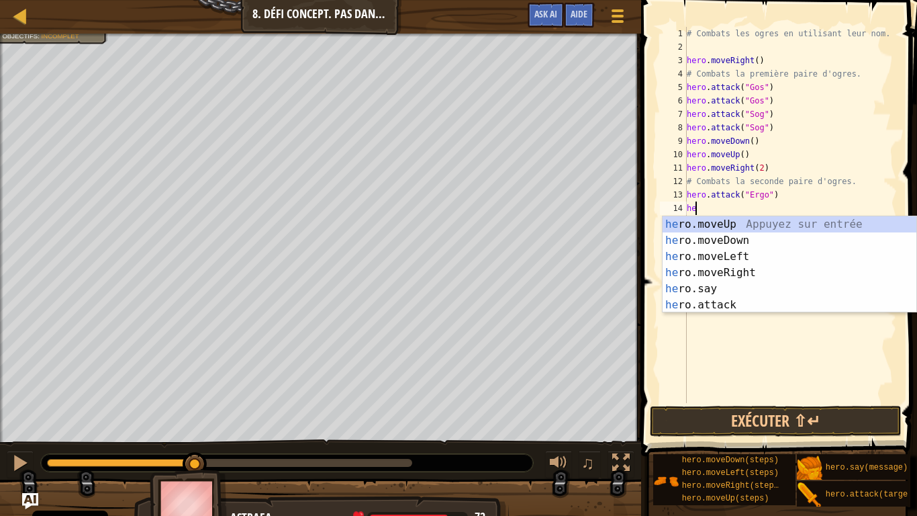
scroll to position [6, 1]
click at [732, 298] on div "her o.moveUp Appuyez sur entrée her o.moveDown Appuyez sur entrée her o.moveLef…" at bounding box center [790, 280] width 254 height 129
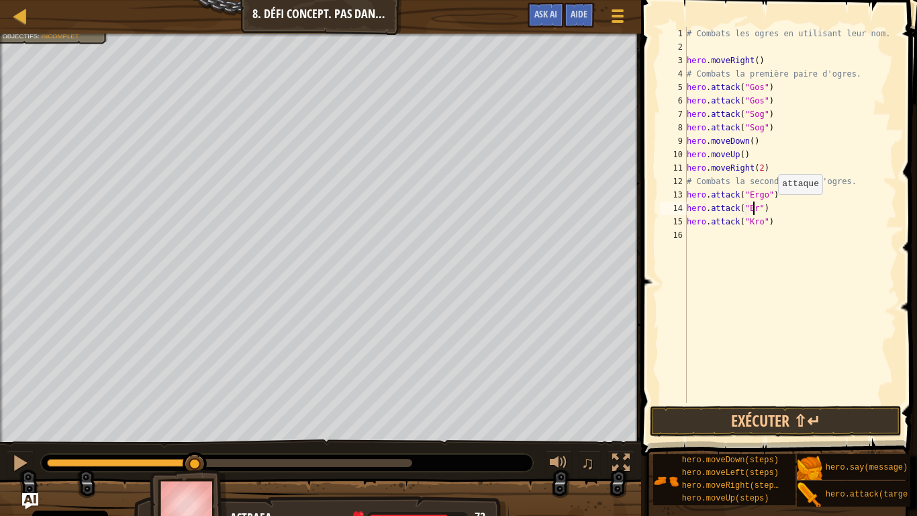
scroll to position [6, 6]
click at [782, 219] on div "# Combats les ogres en utilisant leur nom. hero . moveRight ( ) # Combats la pr…" at bounding box center [790, 228] width 213 height 403
type textarea "hero.attack("Kro")"
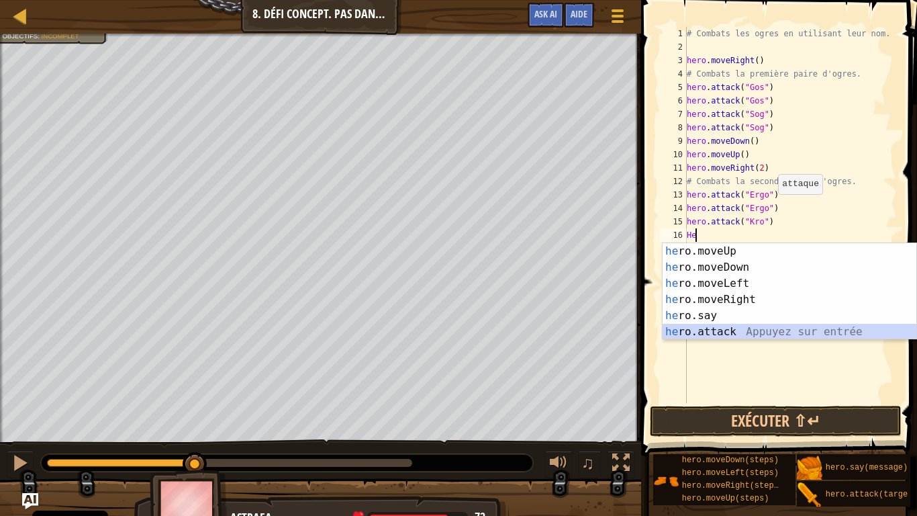
click at [693, 332] on div "he ro.moveUp Appuyez sur entrée he ro.moveDown Appuyez sur entrée he ro.moveLef…" at bounding box center [790, 307] width 254 height 129
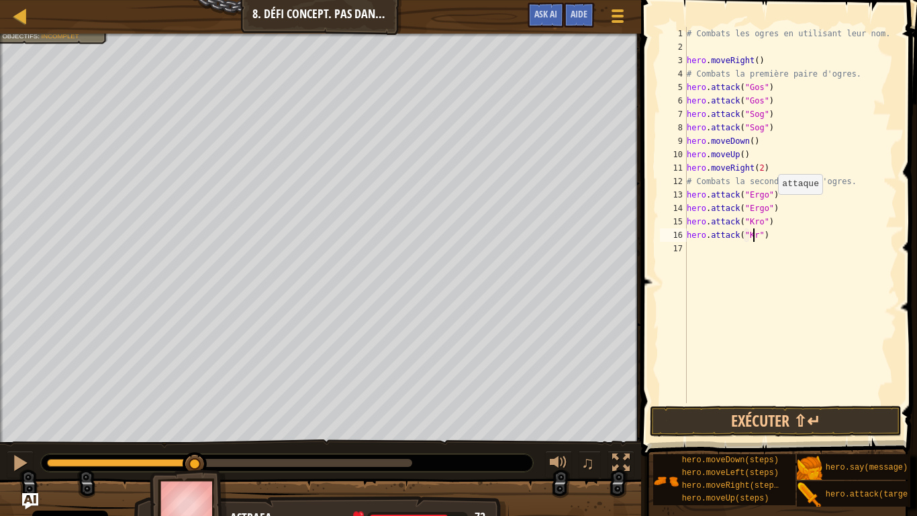
type textarea "hero.attack("Kro")"
click at [692, 244] on div "# Combats les ogres en utilisant leur nom. hero . moveRight ( ) # Combats la pr…" at bounding box center [790, 228] width 213 height 403
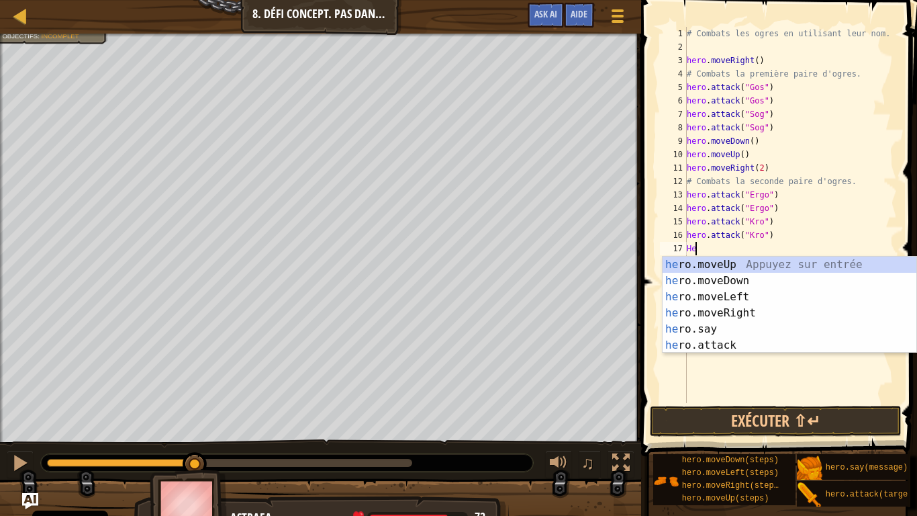
type textarea "Hero"
click at [730, 283] on div "hero .moveUp Appuyez sur entrée hero .moveDown Appuyez sur entrée hero .moveLef…" at bounding box center [790, 321] width 254 height 129
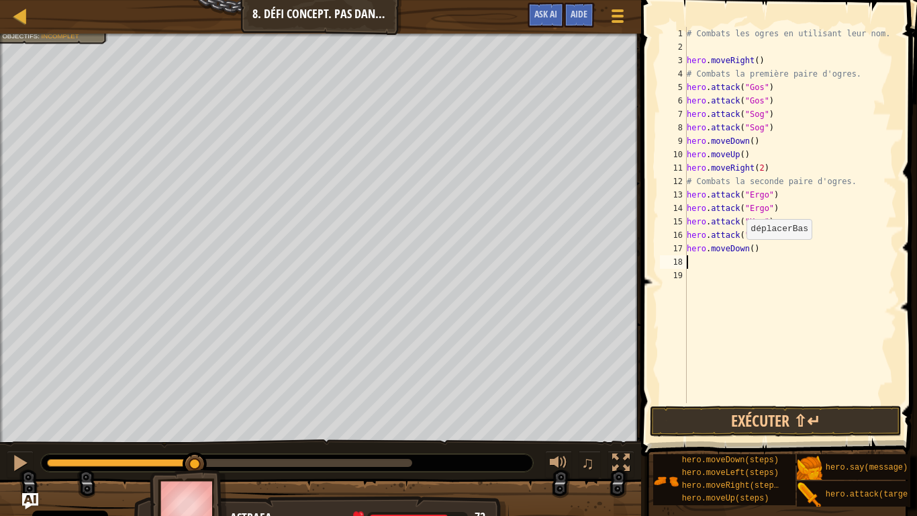
scroll to position [6, 0]
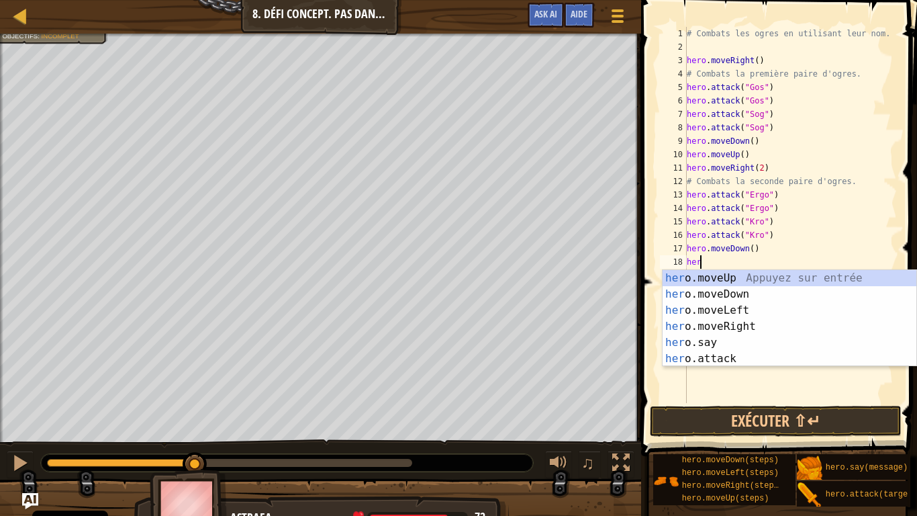
type textarea "hero"
click at [721, 275] on div "hero .moveUp Appuyez sur entrée hero .moveDown Appuyez sur entrée hero .moveLef…" at bounding box center [790, 334] width 254 height 129
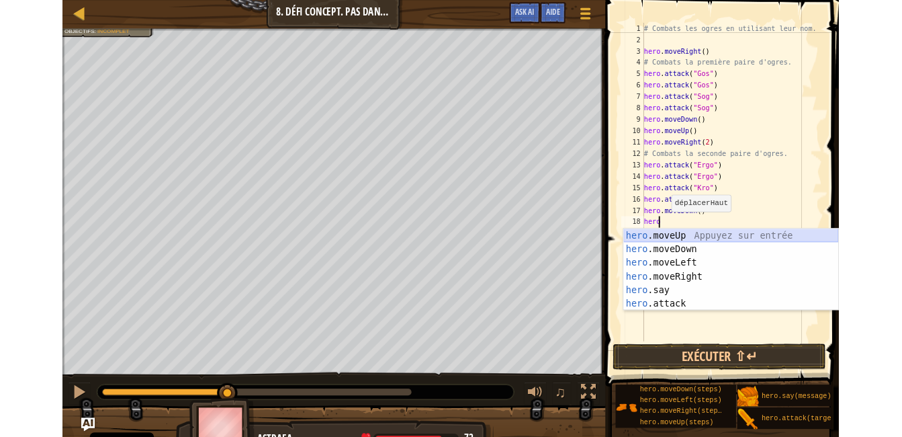
scroll to position [6, 0]
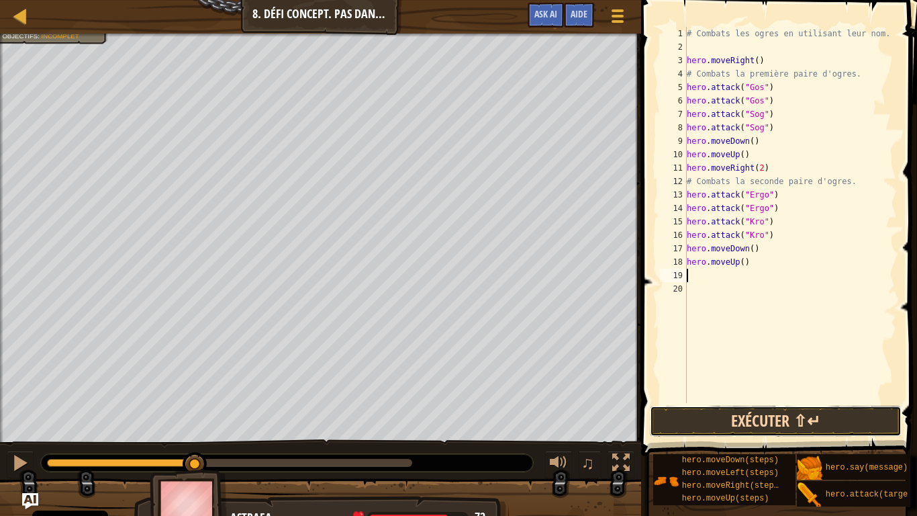
click at [735, 425] on button "Exécuter ⇧↵" at bounding box center [776, 421] width 252 height 31
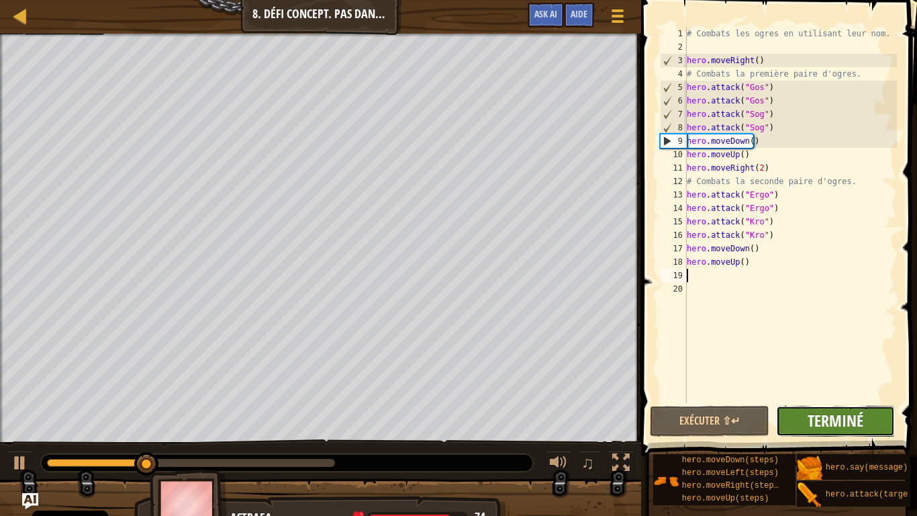
click at [836, 417] on span "Terminé" at bounding box center [836, 420] width 56 height 21
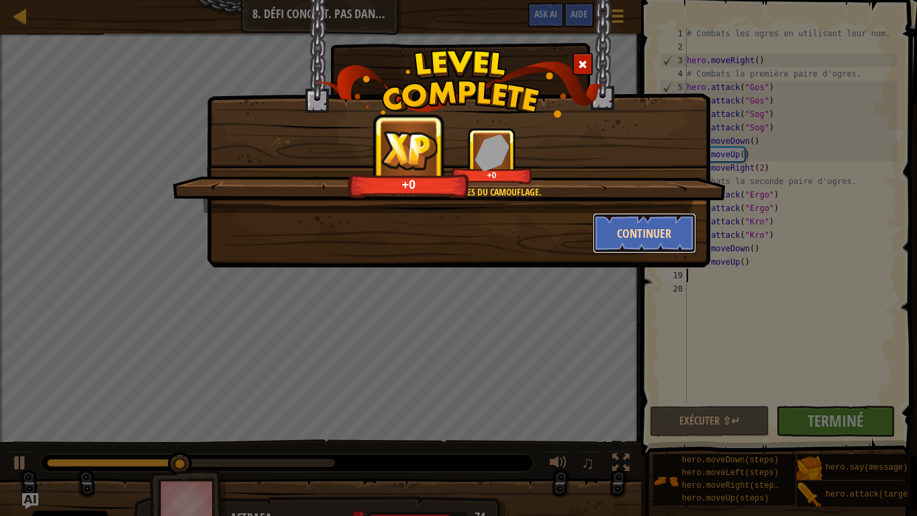
click at [657, 229] on button "Continuer" at bounding box center [645, 233] width 104 height 40
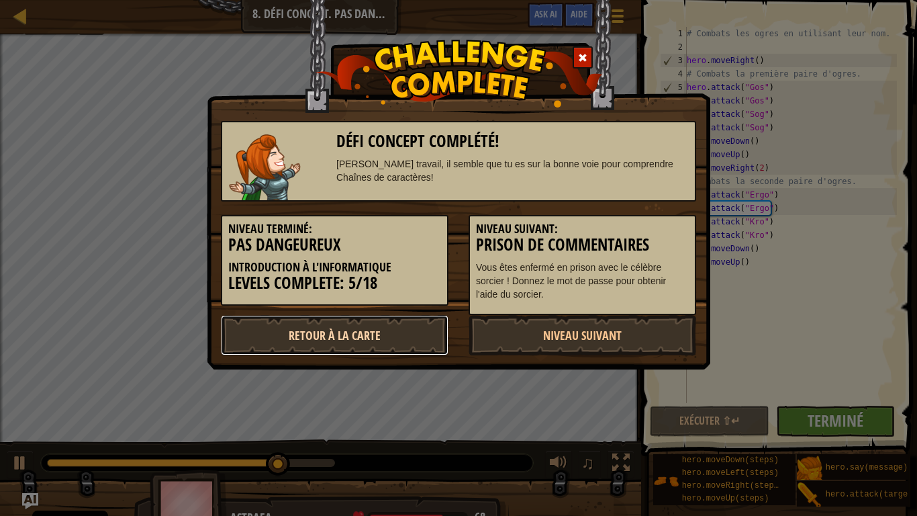
click at [400, 328] on link "Retour à la Carte" at bounding box center [335, 335] width 228 height 40
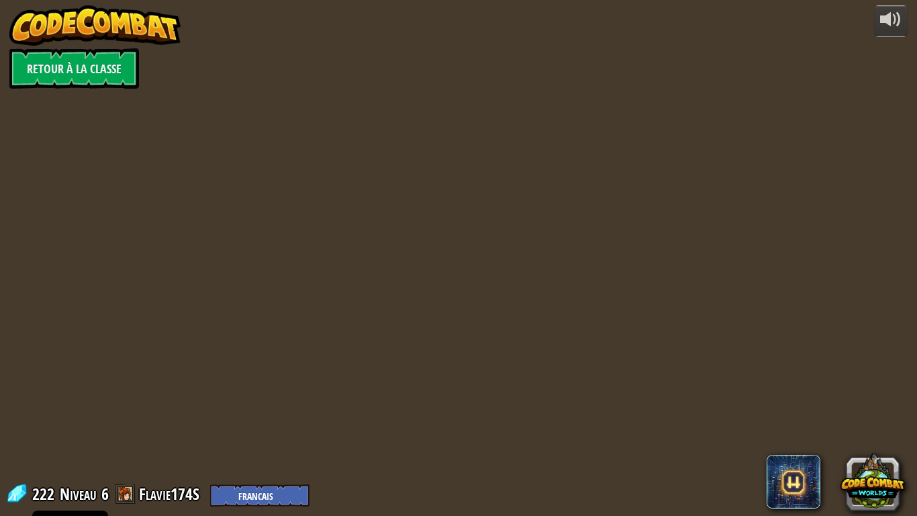
select select "fr"
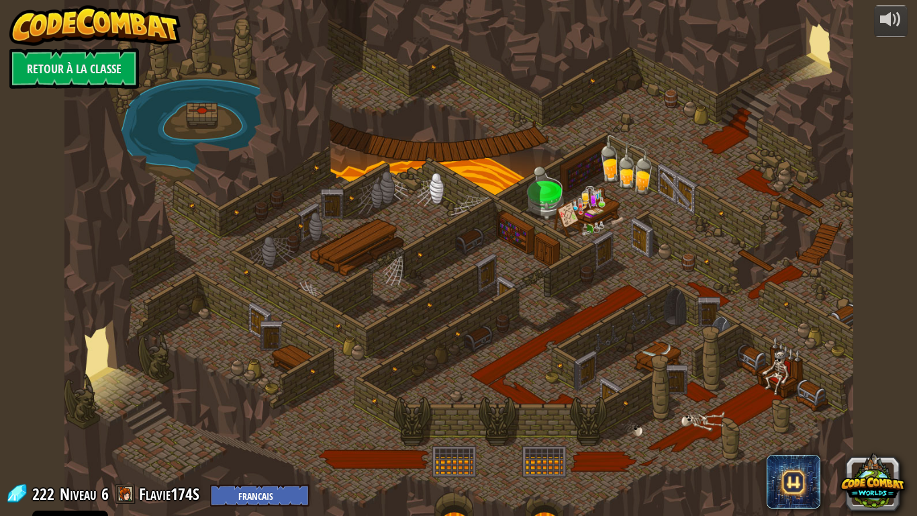
select select "fr"
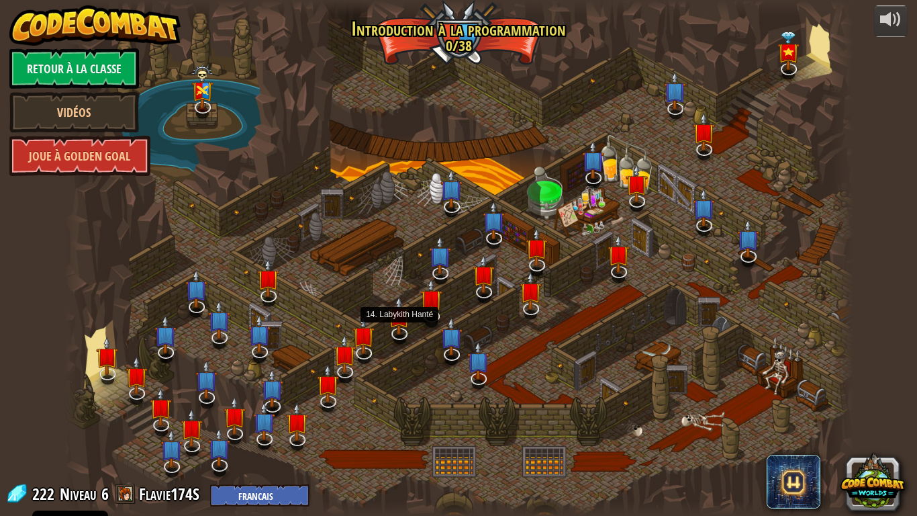
select select "fr"
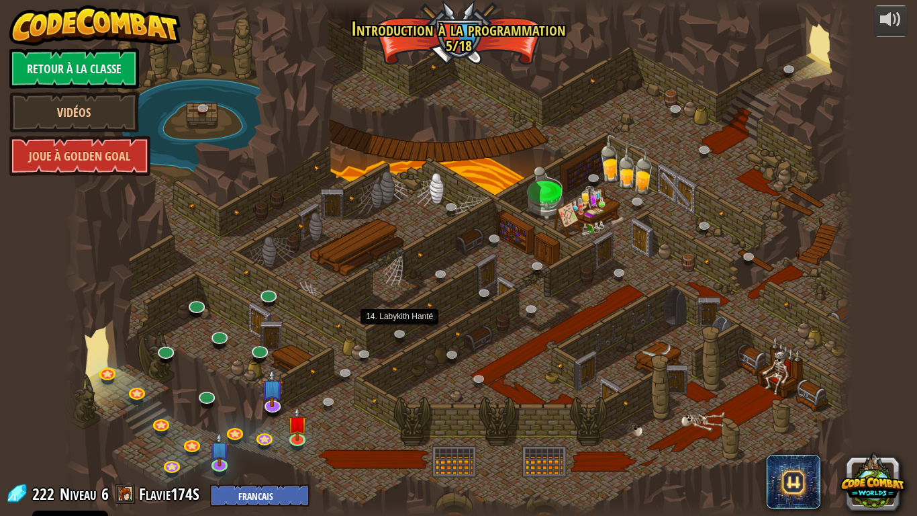
select select "fr"
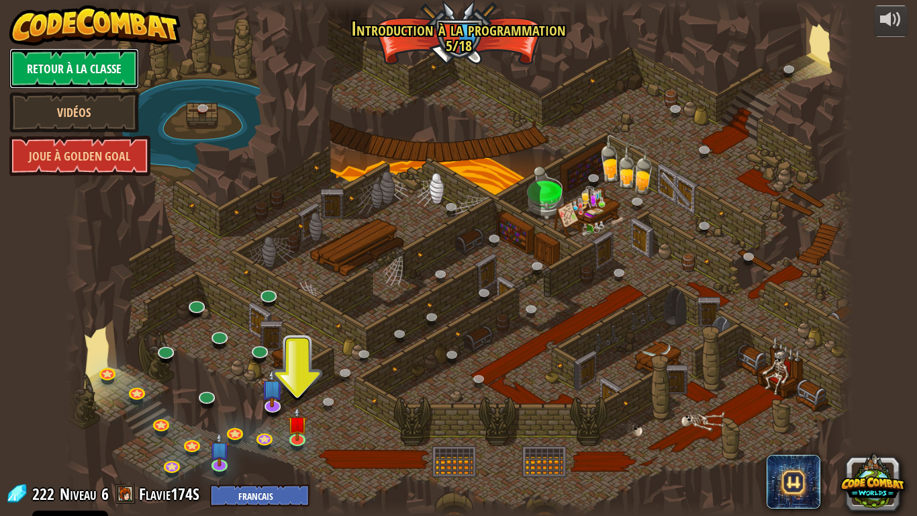
click at [110, 67] on link "Retour à la Classe" at bounding box center [74, 68] width 130 height 40
